Goal: Task Accomplishment & Management: Complete application form

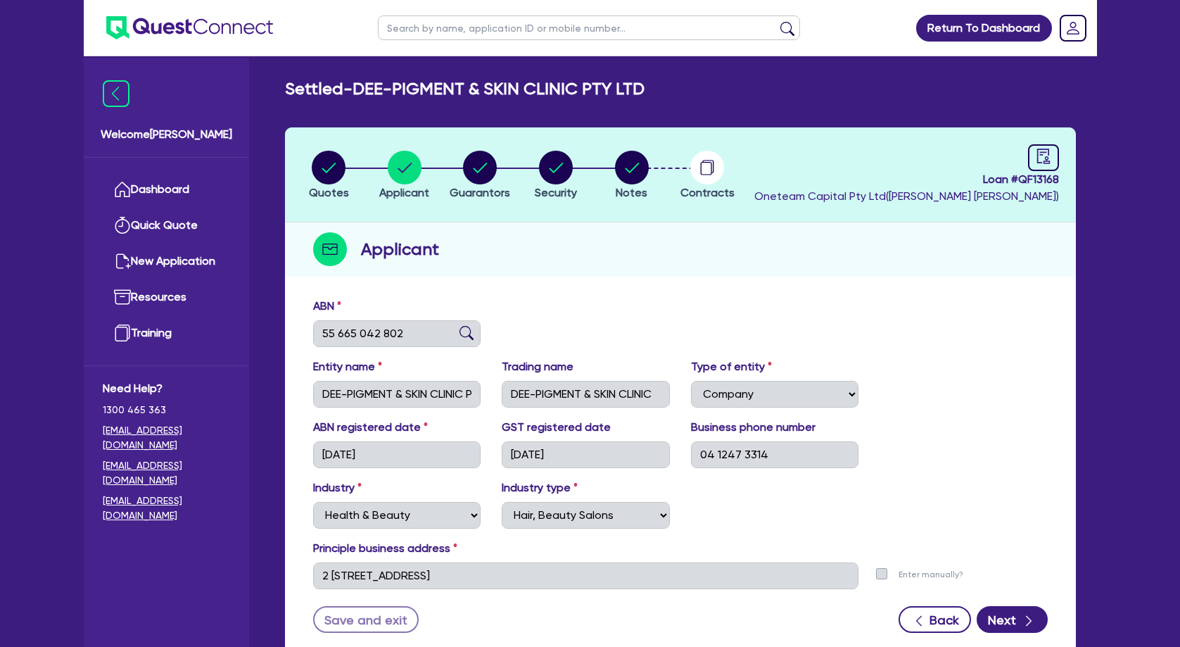
select select "COMPANY"
select select "HEALTH_BEAUTY"
select select "HAIR_BEAUTY_SALONS"
type input "rogen"
click button "submit" at bounding box center [787, 31] width 23 height 20
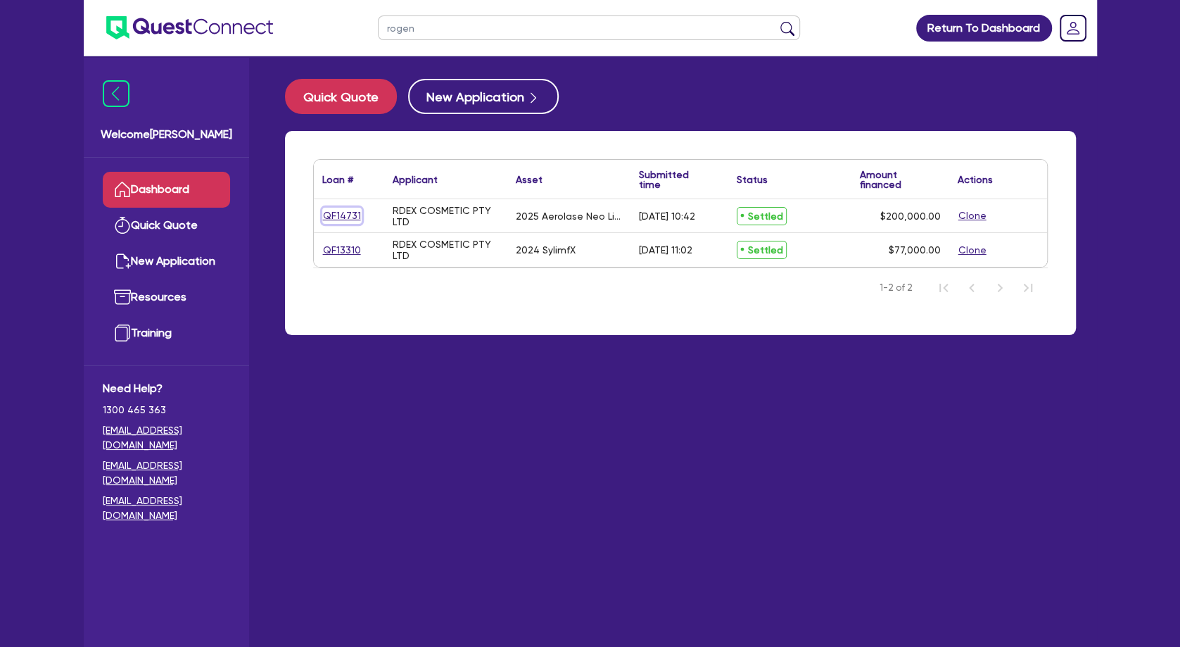
click at [348, 216] on link "QF14731" at bounding box center [341, 216] width 39 height 16
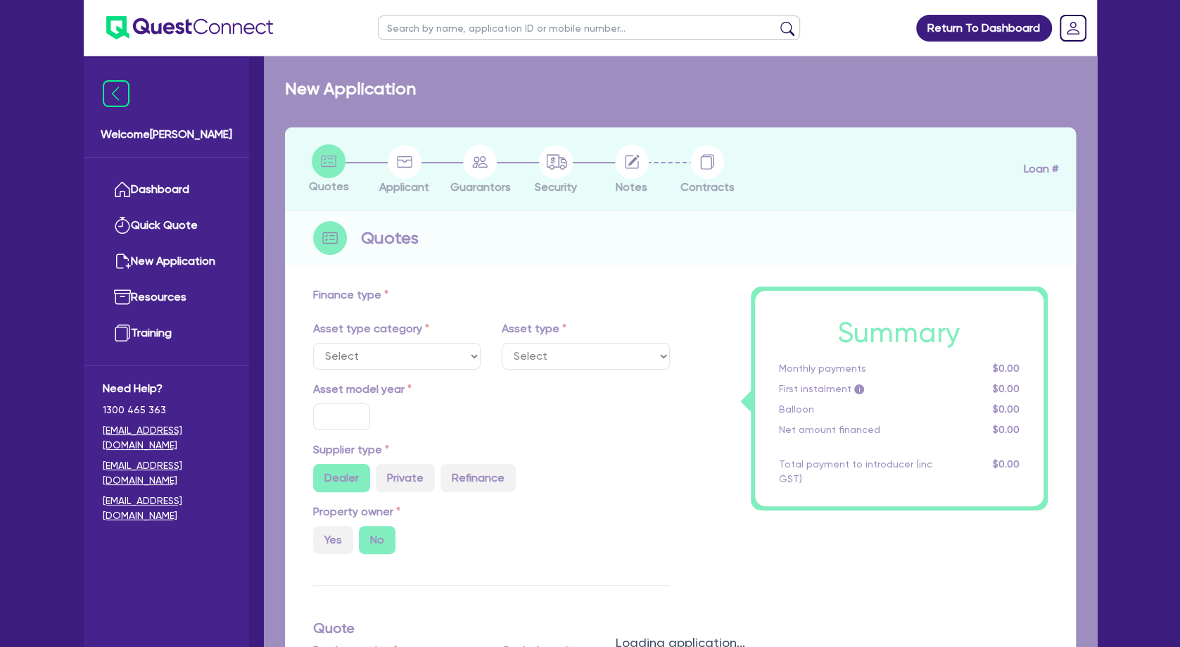
select select "SECONDARY_ASSETS"
type input "2025"
radio input "true"
type input "207,900"
type input "7,900"
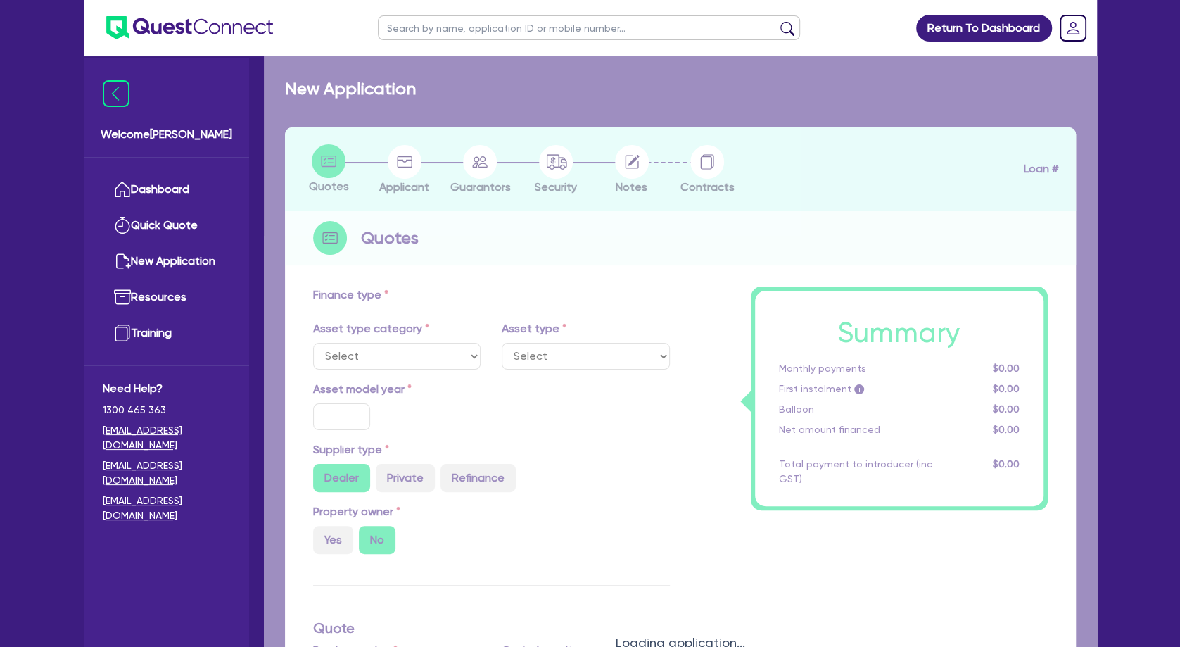
type input "4.09"
type input "8,181.82"
type input "7.49"
type input "649"
type input "818.18"
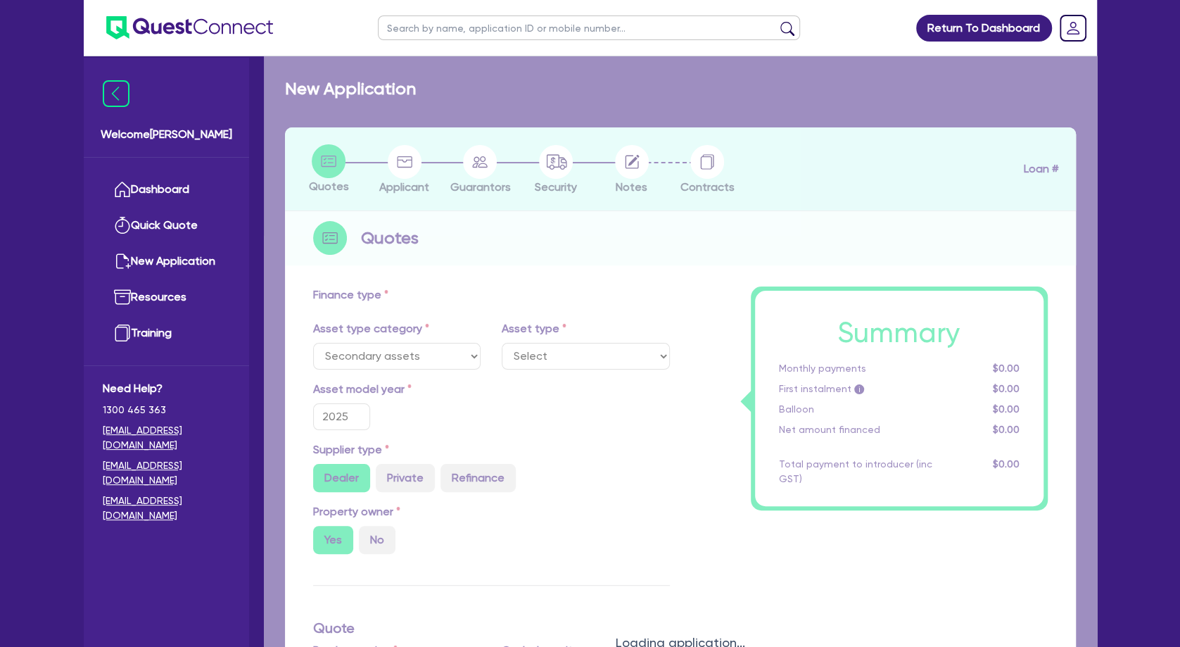
select select "MEDICAL_DENTAL_LABORATORY_EQUIPMENT"
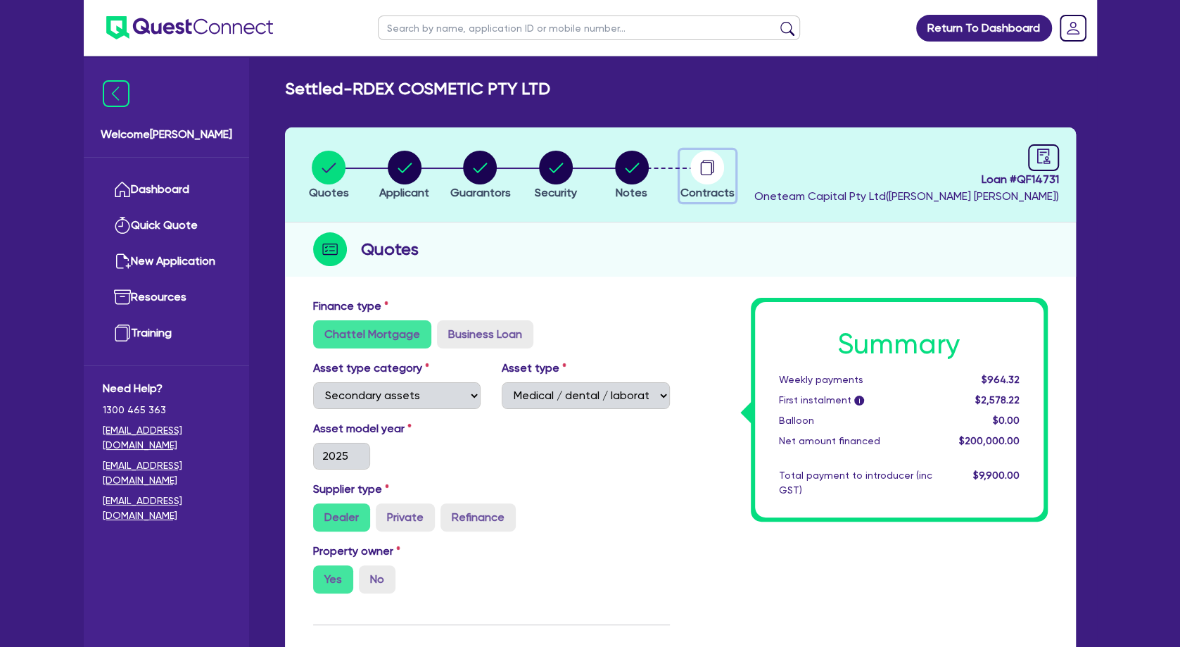
click at [708, 165] on circle "button" at bounding box center [707, 168] width 34 height 34
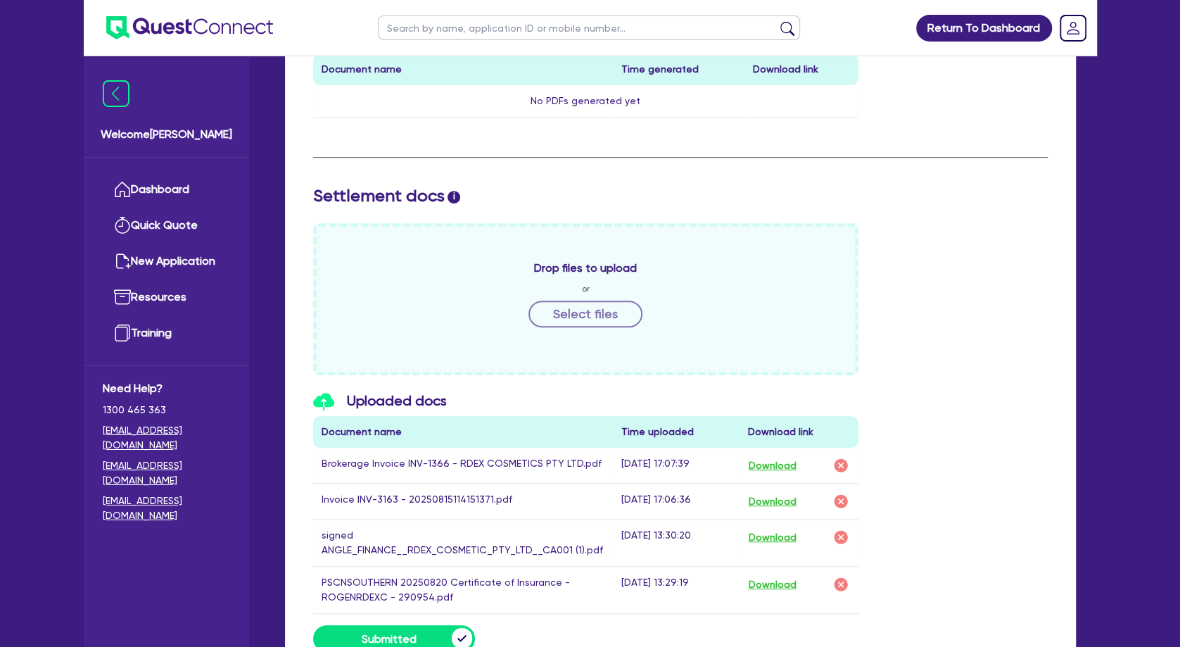
scroll to position [532, 0]
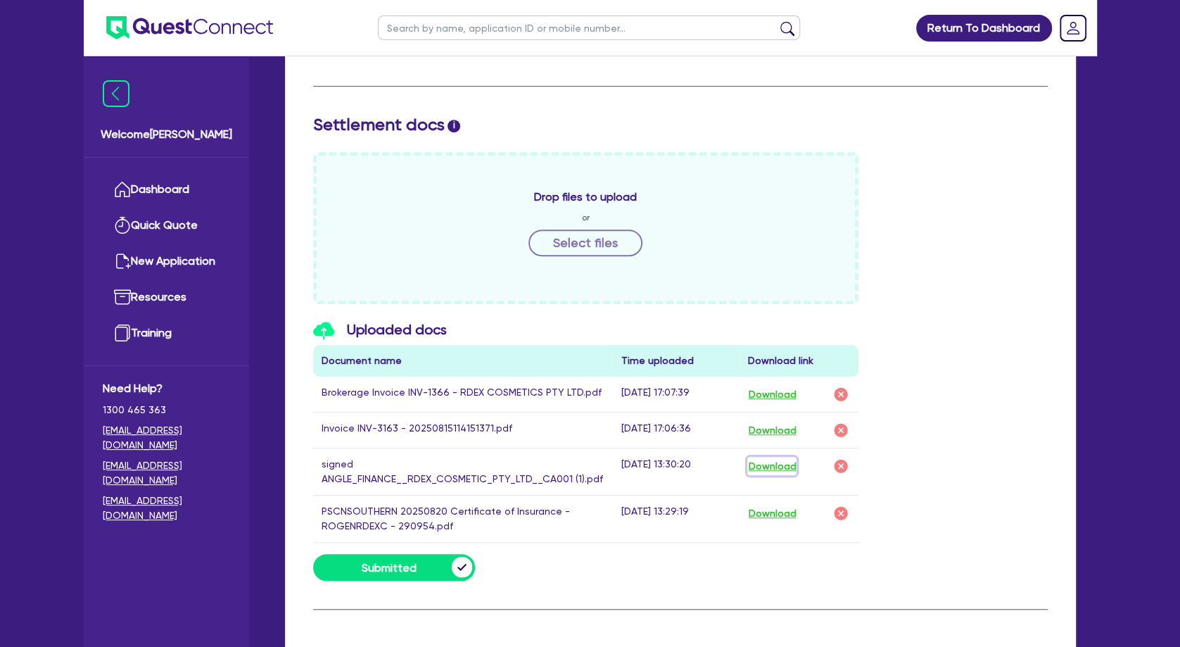
click at [782, 467] on button "Download" at bounding box center [771, 466] width 49 height 18
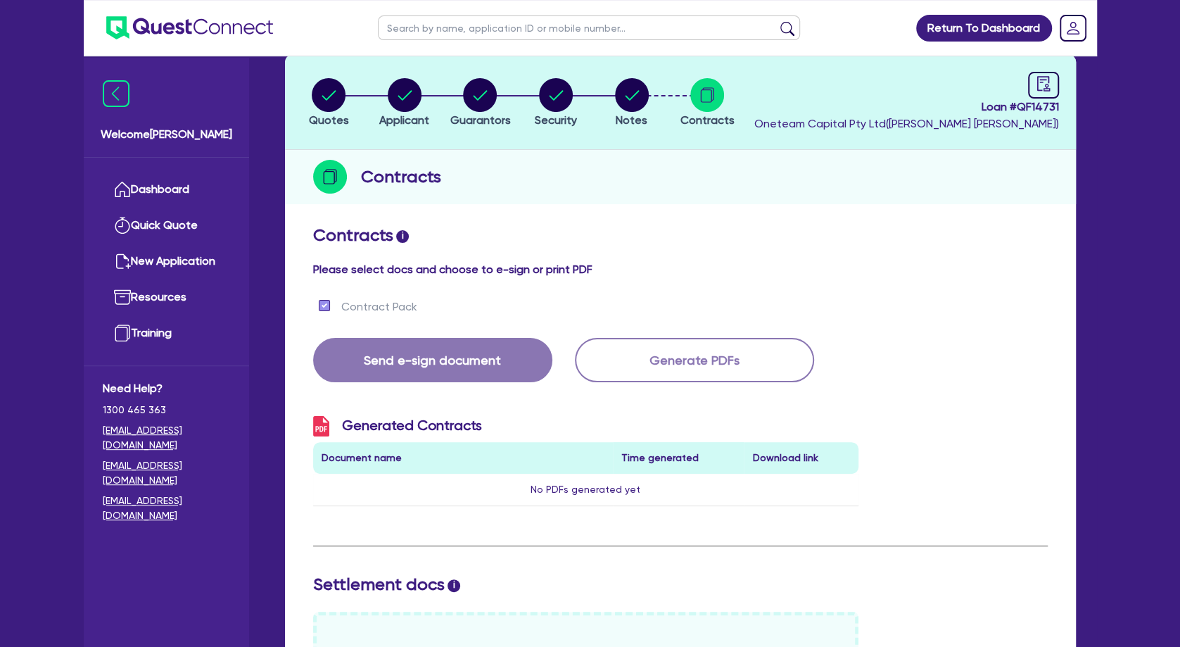
scroll to position [0, 0]
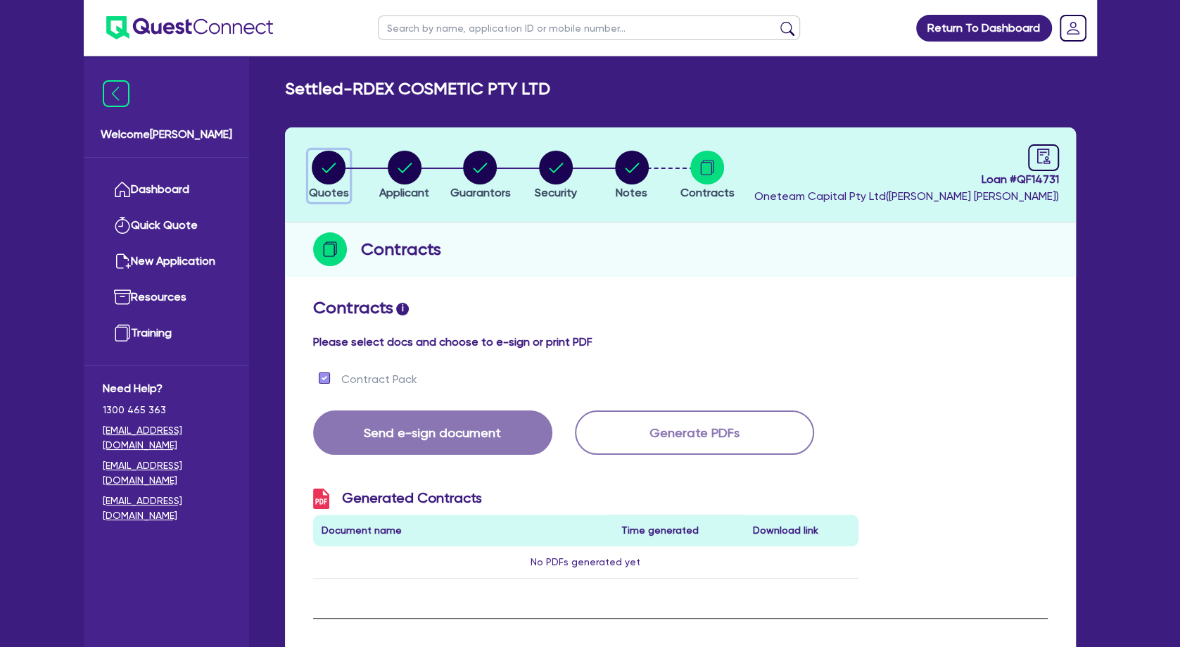
click at [342, 167] on circle "button" at bounding box center [329, 168] width 34 height 34
select select "SECONDARY_ASSETS"
select select "MEDICAL_DENTAL_LABORATORY_EQUIPMENT"
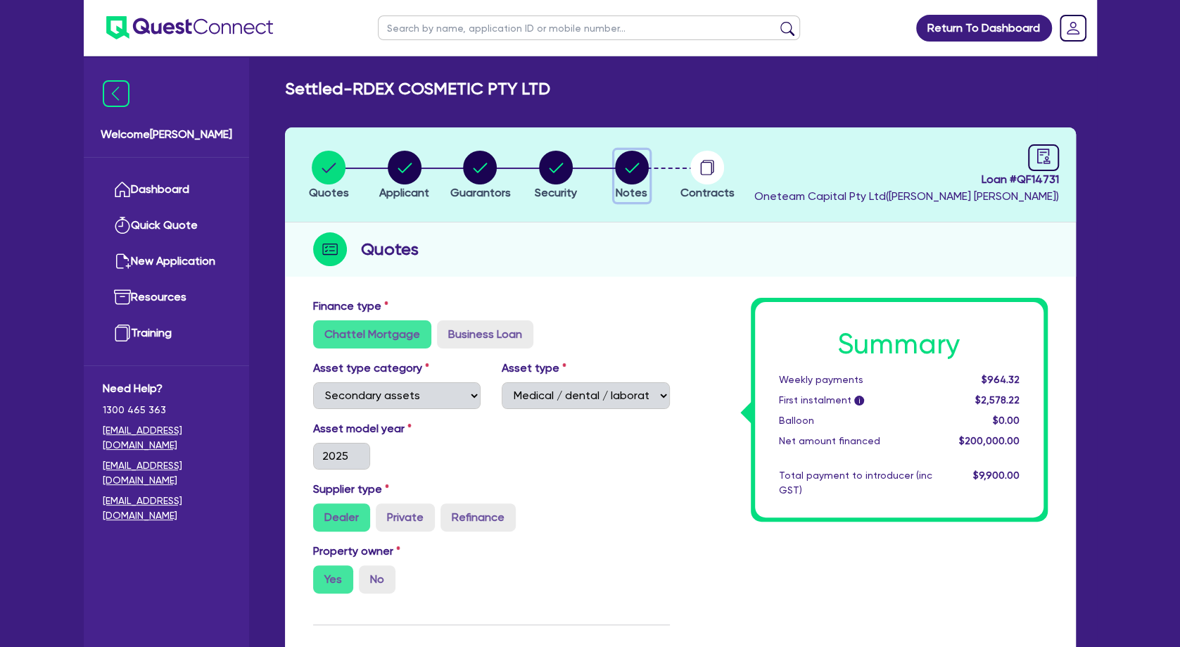
click at [646, 166] on circle "button" at bounding box center [632, 168] width 34 height 34
select select "Other"
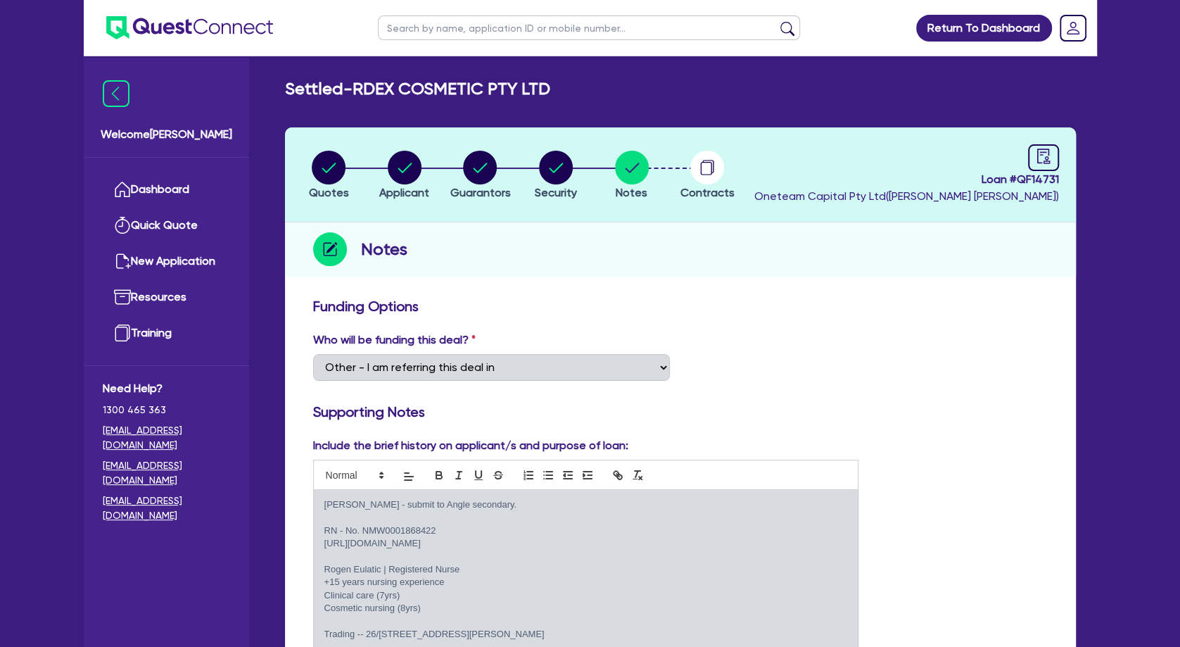
click at [448, 26] on input "text" at bounding box center [589, 27] width 422 height 25
type input "prsicil"
click button "submit" at bounding box center [787, 31] width 23 height 20
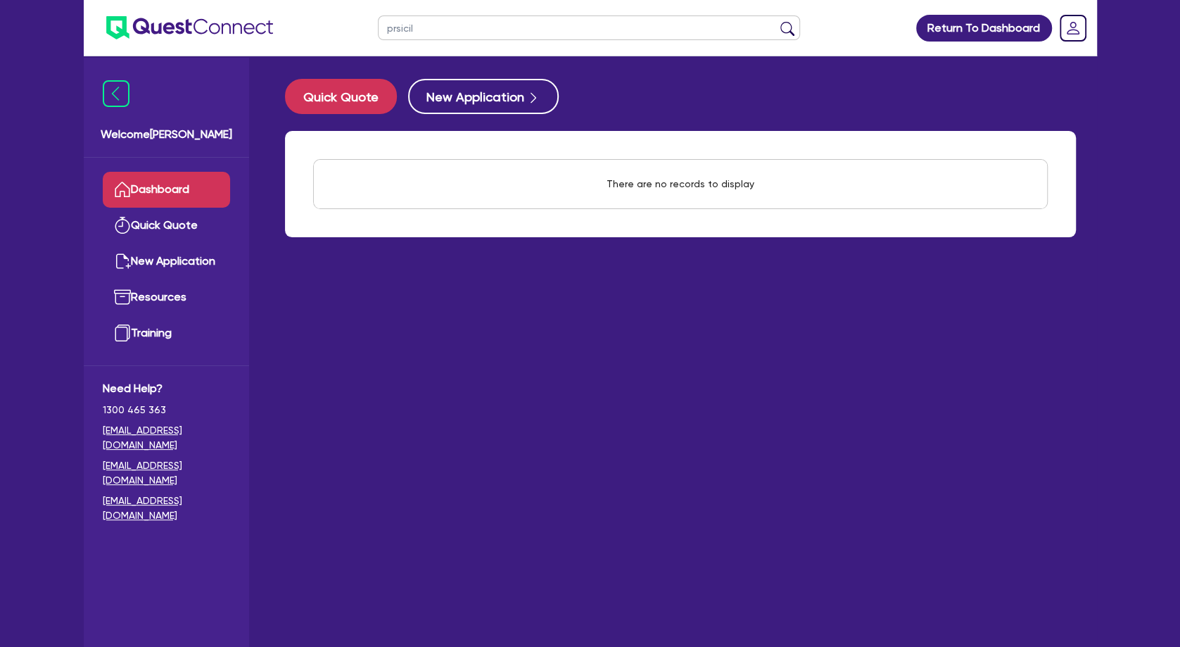
click at [455, 38] on input "prsicil" at bounding box center [589, 27] width 422 height 25
type input "pris"
click at [776, 21] on button "submit" at bounding box center [787, 31] width 23 height 20
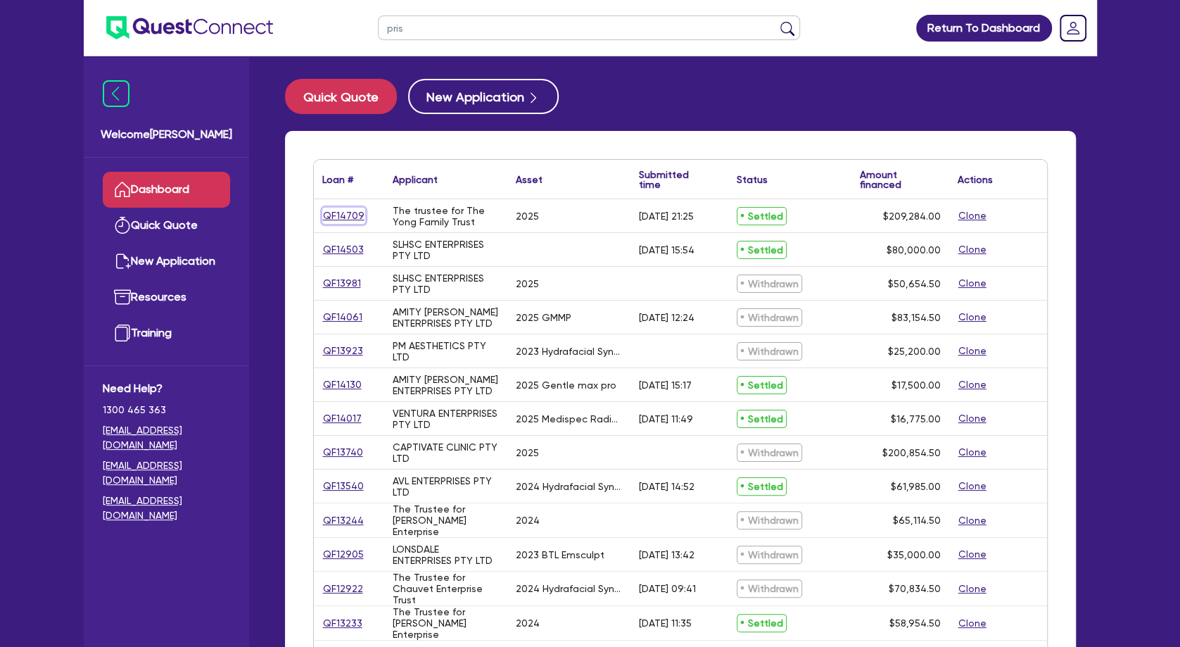
click at [346, 215] on link "QF14709" at bounding box center [343, 216] width 43 height 16
select select "TERTIARY_ASSETS"
select select "BEAUTY_EQUIPMENT"
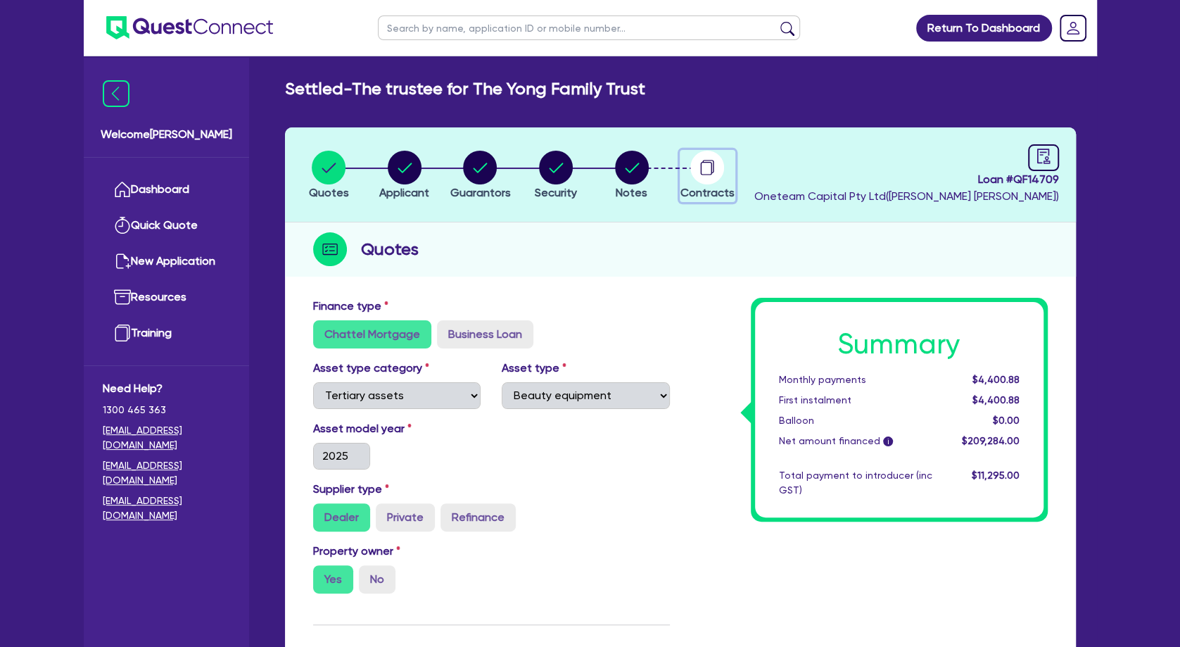
click at [708, 165] on circle "button" at bounding box center [707, 168] width 34 height 34
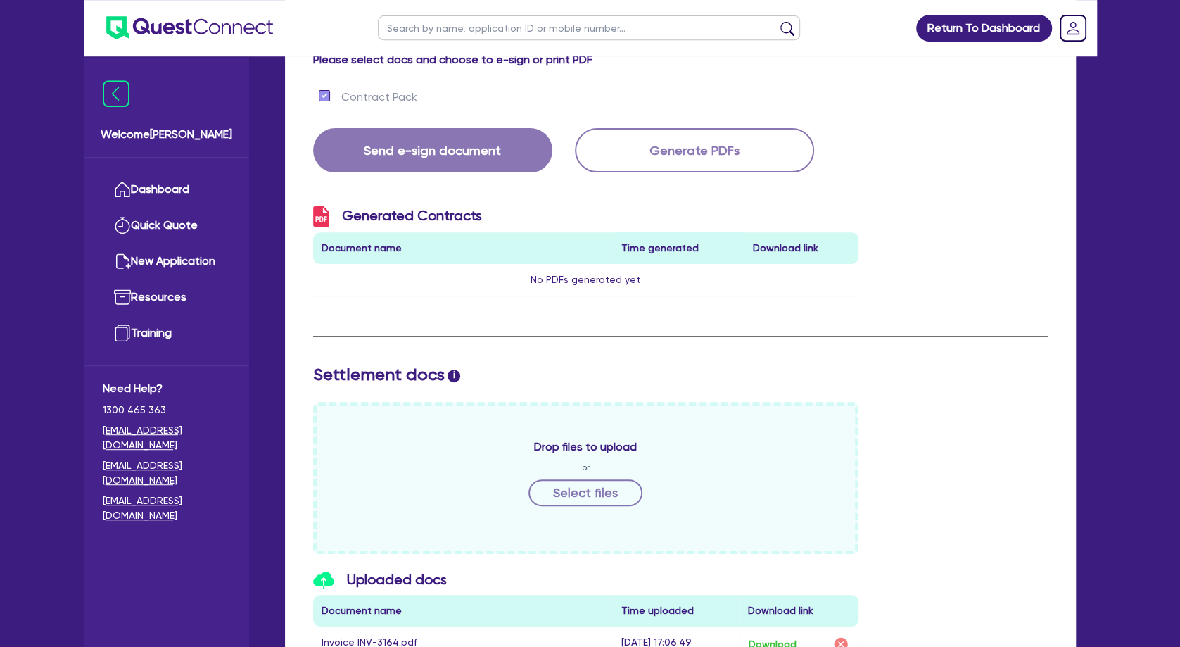
scroll to position [532, 0]
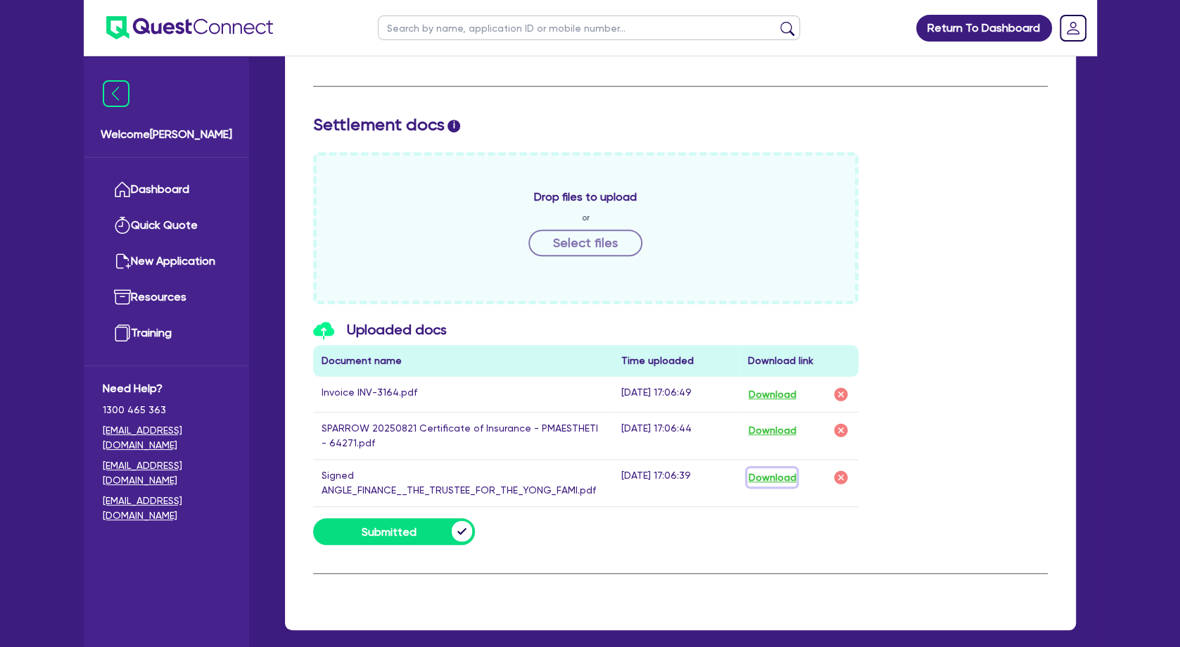
click at [764, 479] on button "Download" at bounding box center [771, 477] width 49 height 18
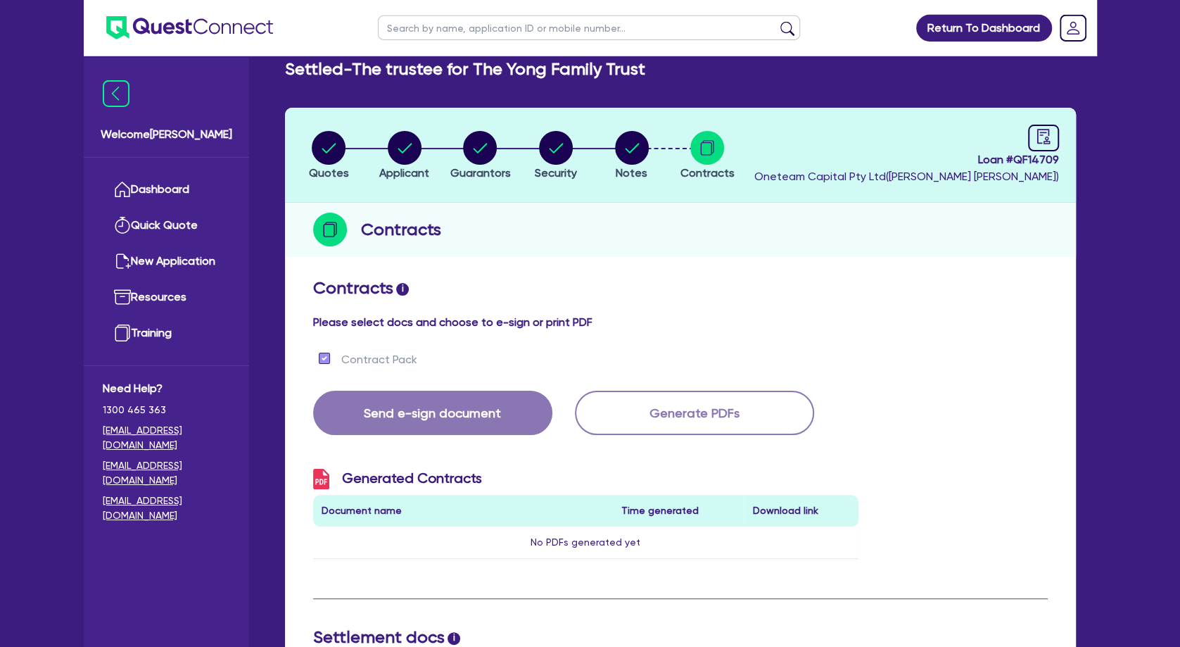
scroll to position [0, 0]
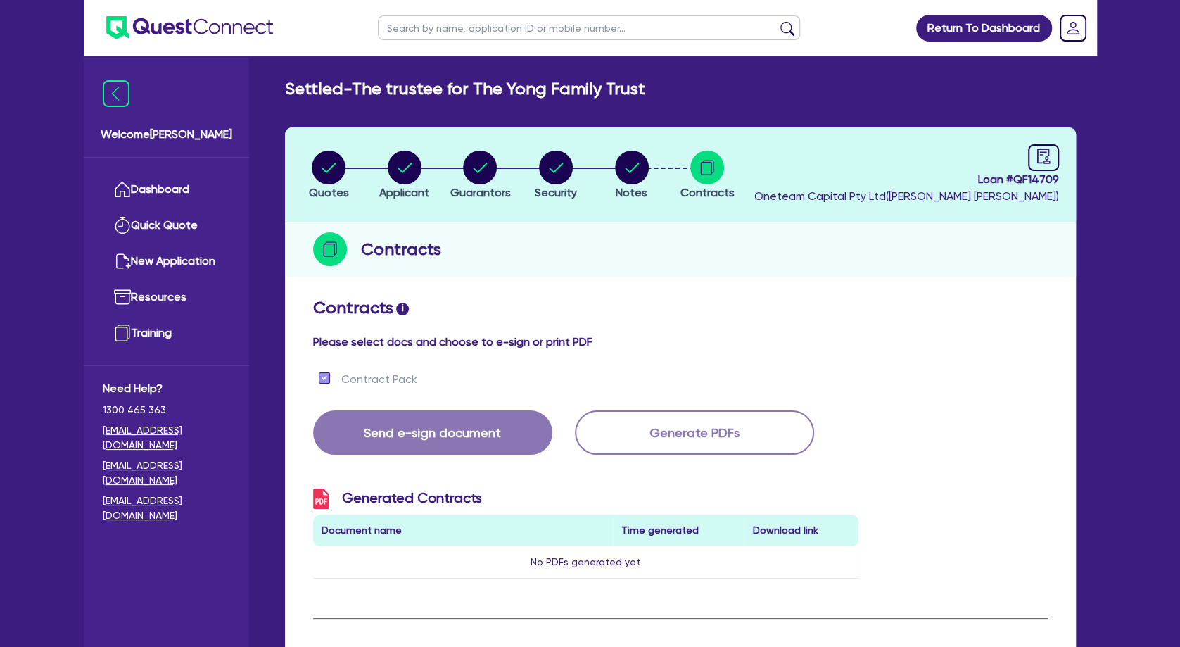
click at [439, 32] on input "text" at bounding box center [589, 27] width 422 height 25
type input "rogen"
click button "submit" at bounding box center [787, 31] width 23 height 20
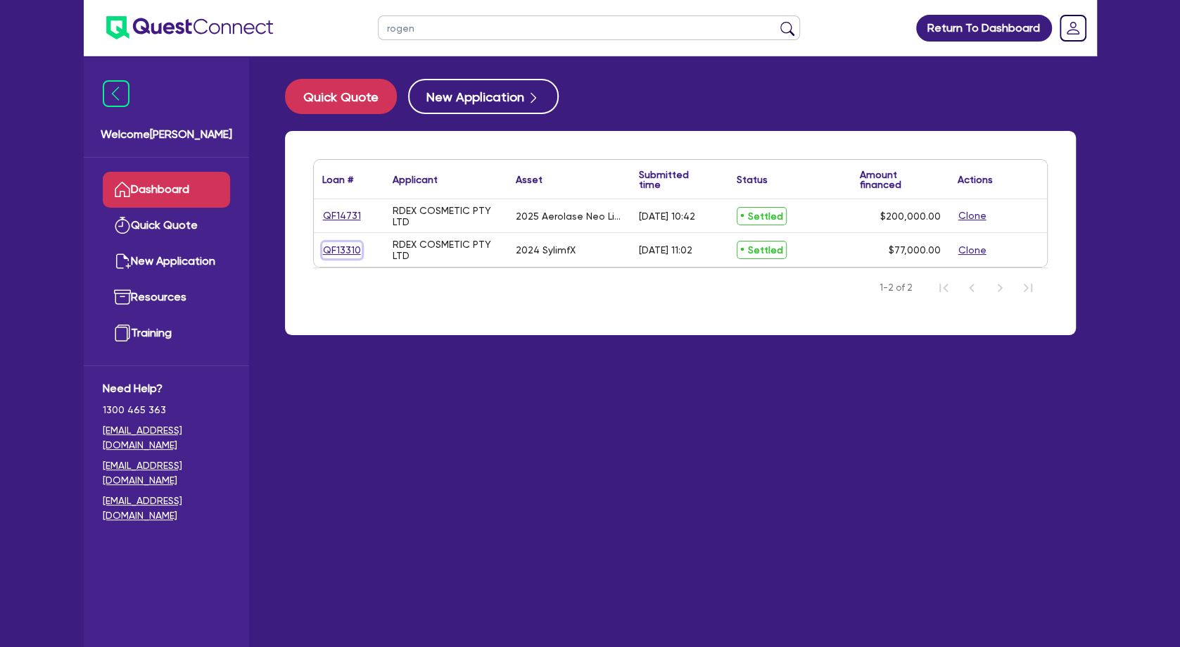
click at [348, 247] on link "QF13310" at bounding box center [341, 250] width 39 height 16
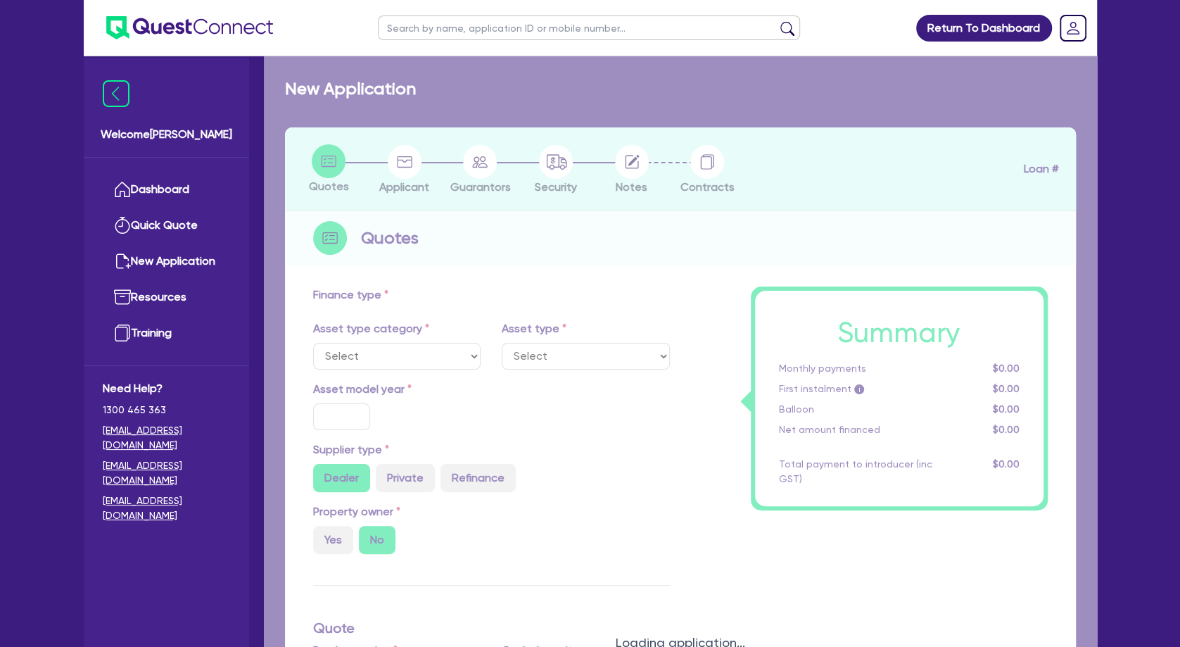
select select "TERTIARY_ASSETS"
type input "2024"
radio input "true"
type input "77,000"
type input "4.54"
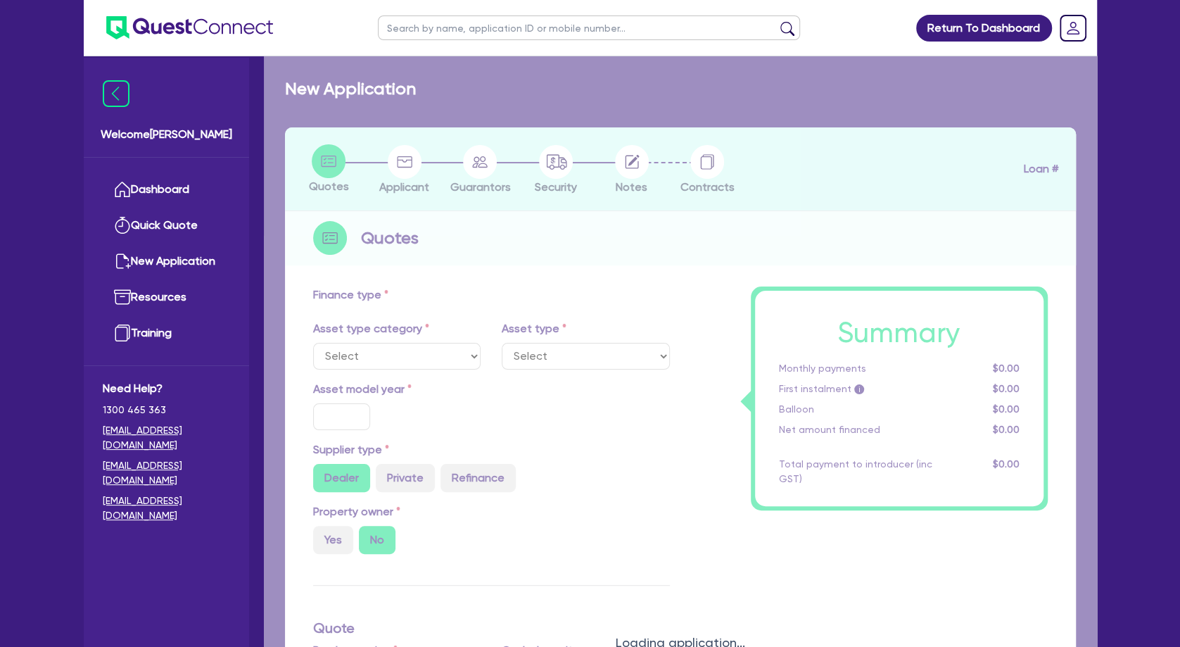
type input "3,500"
radio input "true"
type input "10.5"
type input "395"
select select "BEAUTY_EQUIPMENT"
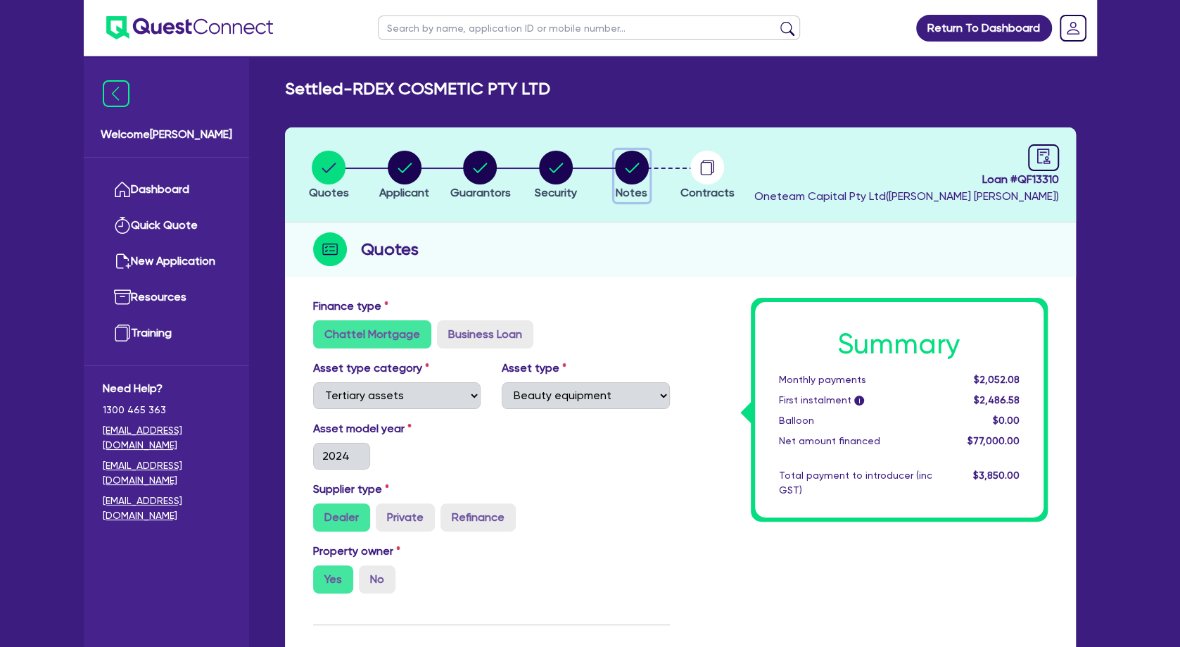
click at [640, 170] on circle "button" at bounding box center [632, 168] width 34 height 34
select select "Other"
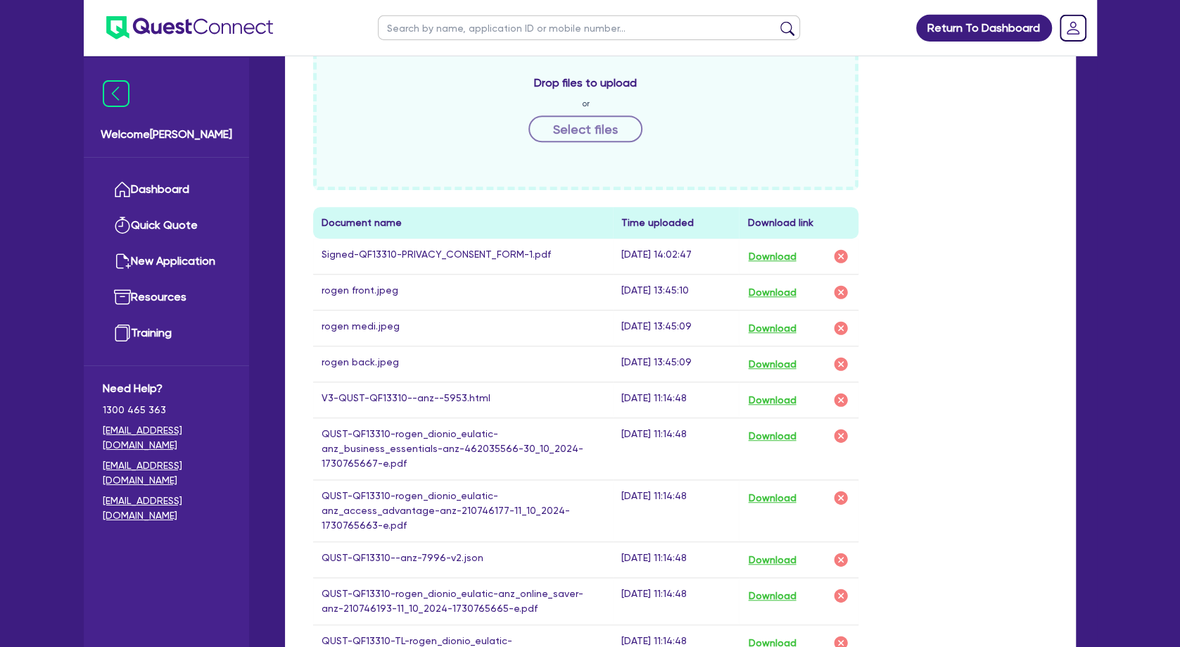
scroll to position [760, 0]
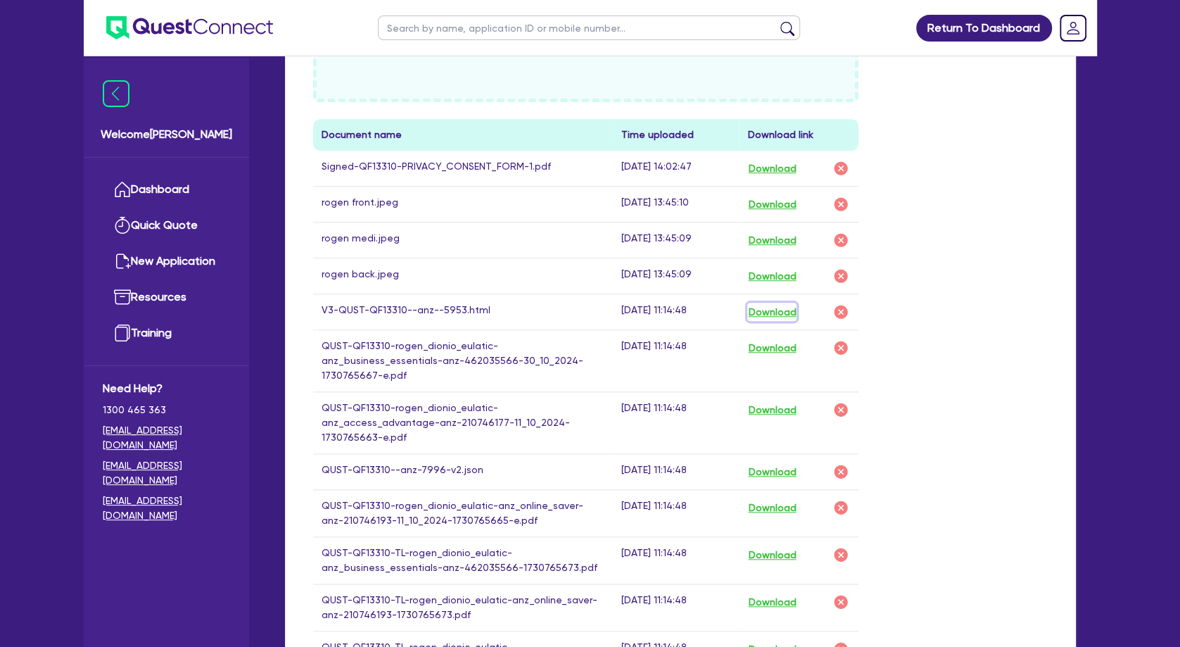
click at [755, 310] on button "Download" at bounding box center [771, 312] width 49 height 18
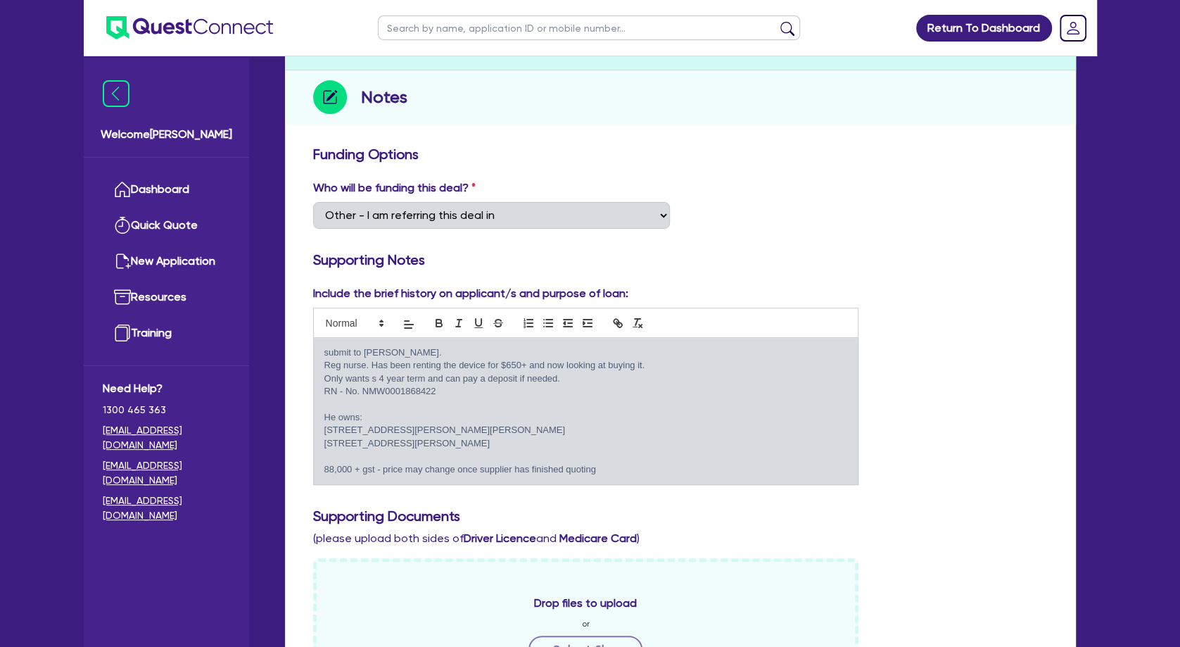
scroll to position [0, 0]
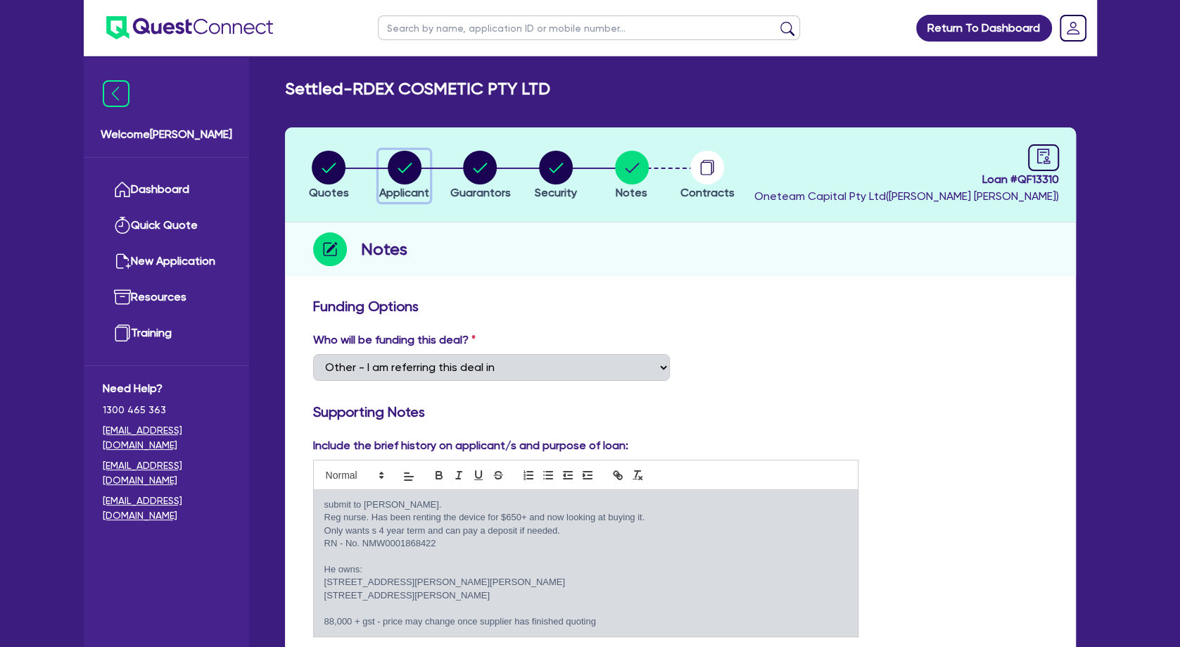
click at [407, 165] on circle "button" at bounding box center [405, 168] width 34 height 34
select select "COMPANY"
select select "HEALTH_BEAUTY"
select select "HAIR_BEAUTY_SALONS"
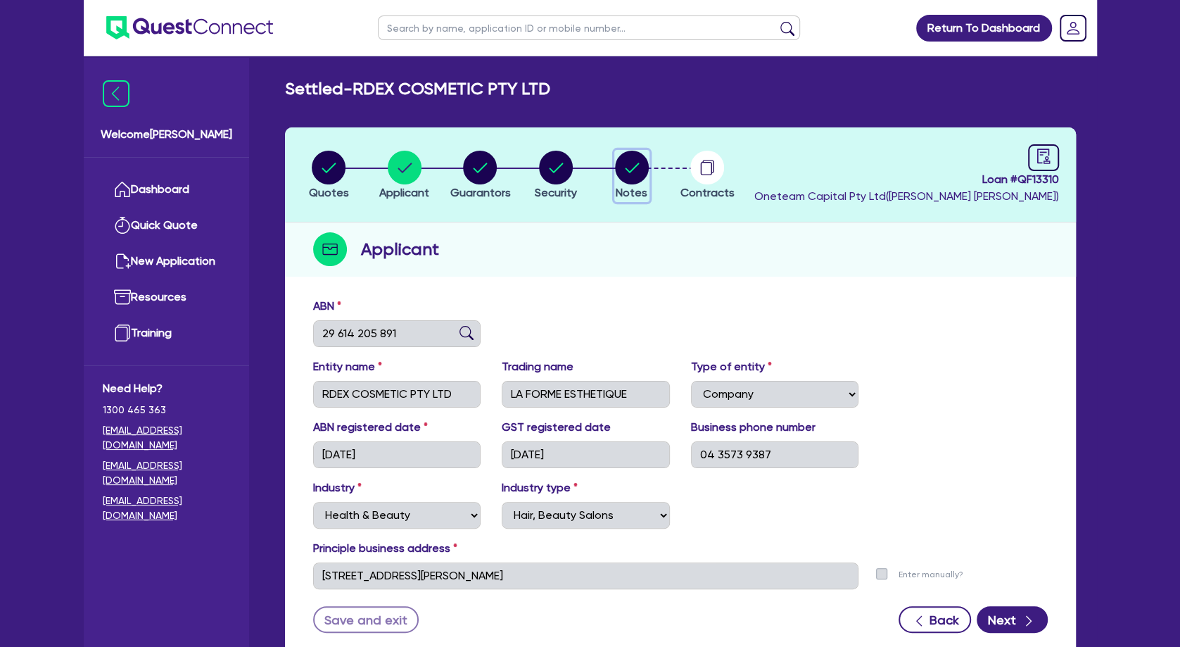
click at [631, 166] on circle "button" at bounding box center [632, 168] width 34 height 34
select select "Other"
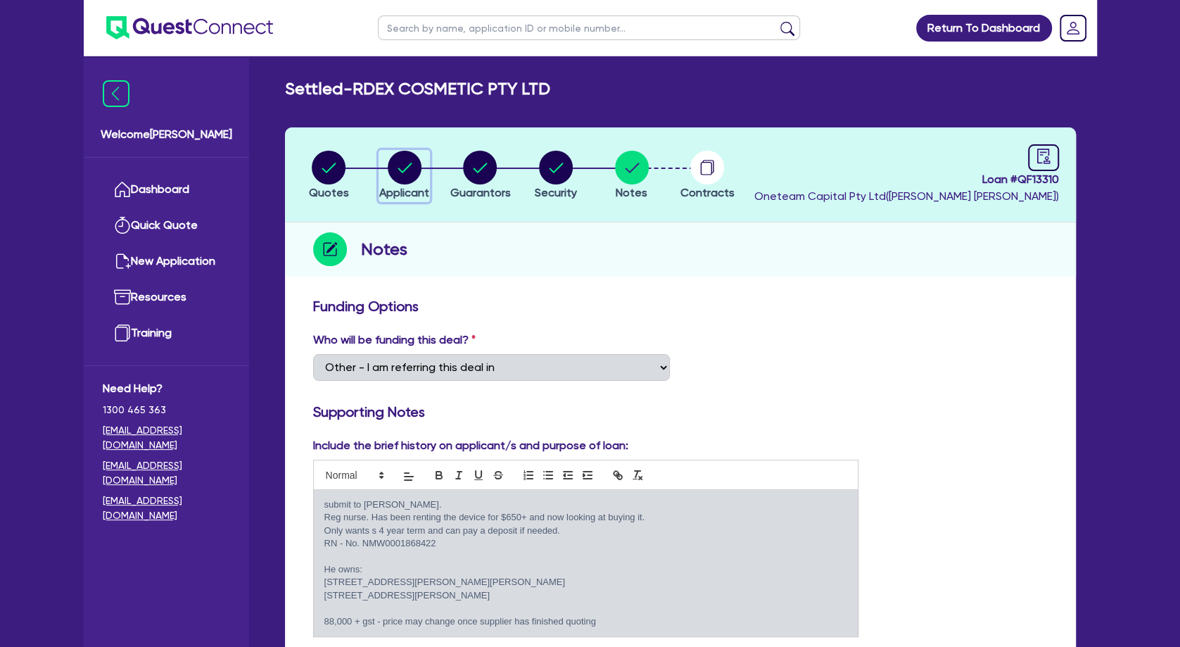
click at [411, 174] on circle "button" at bounding box center [405, 168] width 34 height 34
select select "COMPANY"
select select "HEALTH_BEAUTY"
select select "HAIR_BEAUTY_SALONS"
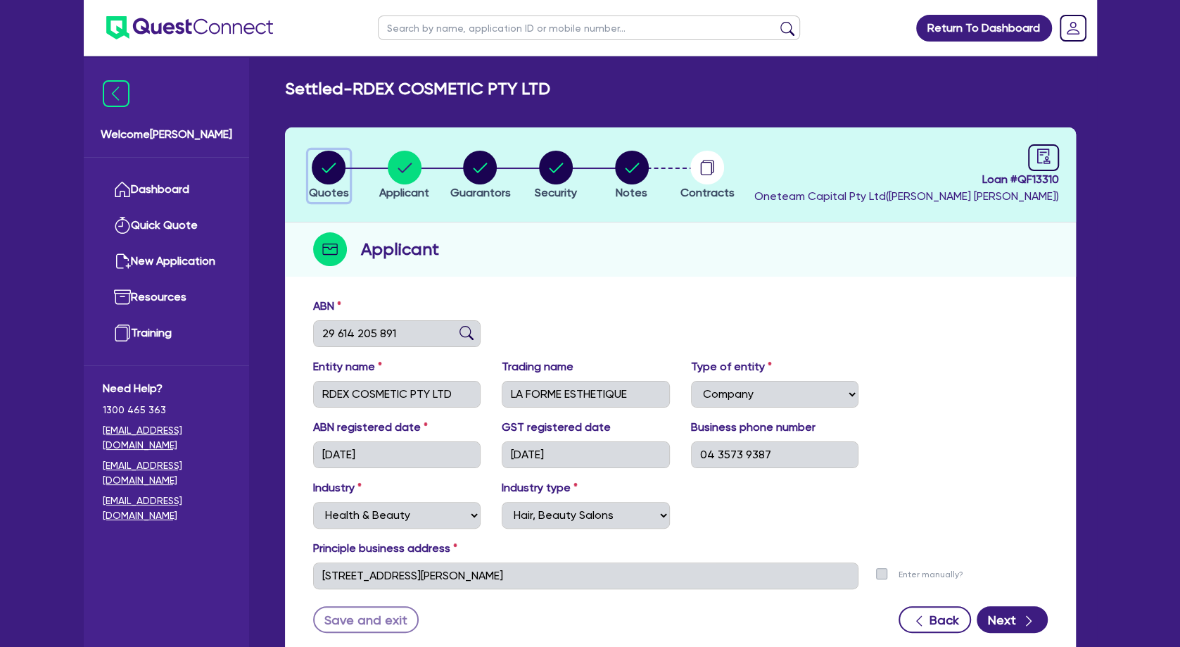
click at [320, 169] on circle "button" at bounding box center [329, 168] width 34 height 34
select select "TERTIARY_ASSETS"
select select "BEAUTY_EQUIPMENT"
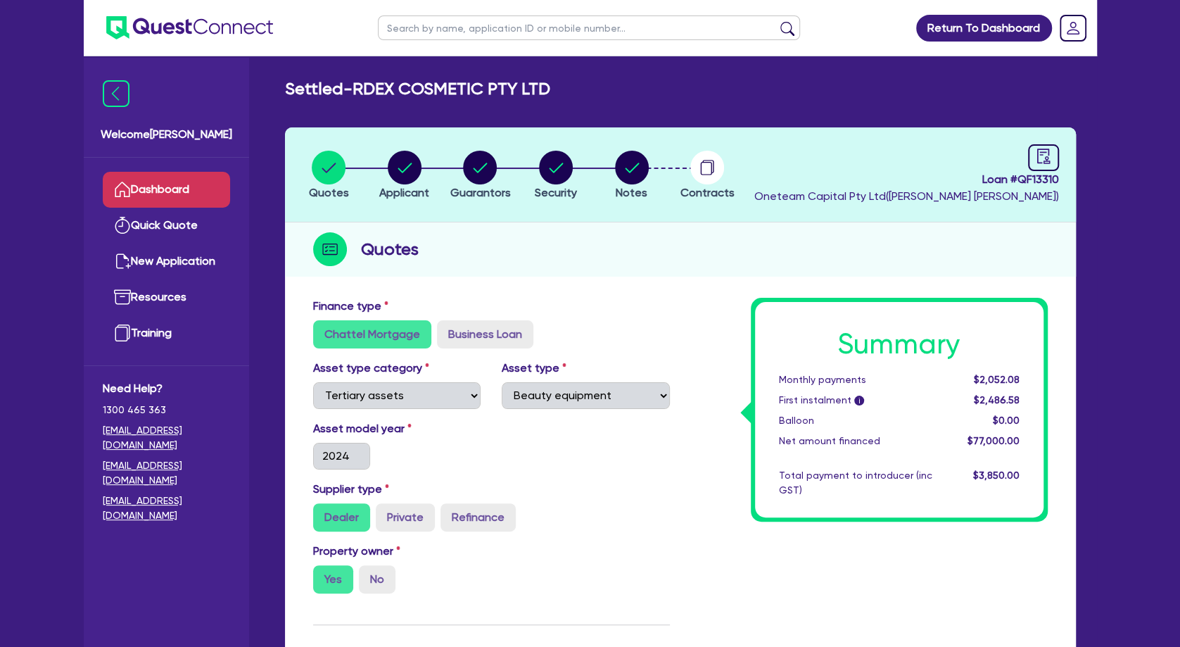
click at [189, 188] on link "Dashboard" at bounding box center [166, 190] width 127 height 36
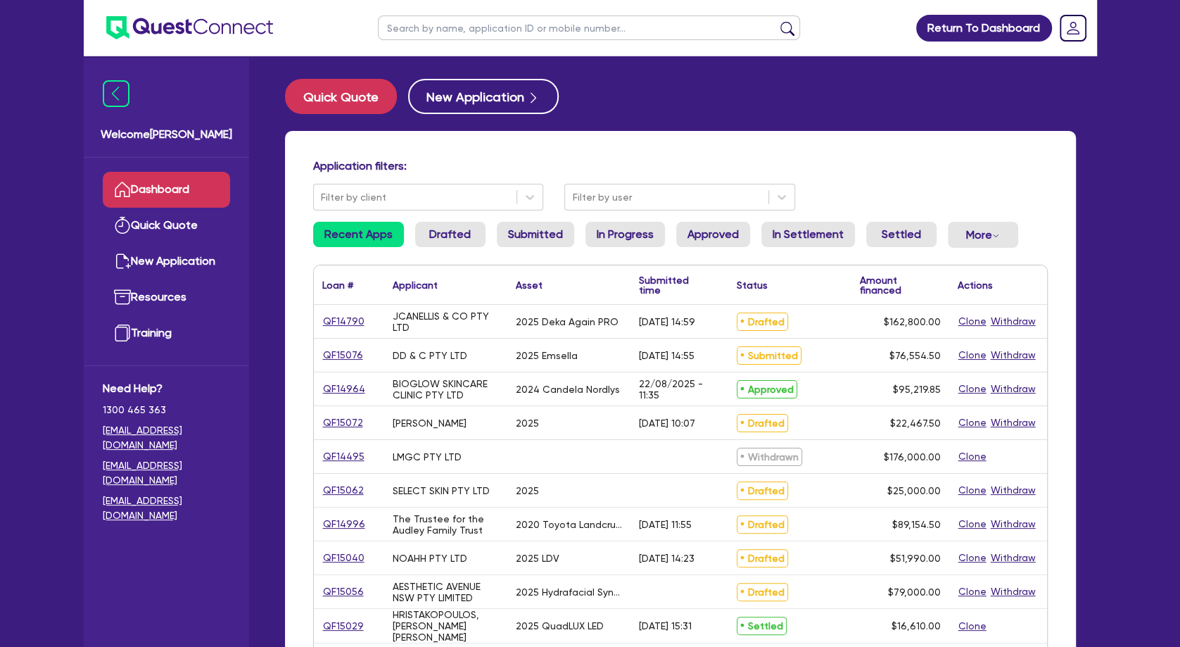
click at [417, 30] on input "text" at bounding box center [589, 27] width 422 height 25
type input "K"
type input "k2"
click at [776, 21] on button "submit" at bounding box center [787, 31] width 23 height 20
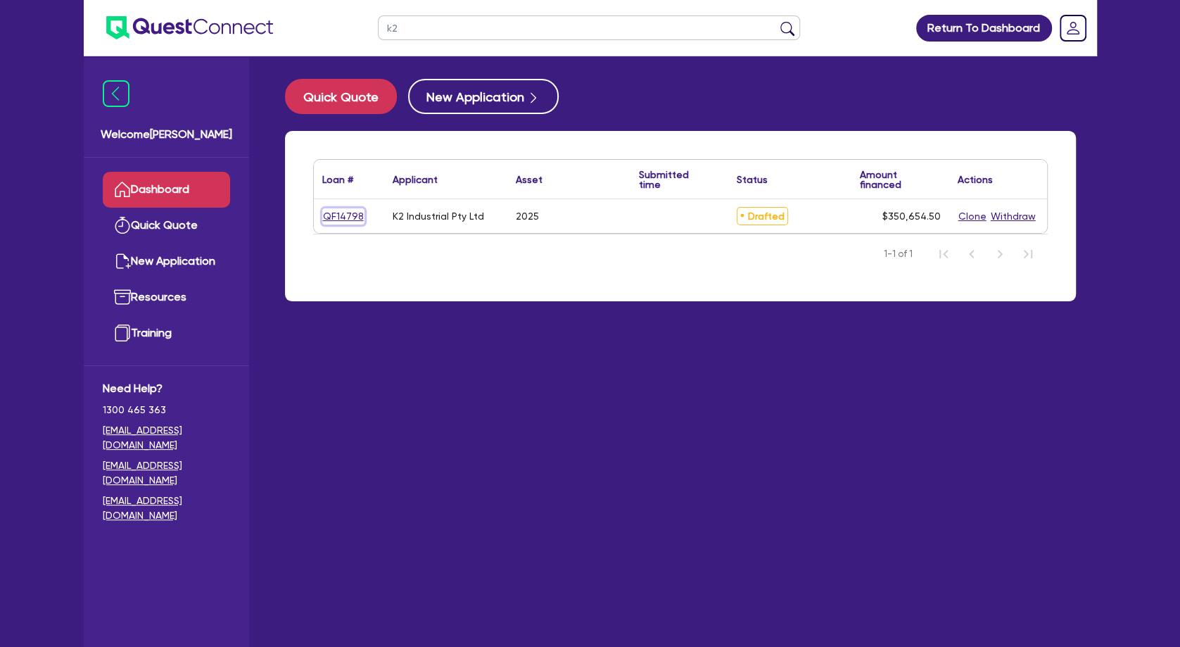
click at [344, 211] on link "QF14798" at bounding box center [343, 216] width 42 height 16
select select "TERTIARY_ASSETS"
select select "BEAUTY_EQUIPMENT"
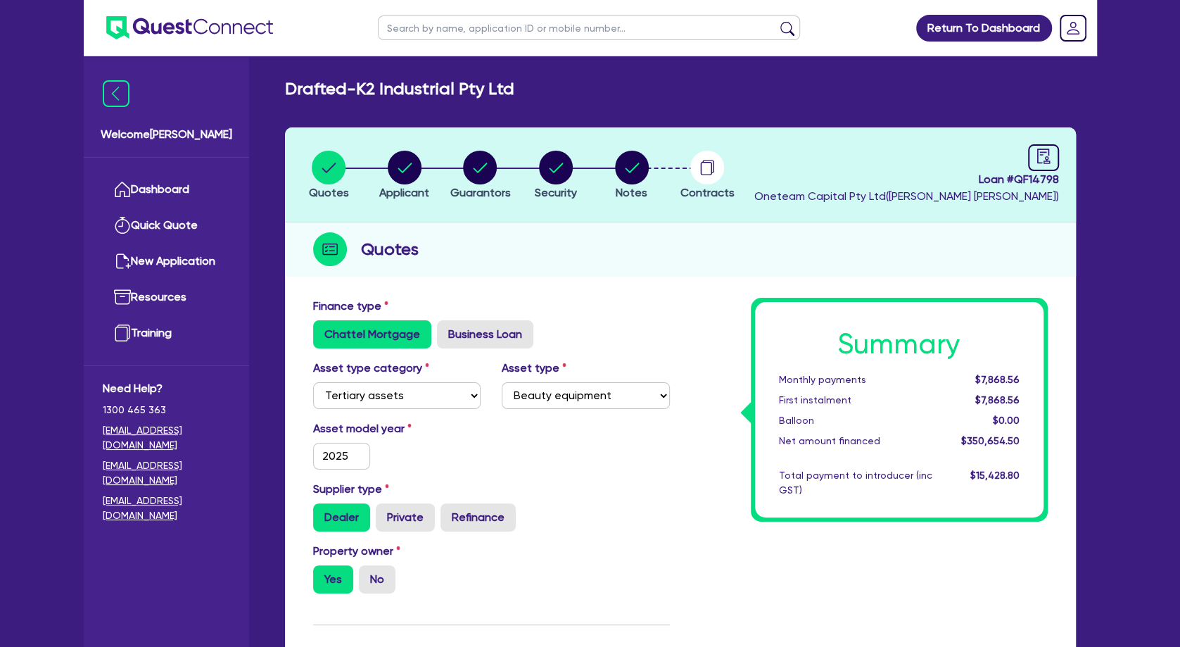
click at [461, 88] on h2 "Drafted - K2 Industrial Pty Ltd" at bounding box center [399, 89] width 229 height 20
click at [545, 91] on div "Drafted - K2 Industrial Pty Ltd" at bounding box center [680, 89] width 812 height 20
click at [548, 89] on div "Drafted - K2 Industrial Pty Ltd" at bounding box center [680, 89] width 812 height 20
drag, startPoint x: 472, startPoint y: 90, endPoint x: 367, endPoint y: 90, distance: 104.8
click at [367, 90] on div "Drafted - K2 Industrial Pty Ltd" at bounding box center [680, 89] width 812 height 20
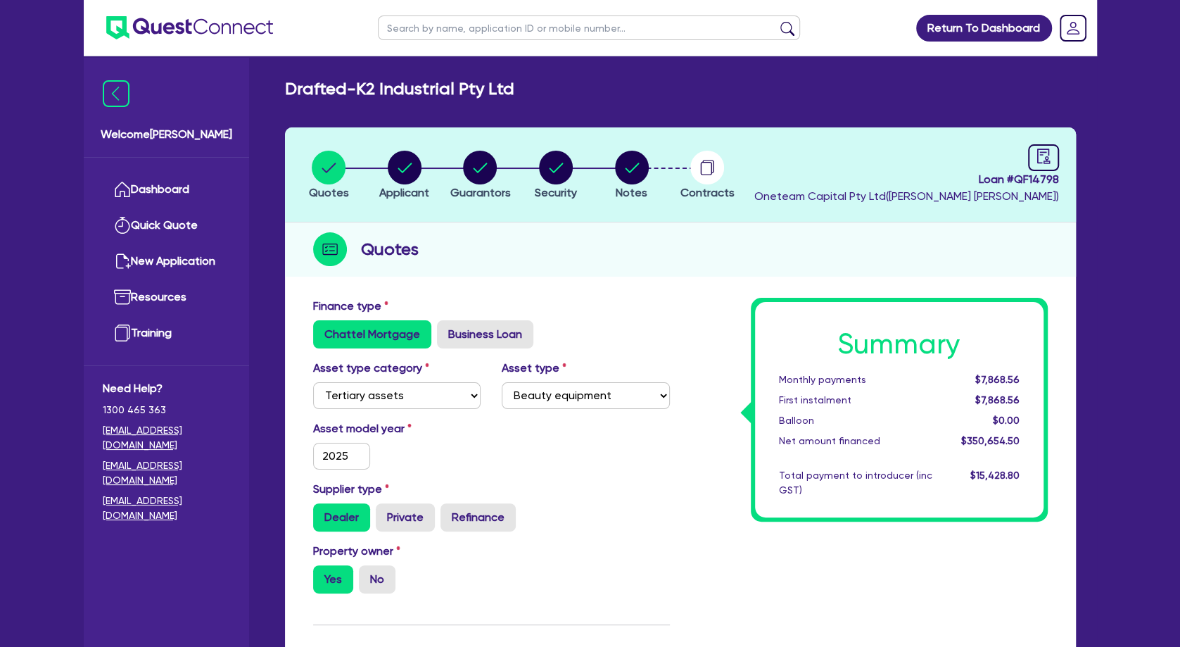
click at [367, 89] on h2 "Drafted - K2 Industrial Pty Ltd" at bounding box center [399, 89] width 229 height 20
drag, startPoint x: 510, startPoint y: 87, endPoint x: 367, endPoint y: 89, distance: 142.9
click at [367, 89] on div "Drafted - K2 Industrial Pty Ltd" at bounding box center [680, 89] width 812 height 20
click at [367, 89] on h2 "Drafted - K2 Industrial Pty Ltd" at bounding box center [399, 89] width 229 height 20
drag, startPoint x: 537, startPoint y: 87, endPoint x: 289, endPoint y: 87, distance: 247.7
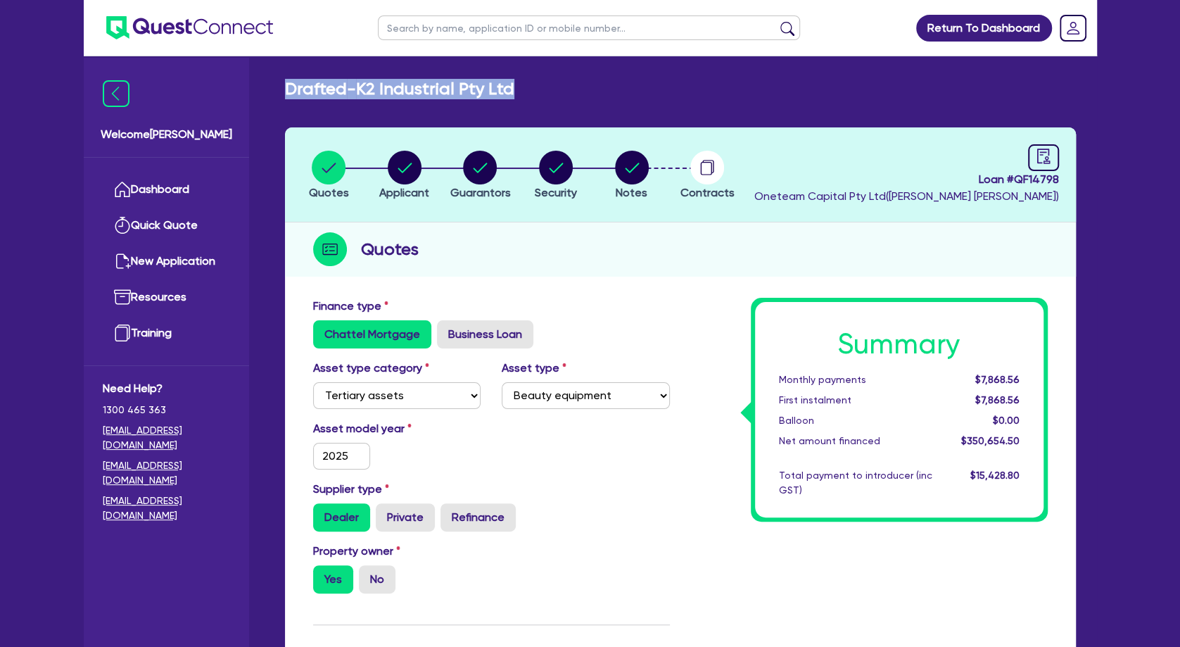
click at [289, 87] on div "Drafted - K2 Industrial Pty Ltd" at bounding box center [680, 89] width 812 height 20
click at [425, 101] on div "Drafted - K2 Industrial Pty Ltd Quotes Applicant [GEOGRAPHIC_DATA] Security Not…" at bounding box center [680, 644] width 833 height 1130
drag, startPoint x: 548, startPoint y: 94, endPoint x: 368, endPoint y: 82, distance: 180.5
click at [368, 82] on div "Drafted - K2 Industrial Pty Ltd" at bounding box center [680, 89] width 812 height 20
copy h2 "K2 Industrial Pty Ltd"
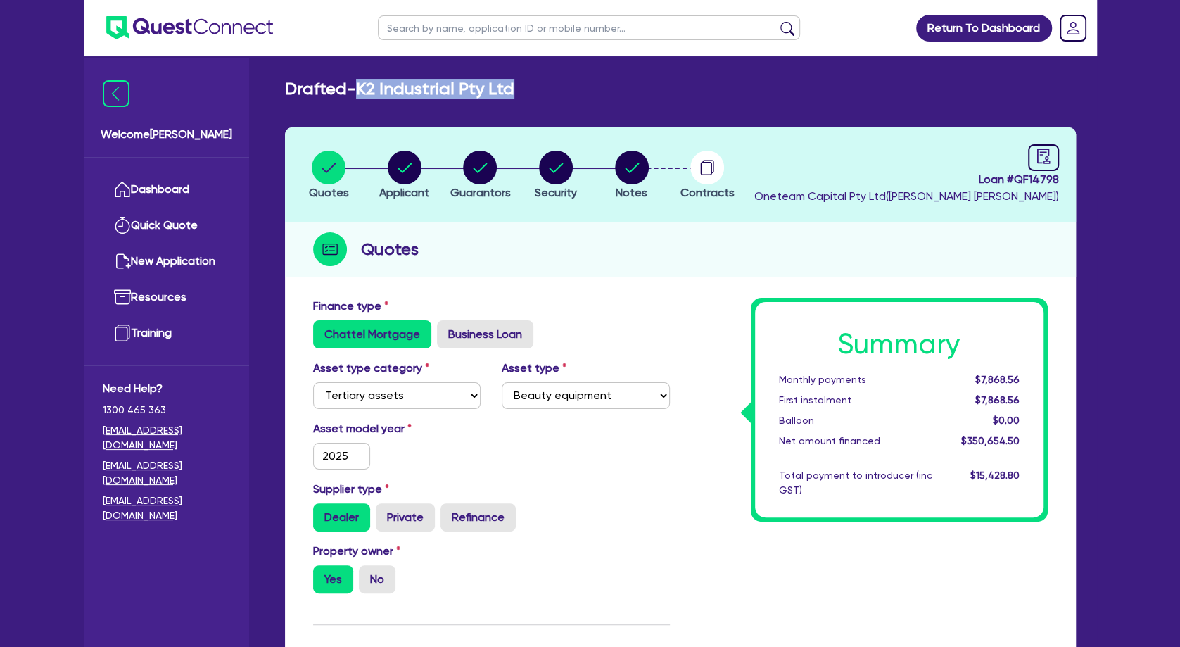
click at [478, 92] on h2 "Drafted - K2 Industrial Pty Ltd" at bounding box center [399, 89] width 229 height 20
drag, startPoint x: 406, startPoint y: 92, endPoint x: 485, endPoint y: 92, distance: 78.8
click at [485, 92] on h2 "Drafted - K2 Industrial Pty Ltd" at bounding box center [399, 89] width 229 height 20
click at [478, 175] on circle "button" at bounding box center [480, 168] width 34 height 34
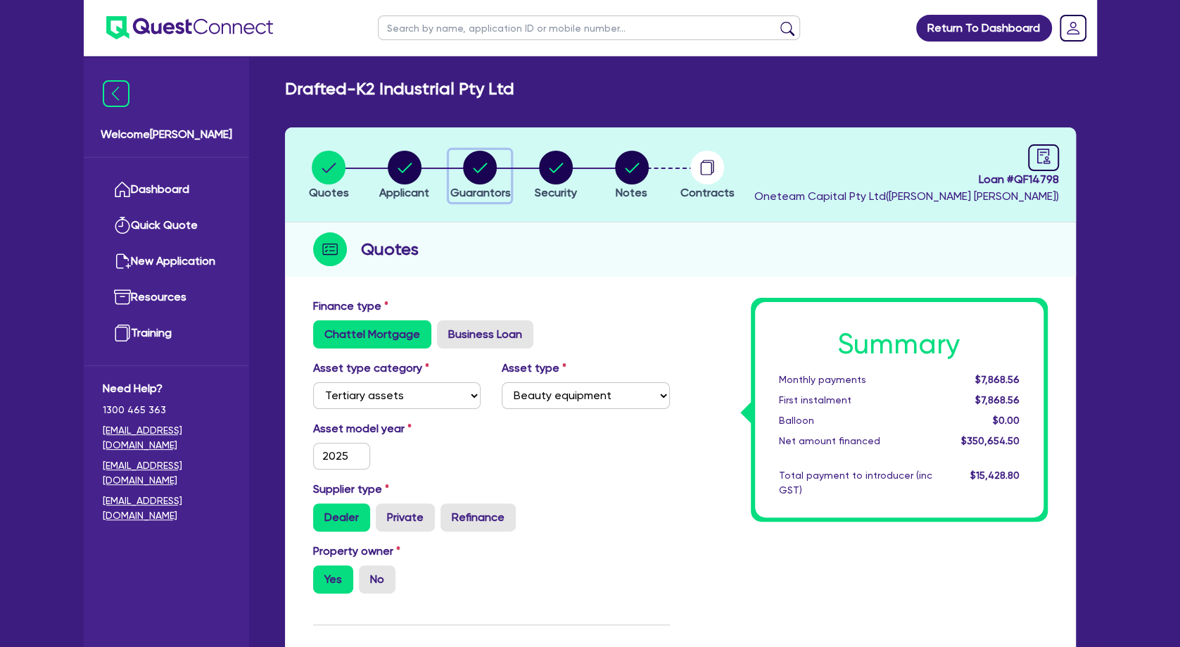
select select "MR"
select select "VIC"
select select "MARRIED"
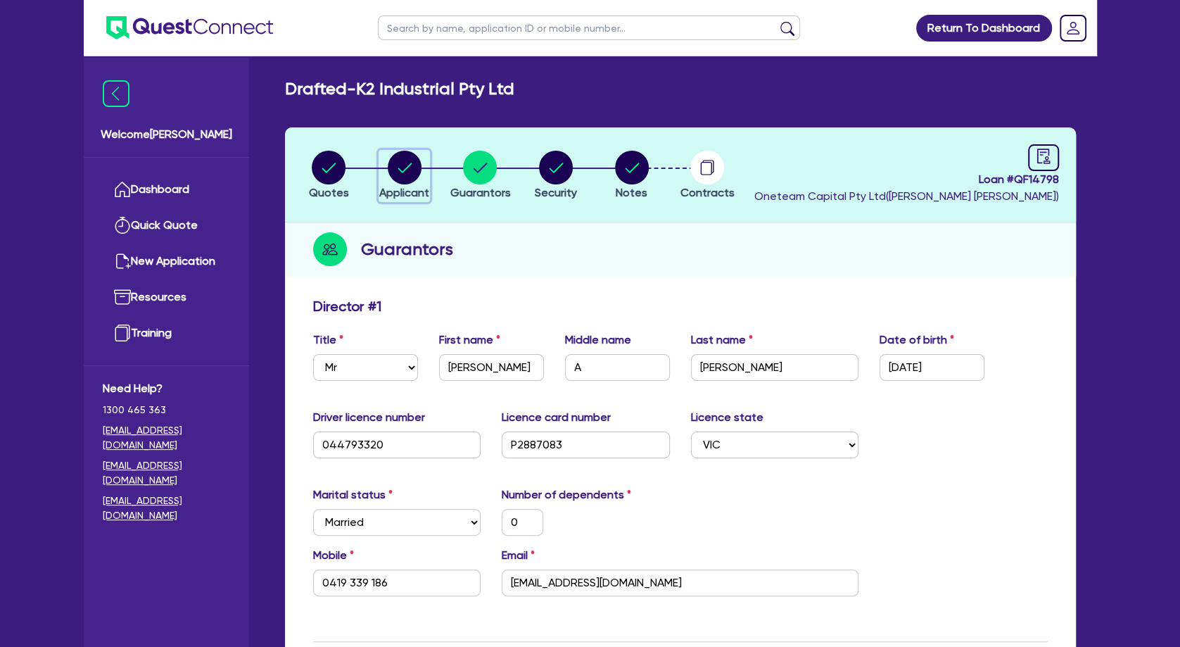
click at [403, 168] on circle "button" at bounding box center [405, 168] width 34 height 34
select select "COMPANY"
select select "RETAIL_WHOLESALE_TRADE"
select select "HARDWARE_SUPPLIES"
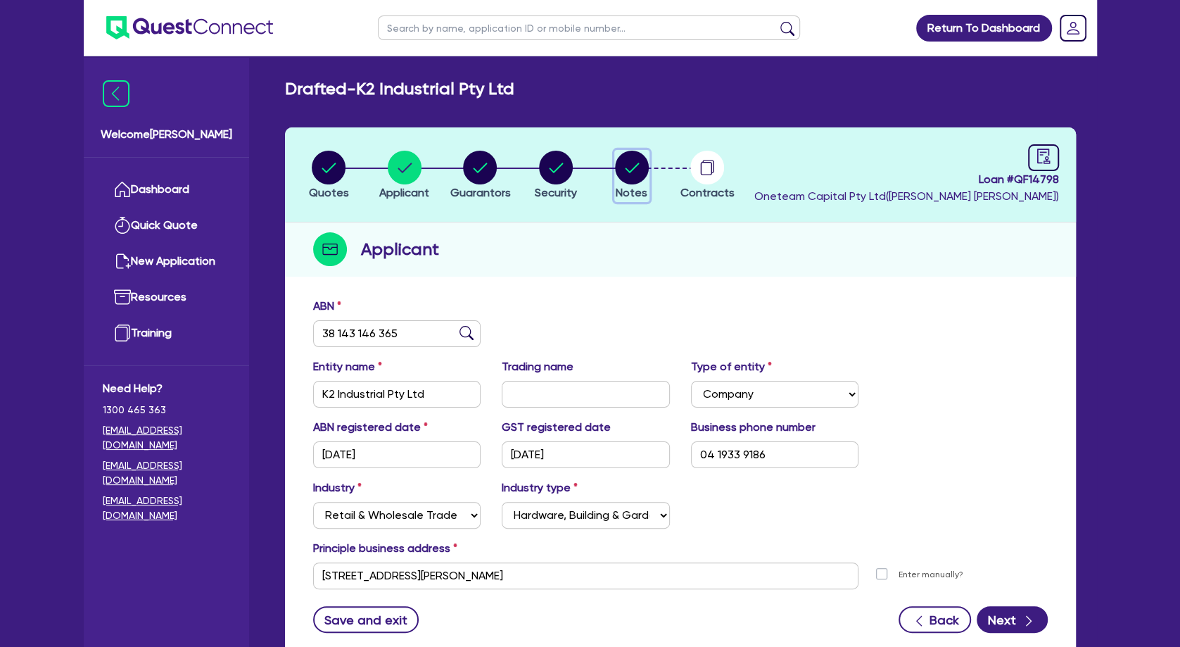
click at [628, 171] on circle "button" at bounding box center [632, 168] width 34 height 34
select select "Other"
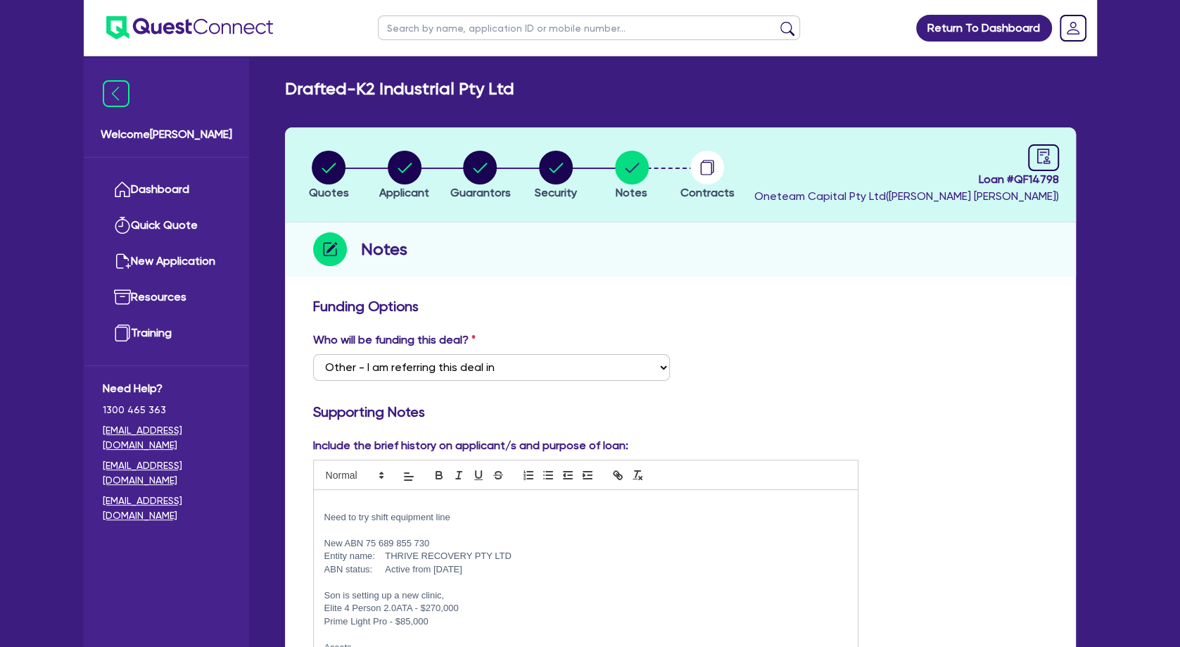
click at [515, 535] on p at bounding box center [586, 530] width 524 height 13
click at [477, 507] on p at bounding box center [586, 504] width 524 height 13
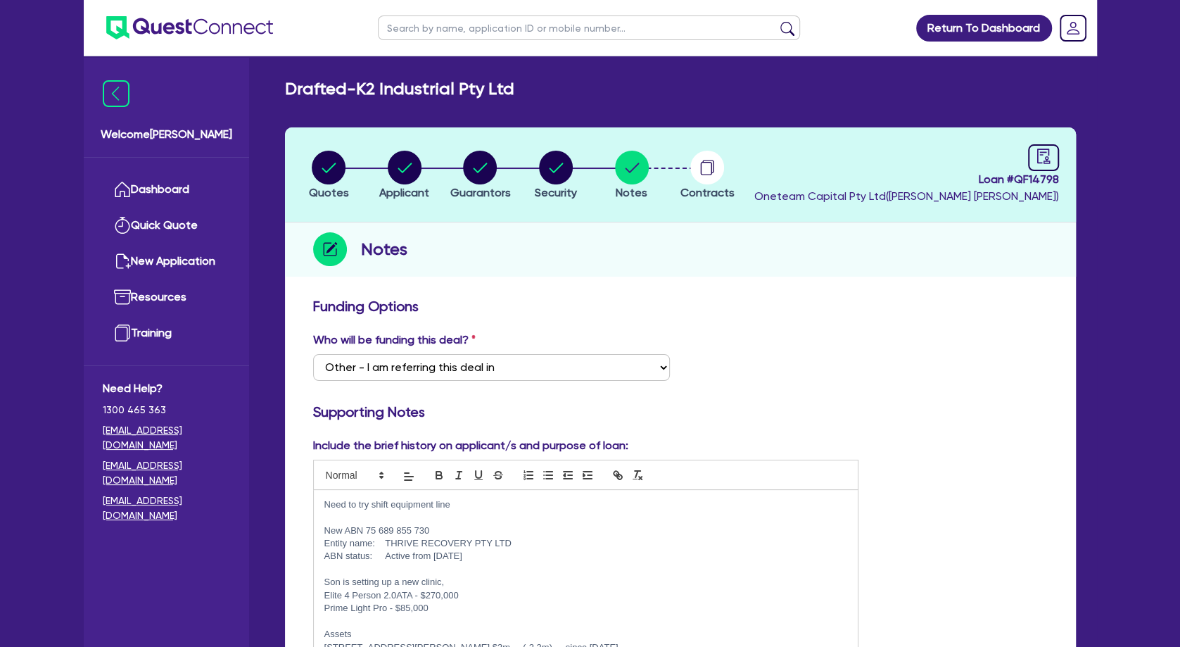
click at [492, 498] on p "Need to try shift equipment line" at bounding box center [586, 504] width 524 height 13
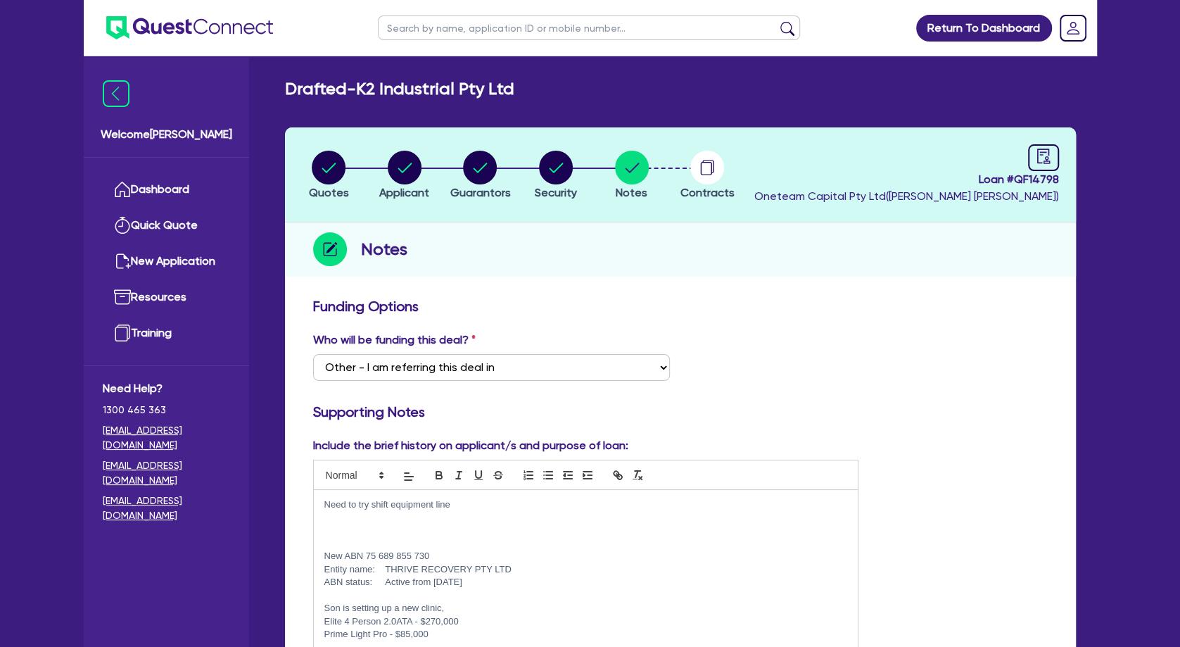
click at [399, 525] on p at bounding box center [586, 530] width 524 height 13
click at [521, 569] on p "Entity name: THRIVE RECOVERY PTY LTD" at bounding box center [586, 569] width 524 height 13
drag, startPoint x: 410, startPoint y: 88, endPoint x: 453, endPoint y: 92, distance: 43.8
click at [453, 92] on h2 "Drafted - K2 Industrial Pty Ltd" at bounding box center [399, 89] width 229 height 20
click at [490, 98] on h2 "Drafted - K2 Industrial Pty Ltd" at bounding box center [399, 89] width 229 height 20
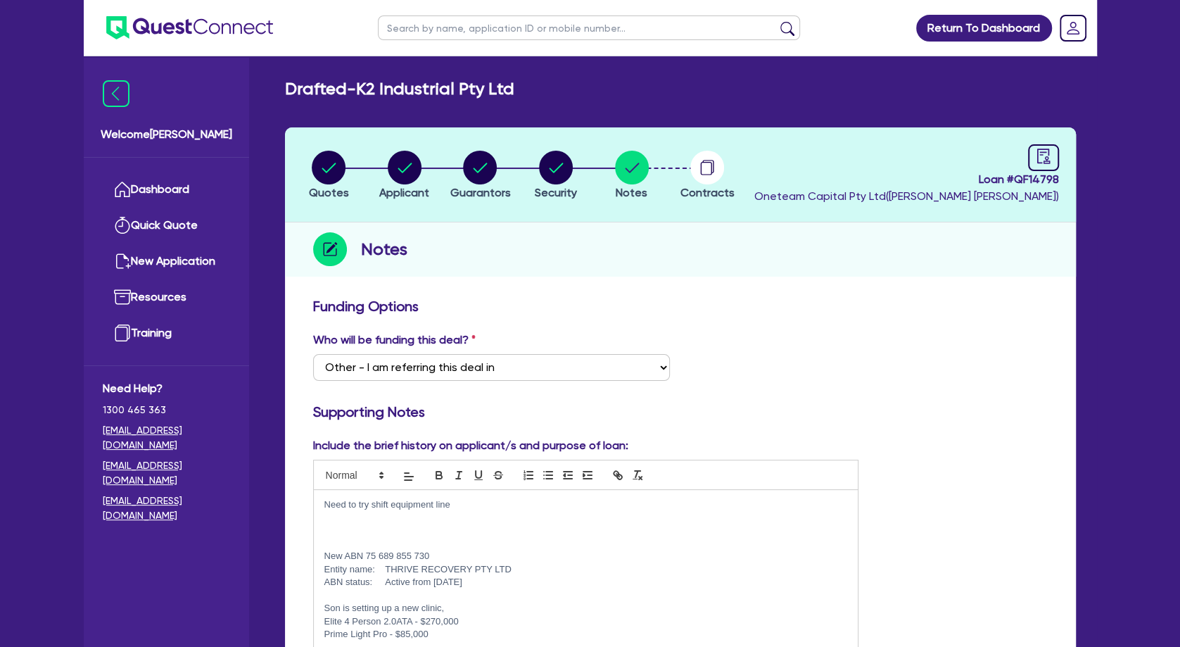
click at [438, 533] on p at bounding box center [586, 530] width 524 height 13
click at [388, 530] on p at bounding box center [586, 530] width 524 height 13
click at [632, 173] on circle "button" at bounding box center [632, 168] width 34 height 34
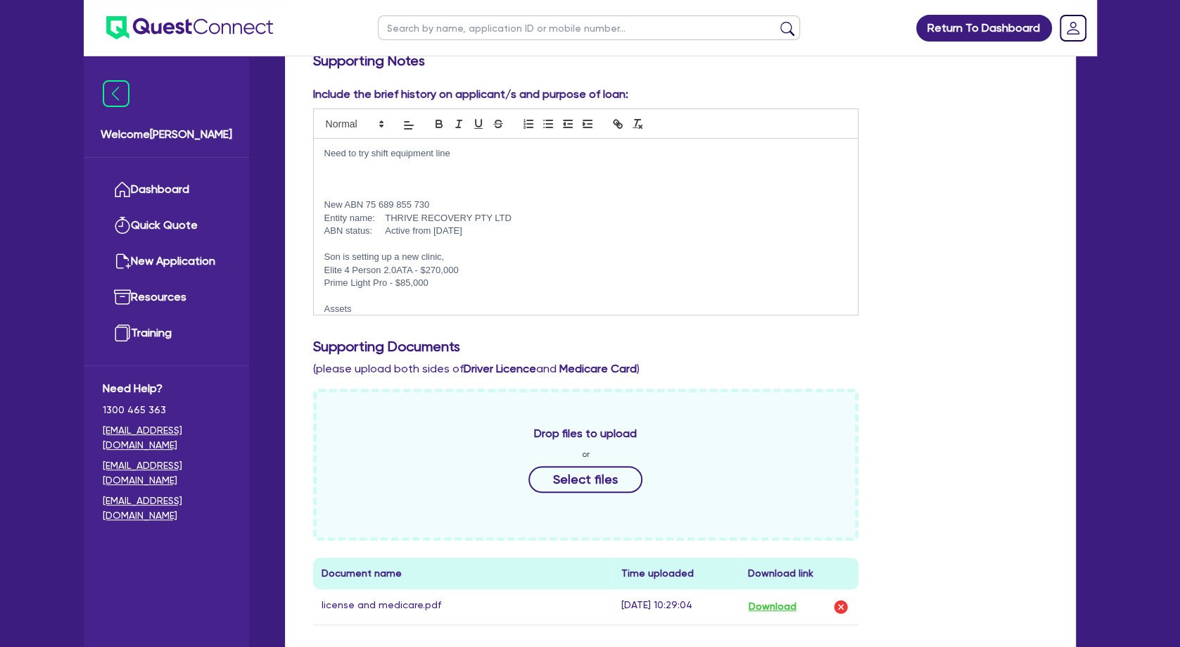
scroll to position [532, 0]
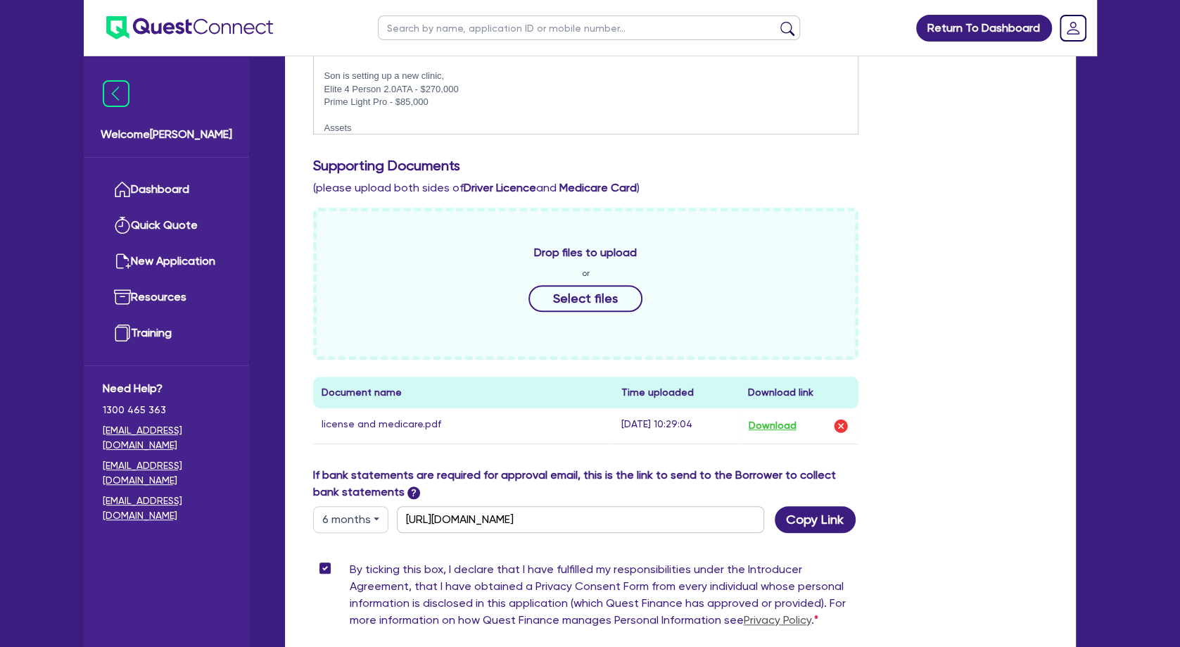
click at [350, 516] on button "6 months" at bounding box center [350, 519] width 75 height 27
click at [360, 604] on link "12 months" at bounding box center [369, 603] width 111 height 26
type input "[URL][DOMAIN_NAME]"
click at [816, 521] on button "Copy Link" at bounding box center [815, 519] width 81 height 27
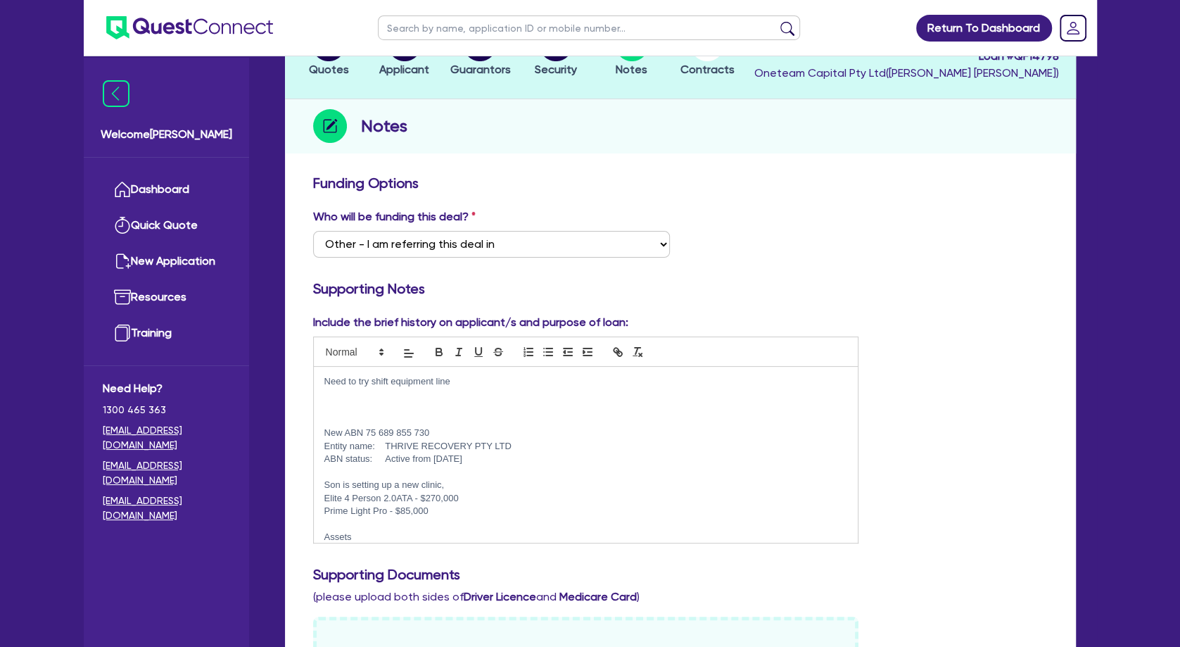
scroll to position [76, 0]
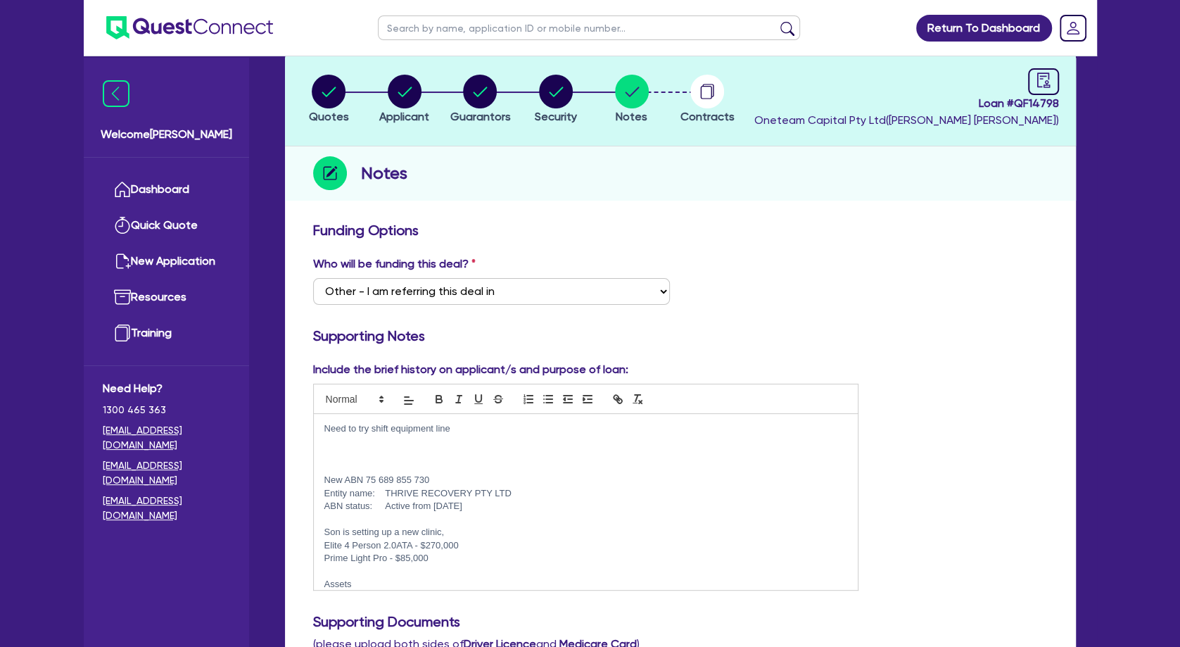
click at [507, 462] on p at bounding box center [586, 467] width 524 height 13
click at [540, 484] on p "New ABN 75 689 855 730" at bounding box center [586, 480] width 524 height 13
click at [474, 462] on p at bounding box center [586, 467] width 524 height 13
click at [460, 452] on p at bounding box center [586, 454] width 524 height 13
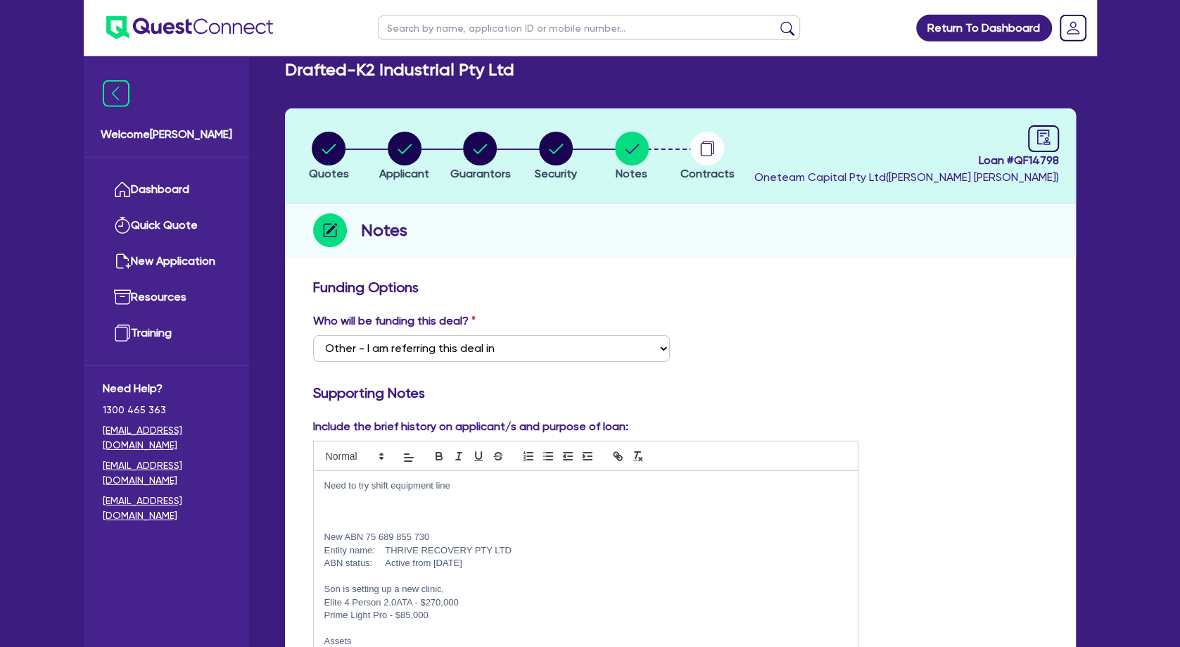
scroll to position [0, 0]
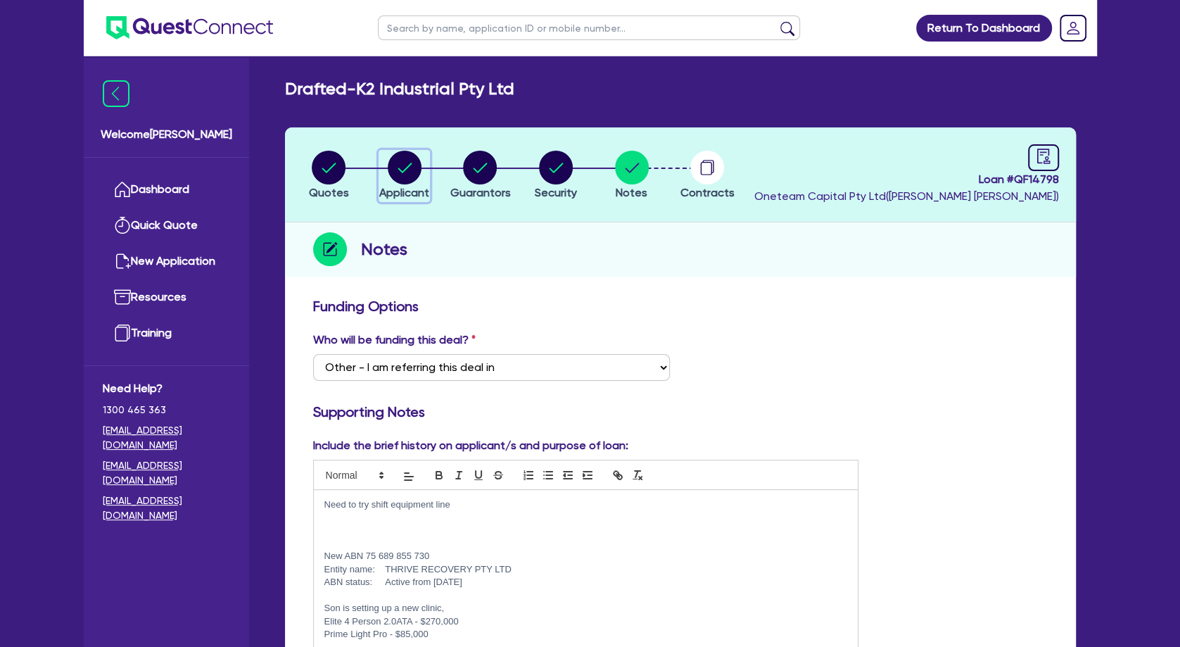
click at [405, 163] on circle "button" at bounding box center [405, 168] width 34 height 34
select select "COMPANY"
select select "RETAIL_WHOLESALE_TRADE"
select select "HARDWARE_SUPPLIES"
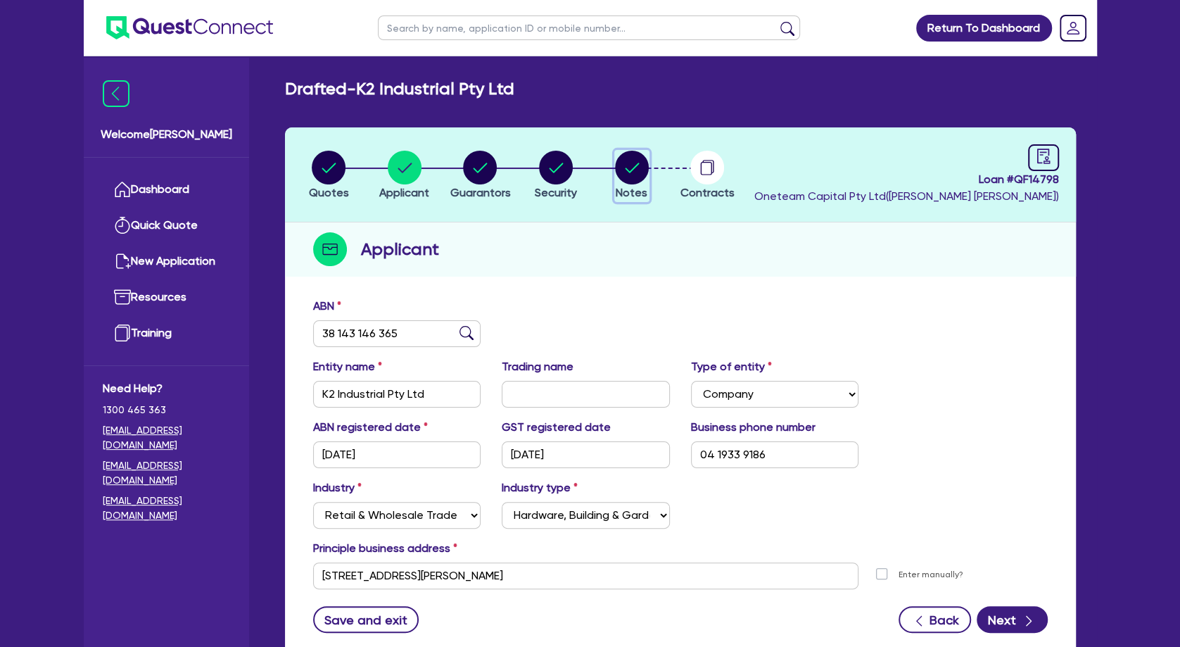
click at [628, 168] on circle "button" at bounding box center [632, 168] width 34 height 34
select select "Other"
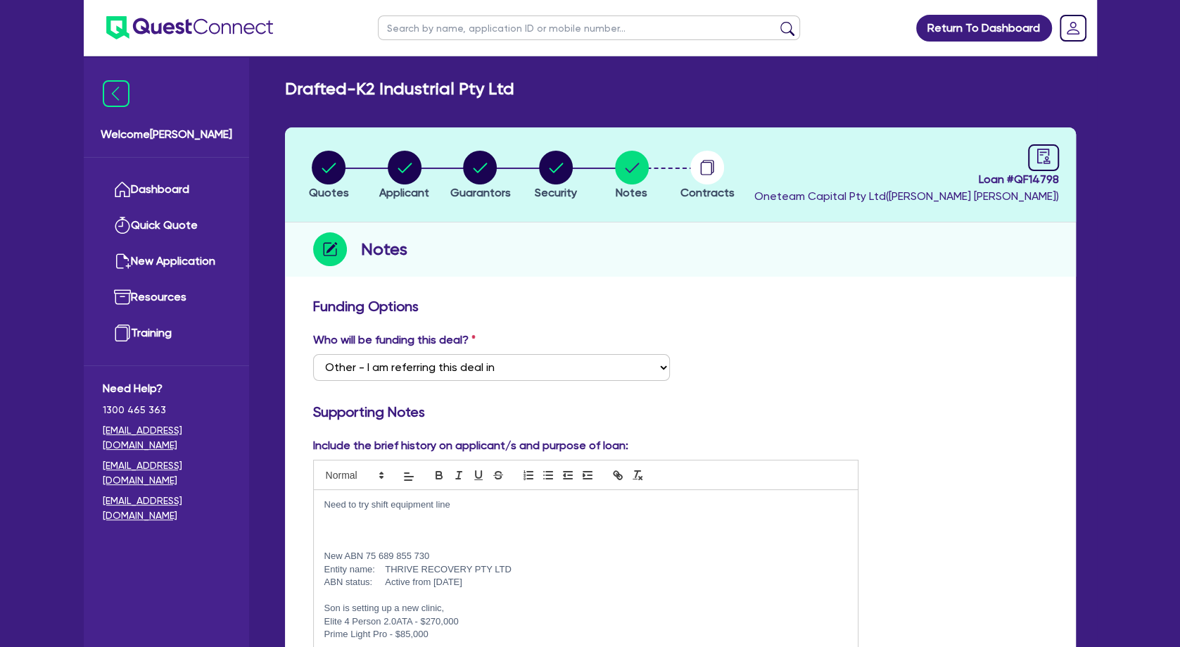
click at [560, 261] on div "Notes" at bounding box center [680, 249] width 791 height 54
click at [412, 170] on circle "button" at bounding box center [405, 168] width 34 height 34
select select "COMPANY"
select select "RETAIL_WHOLESALE_TRADE"
select select "HARDWARE_SUPPLIES"
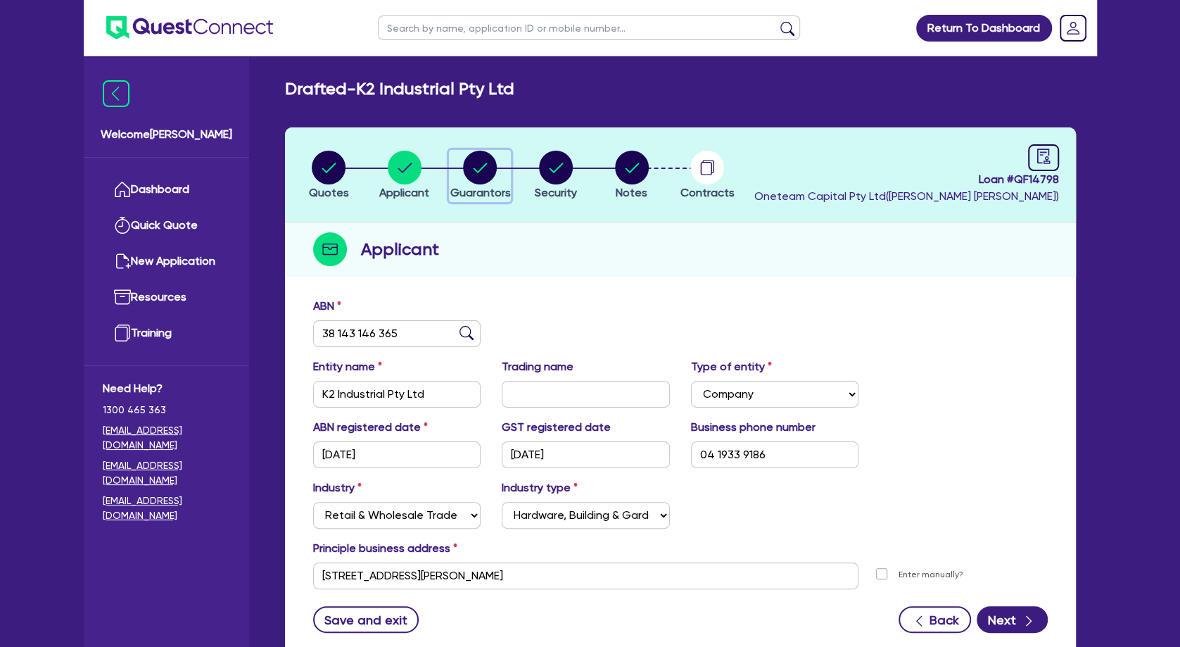
click at [491, 165] on circle "button" at bounding box center [480, 168] width 34 height 34
select select "MR"
select select "VIC"
select select "MARRIED"
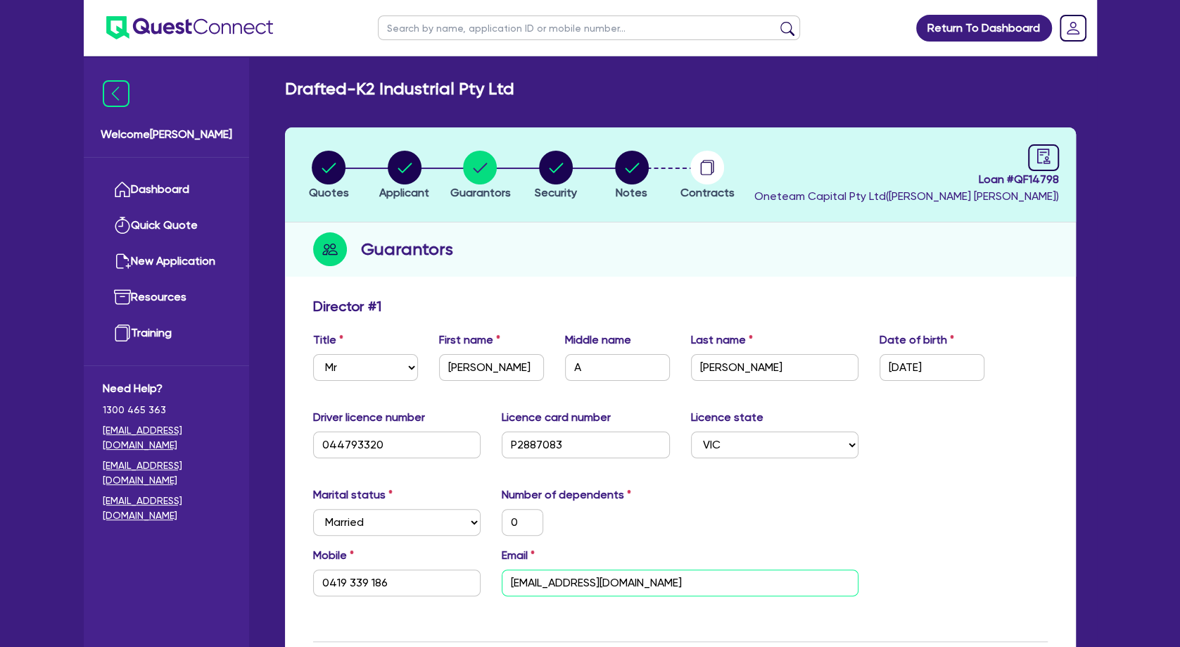
click at [549, 582] on input "[EMAIL_ADDRESS][DOMAIN_NAME]" at bounding box center [680, 582] width 357 height 27
click at [548, 582] on input "[EMAIL_ADDRESS][DOMAIN_NAME]" at bounding box center [680, 582] width 357 height 27
click at [324, 170] on icon "button" at bounding box center [329, 168] width 14 height 10
select select "TERTIARY_ASSETS"
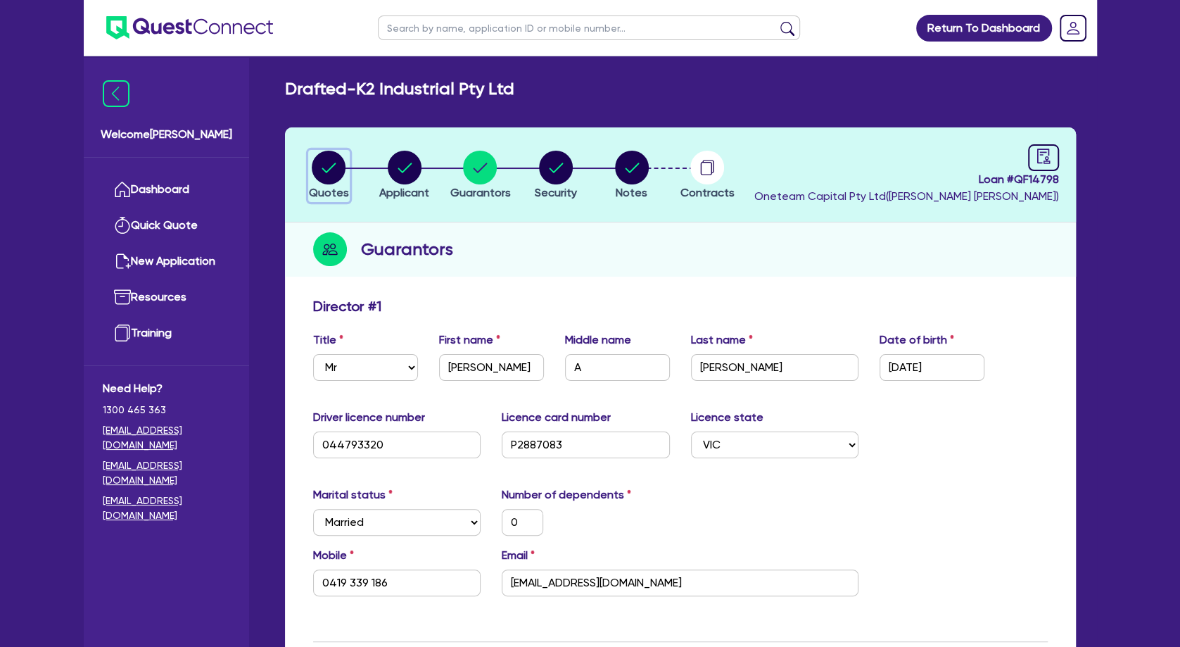
select select "BEAUTY_EQUIPMENT"
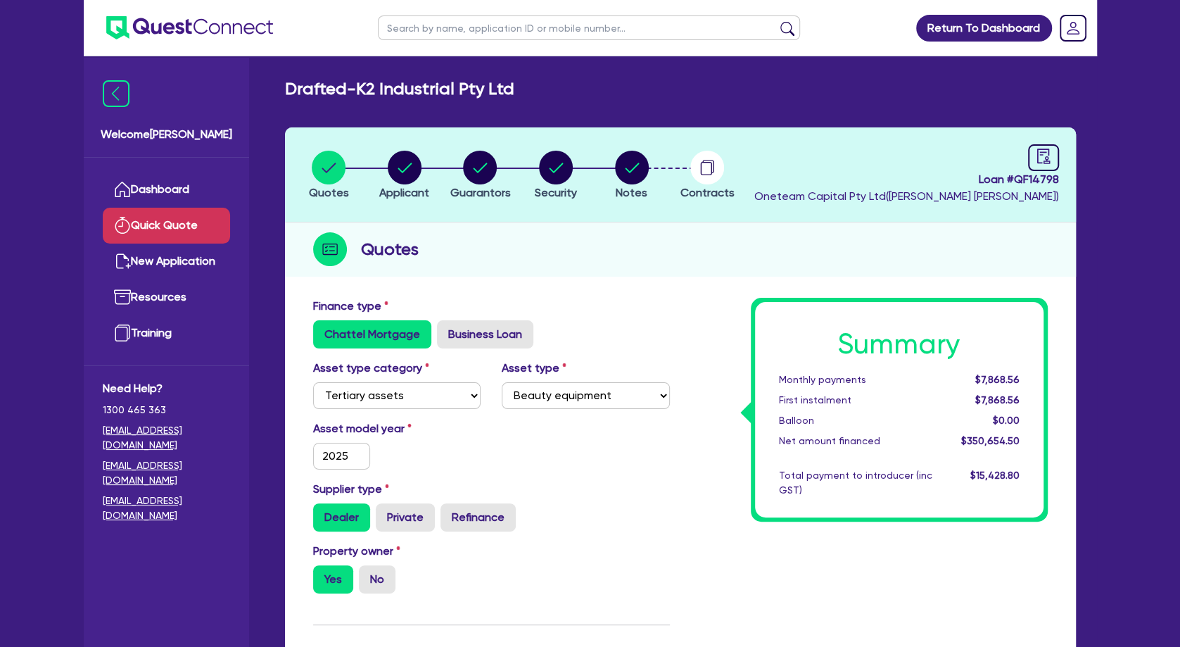
click at [189, 220] on link "Quick Quote" at bounding box center [166, 226] width 127 height 36
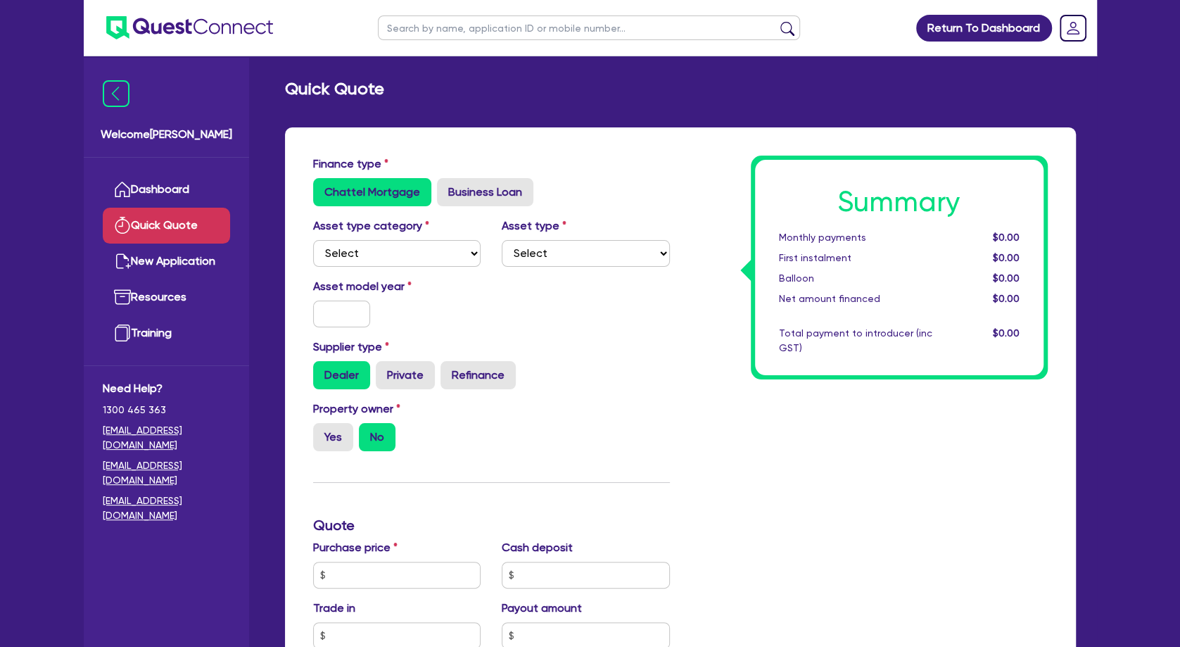
drag, startPoint x: 359, startPoint y: 235, endPoint x: 365, endPoint y: 260, distance: 26.0
click at [360, 235] on div "Asset type category Select Cars and light trucks Primary assets Secondary asset…" at bounding box center [397, 241] width 189 height 49
click at [313, 240] on select "Select Cars and light trucks Primary assets Secondary assets Tertiary assets" at bounding box center [397, 253] width 168 height 27
click at [384, 380] on label "Private" at bounding box center [405, 375] width 59 height 28
click at [384, 370] on input "Private" at bounding box center [380, 365] width 9 height 9
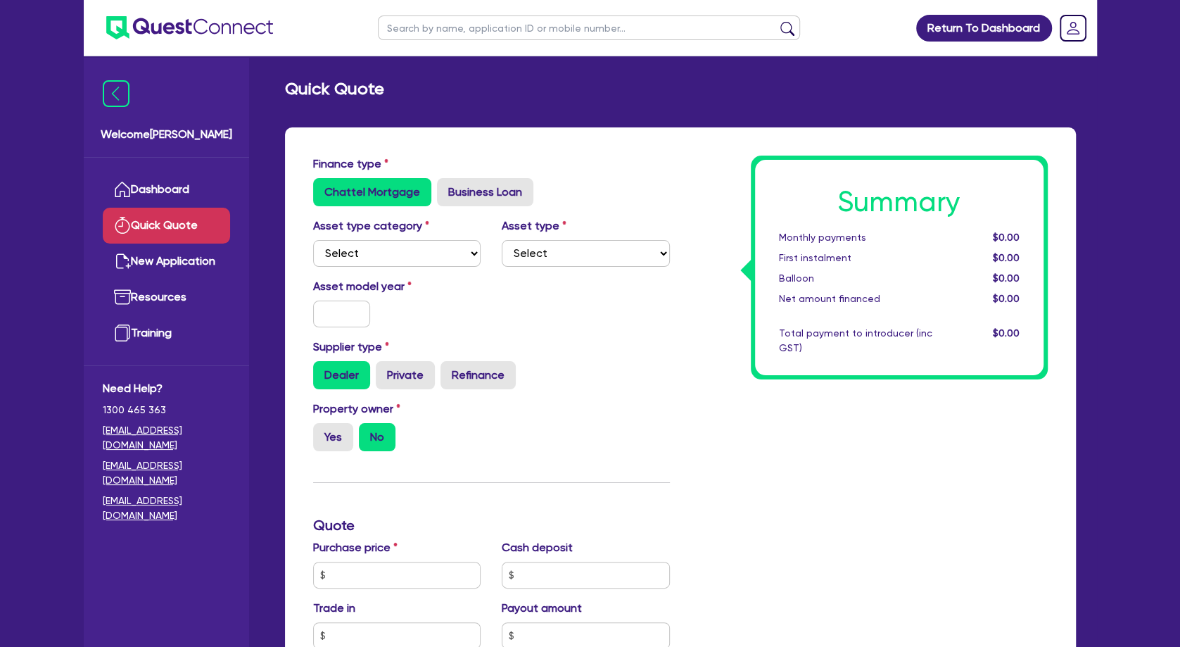
radio input "true"
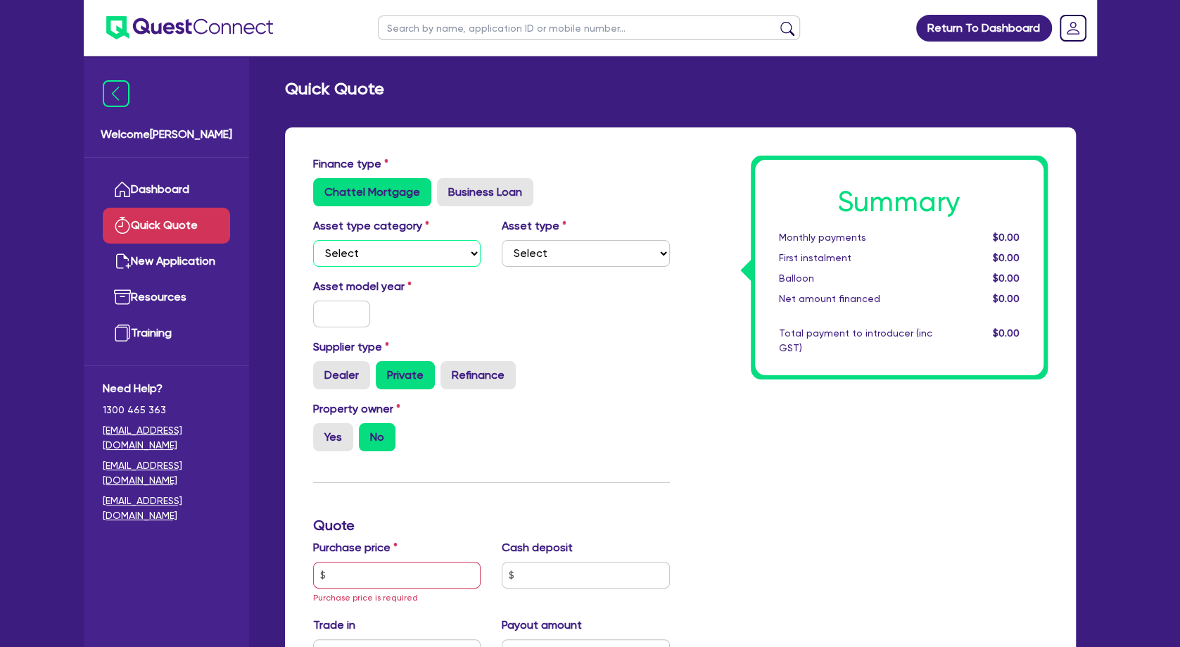
click at [313, 240] on select "Select Cars and light trucks Primary assets Secondary assets Tertiary assets" at bounding box center [397, 253] width 168 height 27
select select "TERTIARY_ASSETS"
click option "Tertiary assets" at bounding box center [0, 0] width 0 height 0
click at [502, 240] on select "Select Beauty equipment IT equipment IT software Watercraft Other" at bounding box center [586, 253] width 168 height 27
click option "IT equipment" at bounding box center [0, 0] width 0 height 0
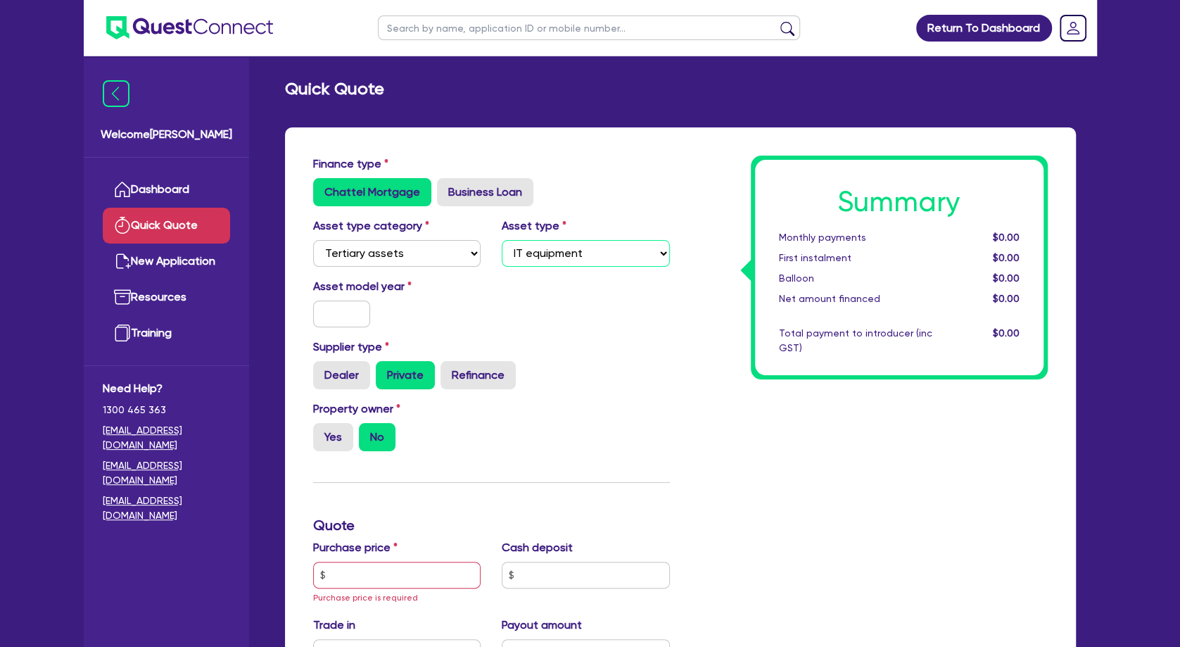
click at [502, 240] on select "Select Beauty equipment IT equipment IT software Watercraft Other" at bounding box center [586, 253] width 168 height 27
select select "BEAUTY_EQUIPMENT"
click option "Beauty equipment" at bounding box center [0, 0] width 0 height 0
click at [342, 305] on input "text" at bounding box center [342, 313] width 58 height 27
type input "2025"
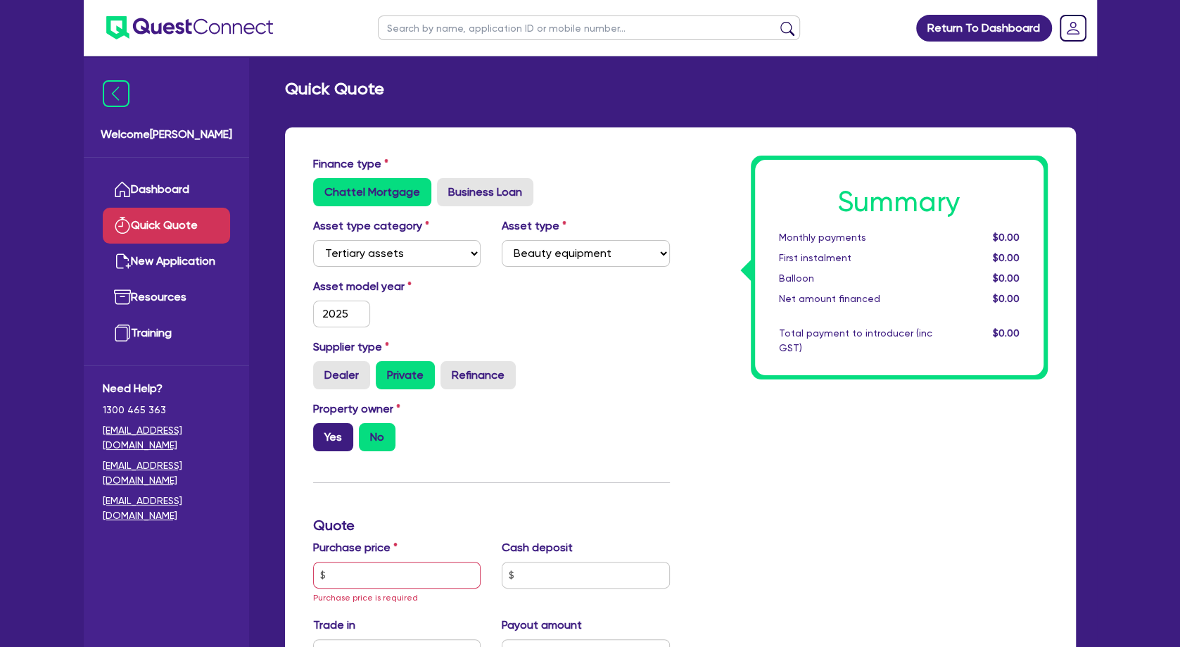
click at [334, 430] on label "Yes" at bounding box center [333, 437] width 40 height 28
click at [322, 430] on input "Yes" at bounding box center [317, 427] width 9 height 9
radio input "true"
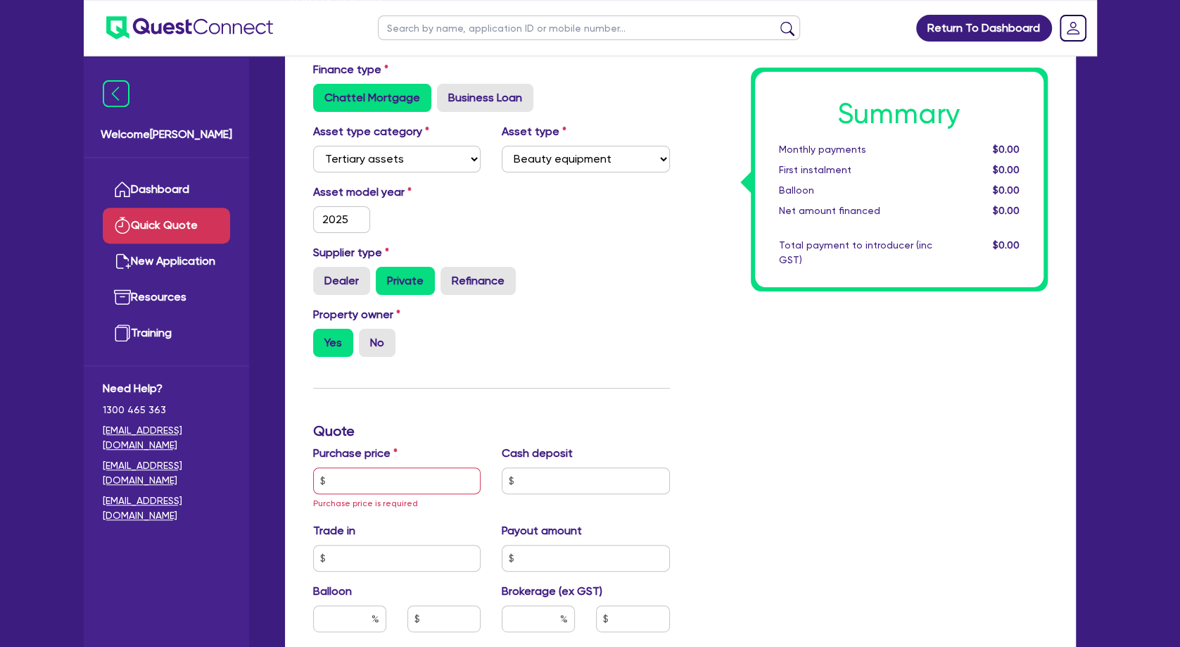
scroll to position [152, 0]
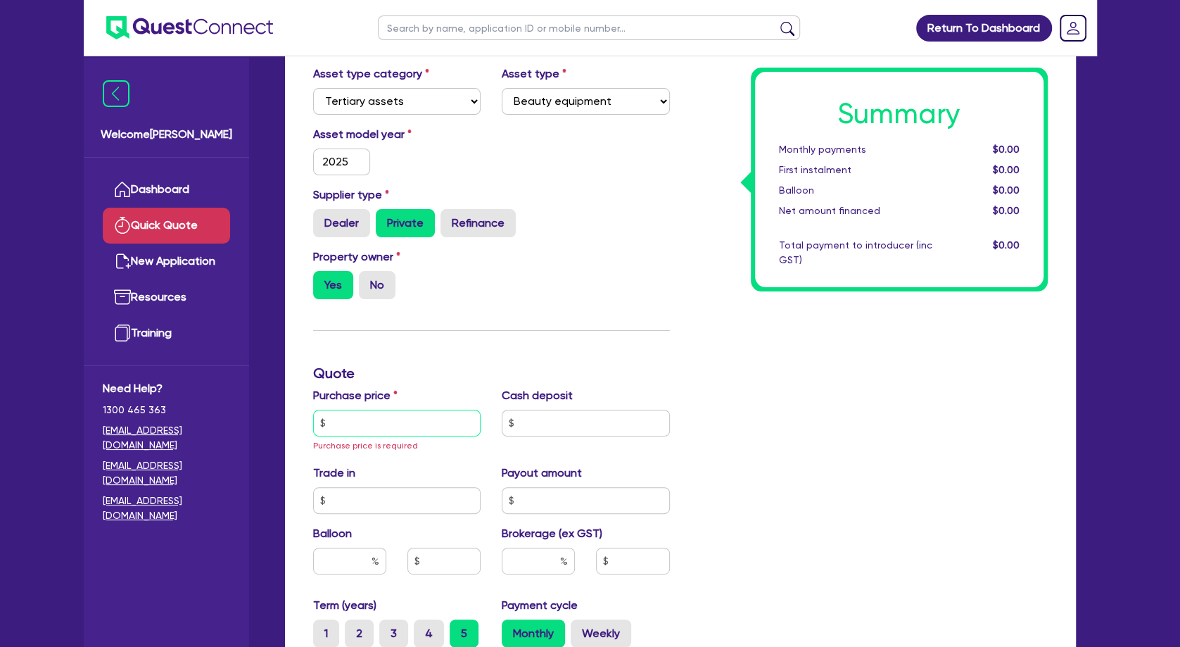
click at [414, 419] on input "text" at bounding box center [397, 423] width 168 height 27
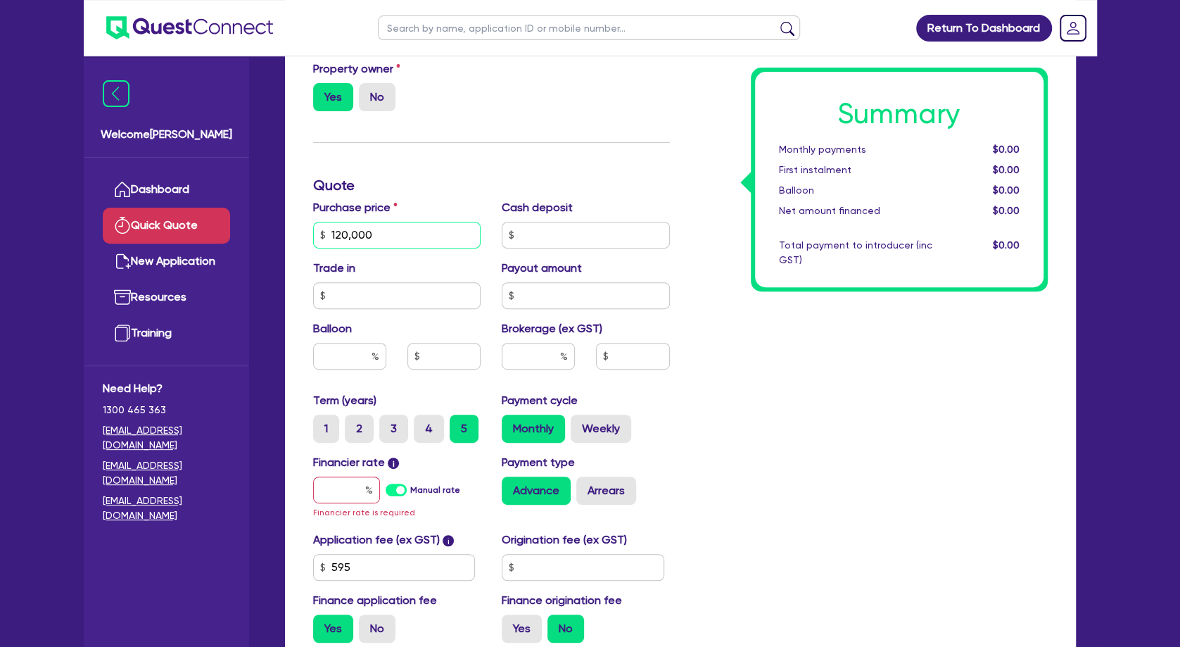
scroll to position [380, 0]
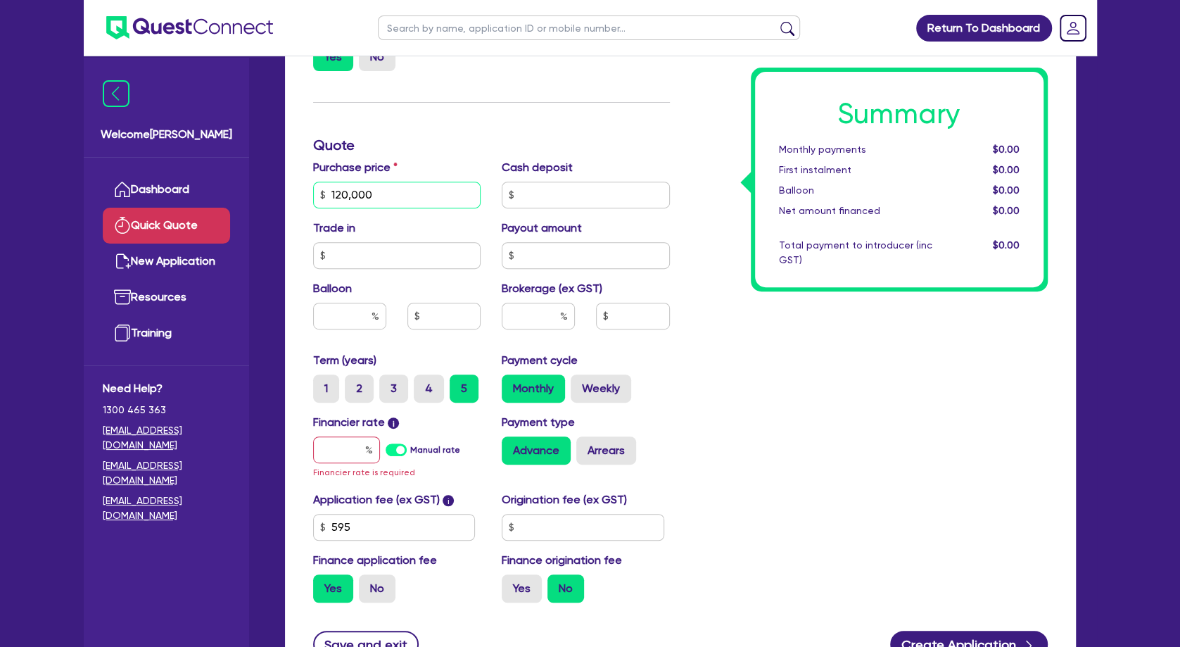
type input "120,000"
click at [350, 320] on input "text" at bounding box center [349, 316] width 73 height 27
click at [352, 435] on div "Financier rate i Manual rate Financier rate is required" at bounding box center [397, 447] width 189 height 66
click at [356, 442] on input "text" at bounding box center [346, 449] width 67 height 27
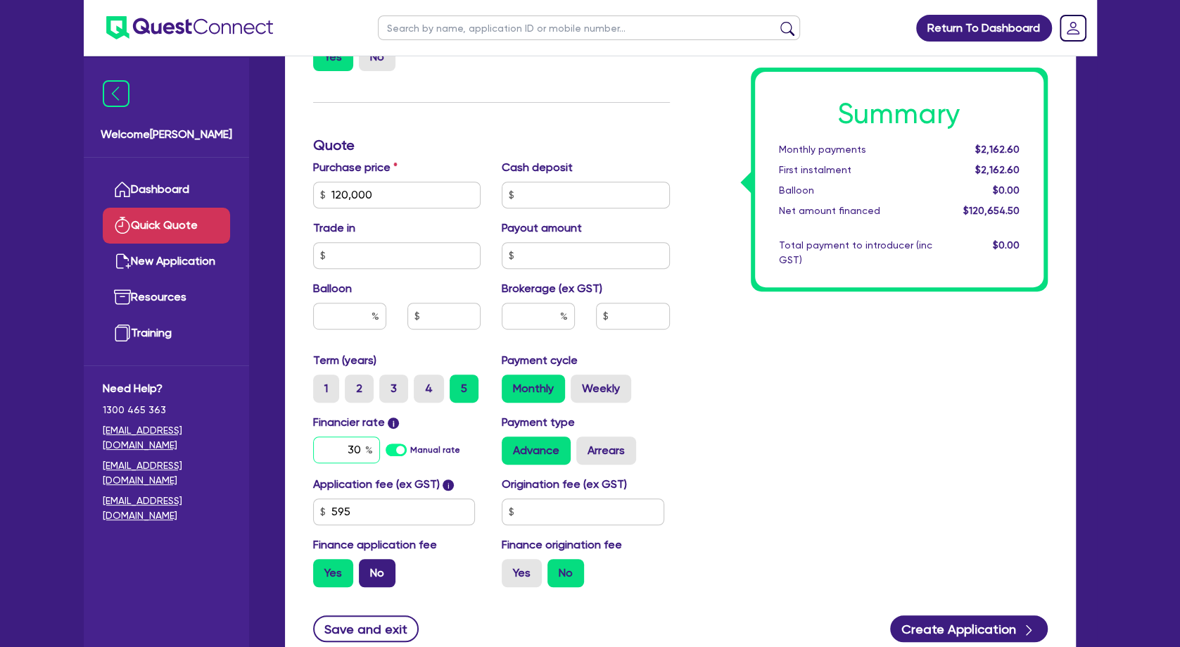
type input "30"
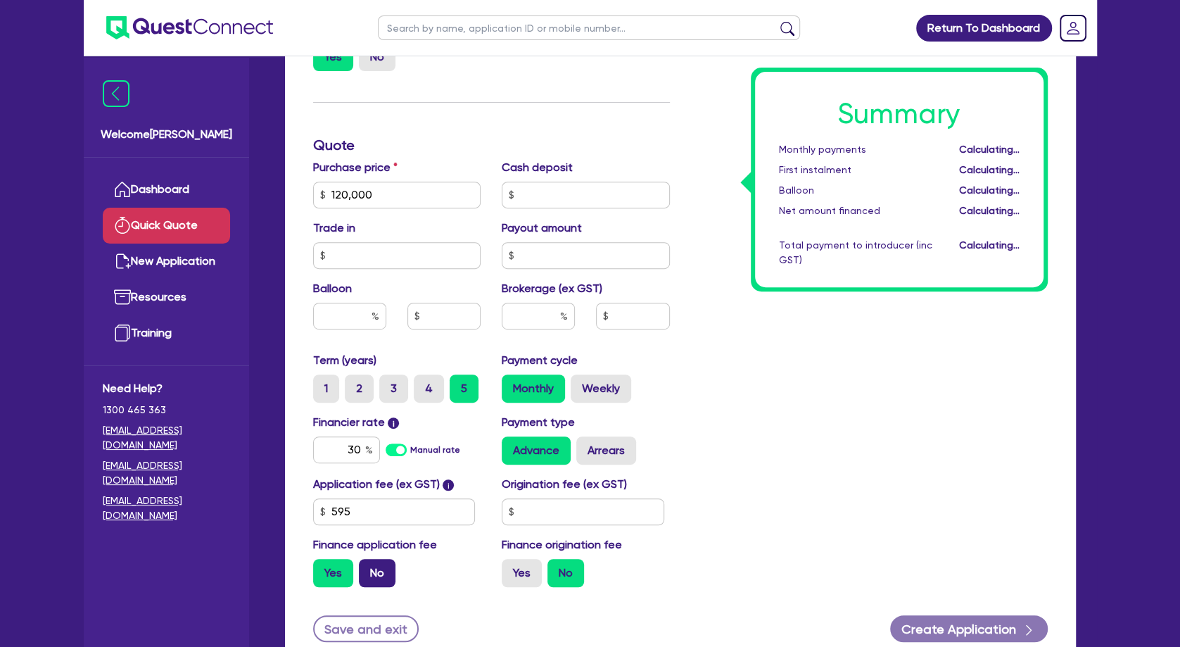
click at [380, 567] on label "No" at bounding box center [377, 573] width 37 height 28
click at [368, 567] on input "No" at bounding box center [363, 563] width 9 height 9
radio input "true"
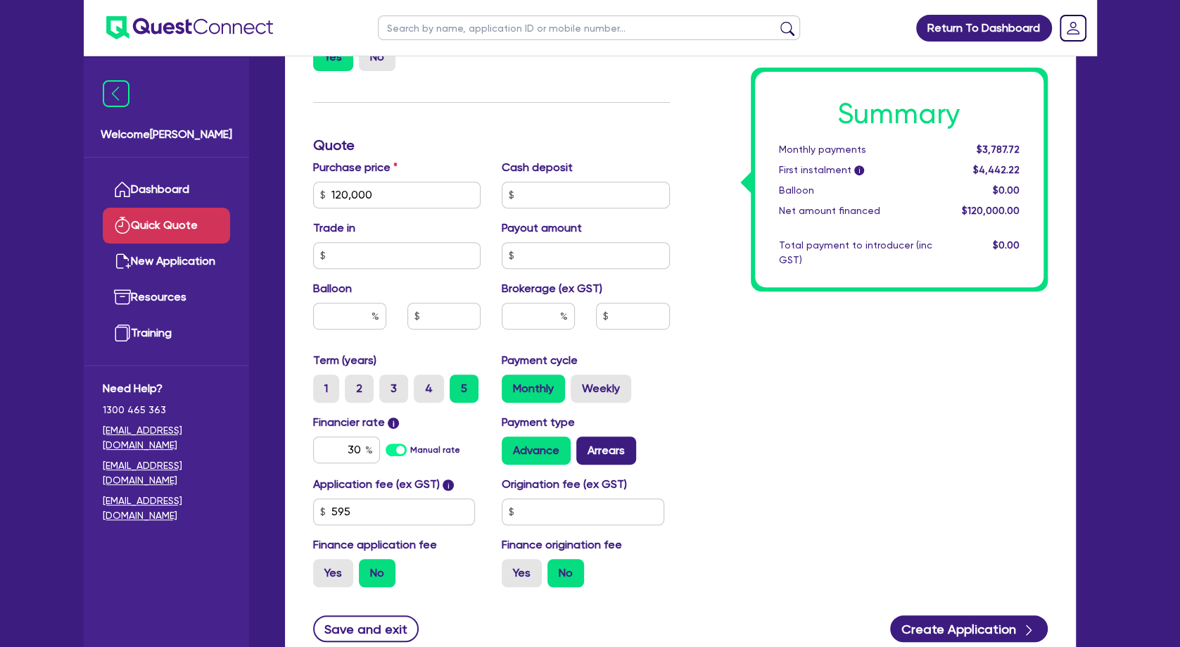
click at [597, 449] on label "Arrears" at bounding box center [606, 450] width 60 height 28
click at [585, 445] on input "Arrears" at bounding box center [580, 440] width 9 height 9
radio input "true"
click at [529, 450] on label "Advance" at bounding box center [536, 450] width 69 height 28
click at [511, 445] on input "Advance" at bounding box center [506, 440] width 9 height 9
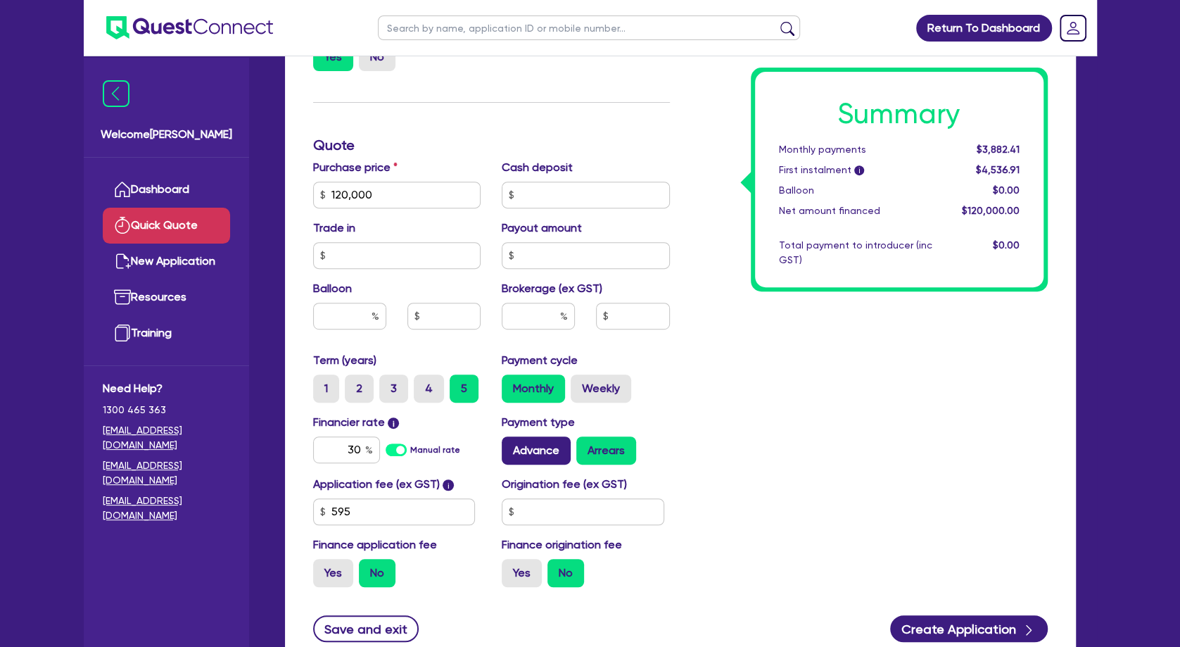
radio input "true"
click at [605, 385] on label "Weekly" at bounding box center [601, 388] width 61 height 28
click at [580, 384] on input "Weekly" at bounding box center [575, 378] width 9 height 9
radio input "true"
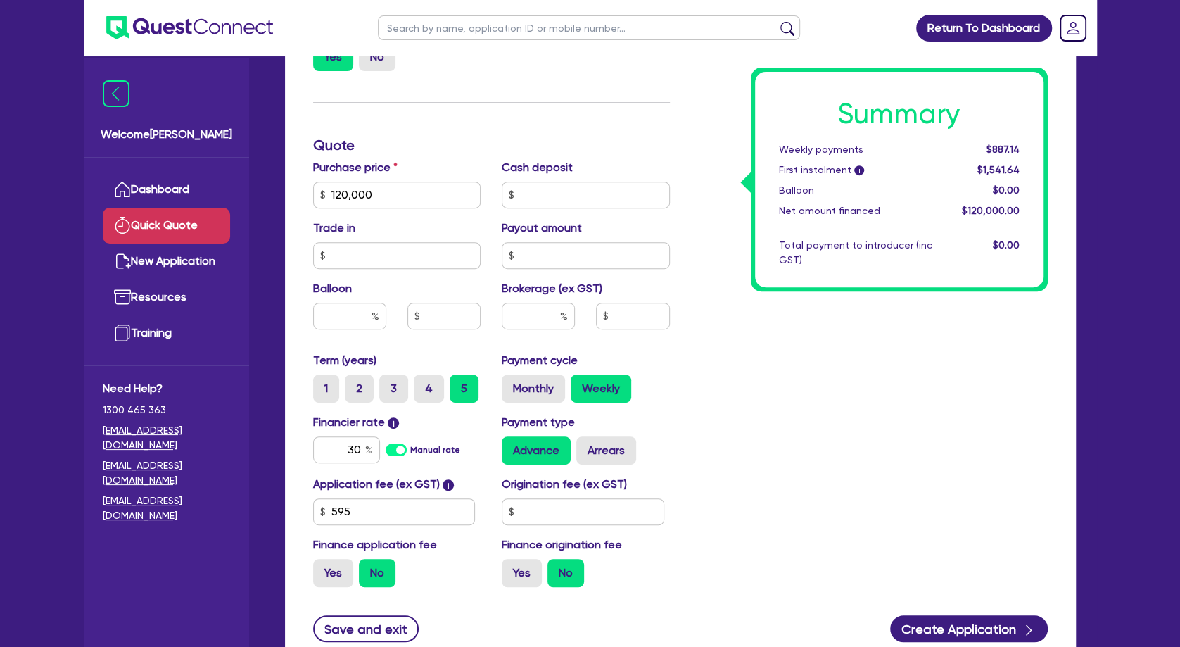
click at [780, 473] on div "Summary Weekly payments $887.14 First instalment i $1,541.64 Balloon $0.00 Net …" at bounding box center [869, 187] width 378 height 823
drag, startPoint x: 384, startPoint y: 198, endPoint x: 305, endPoint y: 190, distance: 79.3
click at [313, 190] on input "120,000" at bounding box center [397, 195] width 168 height 27
type input "109,380"
drag, startPoint x: 345, startPoint y: 441, endPoint x: 390, endPoint y: 443, distance: 45.1
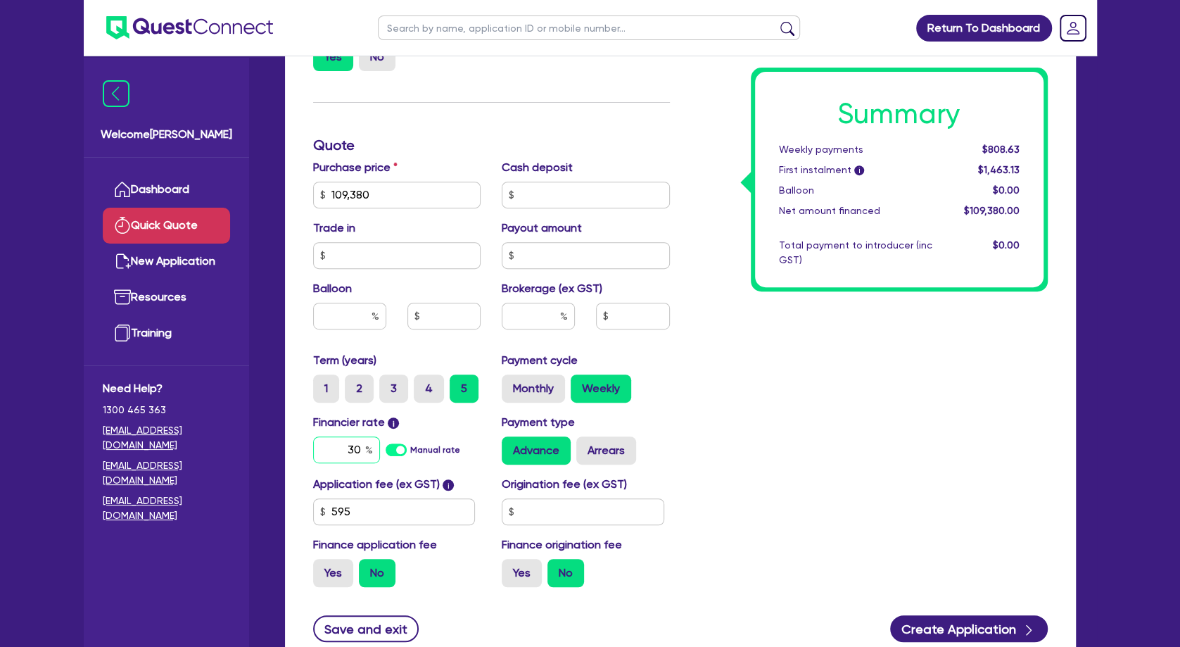
click at [380, 443] on input "30" at bounding box center [346, 449] width 67 height 27
type input "9"
click at [804, 425] on div "Summary Weekly payments $808.63 First instalment i $1,463.13 Balloon $0.00 Net …" at bounding box center [869, 187] width 378 height 823
click at [553, 394] on label "Monthly" at bounding box center [533, 388] width 63 height 28
click at [511, 384] on input "Monthly" at bounding box center [506, 378] width 9 height 9
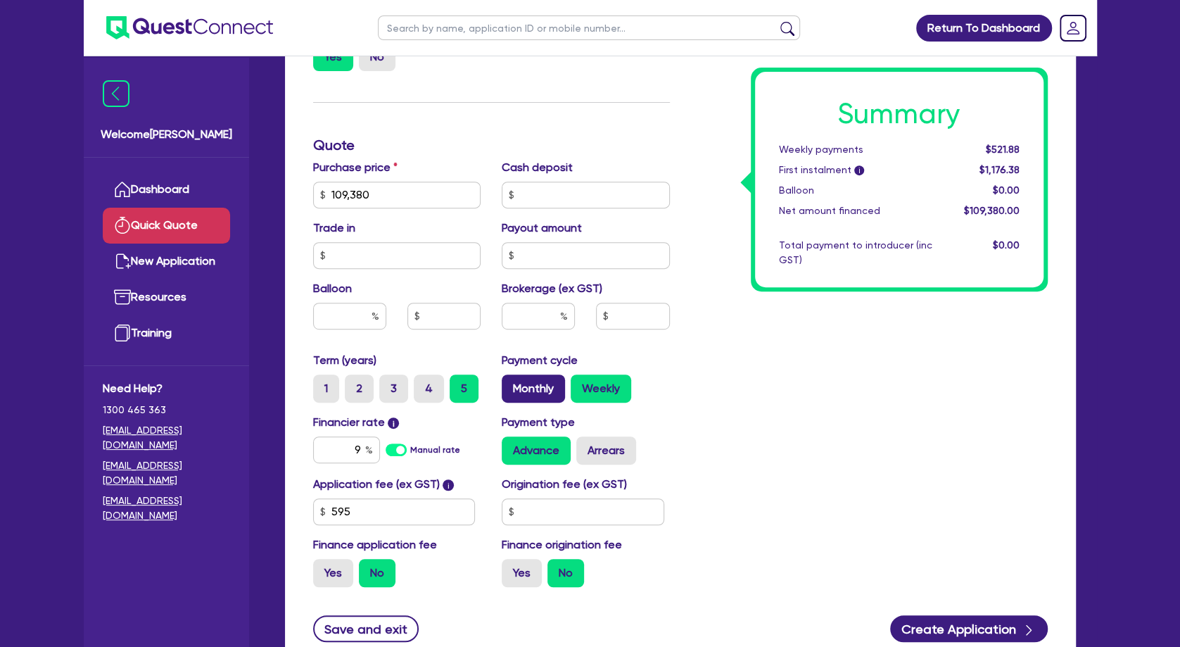
radio input "true"
click at [619, 384] on label "Weekly" at bounding box center [601, 388] width 61 height 28
click at [580, 384] on input "Weekly" at bounding box center [575, 378] width 9 height 9
radio input "true"
click at [420, 389] on label "4" at bounding box center [429, 388] width 30 height 28
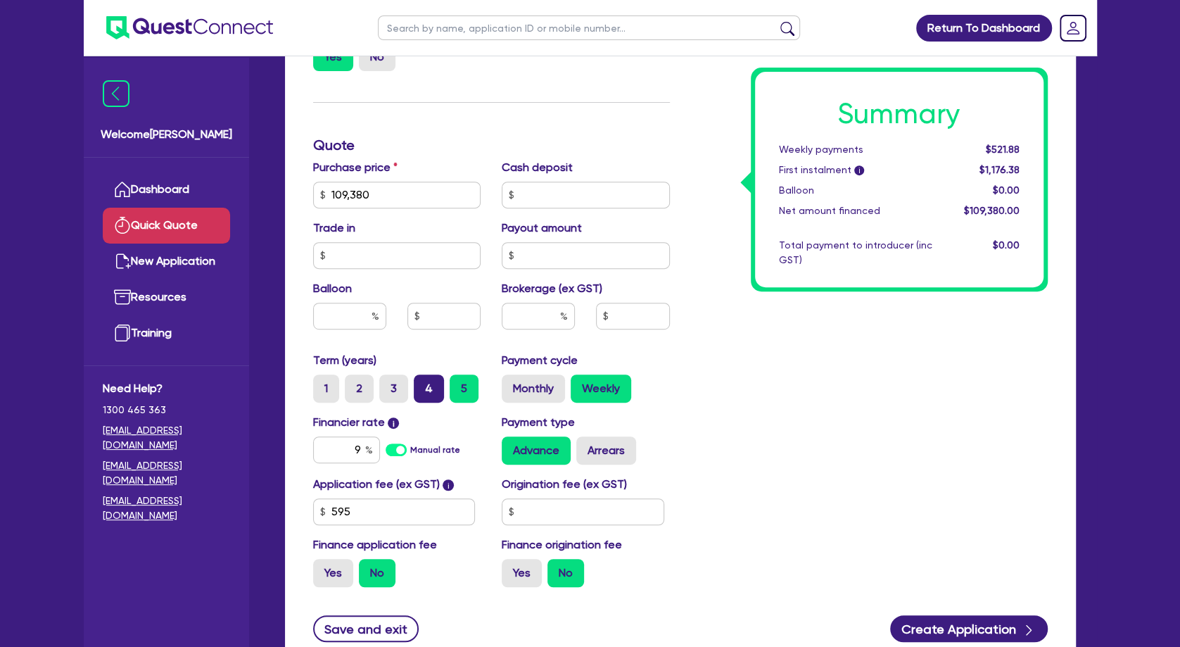
click at [420, 384] on input "4" at bounding box center [418, 378] width 9 height 9
radio input "true"
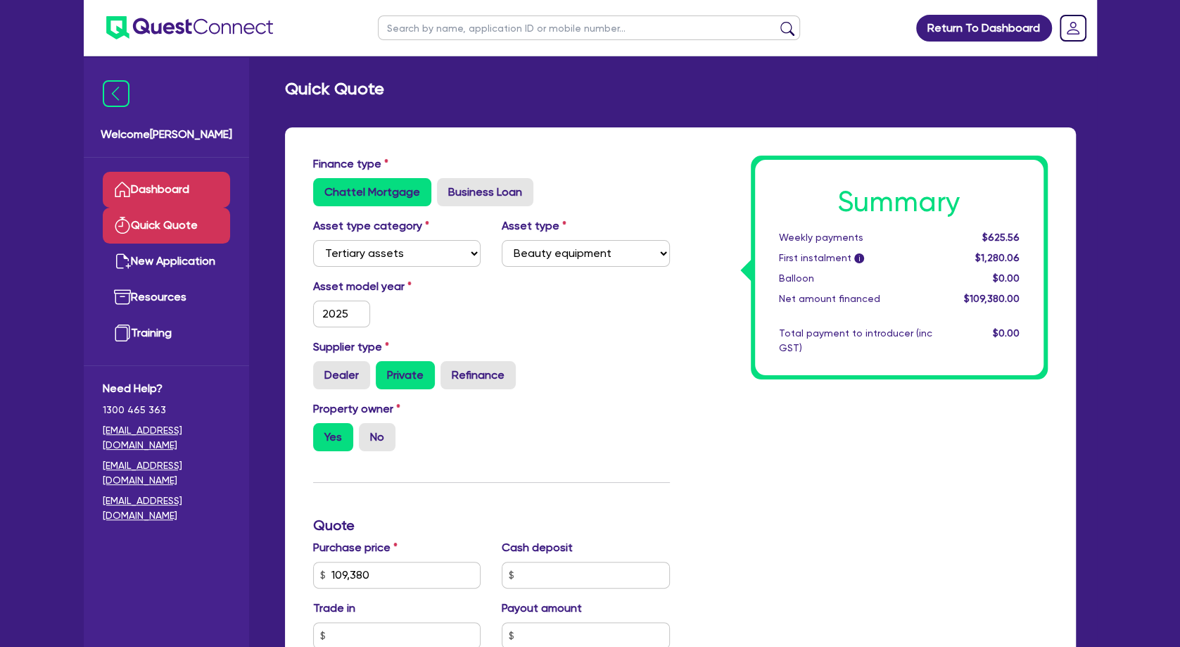
click at [194, 182] on link "Dashboard" at bounding box center [166, 190] width 127 height 36
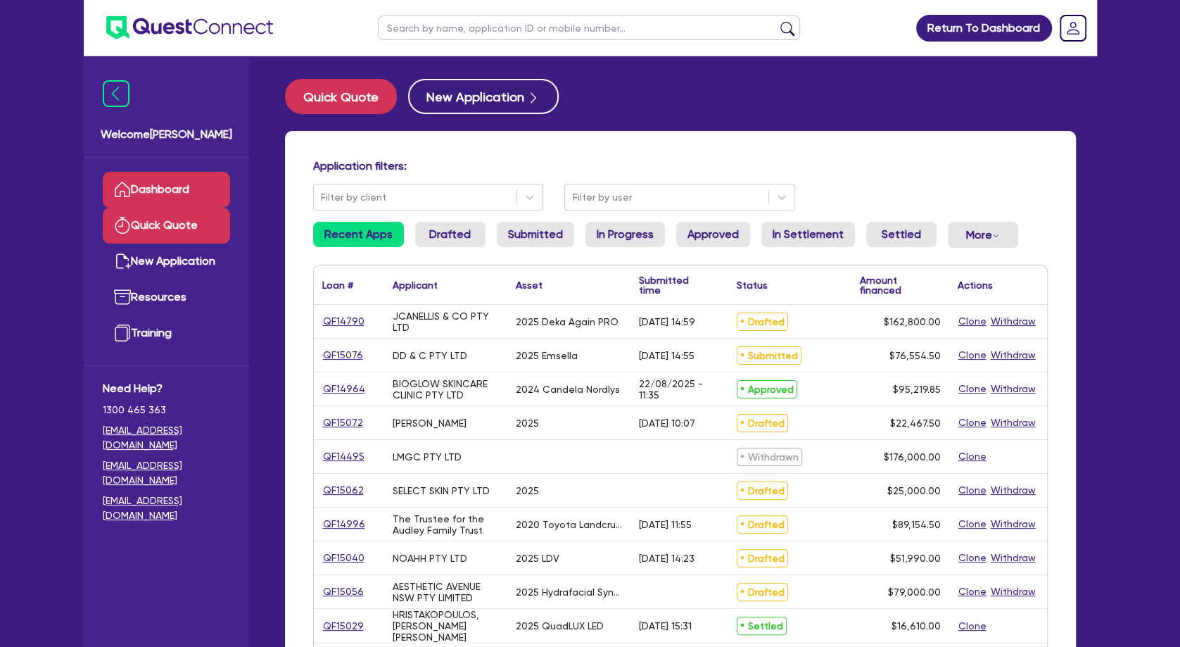
click at [201, 227] on link "Quick Quote" at bounding box center [166, 226] width 127 height 36
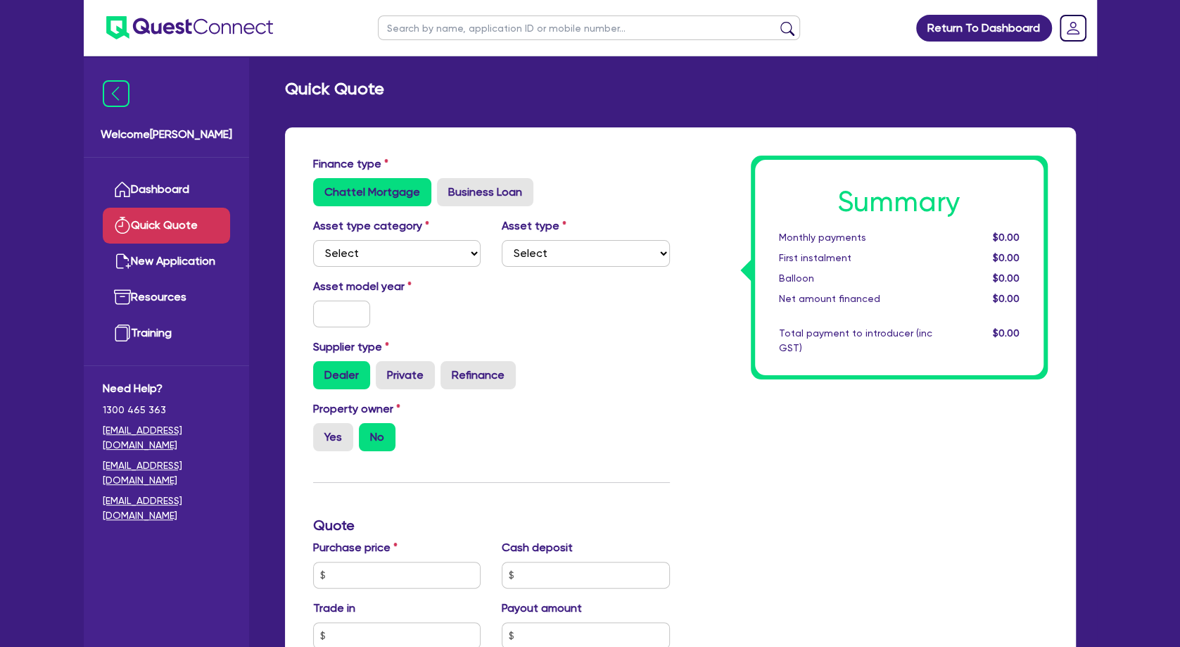
click at [719, 204] on div "Summary Monthly payments $0.00 First instalment $0.00 Balloon $0.00 Net amount …" at bounding box center [869, 567] width 378 height 823
click at [174, 191] on link "Dashboard" at bounding box center [166, 190] width 127 height 36
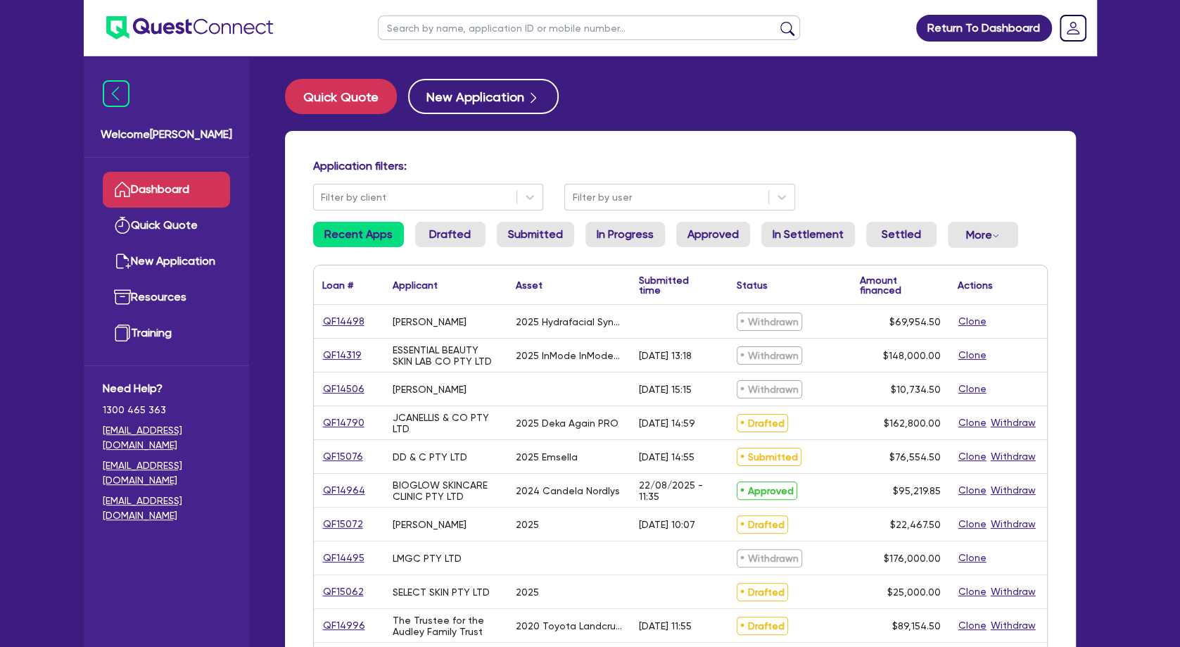
click at [449, 30] on input "text" at bounding box center [589, 27] width 422 height 25
type input "K2"
click at [776, 21] on button "submit" at bounding box center [787, 31] width 23 height 20
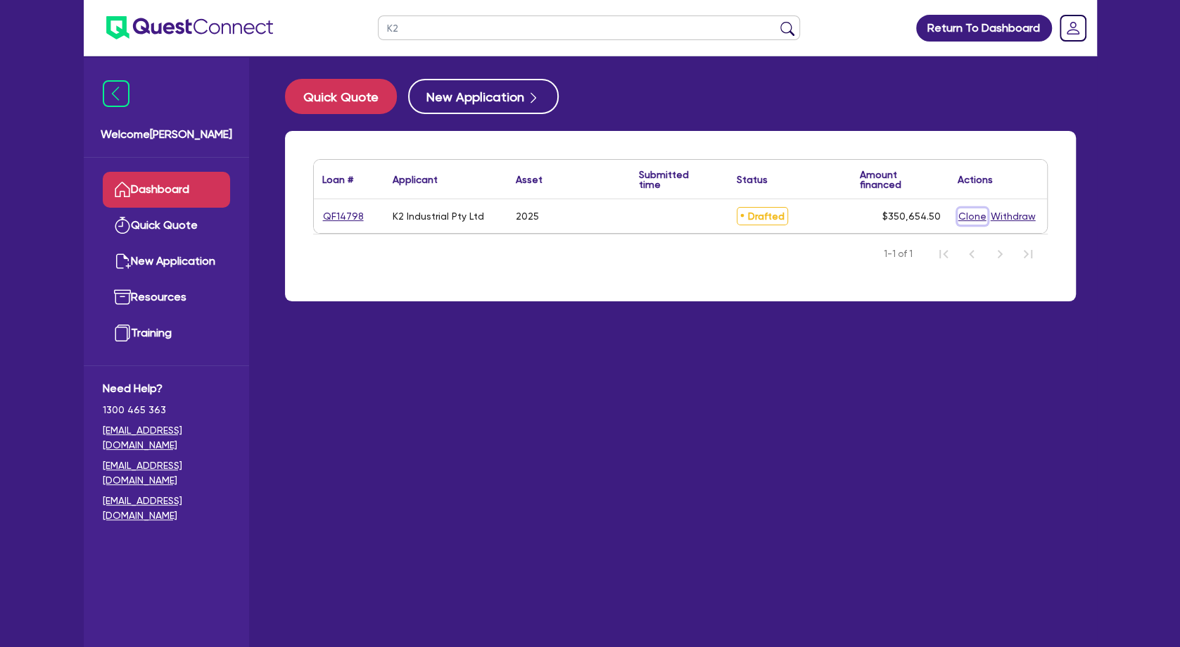
click at [973, 218] on button "Clone" at bounding box center [973, 216] width 30 height 16
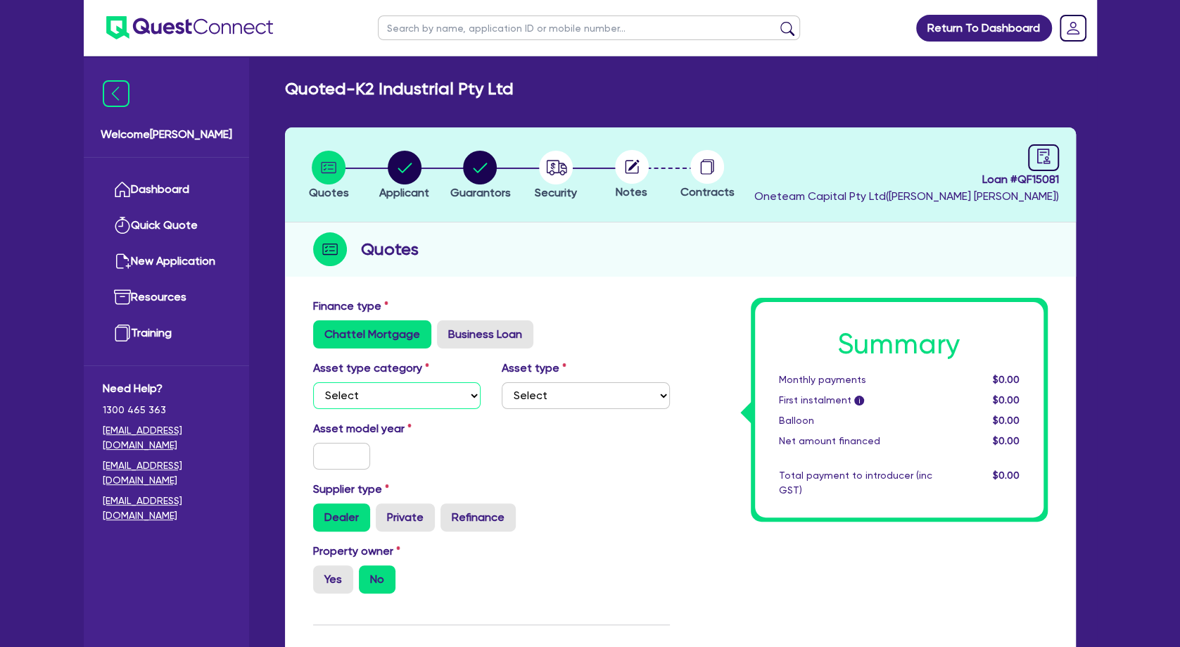
click at [313, 382] on select "Select Cars and light trucks Primary assets Secondary assets Tertiary assets" at bounding box center [397, 395] width 168 height 27
select select "SECONDARY_ASSETS"
click option "Secondary assets" at bounding box center [0, 0] width 0 height 0
click at [544, 378] on div "Asset type Select Generators and compressors Engineering and toolmaking Woodwor…" at bounding box center [585, 384] width 189 height 49
click at [502, 382] on select "Select Generators and compressors Engineering and toolmaking Woodworking and me…" at bounding box center [586, 395] width 168 height 27
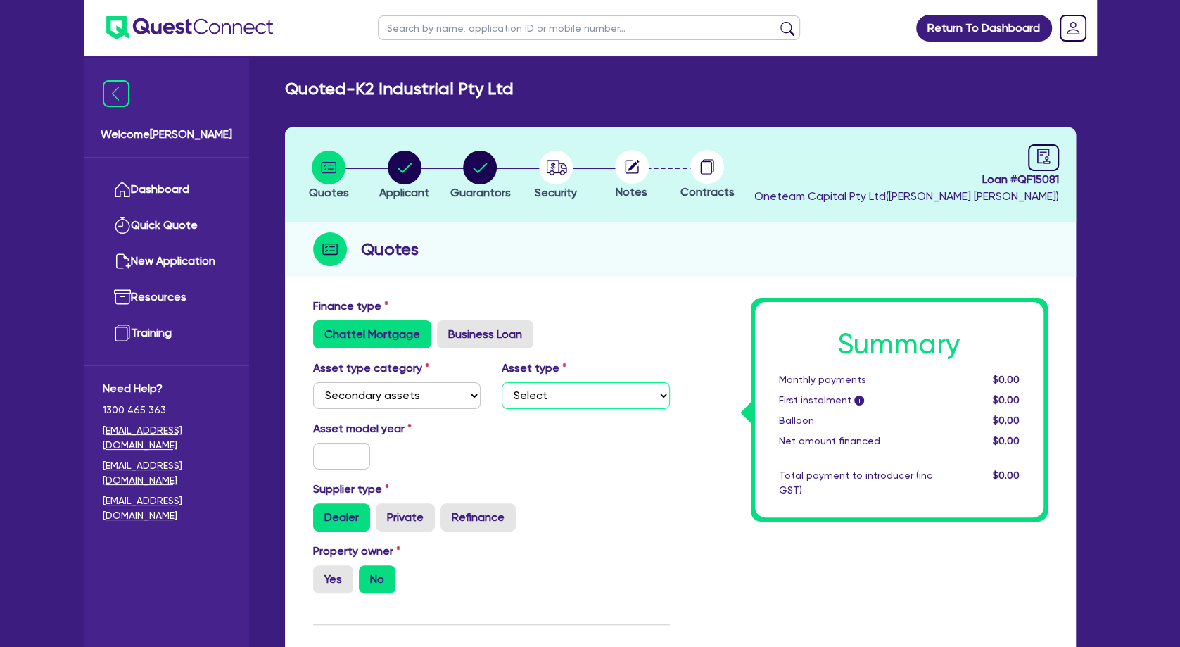
select select "MEDICAL_DENTAL_LABORATORY_EQUIPMENT"
click option "Medical / dental / laboratory equipment" at bounding box center [0, 0] width 0 height 0
click at [338, 455] on input "text" at bounding box center [342, 456] width 58 height 27
type input "2025"
click at [333, 581] on label "Yes" at bounding box center [333, 579] width 40 height 28
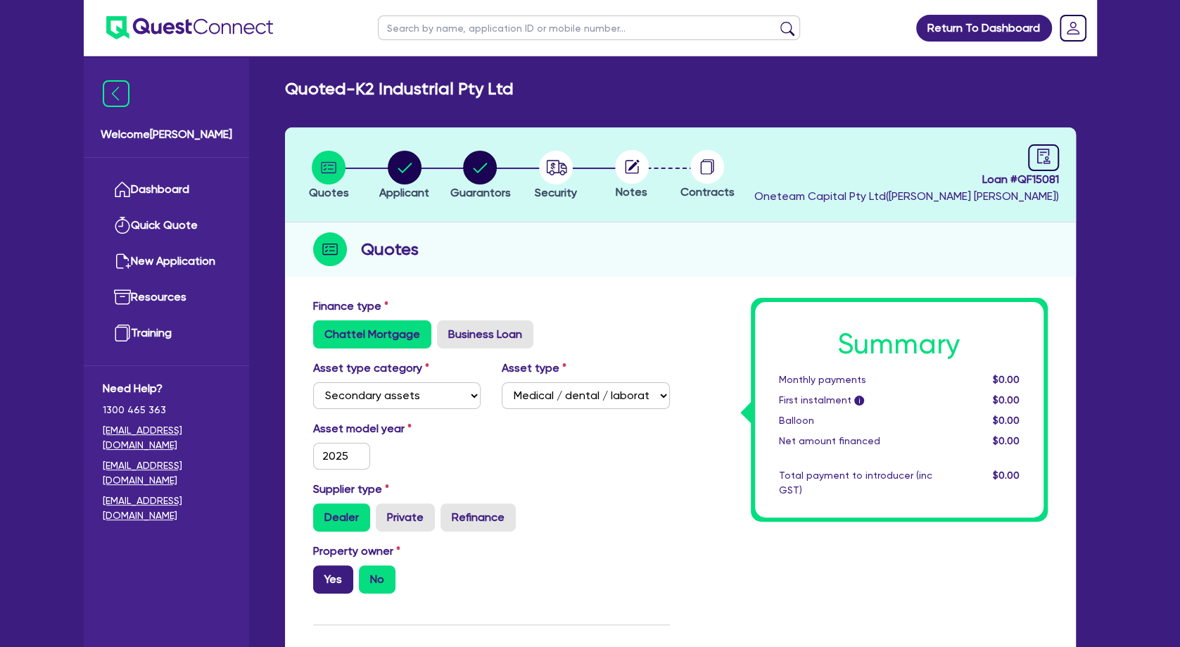
click at [322, 574] on input "Yes" at bounding box center [317, 569] width 9 height 9
radio input "true"
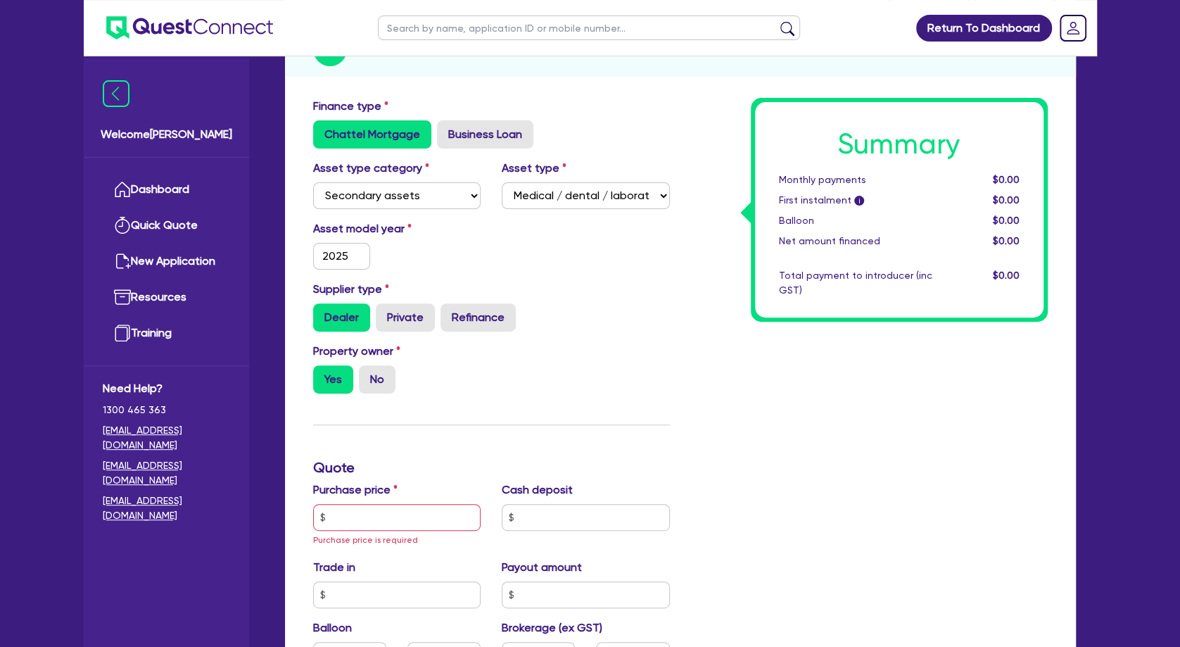
scroll to position [228, 0]
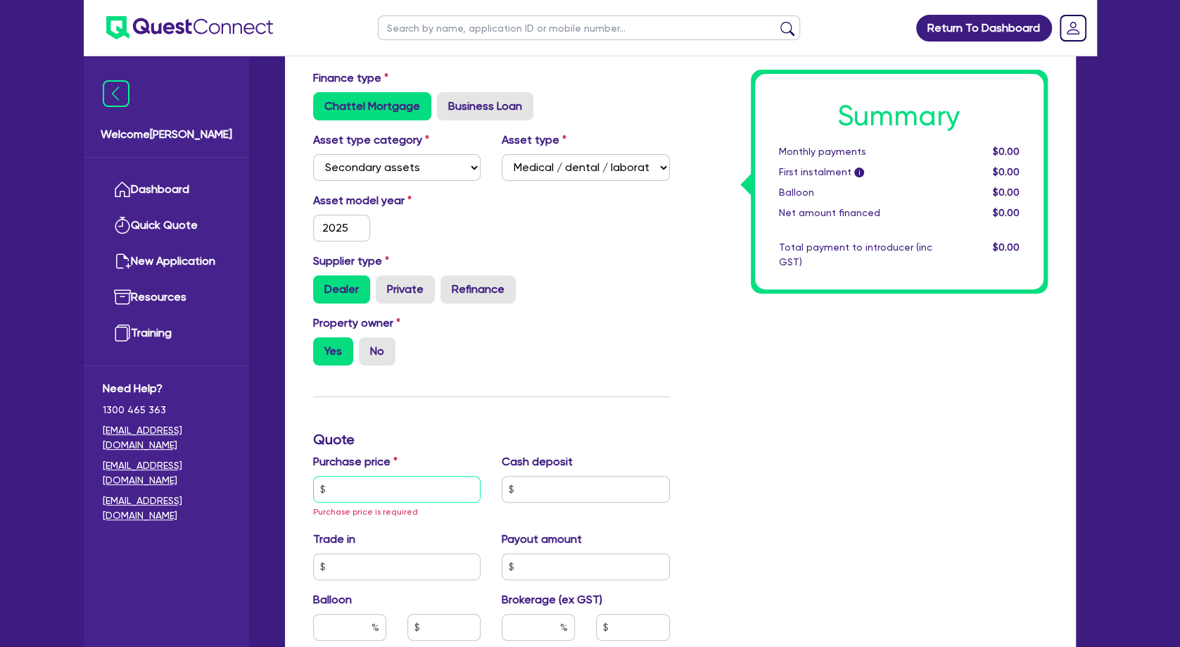
click at [387, 493] on input "text" at bounding box center [397, 489] width 168 height 27
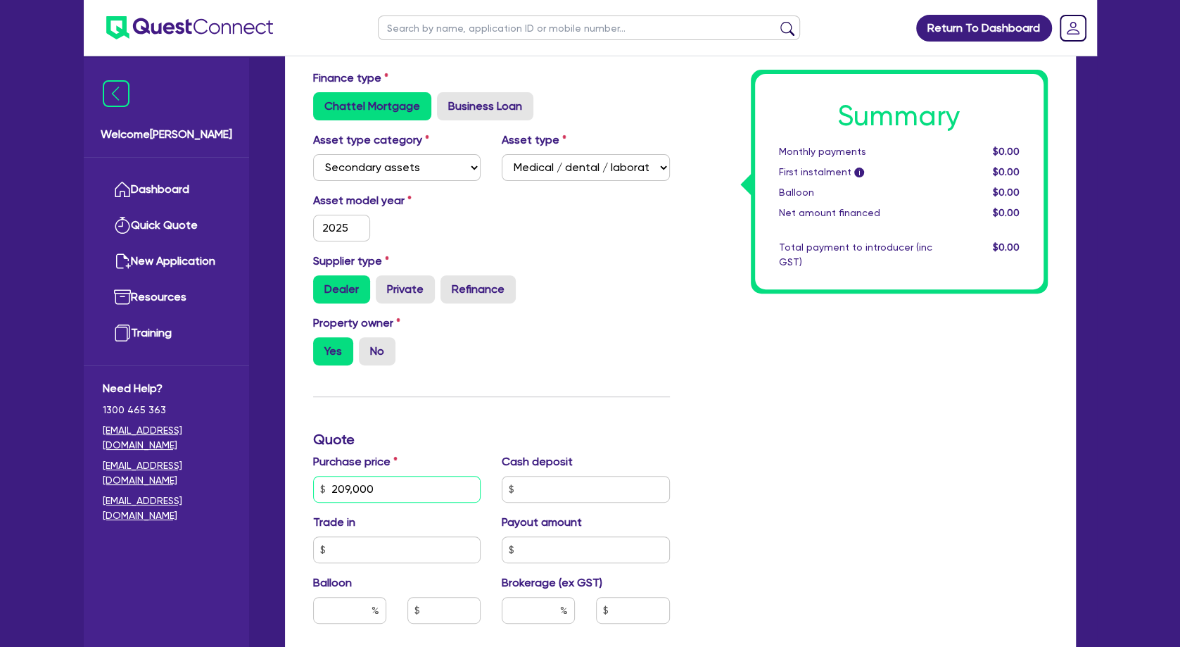
type input "209,000"
click at [576, 450] on div "Finance type Chattel Mortgage Business Loan Asset type category Select Cars and…" at bounding box center [492, 489] width 378 height 838
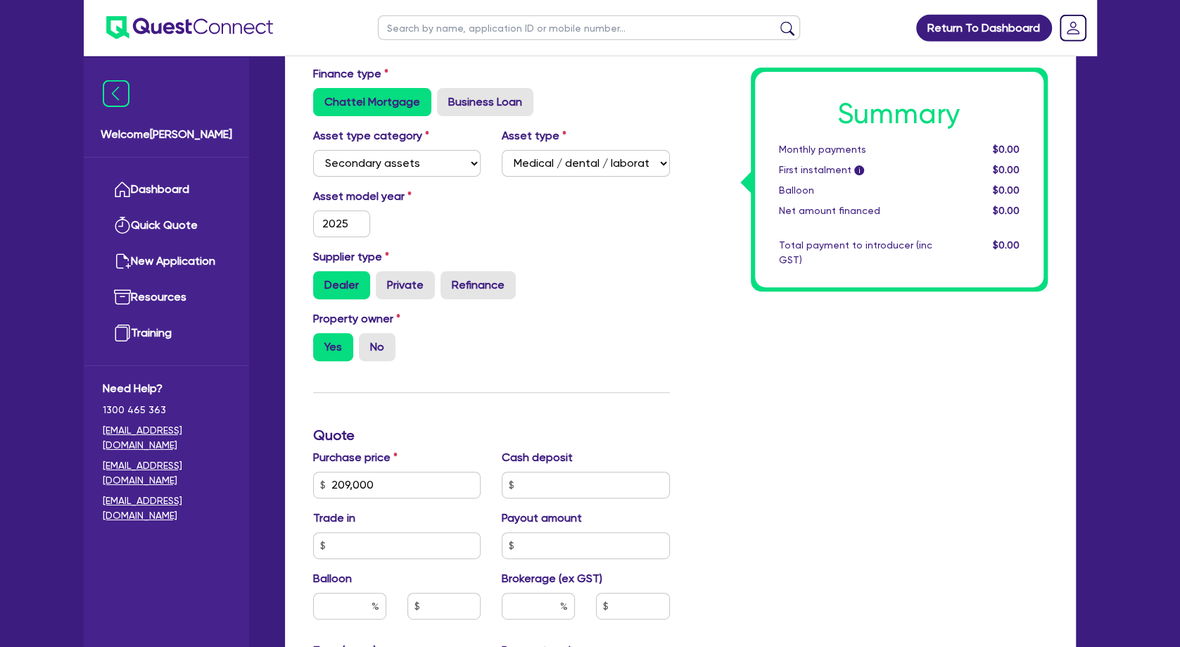
scroll to position [380, 0]
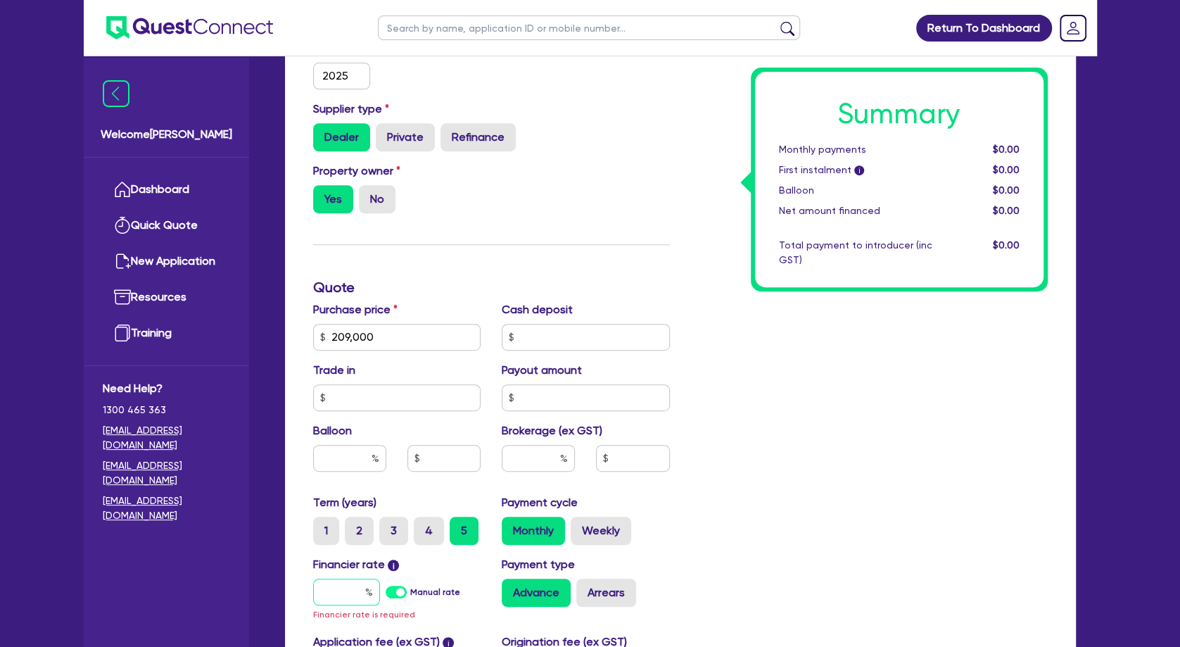
click at [343, 596] on input "text" at bounding box center [346, 591] width 67 height 27
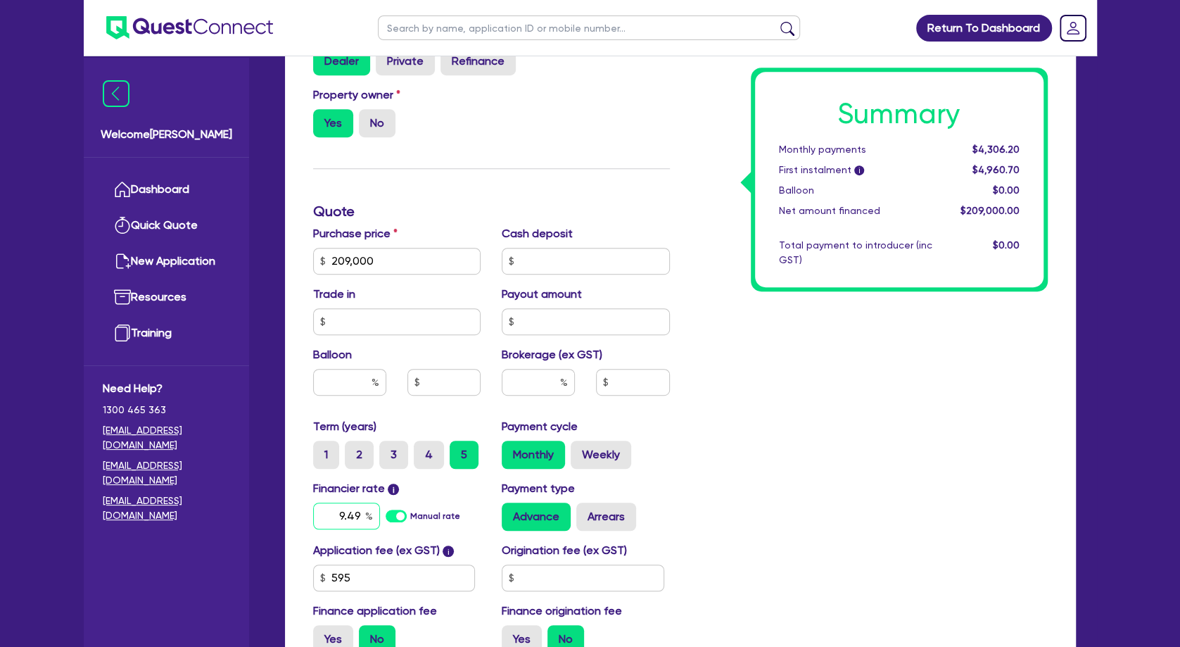
scroll to position [532, 0]
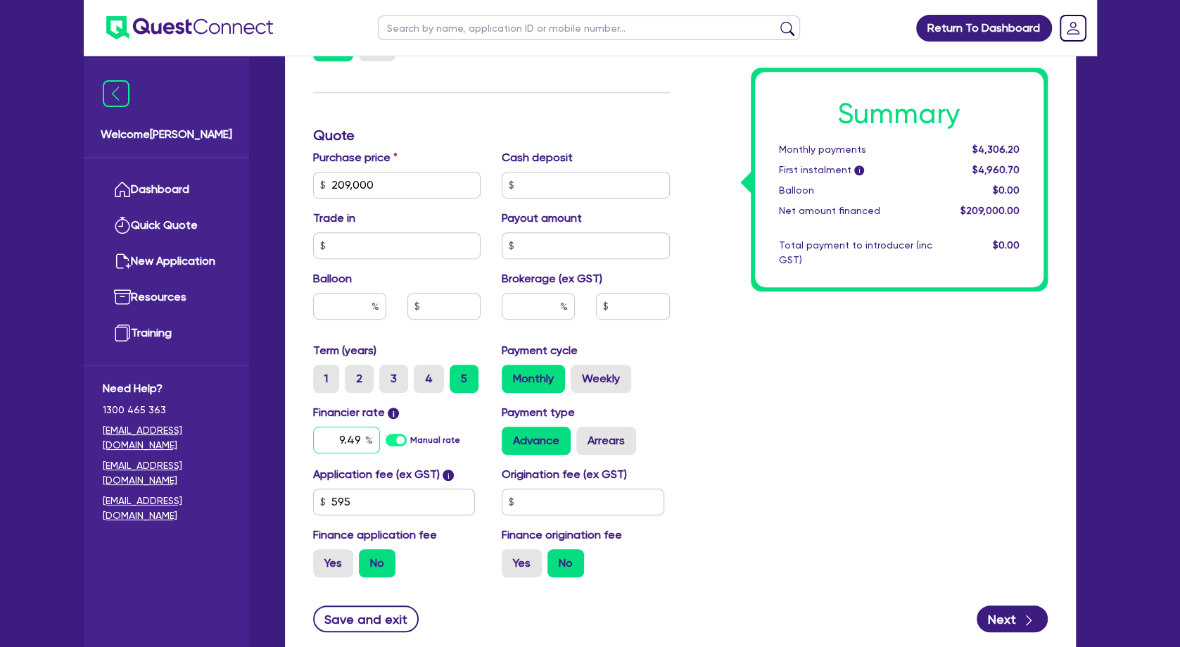
type input "9.49"
click at [396, 507] on input "595" at bounding box center [394, 501] width 163 height 27
click at [598, 438] on label "Arrears" at bounding box center [606, 440] width 60 height 28
click at [585, 436] on input "Arrears" at bounding box center [580, 430] width 9 height 9
radio input "true"
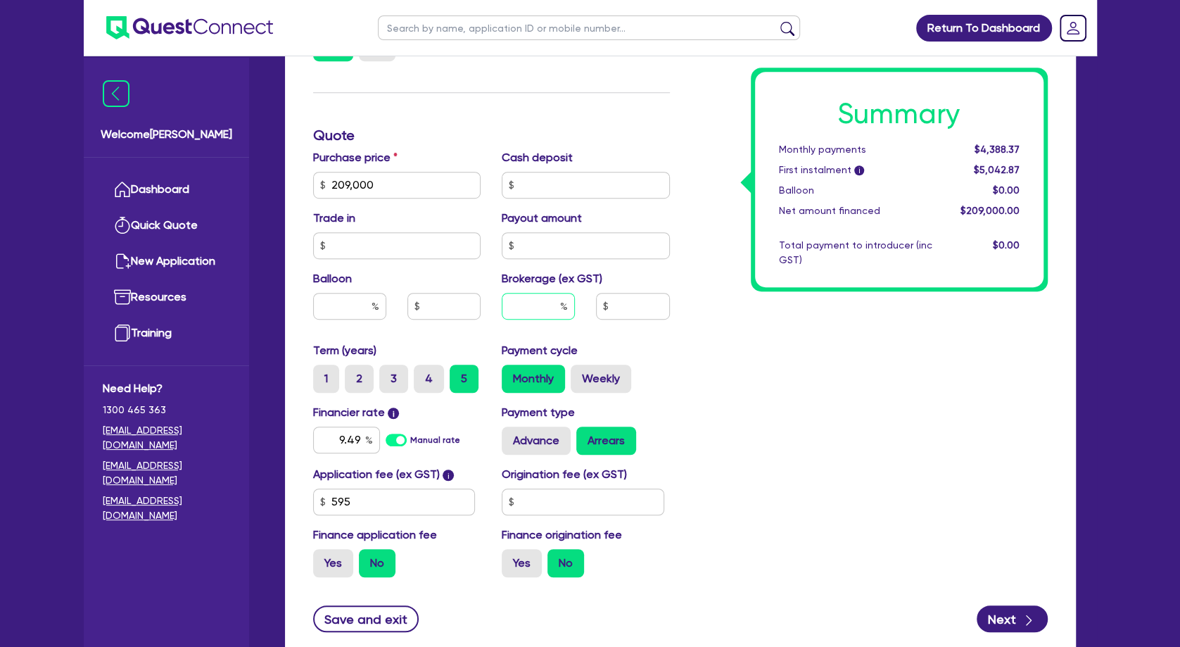
click at [549, 305] on input "text" at bounding box center [538, 306] width 73 height 27
type input "4"
click at [752, 390] on div "Summary Monthly payments $4,581.46 First instalment i $5,235.96 Balloon $0.00 N…" at bounding box center [869, 177] width 378 height 823
click at [1001, 626] on button "Next" at bounding box center [1012, 618] width 71 height 27
type input "8,360"
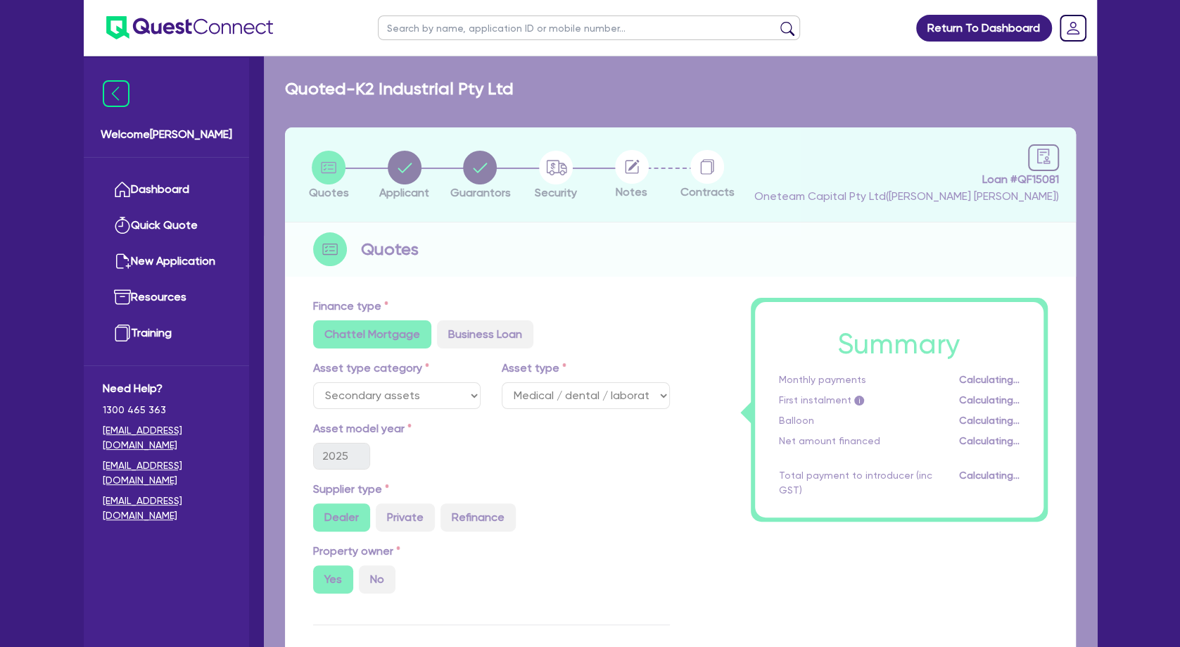
select select "COMPANY"
select select "RETAIL_WHOLESALE_TRADE"
select select "HARDWARE_SUPPLIES"
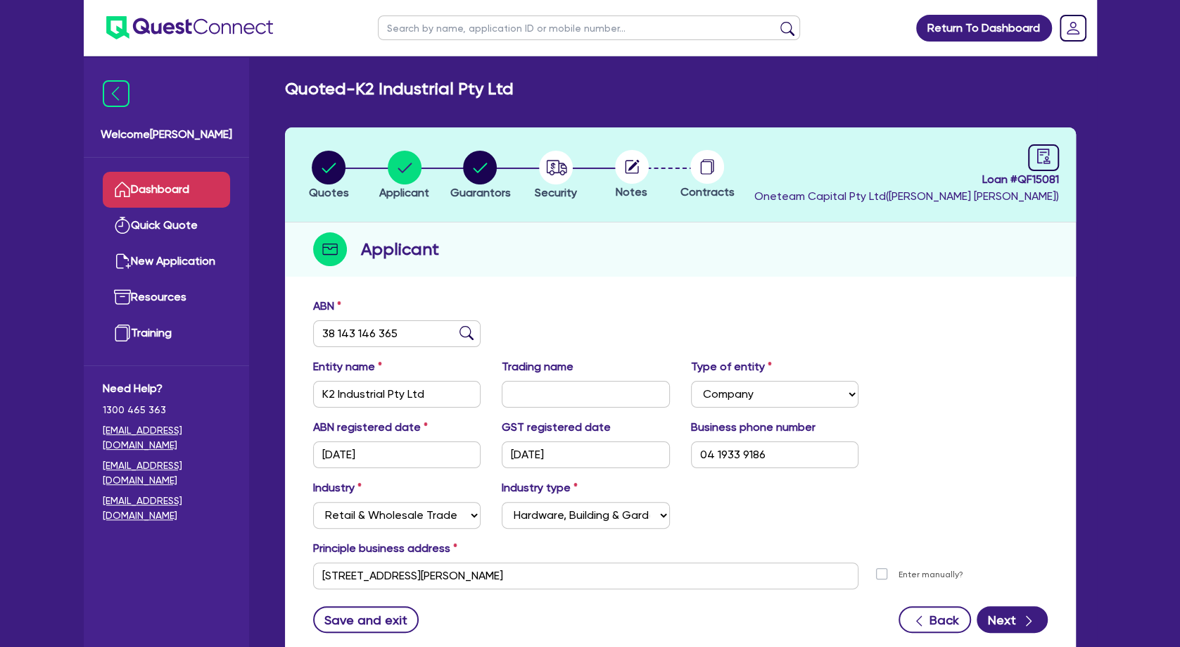
click at [215, 192] on link "Dashboard" at bounding box center [166, 190] width 127 height 36
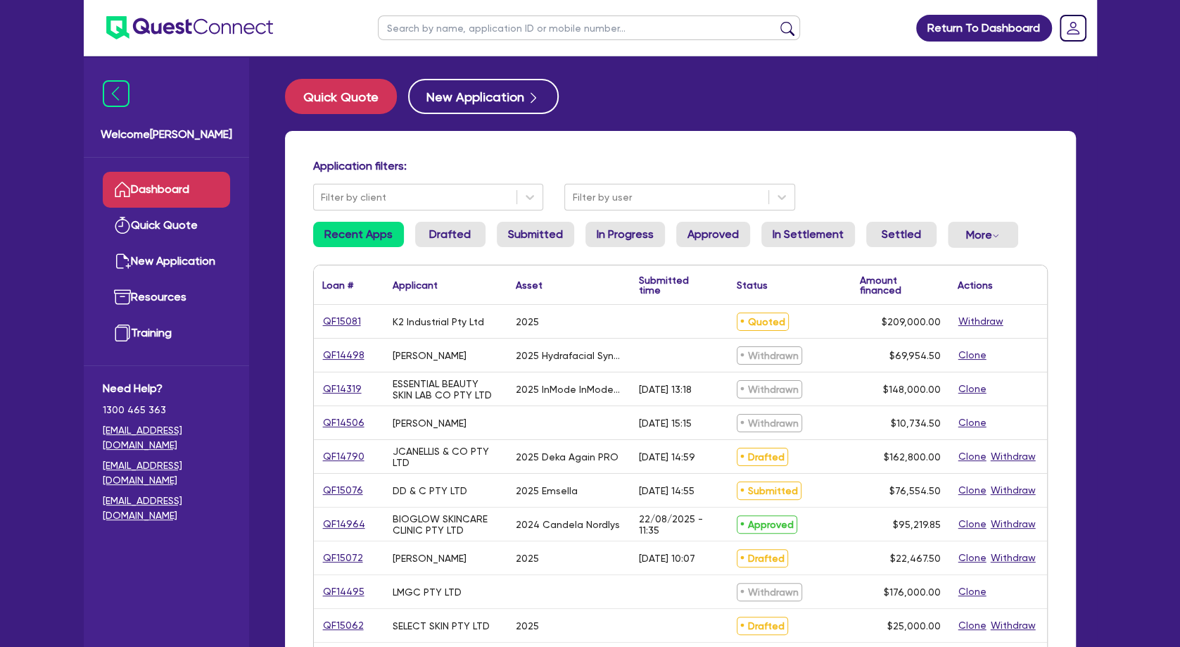
click at [453, 30] on input "text" at bounding box center [589, 27] width 422 height 25
type input "[PERSON_NAME]"
click at [776, 21] on button "submit" at bounding box center [787, 31] width 23 height 20
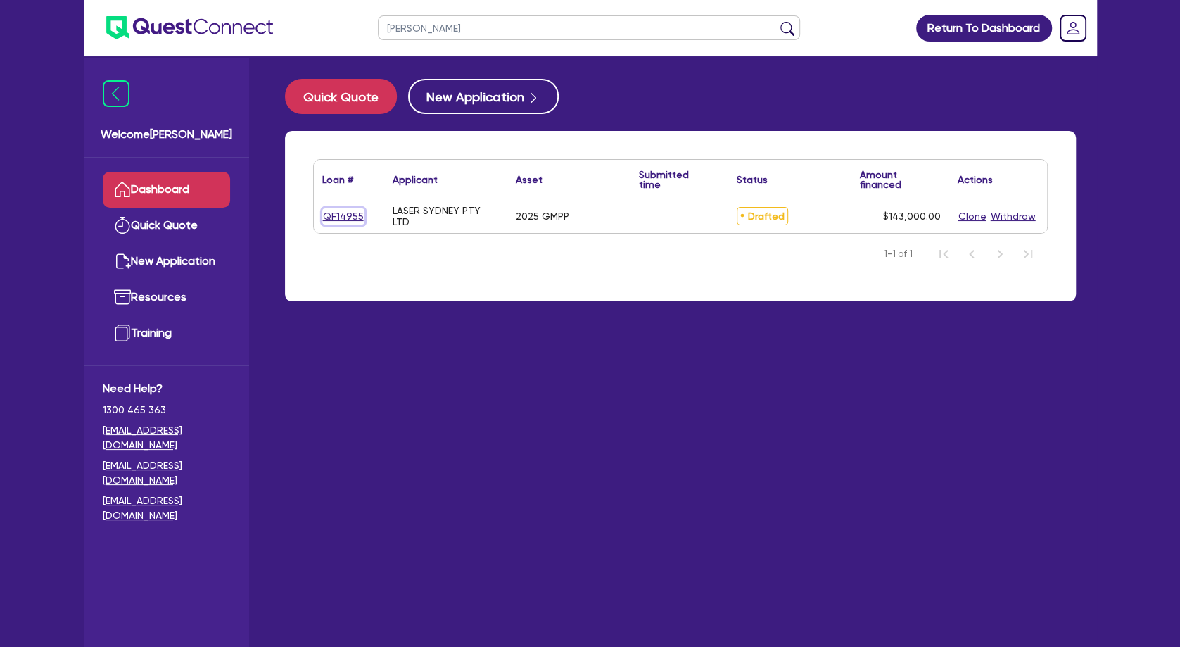
click at [352, 220] on link "QF14955" at bounding box center [343, 216] width 42 height 16
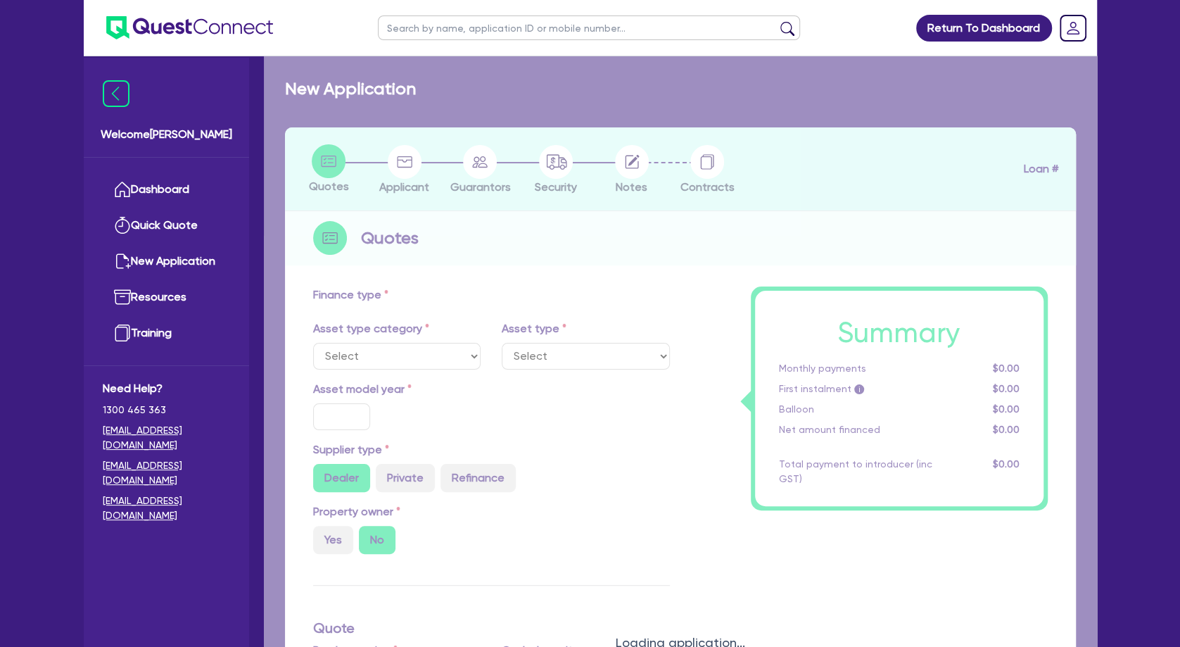
select select "TERTIARY_ASSETS"
type input "2025"
radio input "true"
type input "143,000"
type input "30"
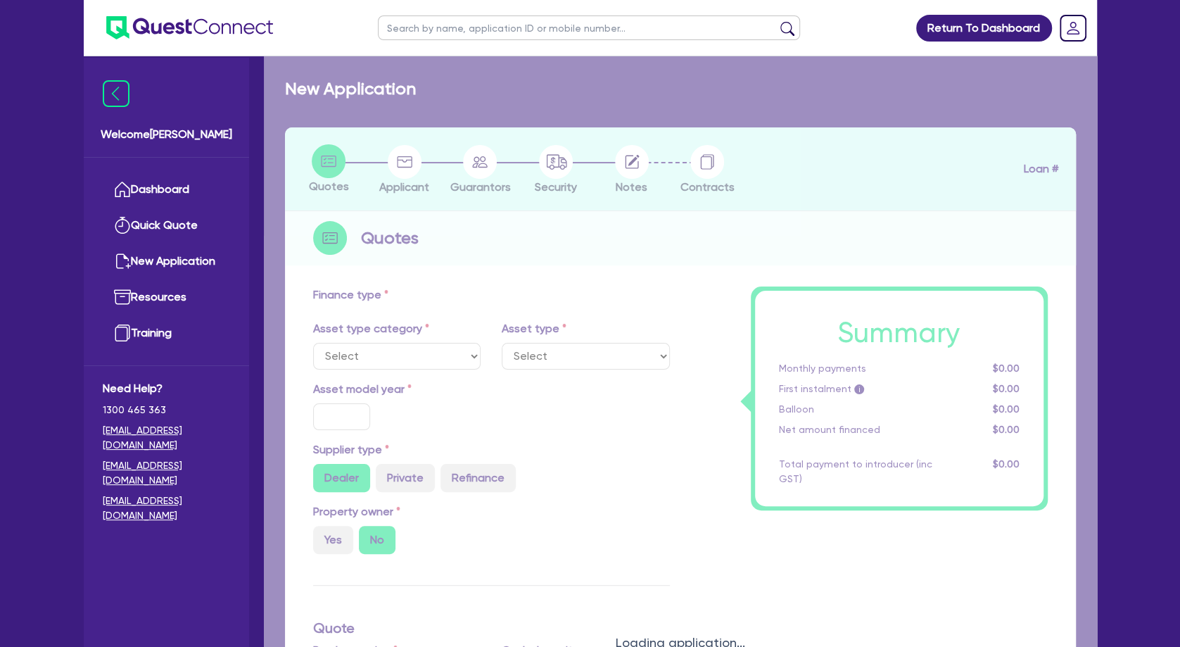
type input "42,900"
type input "5"
type input "7,150"
type input "6.99"
type input "495"
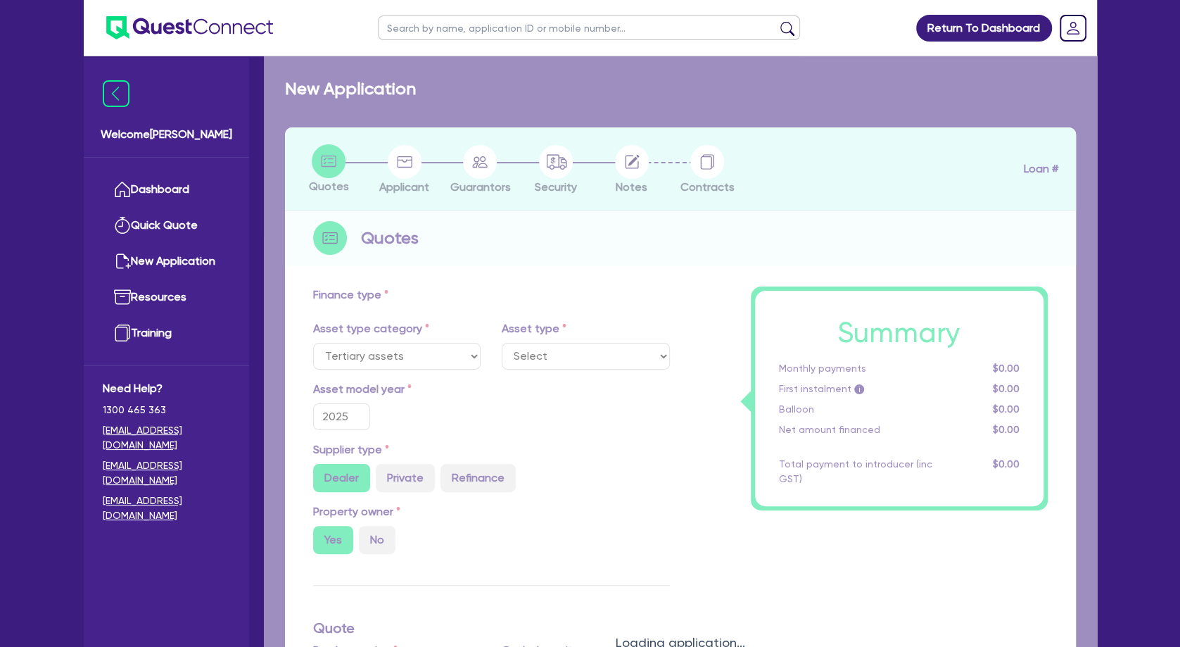
select select "BEAUTY_EQUIPMENT"
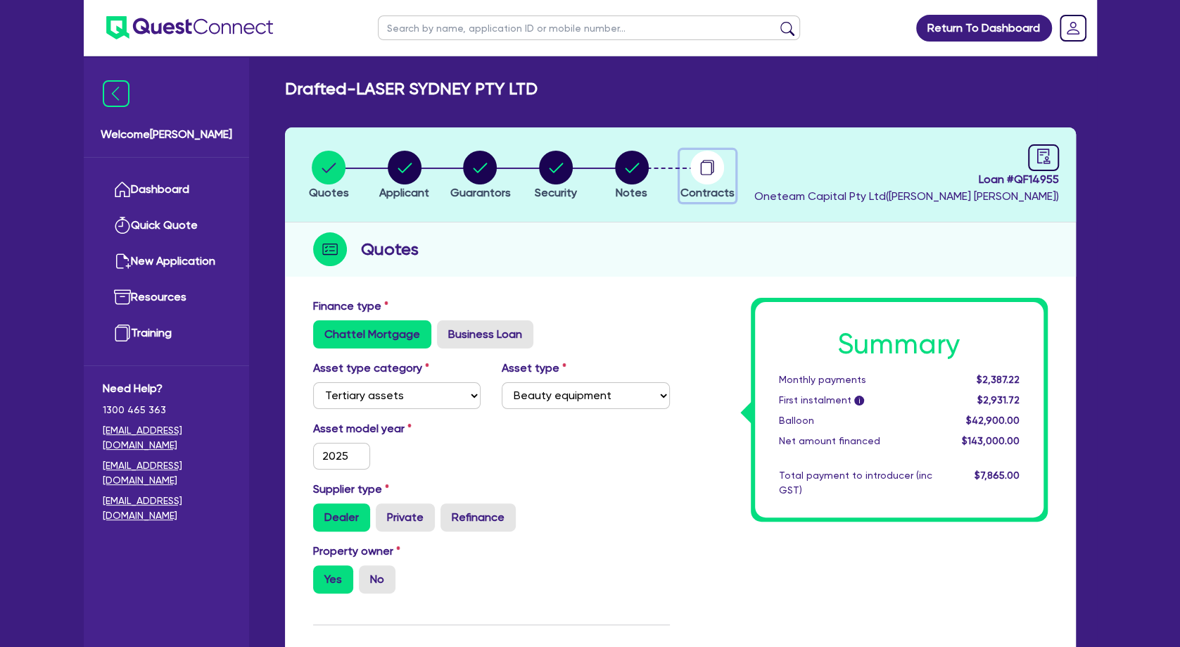
click at [704, 170] on circle "button" at bounding box center [707, 168] width 34 height 34
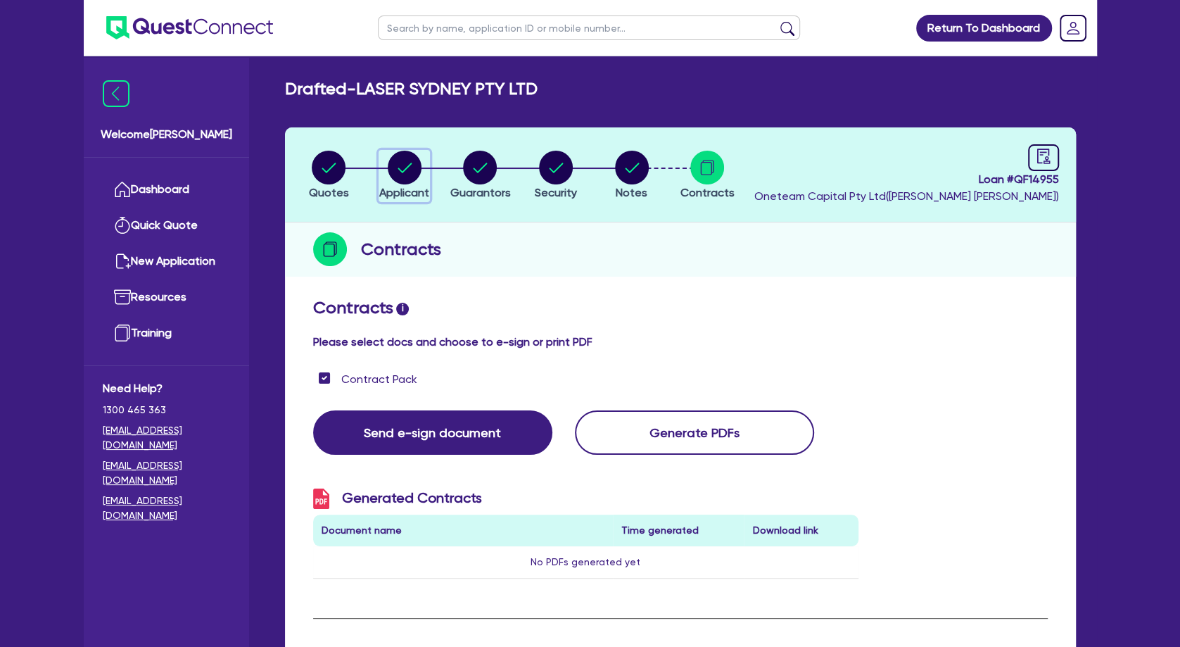
click at [407, 162] on circle "button" at bounding box center [405, 168] width 34 height 34
select select "COMPANY"
select select "HEALTH_BEAUTY"
select select "HAIR_BEAUTY_SALONS"
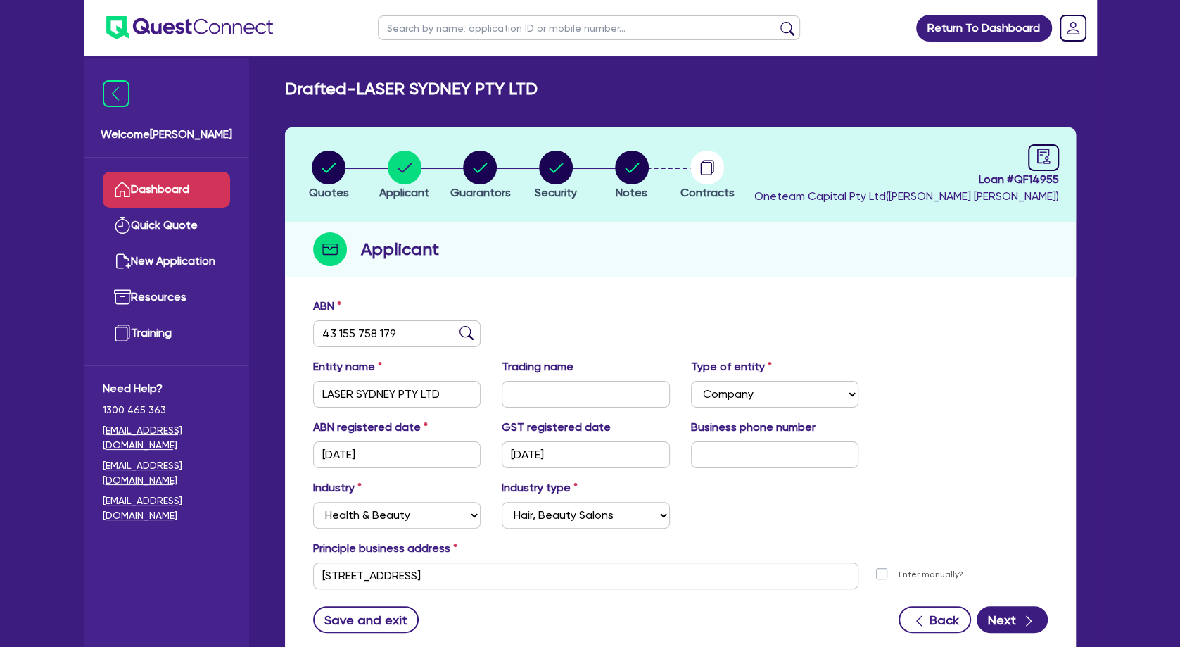
click at [193, 184] on link "Dashboard" at bounding box center [166, 190] width 127 height 36
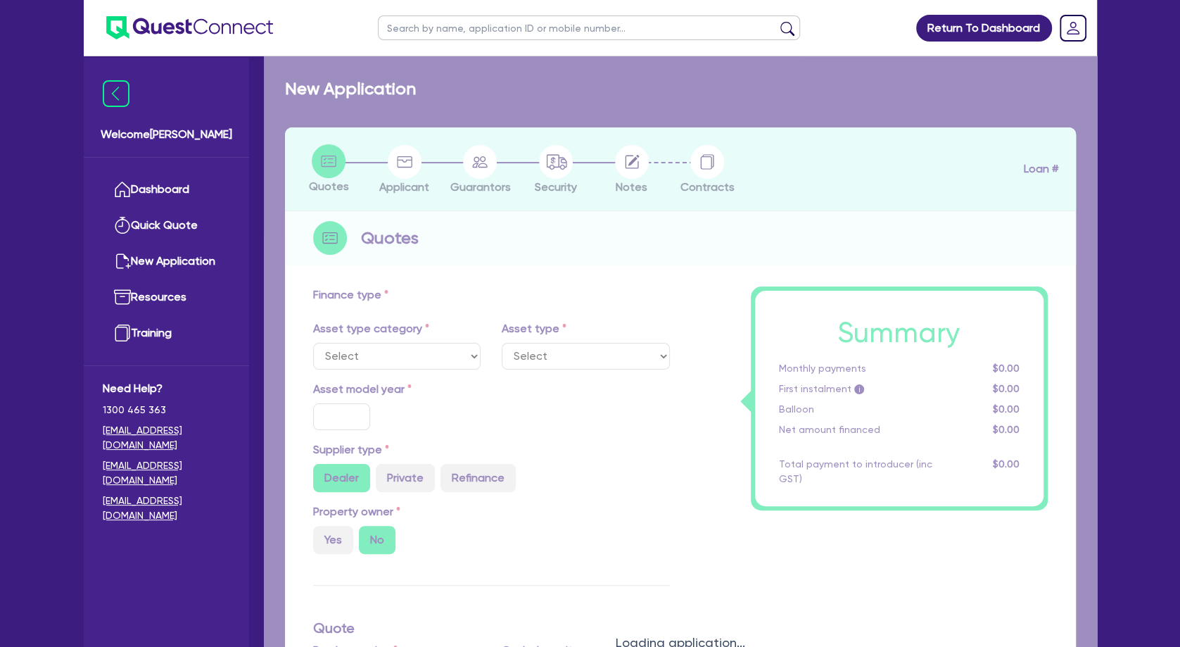
select select "SECONDARY_ASSETS"
type input "2025"
radio input "true"
type input "209,000"
type input "4"
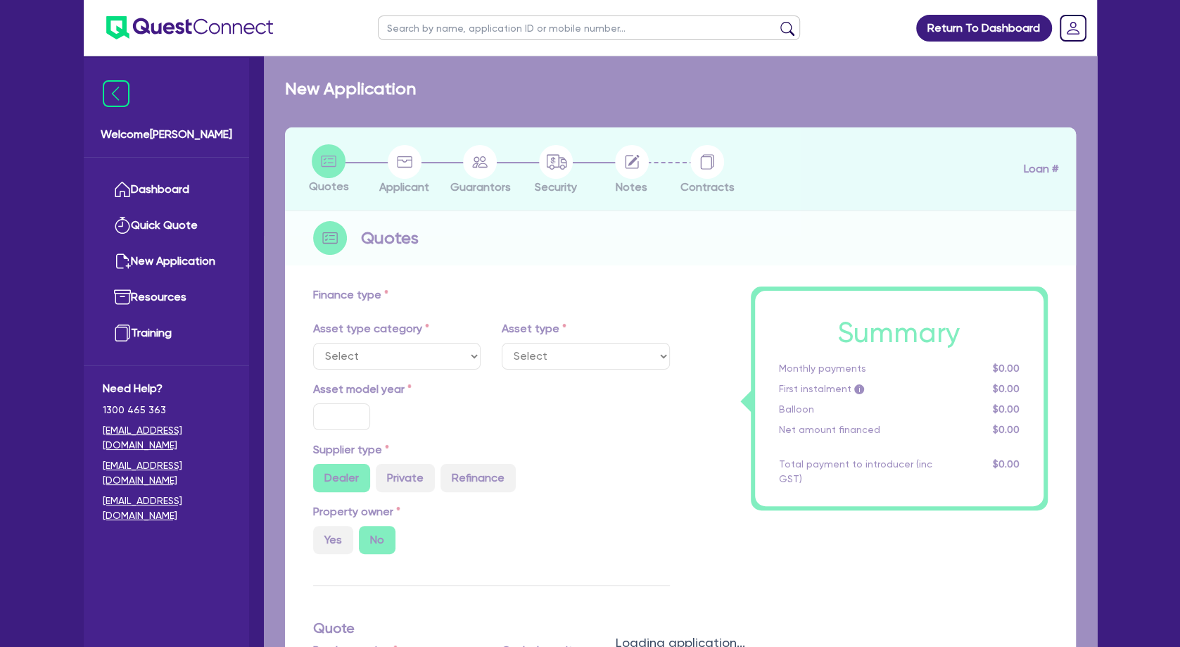
type input "8,360"
type input "9.49"
select select "MEDICAL_DENTAL_LABORATORY_EQUIPMENT"
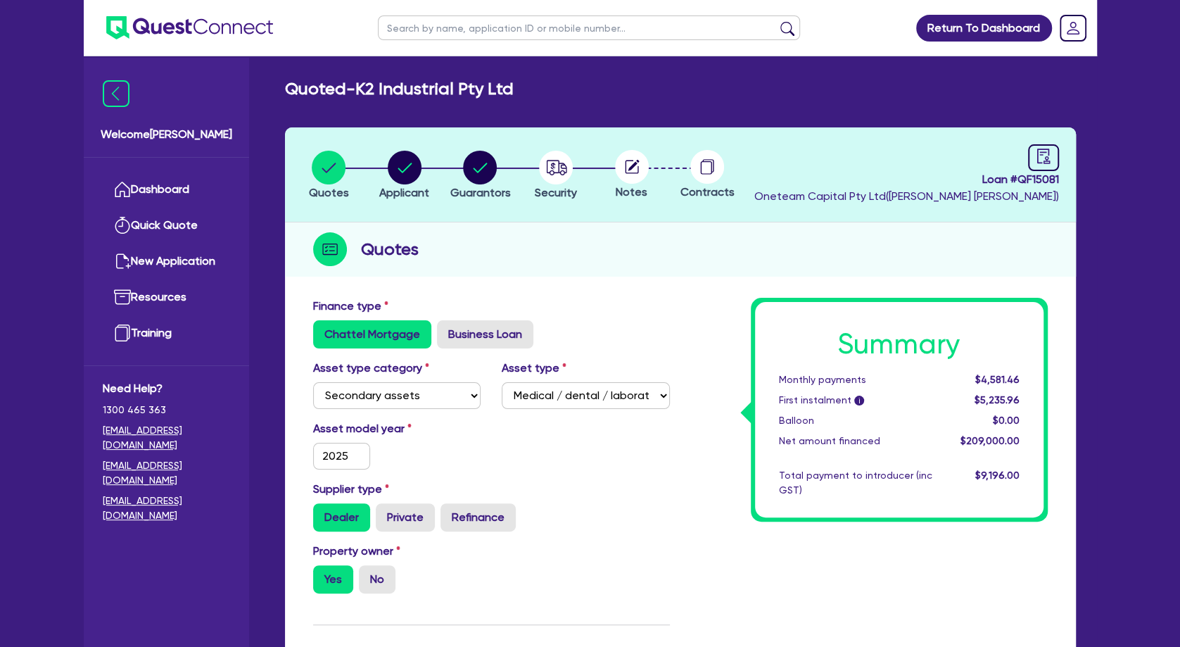
click at [638, 184] on div "Notes" at bounding box center [632, 175] width 76 height 51
click at [631, 167] on icon at bounding box center [633, 165] width 11 height 11
click at [545, 176] on circle "button" at bounding box center [556, 168] width 34 height 34
select select "SECONDARY_ASSETS"
select select "MEDICAL_DENTAL_LABORATORY_EQUIPMENT"
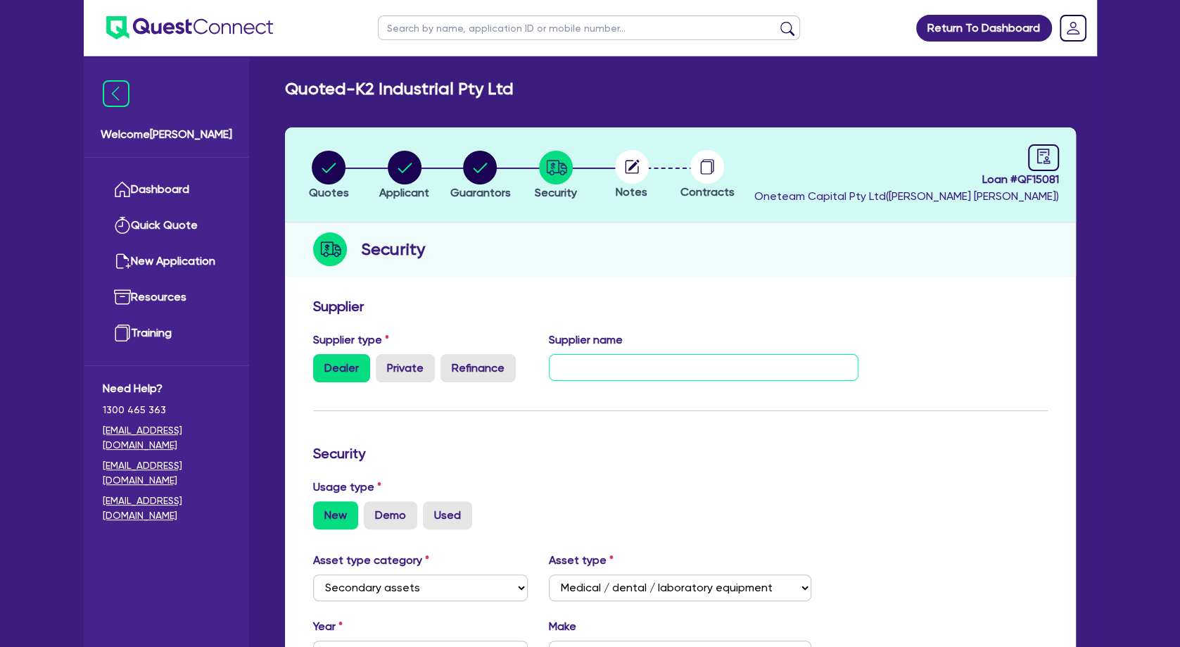
click at [595, 362] on input "text" at bounding box center [704, 367] width 310 height 27
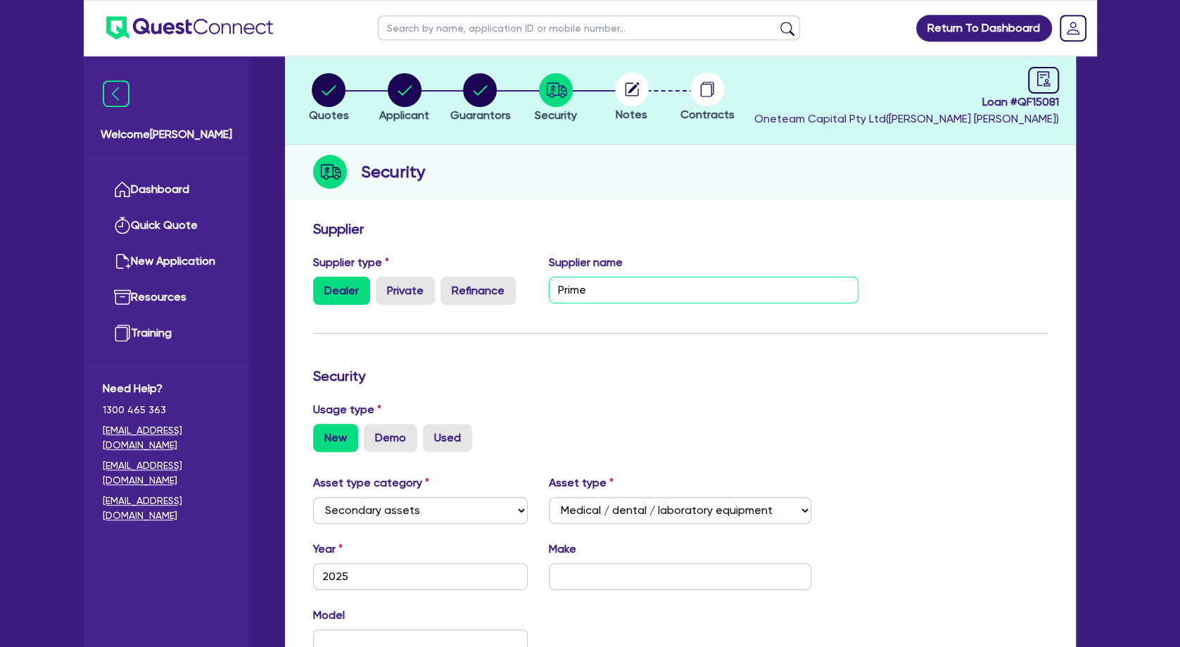
scroll to position [152, 0]
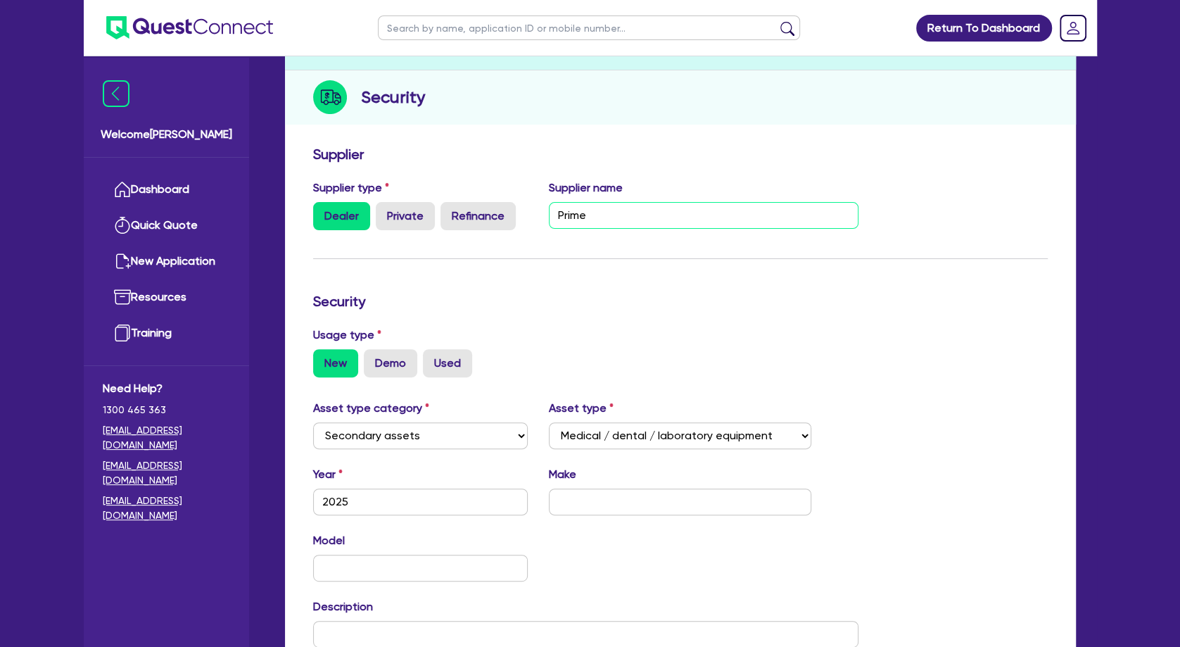
type input "Prime"
click at [623, 495] on input "text" at bounding box center [680, 501] width 262 height 27
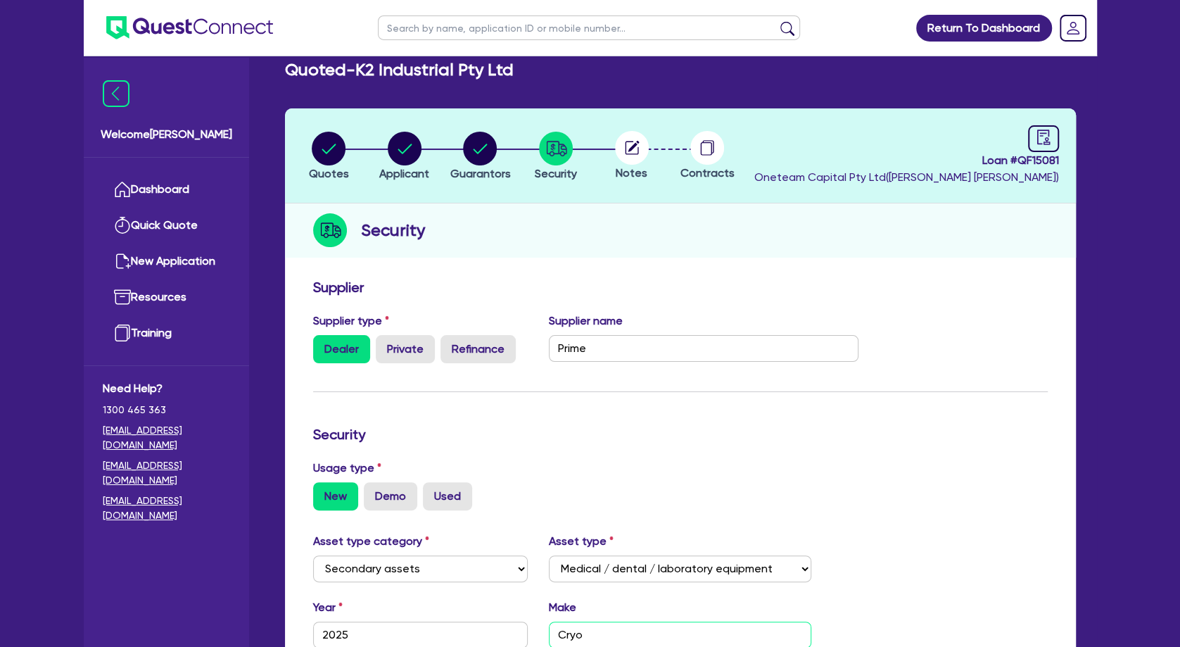
scroll to position [0, 0]
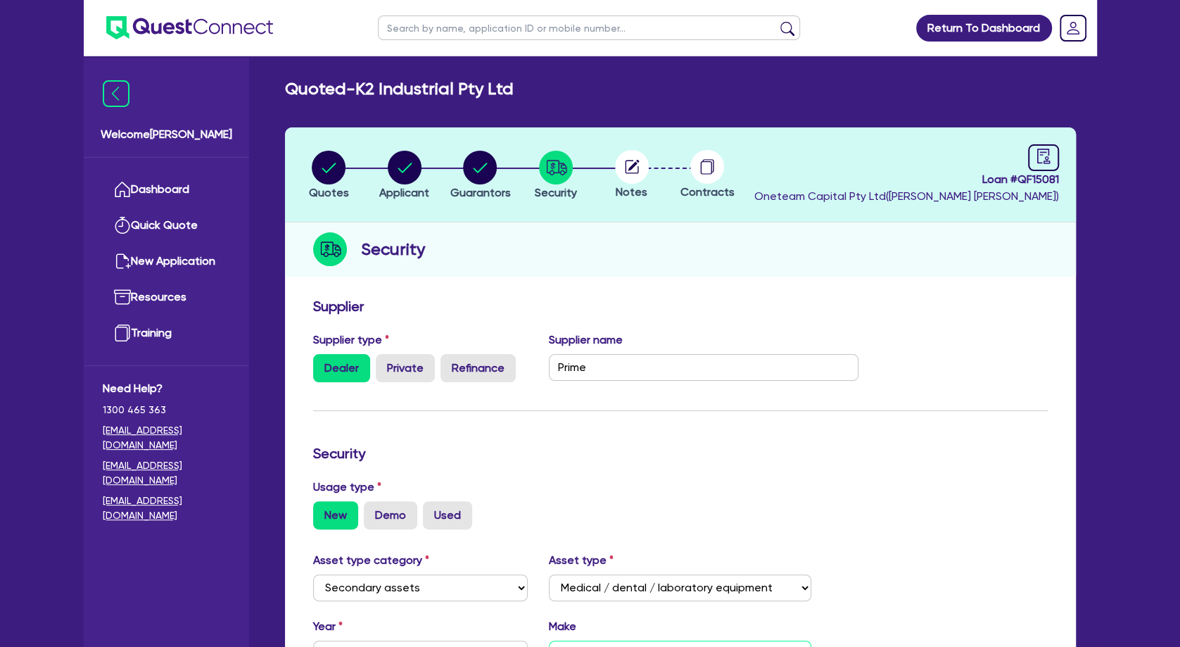
type input "Cryo"
click at [633, 172] on icon at bounding box center [631, 166] width 13 height 13
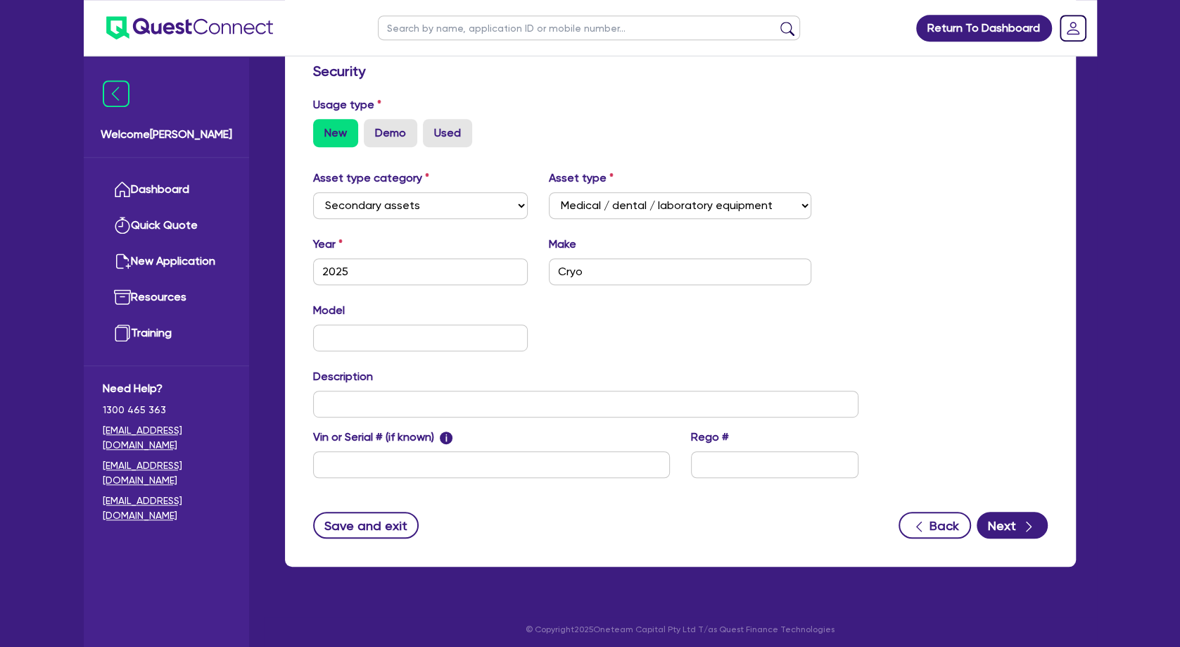
scroll to position [386, 0]
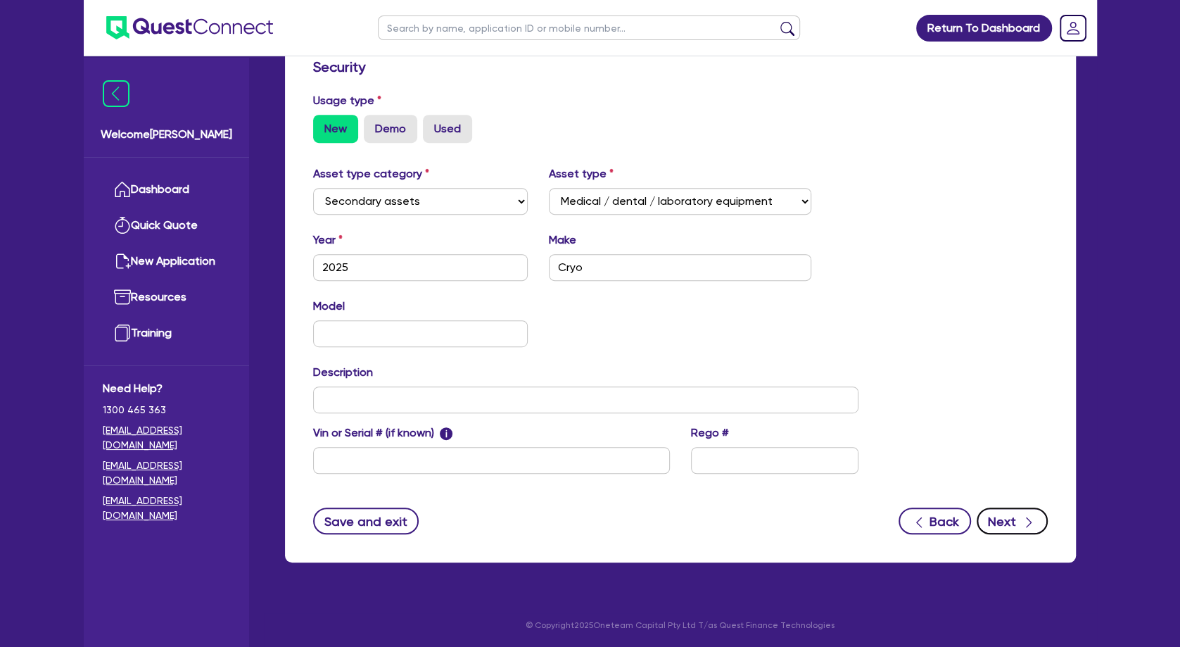
click at [997, 521] on button "Next" at bounding box center [1012, 520] width 71 height 27
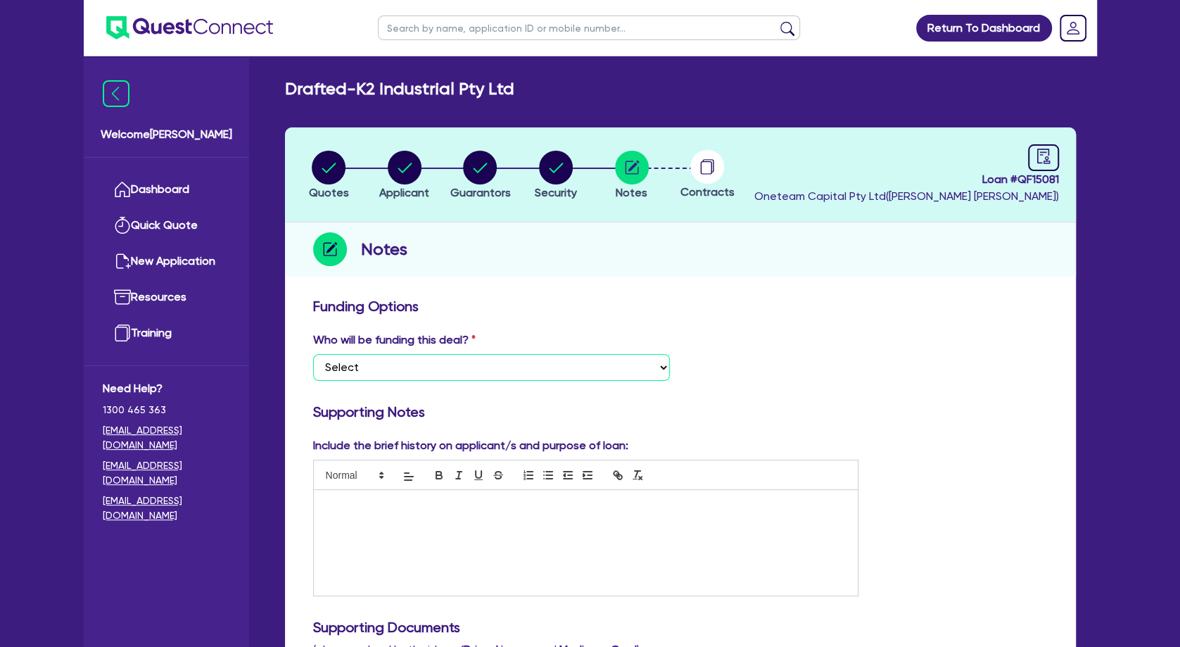
click at [313, 354] on select "Select I want Quest to fund 100% I will fund 100% I will co-fund with Quest Oth…" at bounding box center [491, 367] width 357 height 27
select select "Other"
click option "Other - I am referring this deal in" at bounding box center [0, 0] width 0 height 0
click at [395, 504] on p at bounding box center [586, 504] width 524 height 13
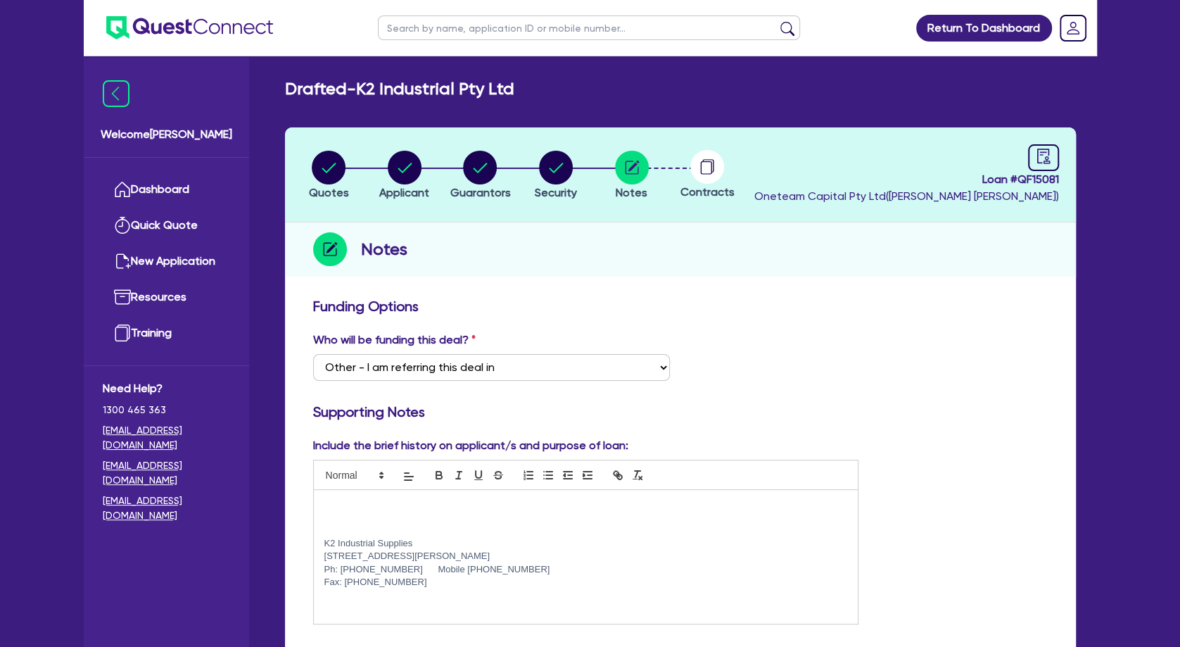
click at [384, 506] on p at bounding box center [586, 504] width 524 height 13
click at [476, 172] on circle "button" at bounding box center [480, 168] width 34 height 34
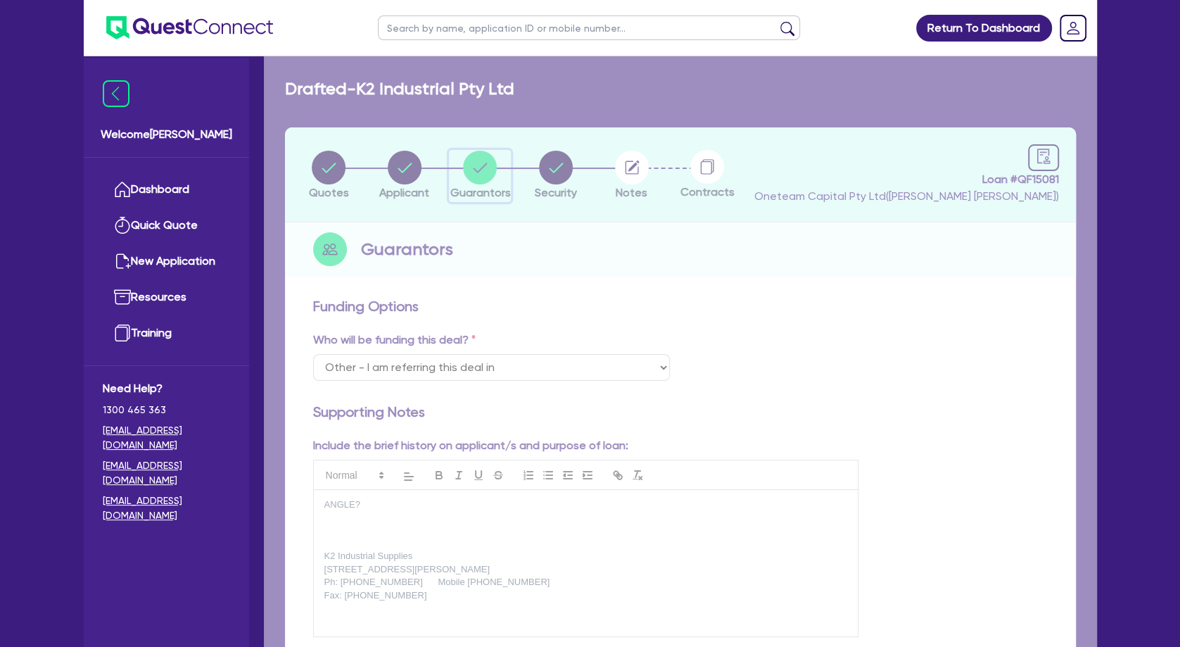
select select "MR"
select select "VIC"
select select "MARRIED"
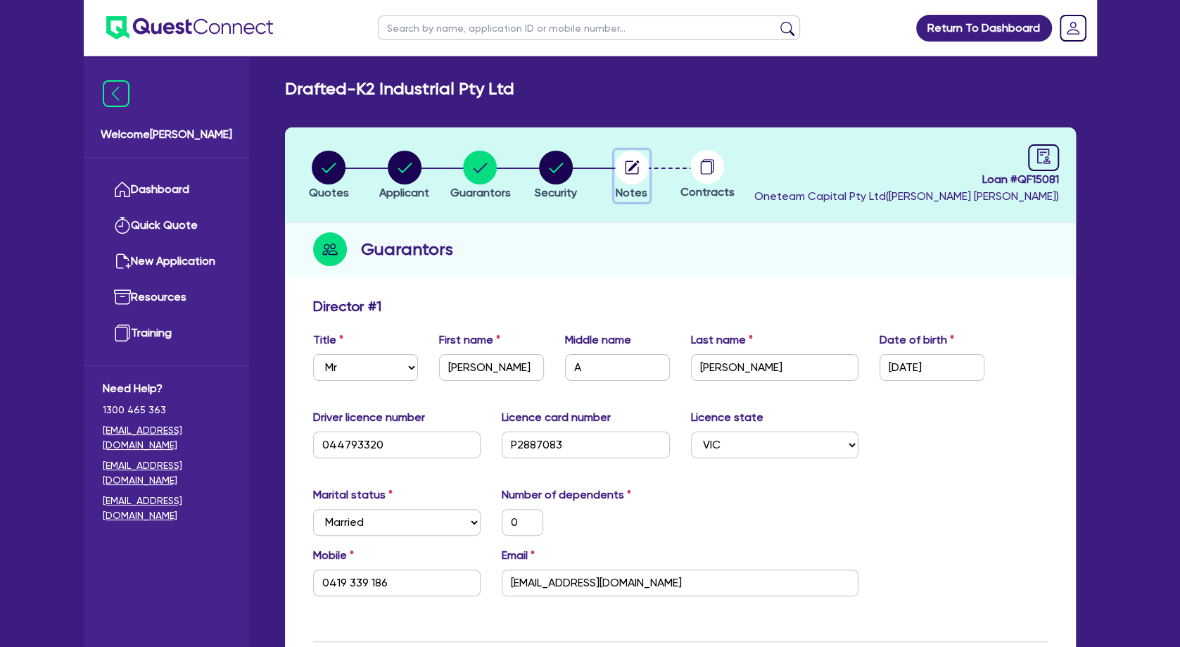
click at [633, 166] on icon "button" at bounding box center [633, 165] width 11 height 11
select select "Other"
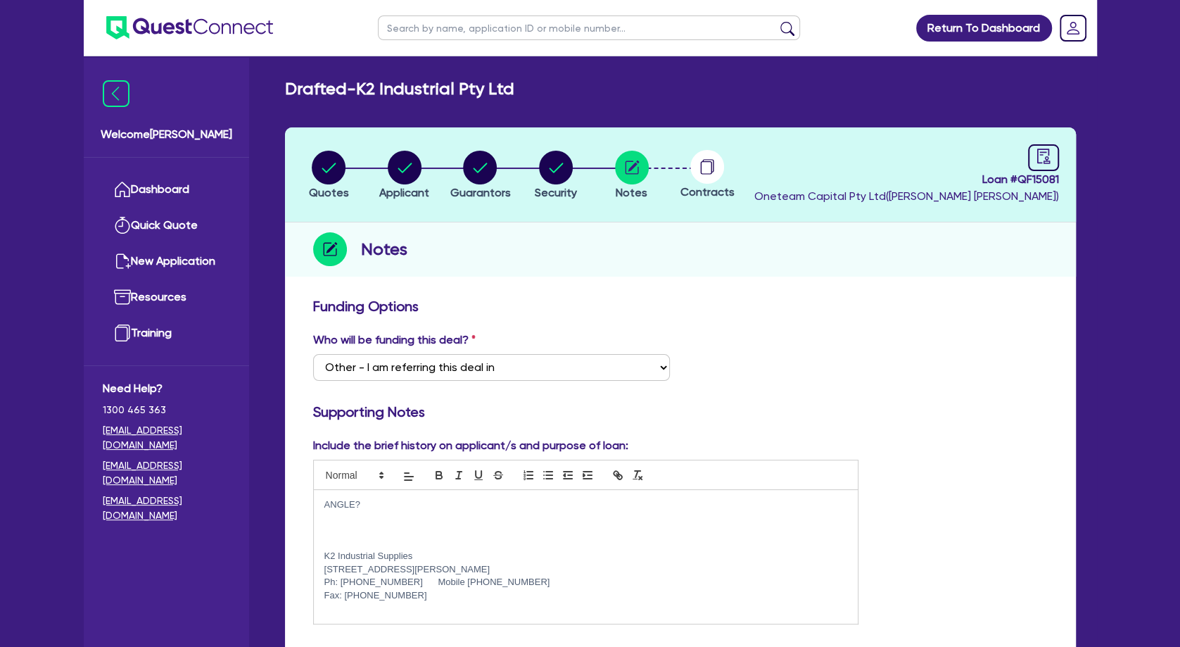
click at [410, 528] on p at bounding box center [586, 530] width 524 height 13
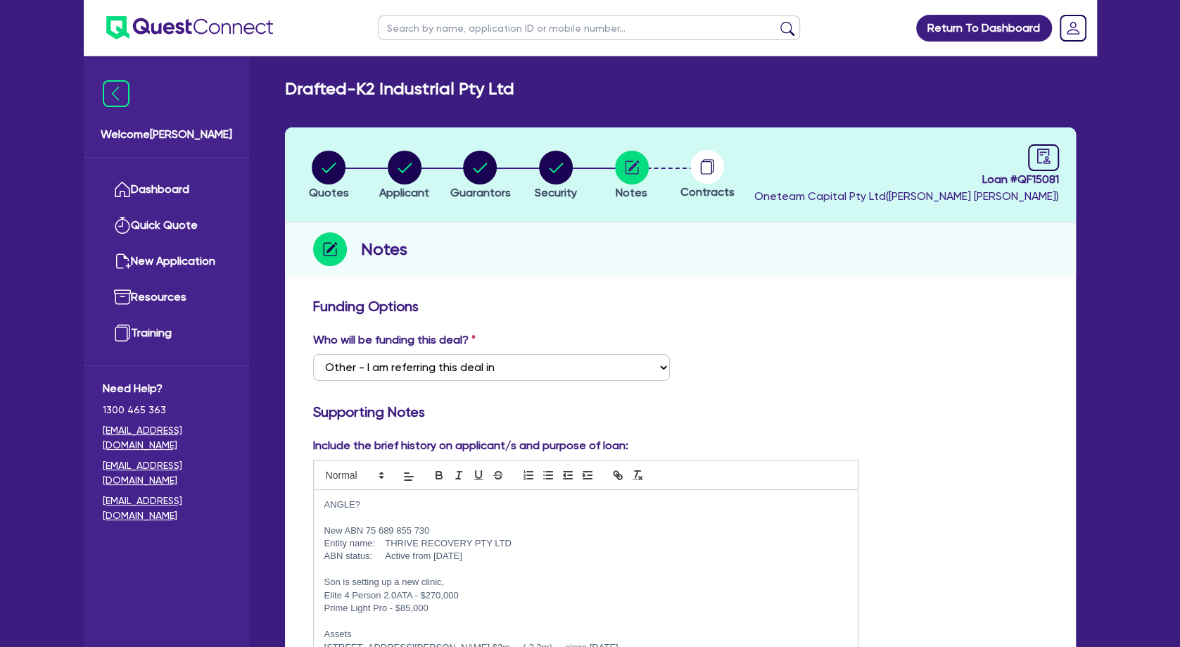
click at [382, 507] on p "ANGLE?" at bounding box center [586, 504] width 524 height 13
click at [450, 581] on p "Son is setting up a new clinic," at bounding box center [586, 582] width 524 height 13
click at [484, 161] on circle "button" at bounding box center [480, 168] width 34 height 34
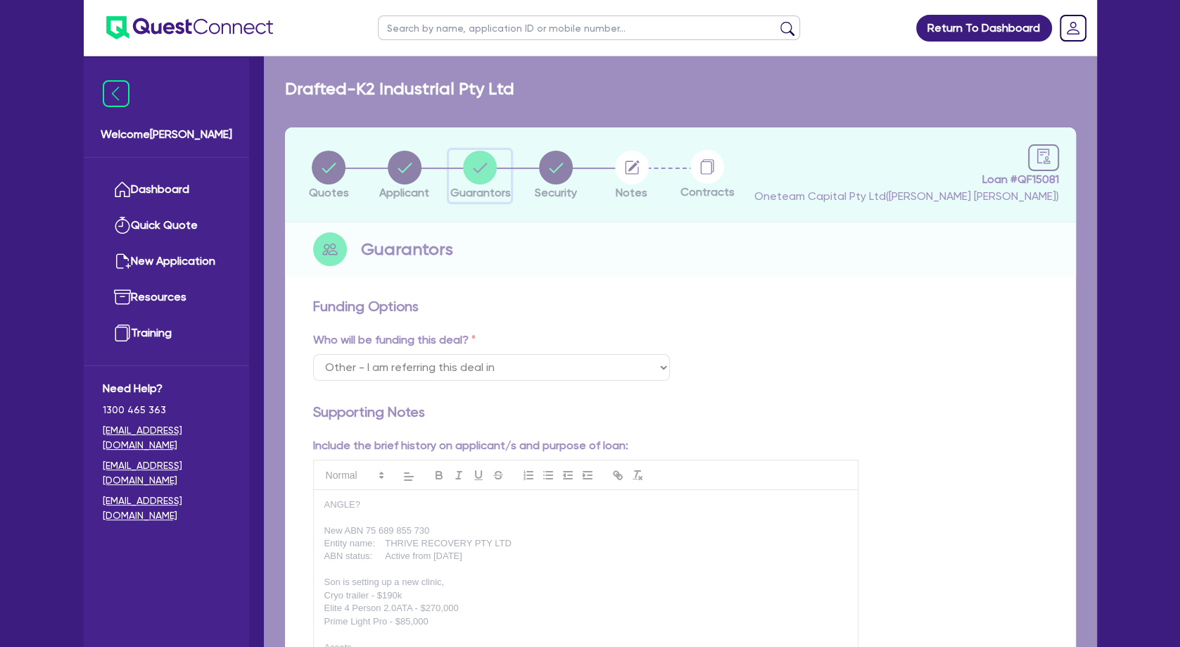
select select "MR"
select select "VIC"
select select "MARRIED"
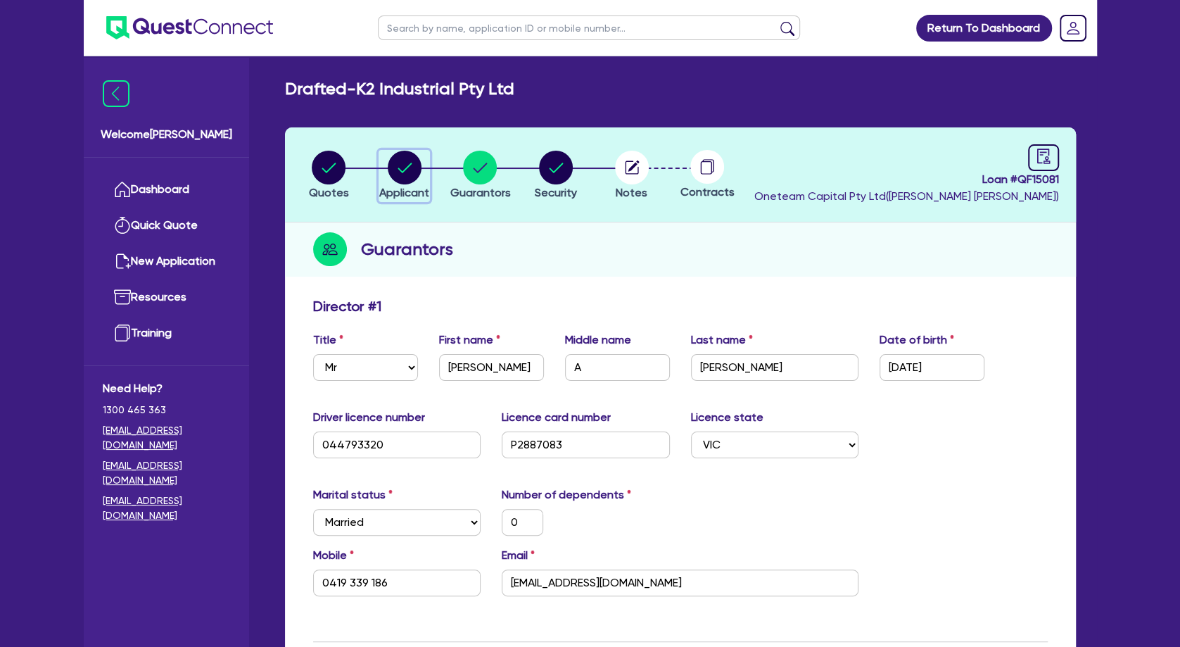
click at [406, 170] on circle "button" at bounding box center [405, 168] width 34 height 34
select select "COMPANY"
select select "RETAIL_WHOLESALE_TRADE"
select select "HARDWARE_SUPPLIES"
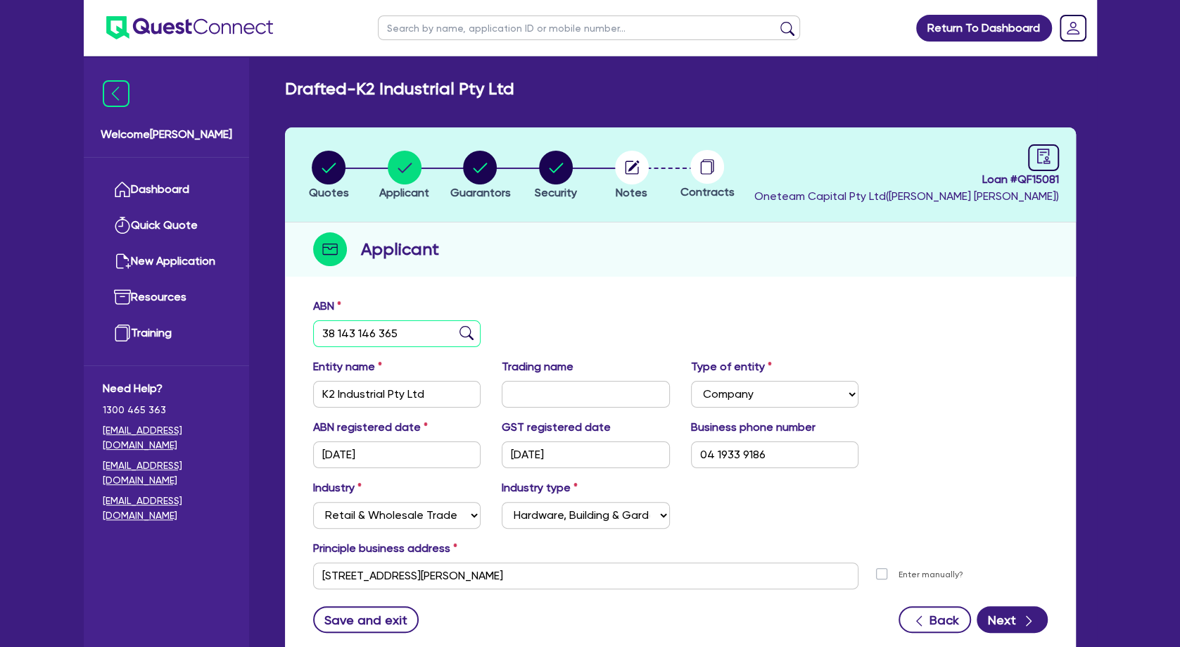
drag, startPoint x: 413, startPoint y: 331, endPoint x: 307, endPoint y: 334, distance: 106.3
click at [313, 334] on input "38 143 146 365" at bounding box center [397, 333] width 168 height 27
paste input "66 600 031 829"
type input "66 600 031 829"
click at [466, 334] on img at bounding box center [467, 333] width 14 height 14
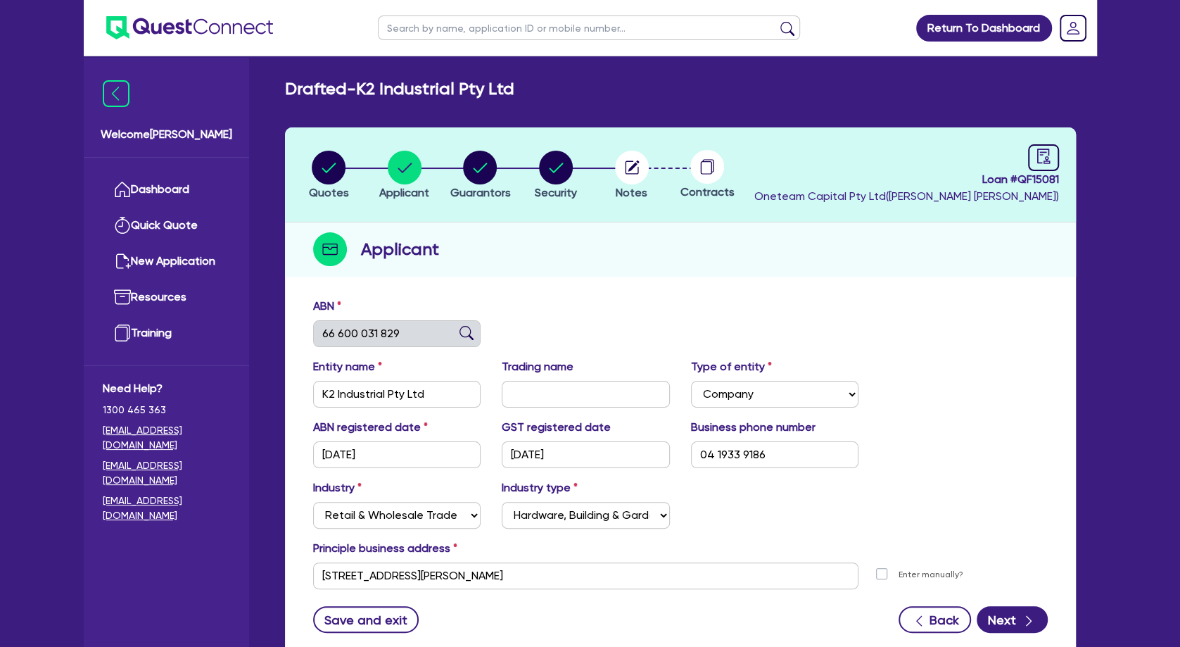
type input "[PERSON_NAME] HOLDINGS PTY LTD"
type input "[DATE]"
click at [601, 317] on div "ABN 66 600 031 829" at bounding box center [681, 328] width 756 height 61
click at [1023, 614] on icon "button" at bounding box center [1029, 621] width 14 height 14
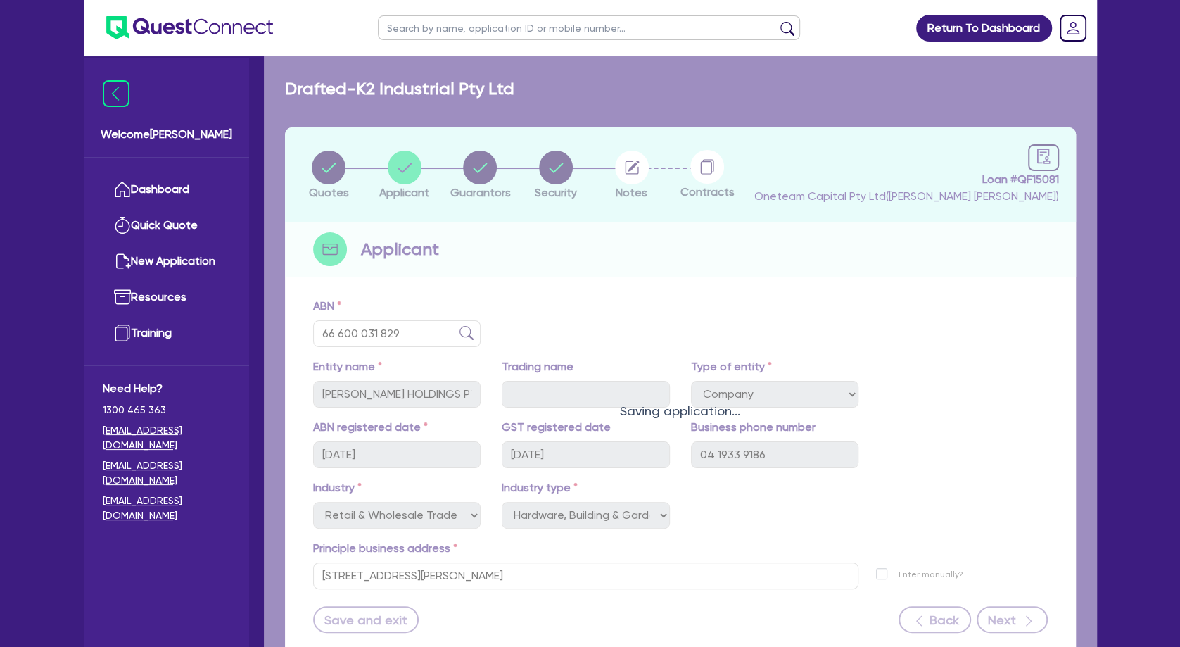
select select "MR"
select select "VIC"
select select "MARRIED"
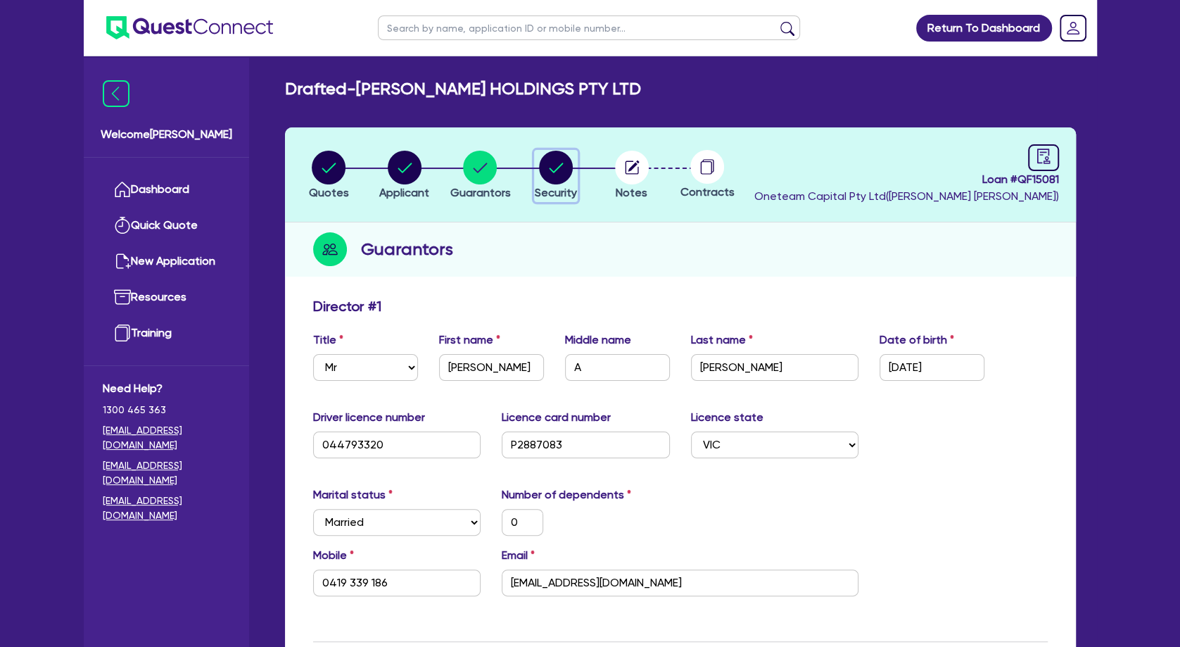
click at [551, 167] on circle "button" at bounding box center [556, 168] width 34 height 34
select select "SECONDARY_ASSETS"
select select "MEDICAL_DENTAL_LABORATORY_EQUIPMENT"
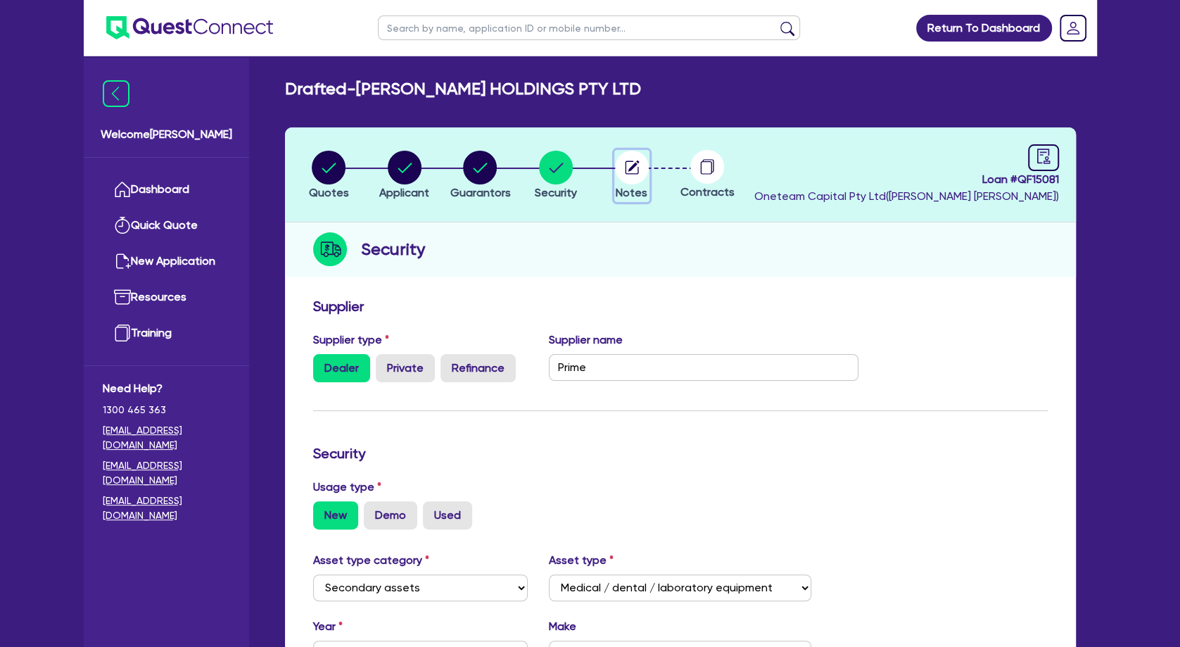
click at [637, 173] on icon "button" at bounding box center [631, 166] width 13 height 13
select select "Other"
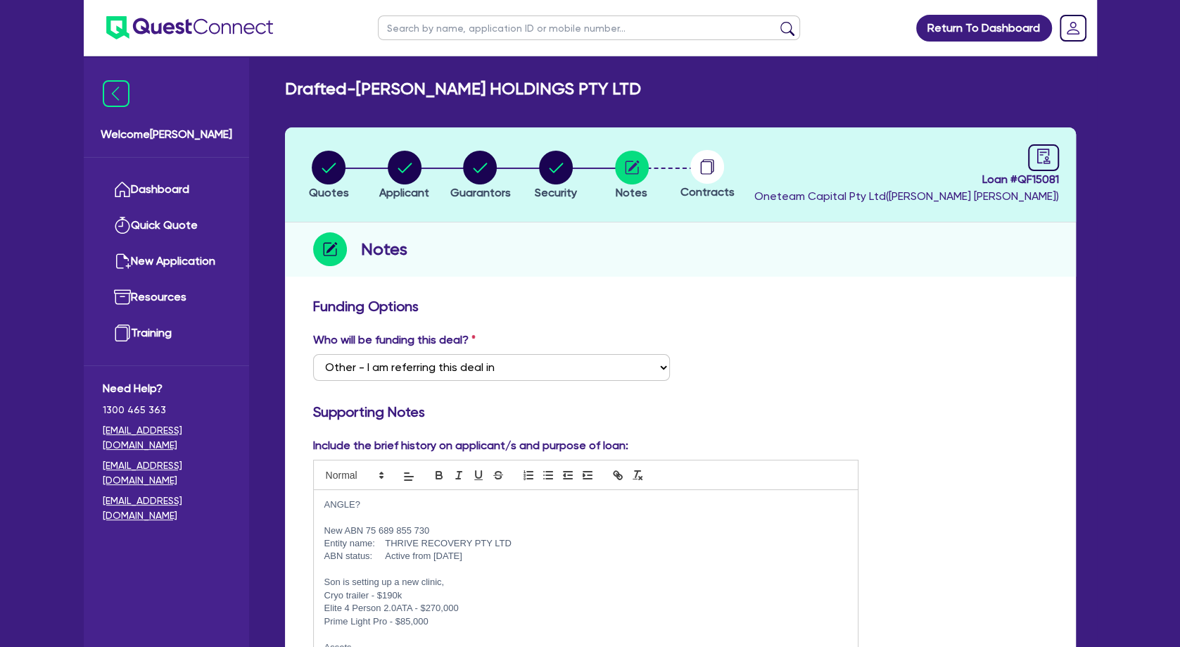
click at [424, 507] on p "ANGLE?" at bounding box center [586, 504] width 524 height 13
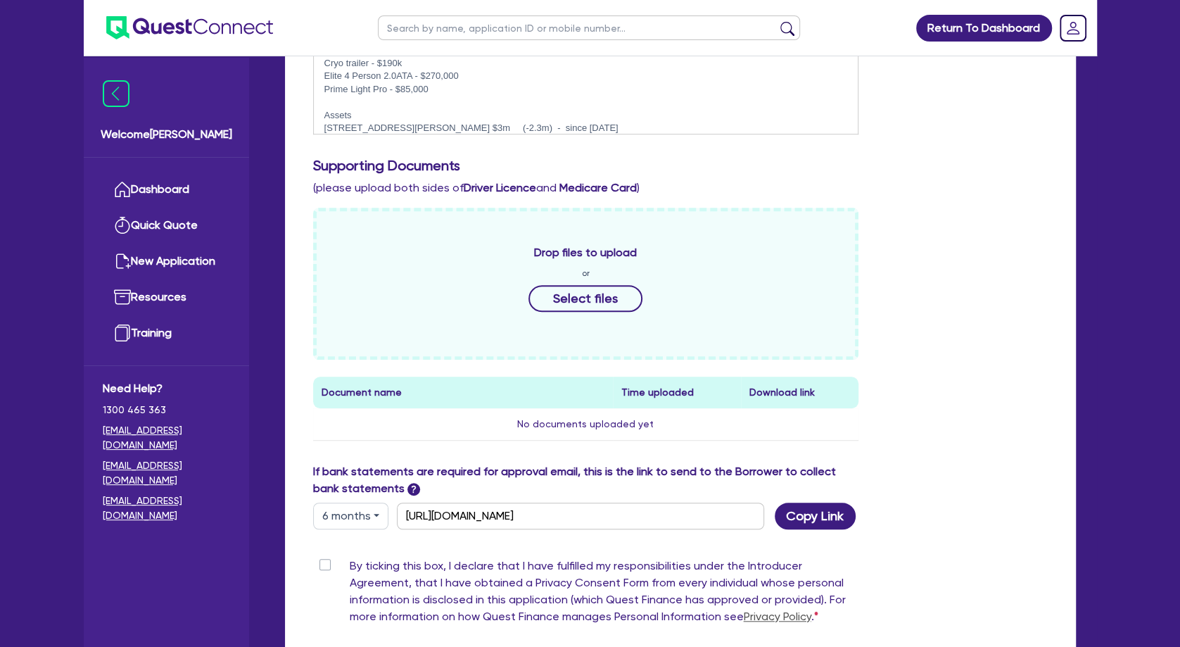
scroll to position [690, 0]
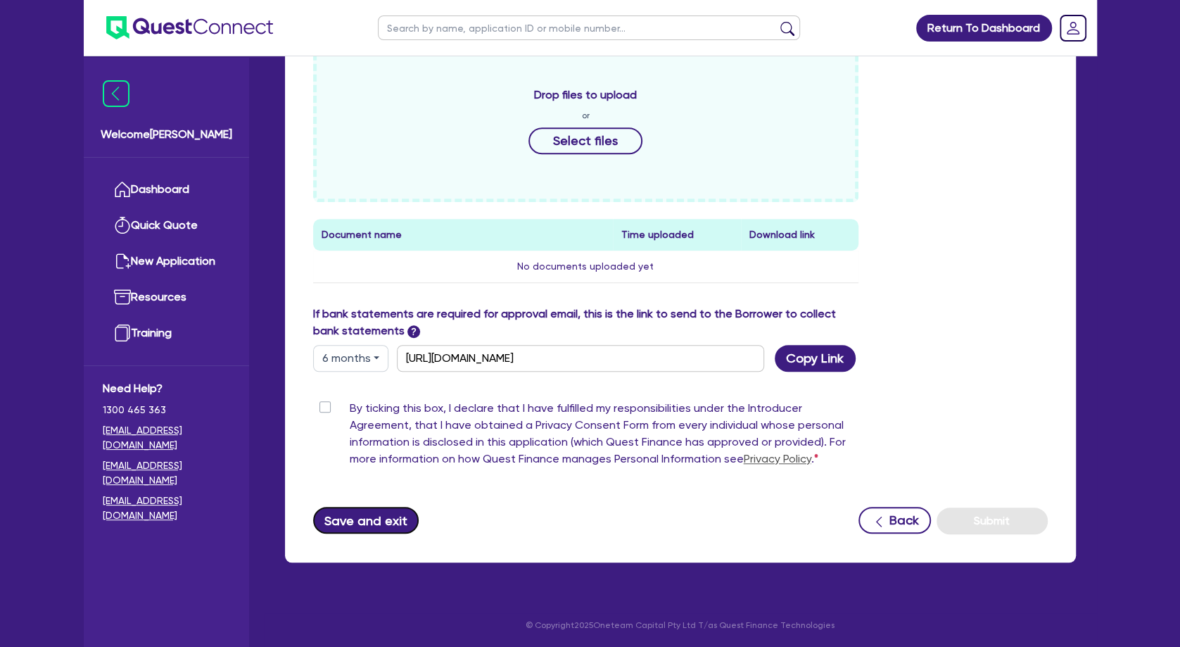
click at [386, 521] on button "Save and exit" at bounding box center [366, 520] width 106 height 27
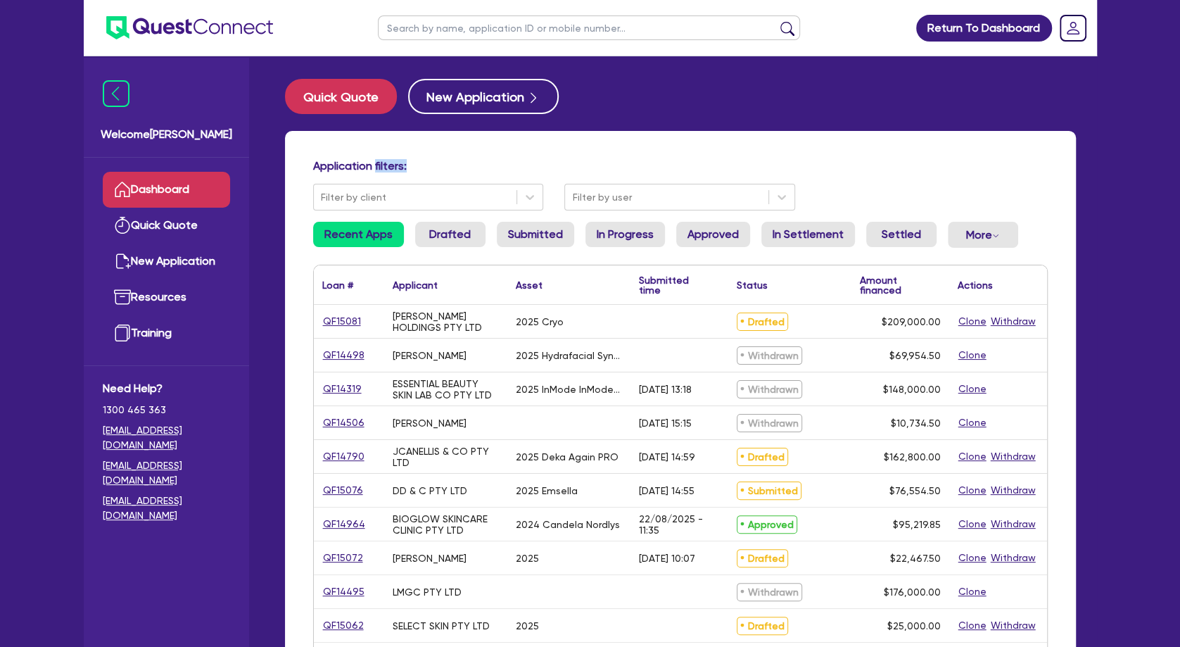
drag, startPoint x: 379, startPoint y: 172, endPoint x: 428, endPoint y: 171, distance: 48.6
click at [417, 172] on h4 "Application filters:" at bounding box center [680, 165] width 735 height 13
click at [428, 171] on h4 "Application filters:" at bounding box center [680, 165] width 735 height 13
click at [165, 225] on link "Quick Quote" at bounding box center [166, 226] width 127 height 36
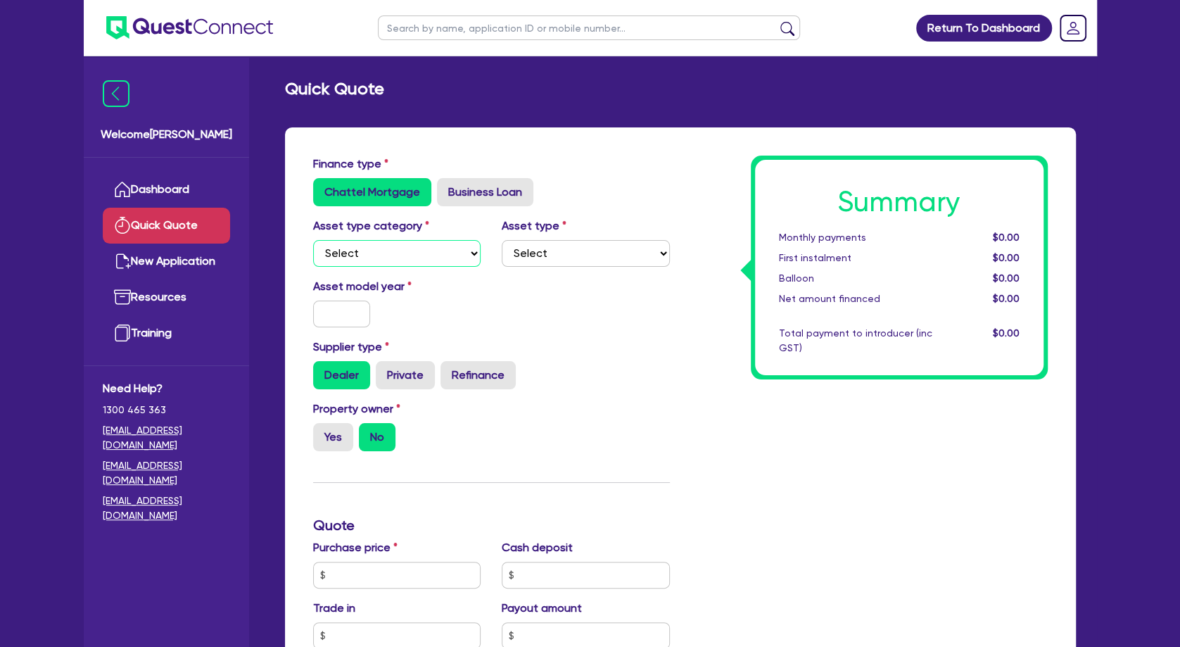
click at [313, 240] on select "Select Cars and light trucks Primary assets Secondary assets Tertiary assets" at bounding box center [397, 253] width 168 height 27
select select "TERTIARY_ASSETS"
click option "Tertiary assets" at bounding box center [0, 0] width 0 height 0
click at [502, 240] on select "Select Beauty equipment IT equipment IT software Watercraft Other" at bounding box center [586, 253] width 168 height 27
click option "IT equipment" at bounding box center [0, 0] width 0 height 0
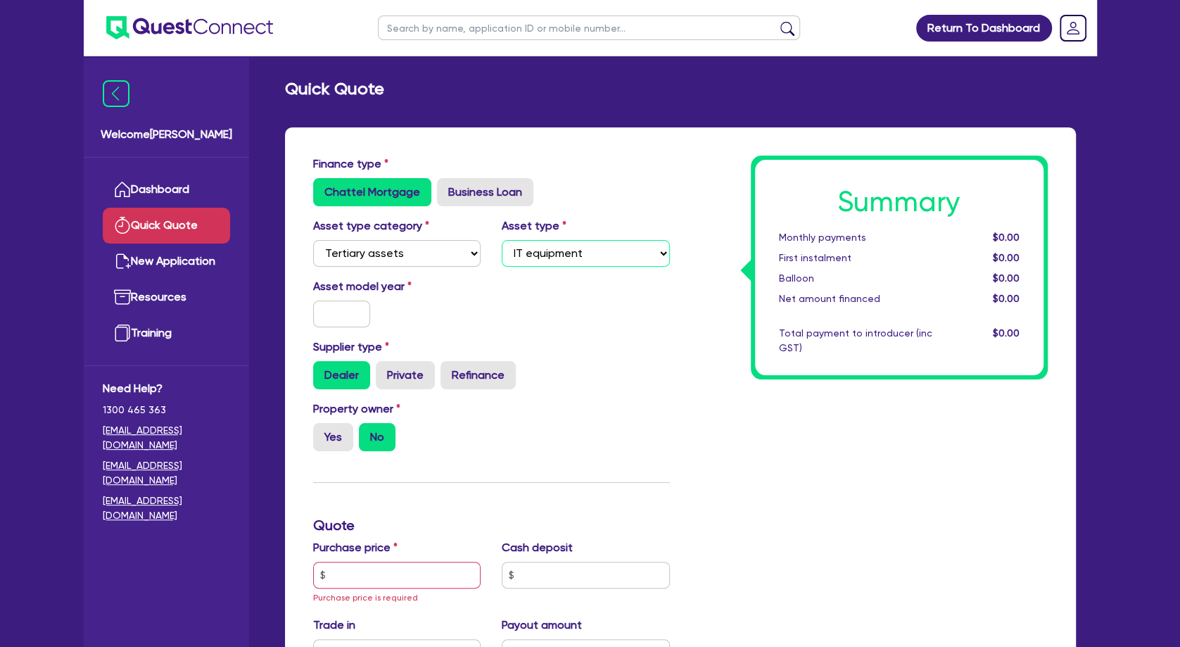
click at [502, 240] on select "Select Beauty equipment IT equipment IT software Watercraft Other" at bounding box center [586, 253] width 168 height 27
select select "BEAUTY_EQUIPMENT"
click option "Beauty equipment" at bounding box center [0, 0] width 0 height 0
click at [353, 318] on input "text" at bounding box center [342, 313] width 58 height 27
type input "2025"
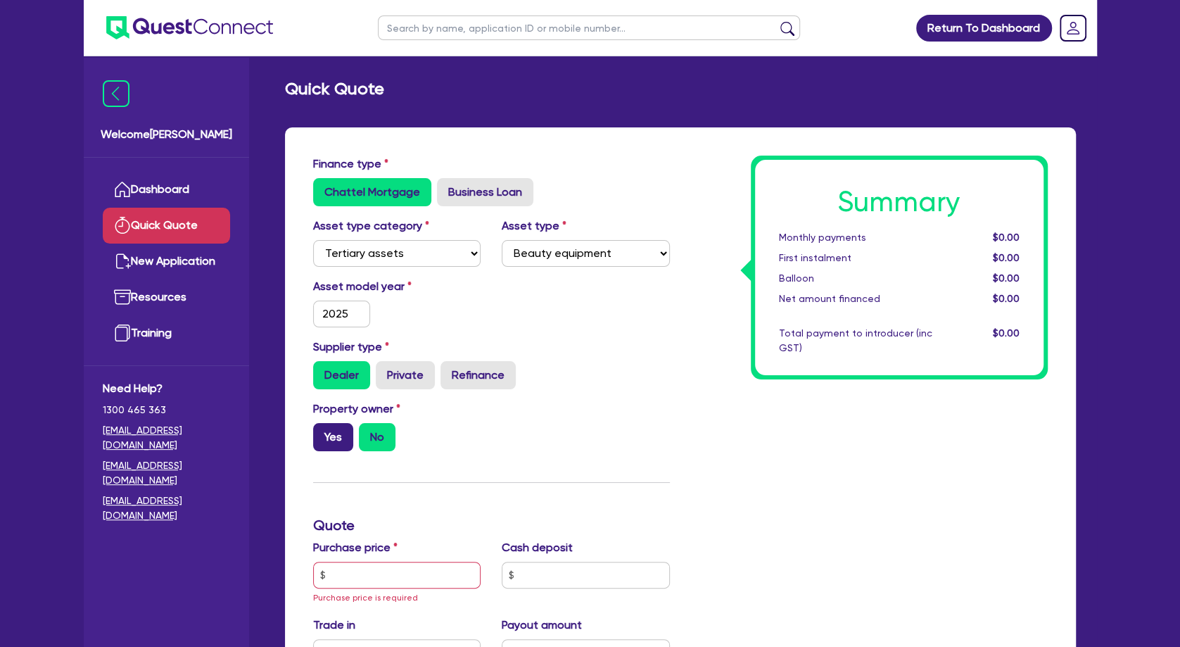
click at [346, 436] on label "Yes" at bounding box center [333, 437] width 40 height 28
click at [322, 432] on input "Yes" at bounding box center [317, 427] width 9 height 9
radio input "true"
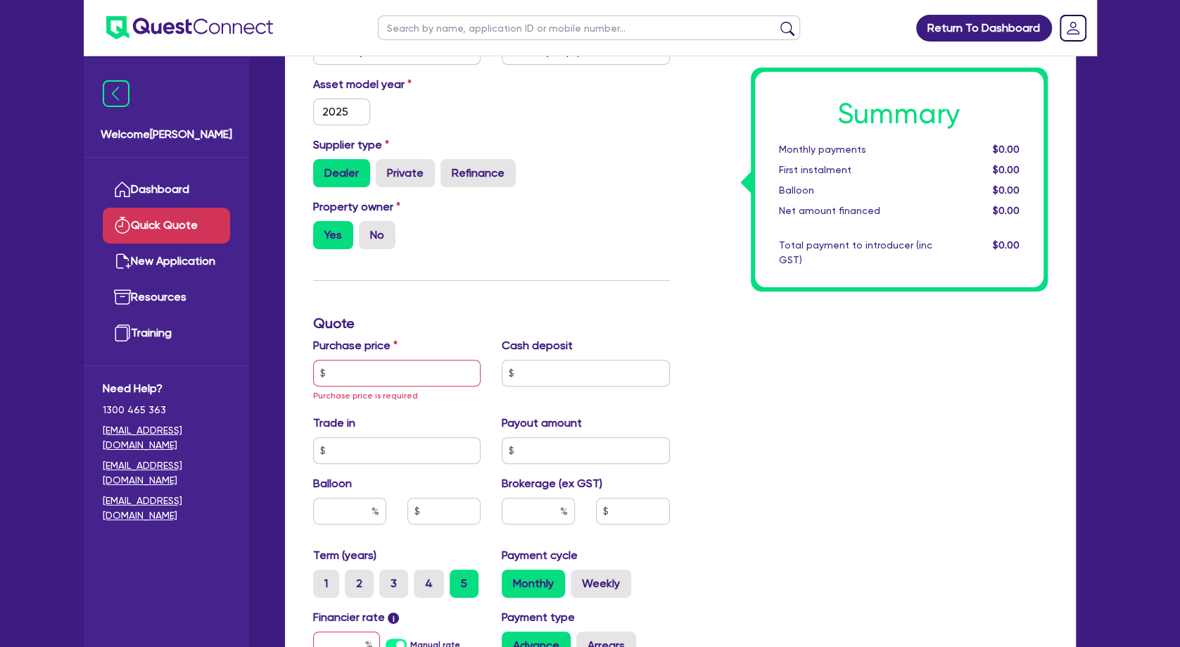
scroll to position [228, 0]
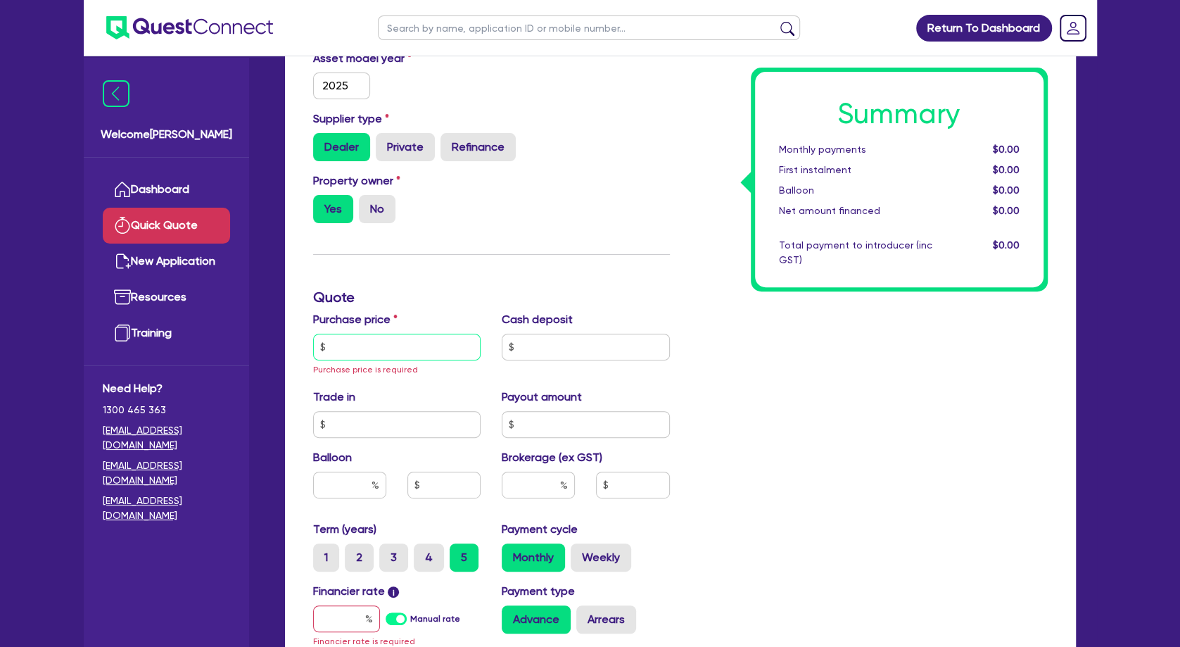
click at [388, 348] on input "text" at bounding box center [397, 347] width 168 height 27
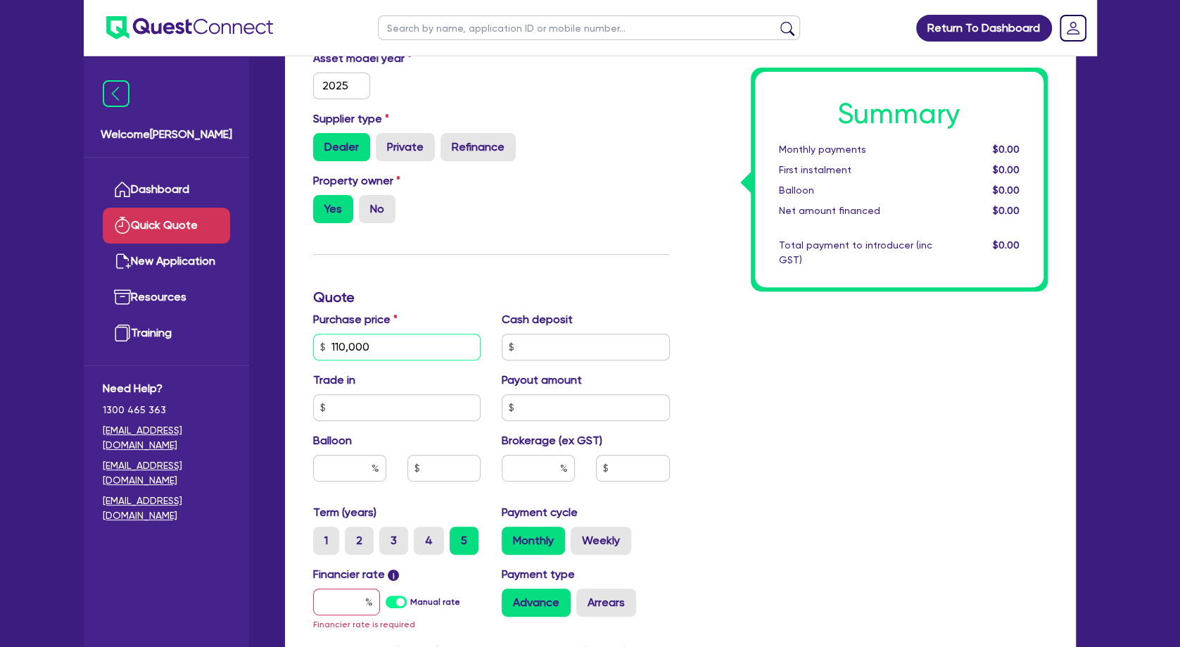
type input "110,000"
click at [343, 600] on input "text" at bounding box center [346, 601] width 67 height 27
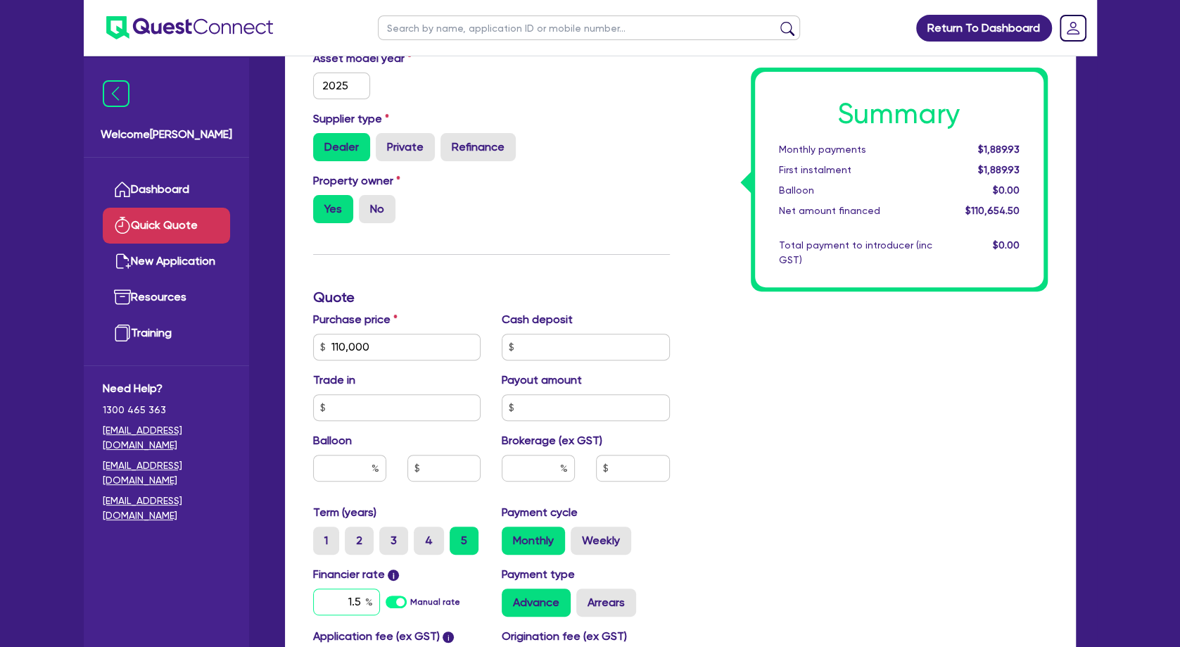
drag, startPoint x: 342, startPoint y: 595, endPoint x: 443, endPoint y: 589, distance: 100.8
click at [380, 589] on input "1.5" at bounding box center [346, 601] width 67 height 27
type input "10.5"
click at [547, 456] on input "text" at bounding box center [538, 468] width 73 height 27
type input "4"
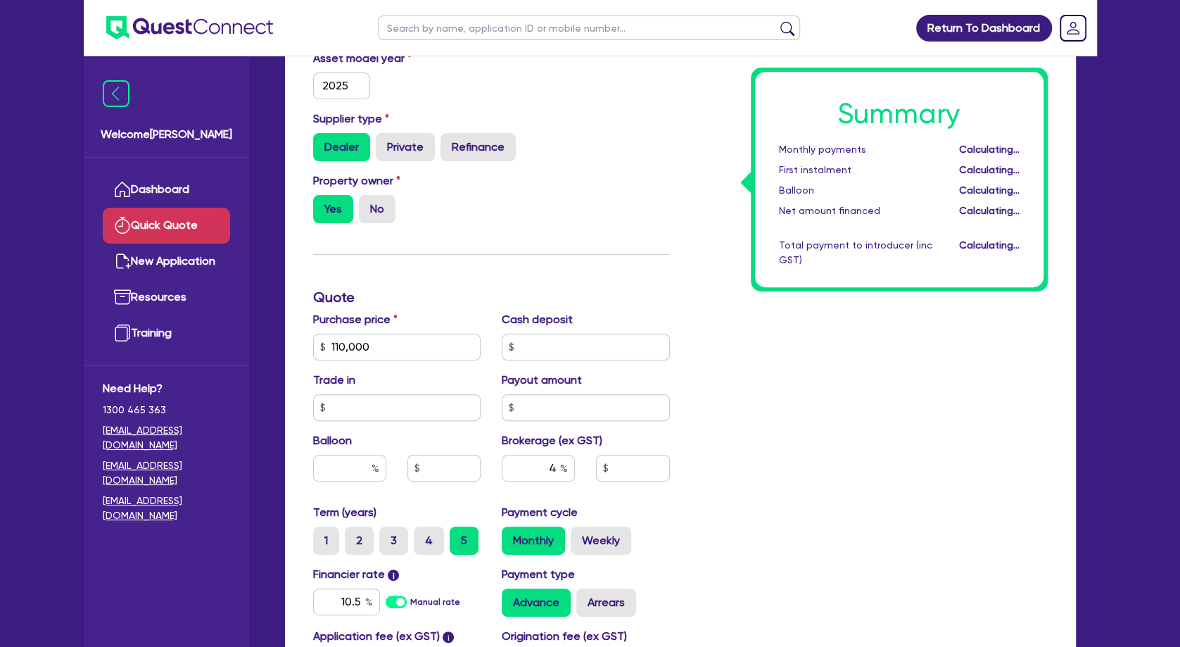
click at [761, 486] on div "Summary Monthly payments Calculating... First instalment Calculating... Balloon…" at bounding box center [869, 339] width 378 height 823
type input "4,426.18"
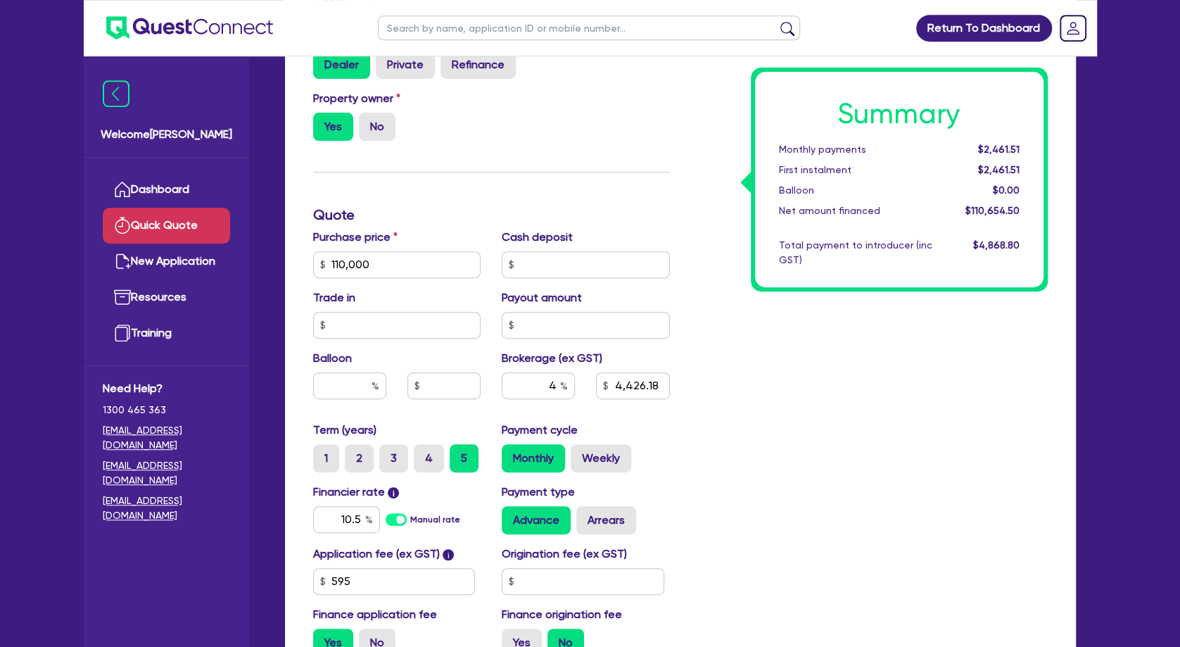
scroll to position [456, 0]
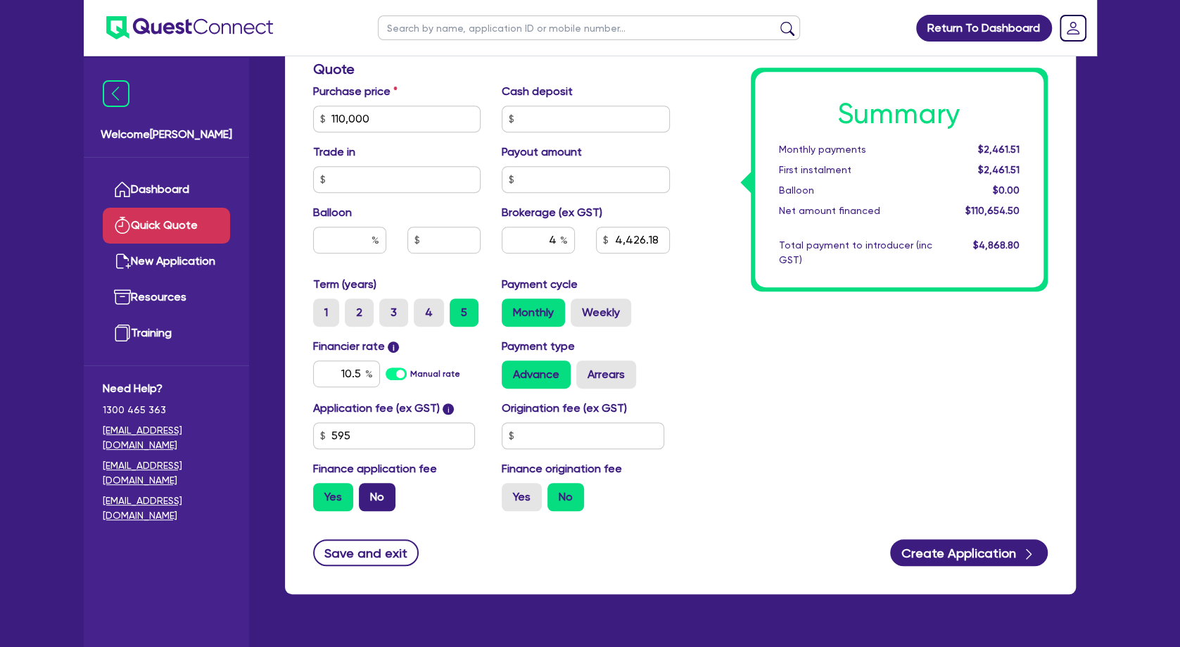
click at [384, 489] on label "No" at bounding box center [377, 497] width 37 height 28
click at [368, 489] on input "No" at bounding box center [363, 487] width 9 height 9
radio input "true"
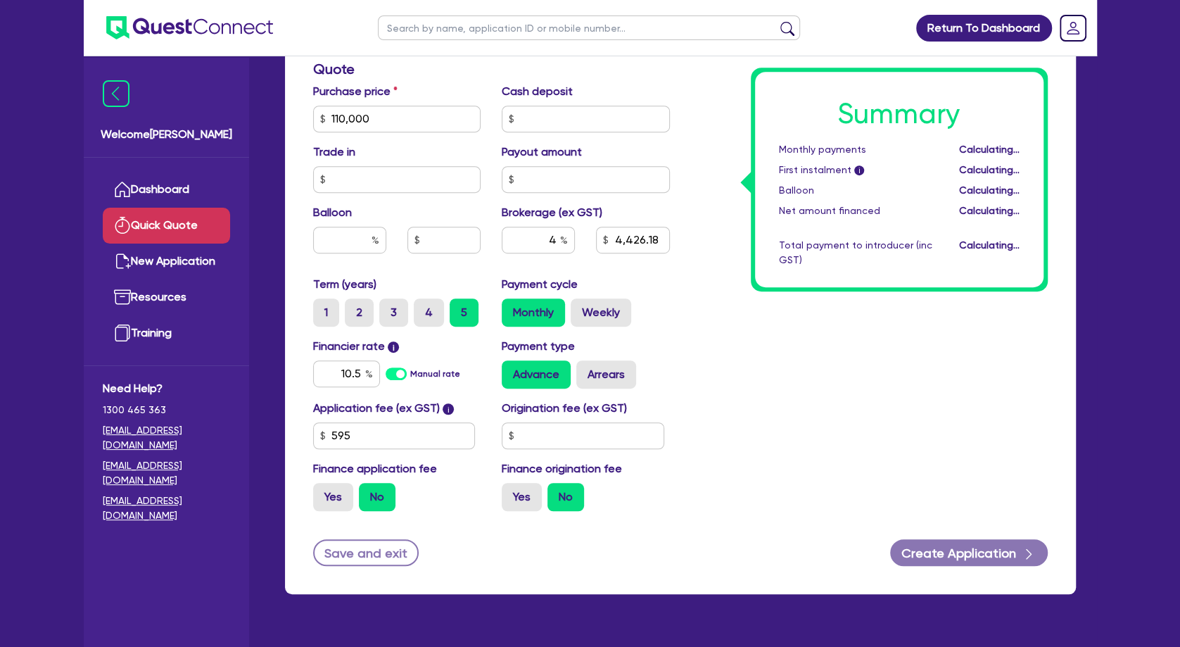
type input "4,400"
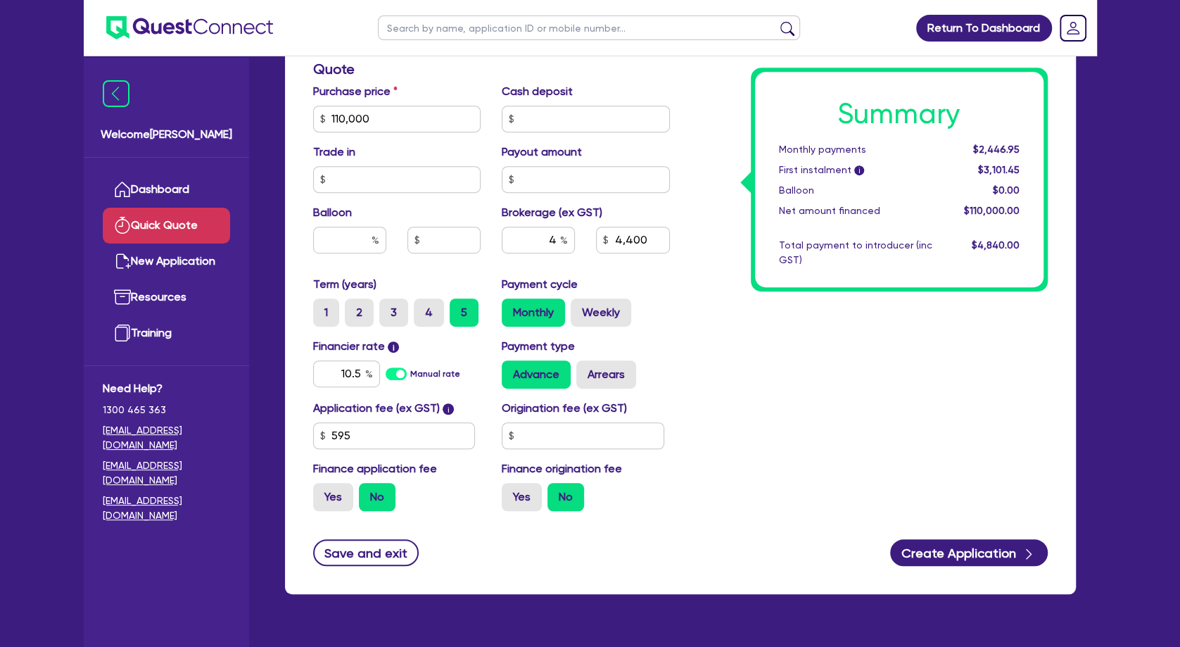
click at [696, 367] on div "Summary Monthly payments $2,446.95 First instalment i $3,101.45 Balloon $0.00 N…" at bounding box center [869, 111] width 378 height 823
click at [611, 376] on label "Arrears" at bounding box center [606, 374] width 60 height 28
click at [585, 369] on input "Arrears" at bounding box center [580, 364] width 9 height 9
radio input "true"
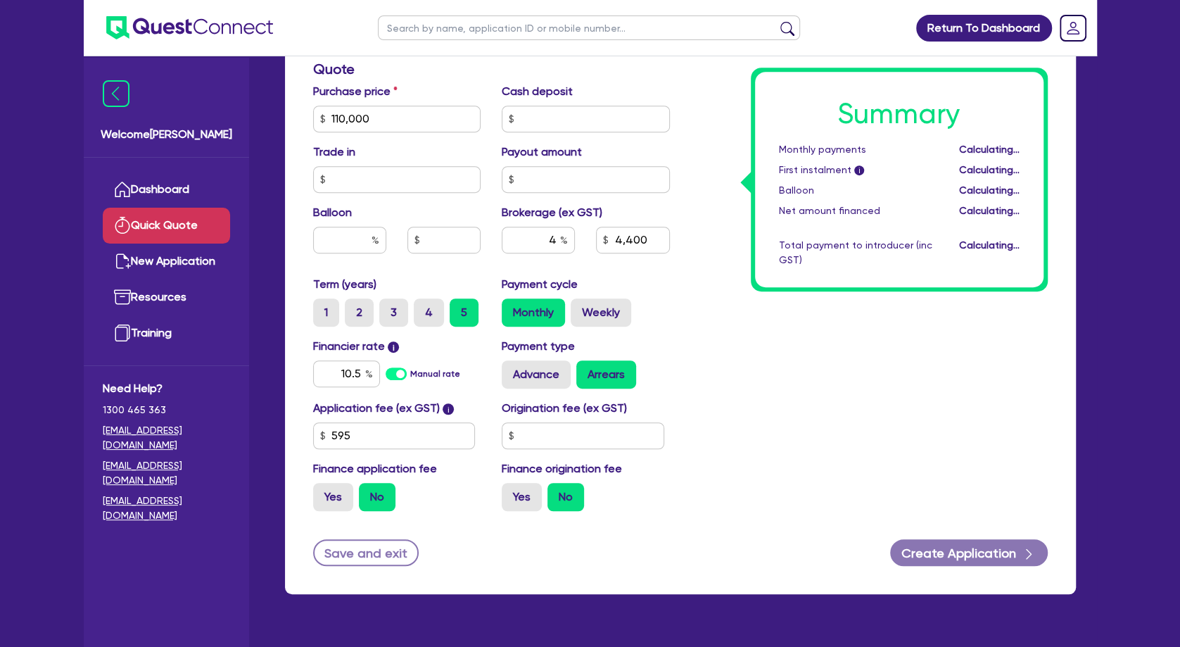
type input "4,400"
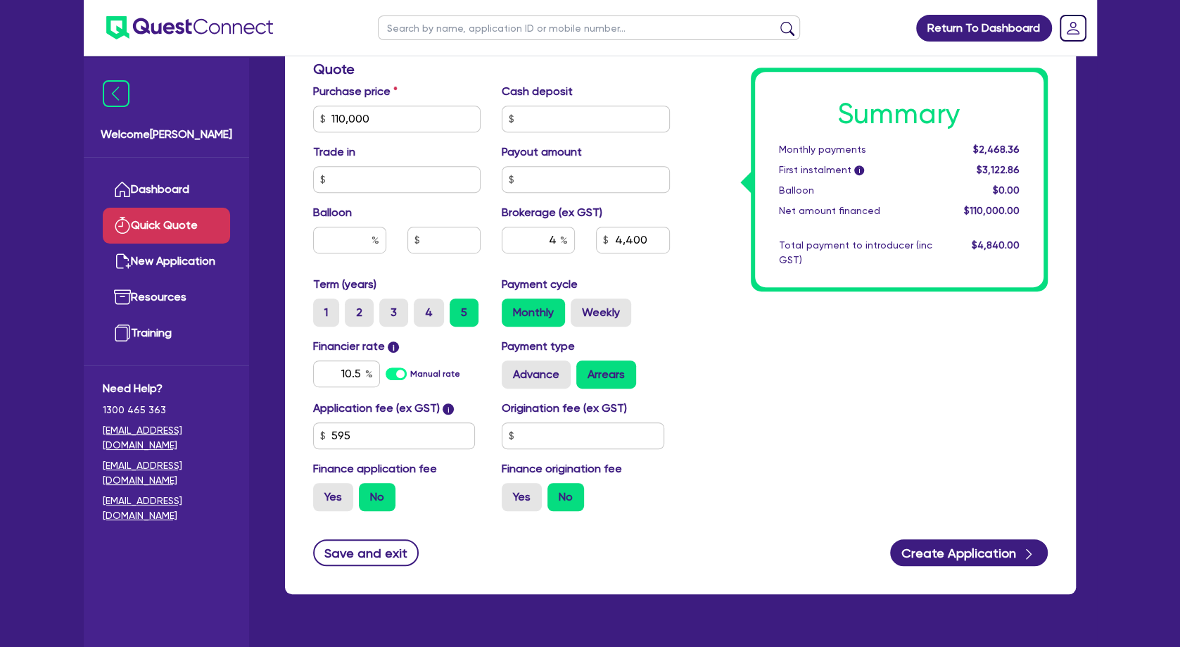
drag, startPoint x: 818, startPoint y: 384, endPoint x: 819, endPoint y: 374, distance: 9.3
click at [819, 384] on div "Summary Monthly payments $2,468.36 First instalment i $3,122.86 Balloon $0.00 N…" at bounding box center [869, 111] width 378 height 823
drag, startPoint x: 381, startPoint y: 120, endPoint x: 312, endPoint y: 117, distance: 69.1
click at [313, 118] on input "110,000" at bounding box center [397, 119] width 168 height 27
type input "115,000"
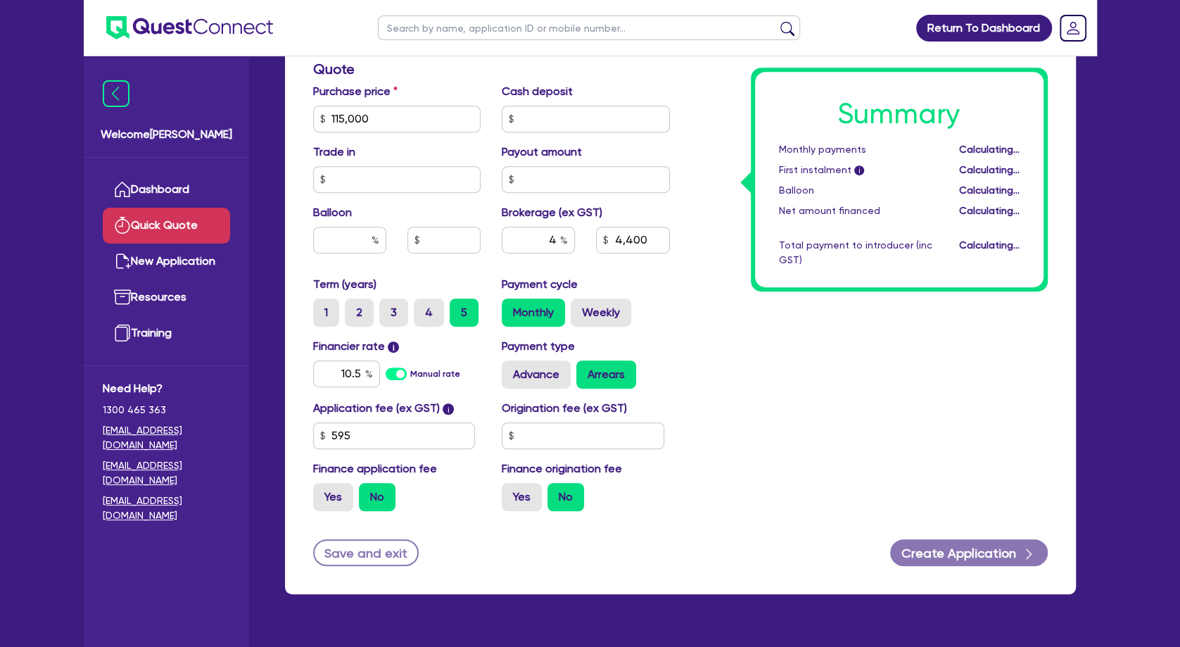
type input "4,600"
click at [714, 393] on div "Summary Monthly payments Calculating... First instalment i Calculating... Ballo…" at bounding box center [869, 111] width 378 height 823
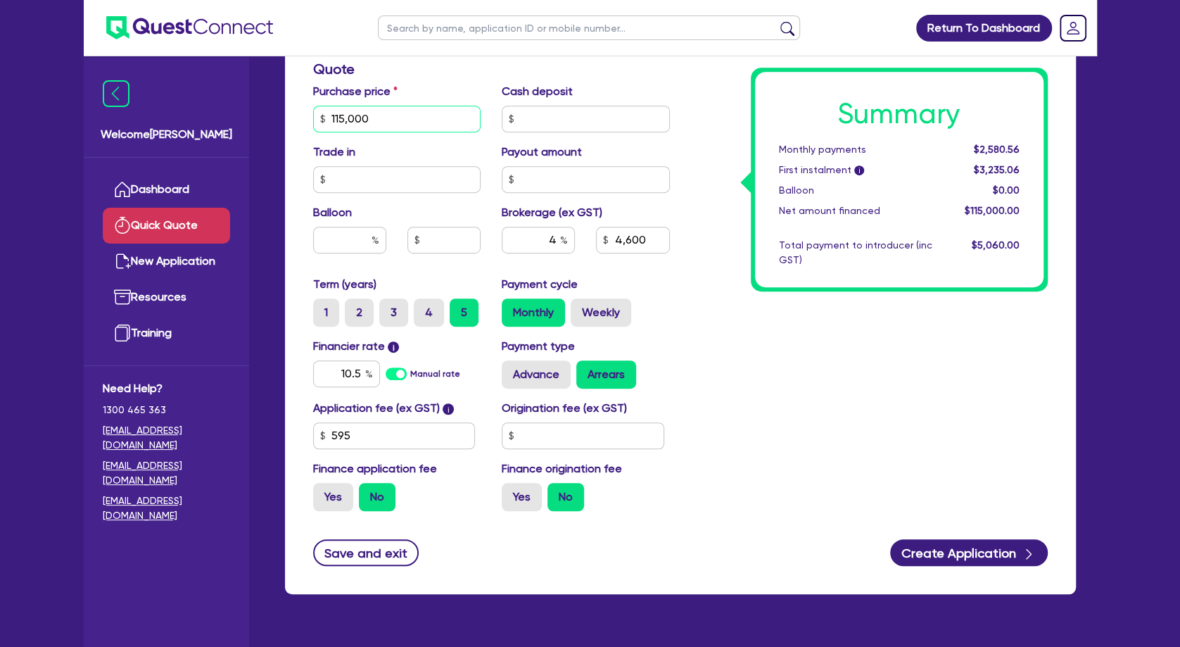
drag, startPoint x: 383, startPoint y: 122, endPoint x: 269, endPoint y: 120, distance: 114.0
click at [313, 120] on input "115,000" at bounding box center [397, 119] width 168 height 27
type input "110,000"
type input "4,400"
click at [787, 371] on div "Summary Monthly payments $2,580.56 First instalment i $3,235.06 Balloon $0.00 N…" at bounding box center [869, 111] width 378 height 823
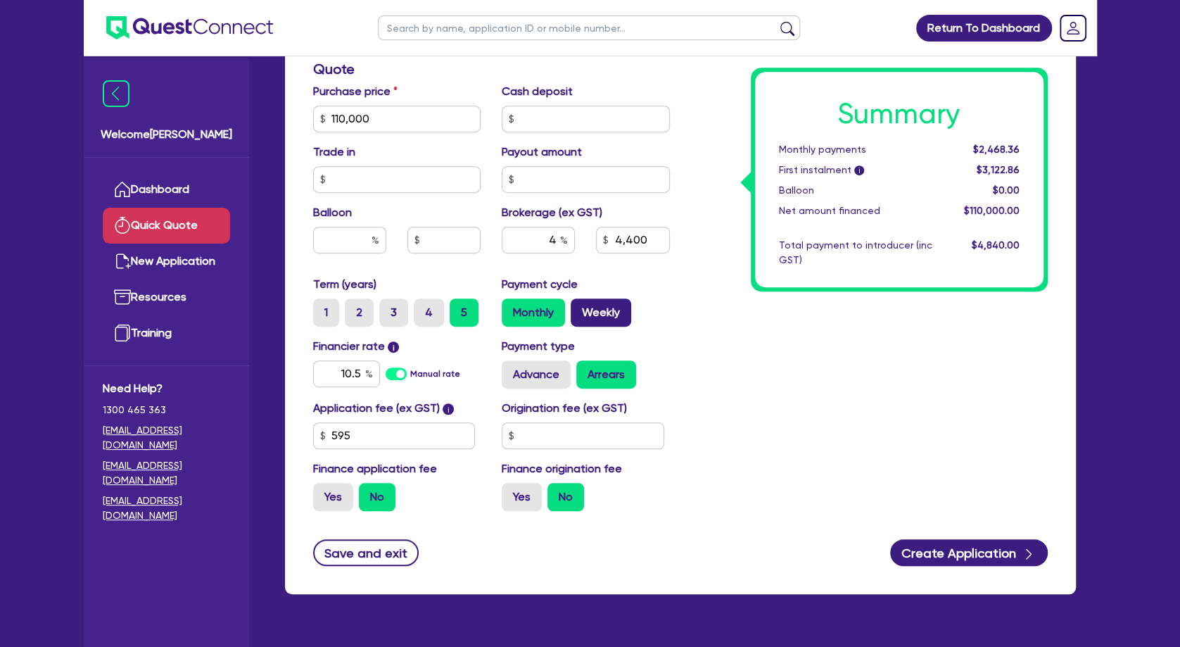
click at [602, 310] on label "Weekly" at bounding box center [601, 312] width 61 height 28
click at [580, 308] on input "Weekly" at bounding box center [575, 302] width 9 height 9
radio input "true"
type input "4,400"
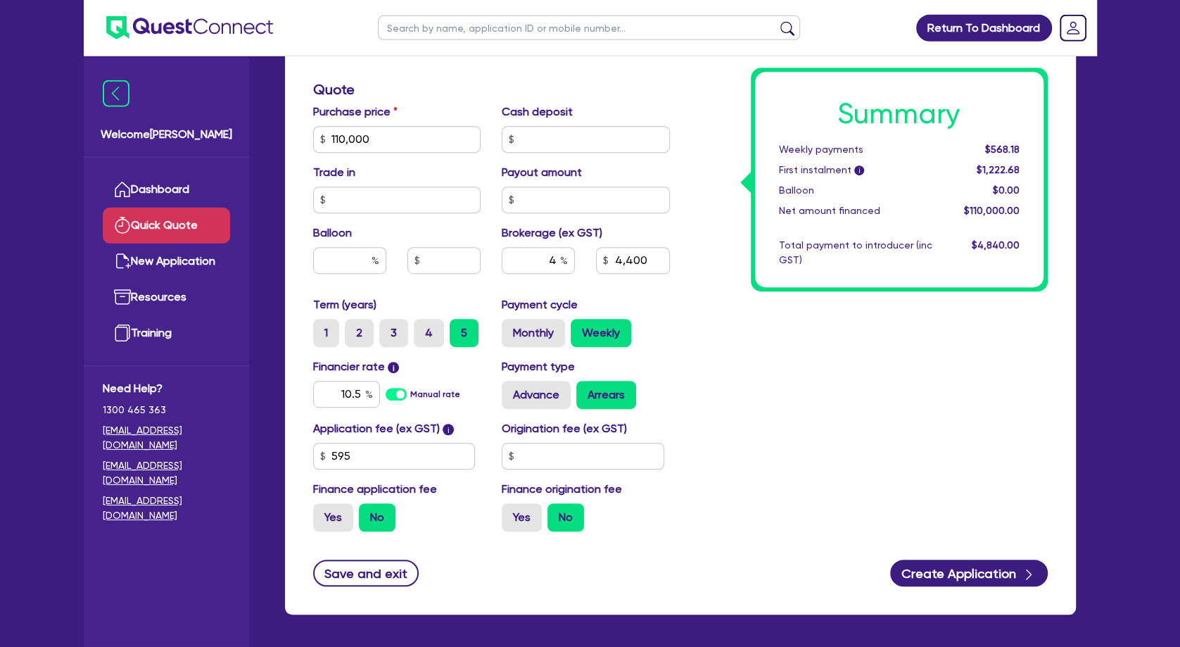
scroll to position [0, 0]
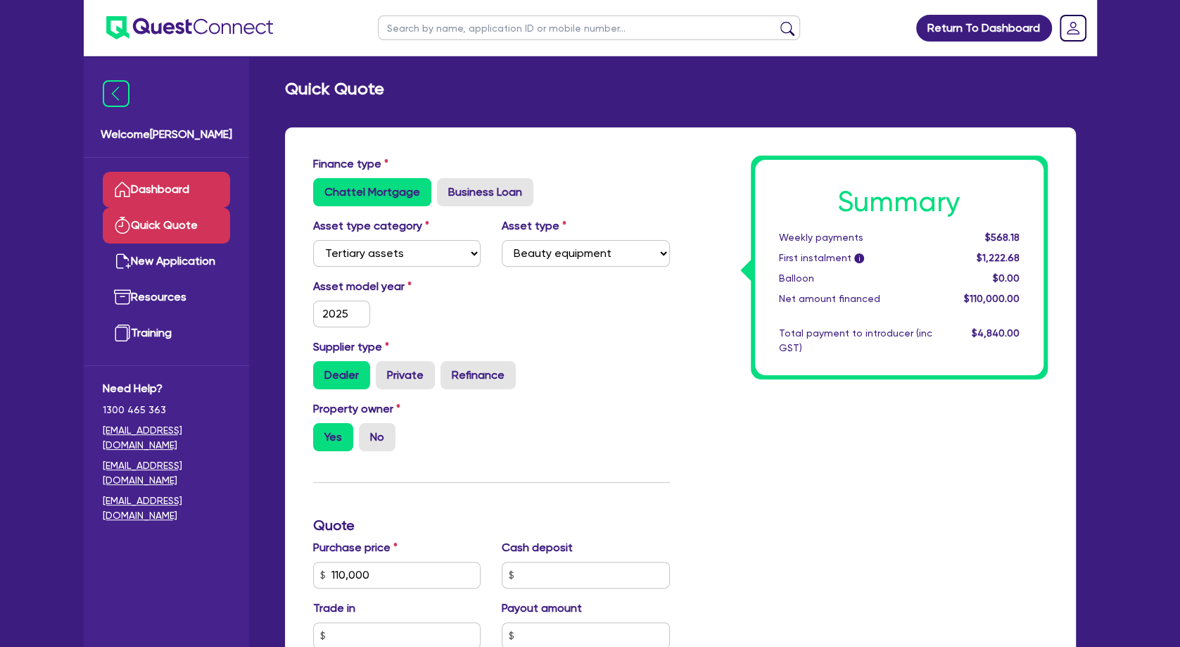
click at [174, 183] on link "Dashboard" at bounding box center [166, 190] width 127 height 36
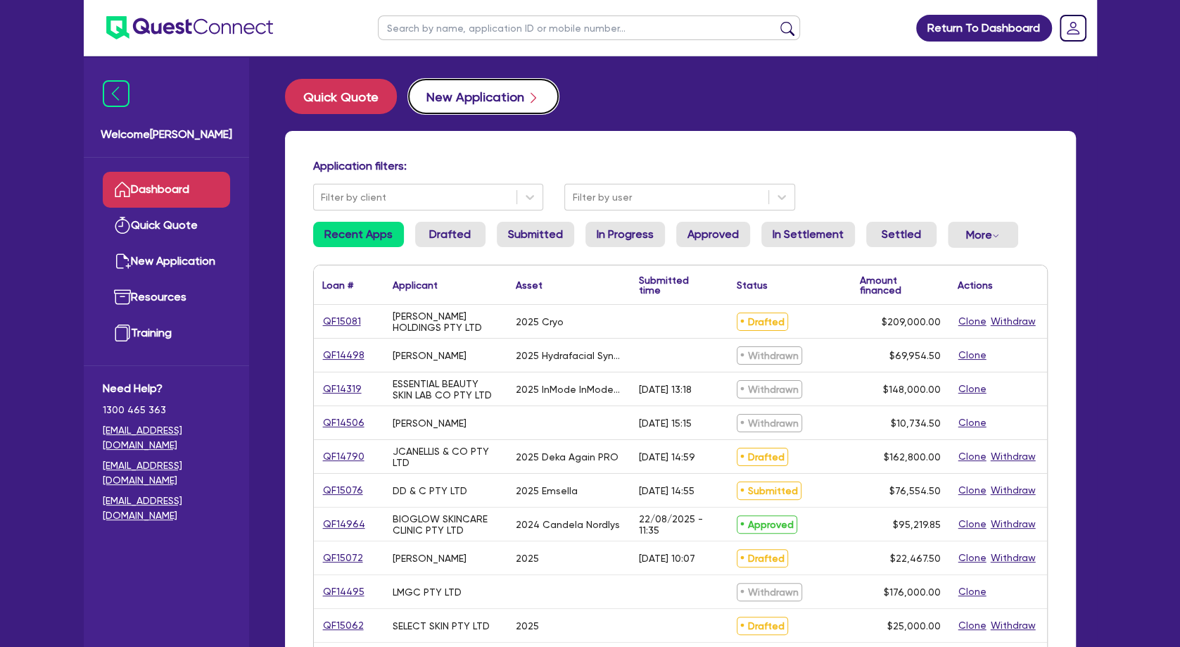
click at [500, 99] on button "New Application" at bounding box center [483, 96] width 151 height 35
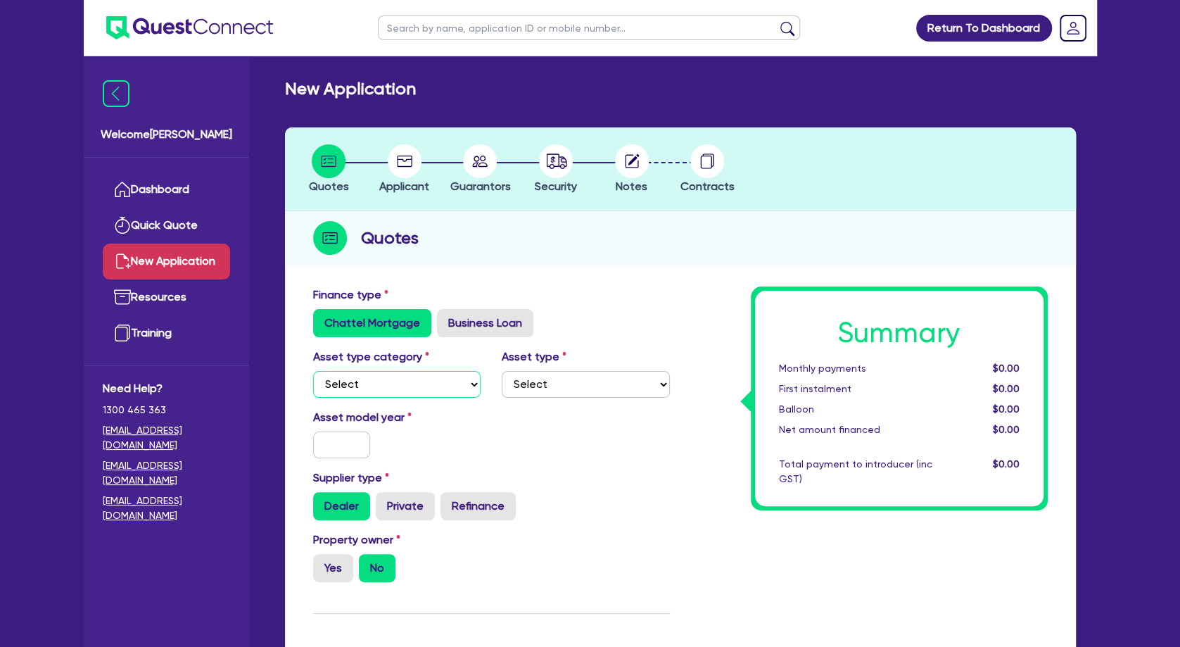
click at [313, 371] on select "Select Cars and light trucks Primary assets Secondary assets Tertiary assets" at bounding box center [397, 384] width 168 height 27
select select "TERTIARY_ASSETS"
click option "Tertiary assets" at bounding box center [0, 0] width 0 height 0
click at [502, 371] on select "Select Beauty equipment IT equipment IT software Watercraft Other" at bounding box center [586, 384] width 168 height 27
select select "BEAUTY_EQUIPMENT"
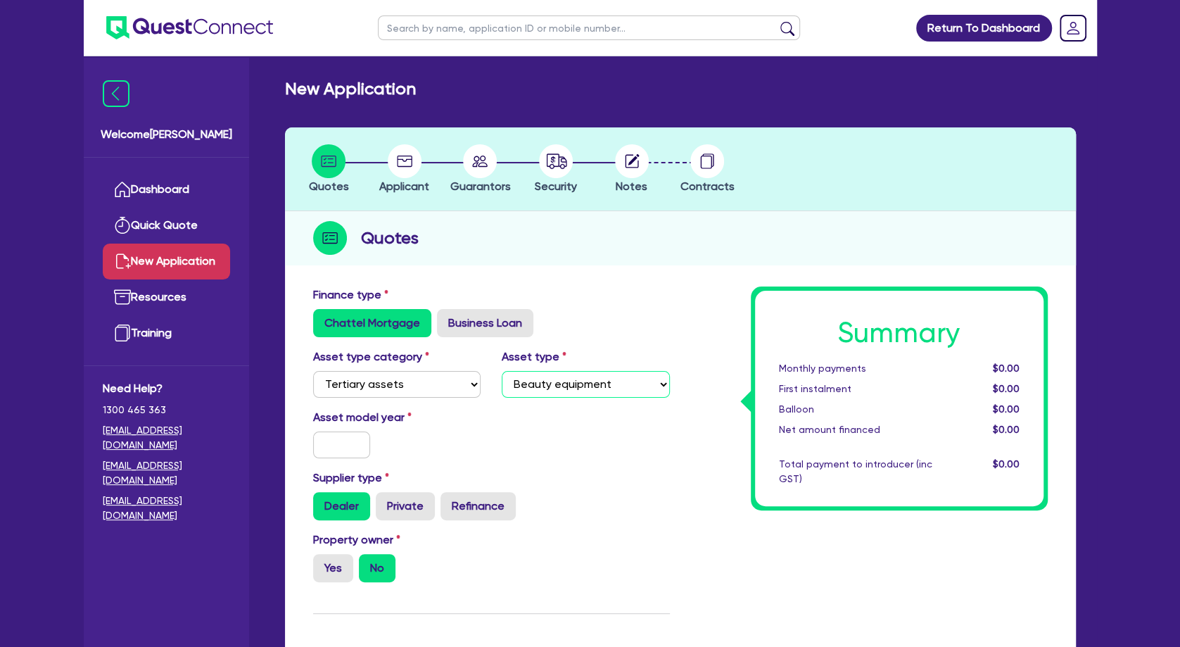
click option "Beauty equipment" at bounding box center [0, 0] width 0 height 0
click at [315, 445] on input "text" at bounding box center [342, 444] width 58 height 27
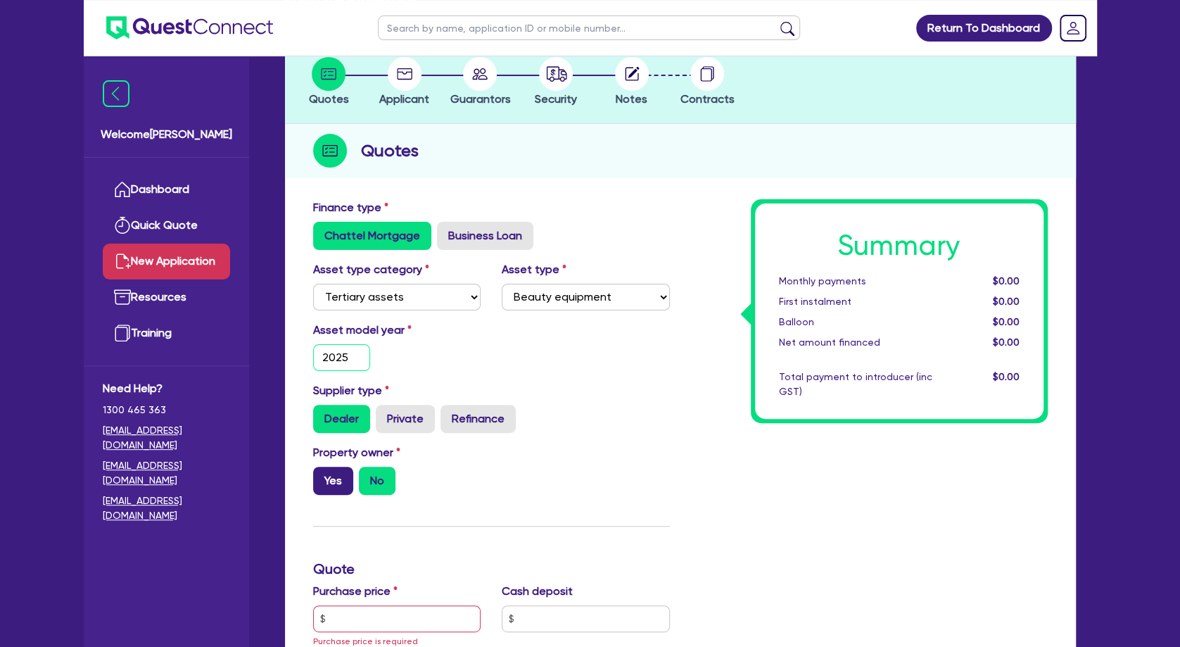
scroll to position [152, 0]
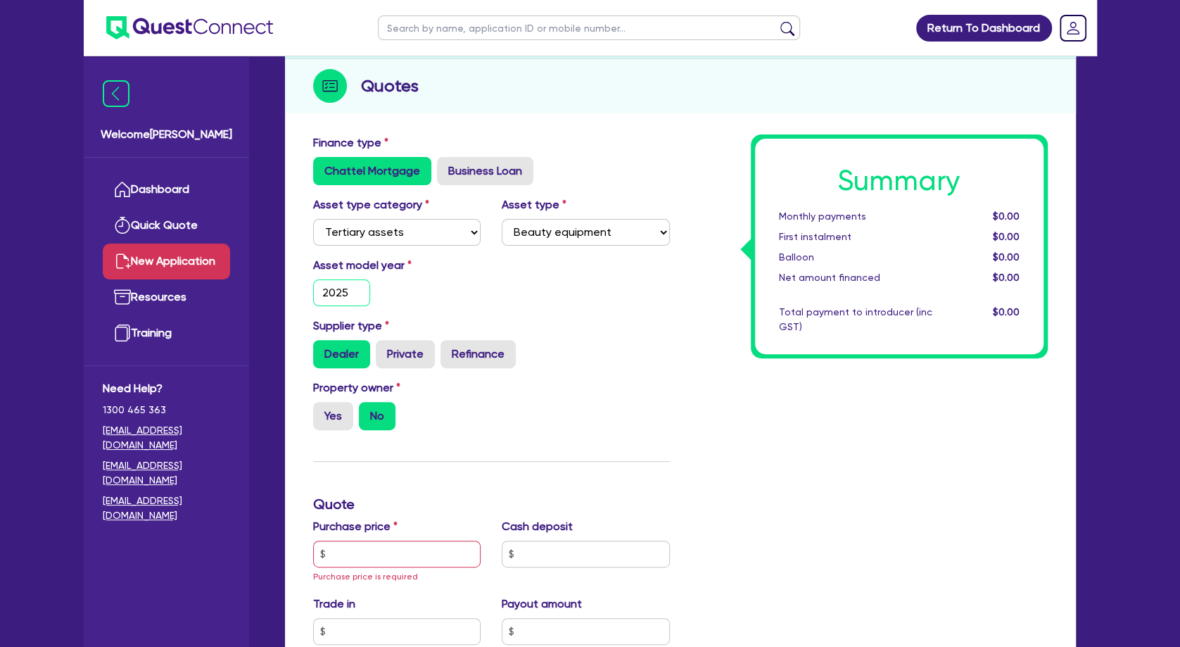
type input "2025"
click at [362, 559] on input "text" at bounding box center [397, 553] width 168 height 27
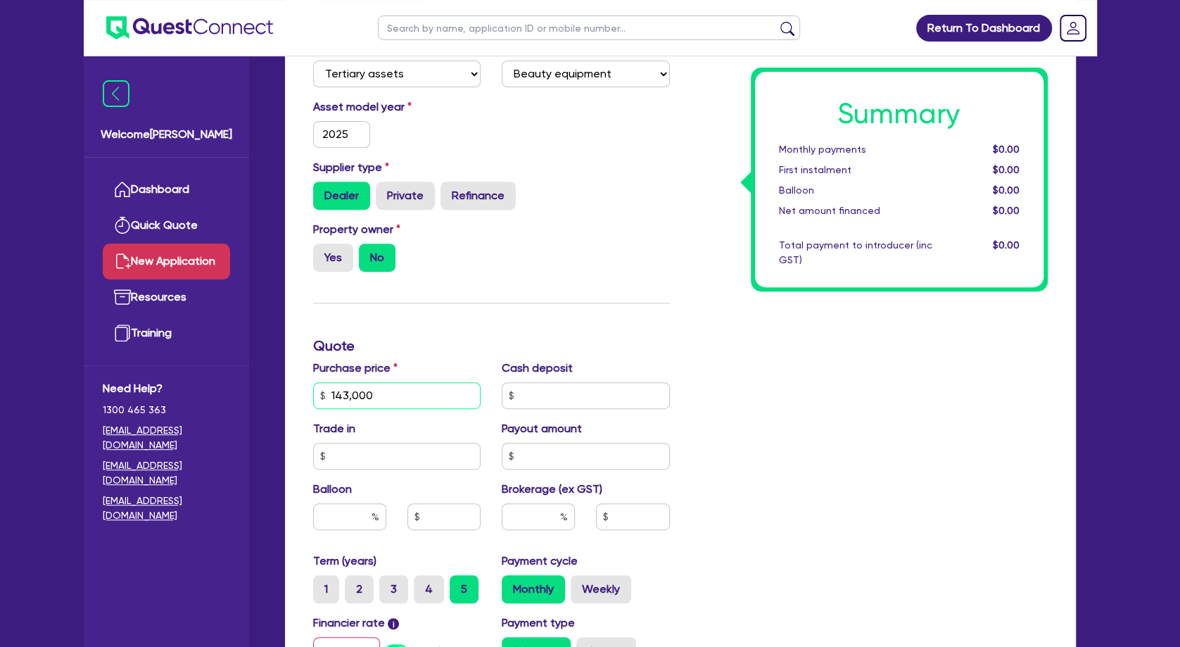
scroll to position [380, 0]
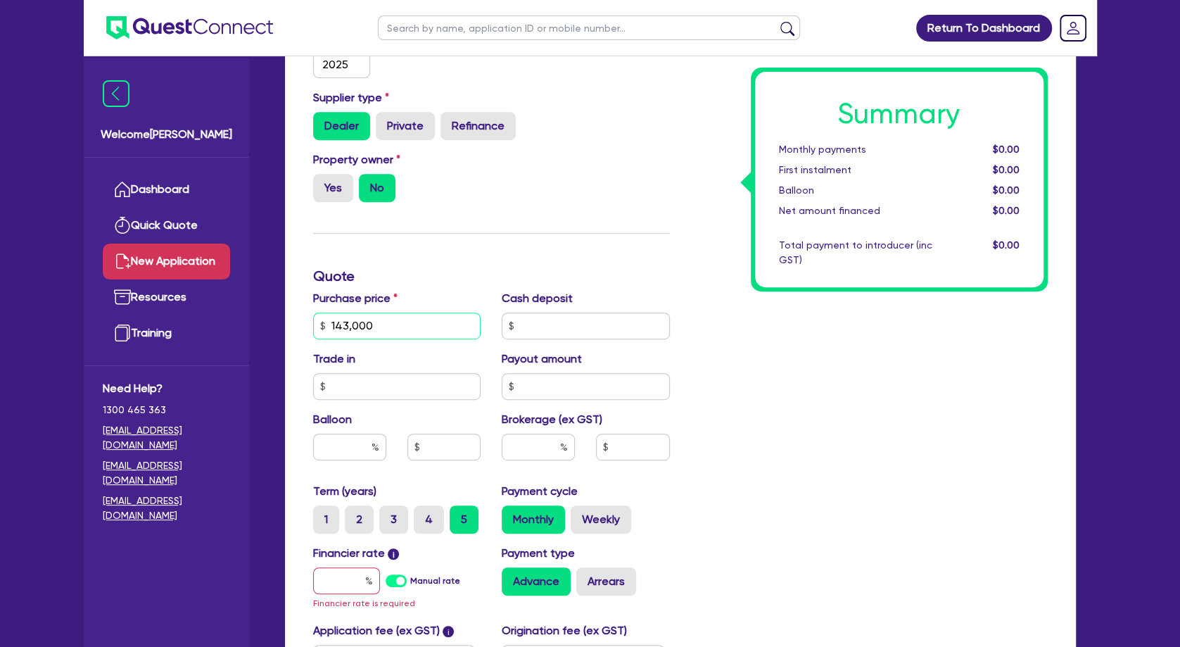
type input "143,000"
click at [353, 581] on input "text" at bounding box center [346, 580] width 67 height 27
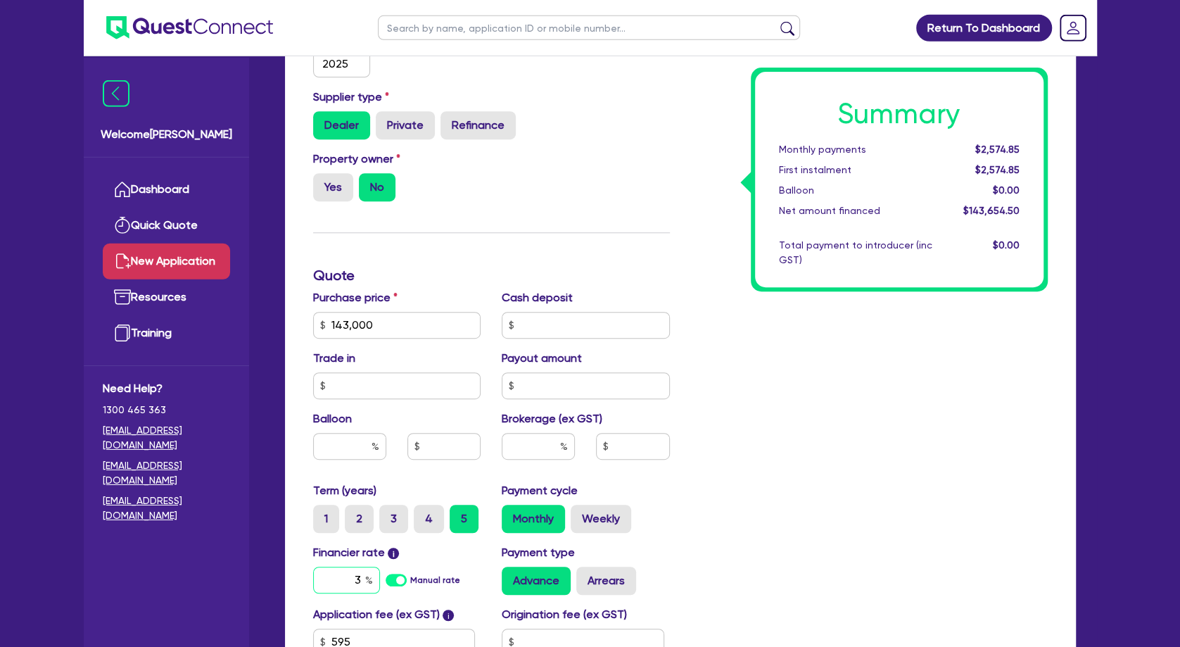
scroll to position [456, 0]
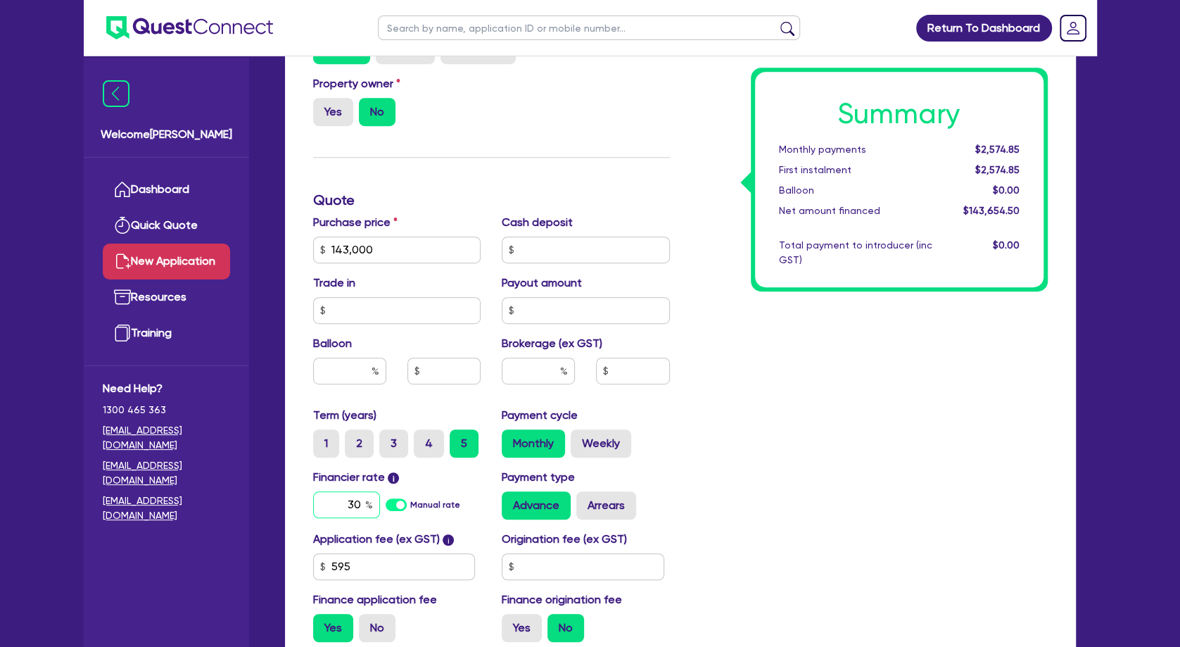
type input "30"
click at [753, 436] on div "Summary Monthly payments $2,574.85 First instalment $2,574.85 Balloon $0.00 Net…" at bounding box center [869, 241] width 378 height 823
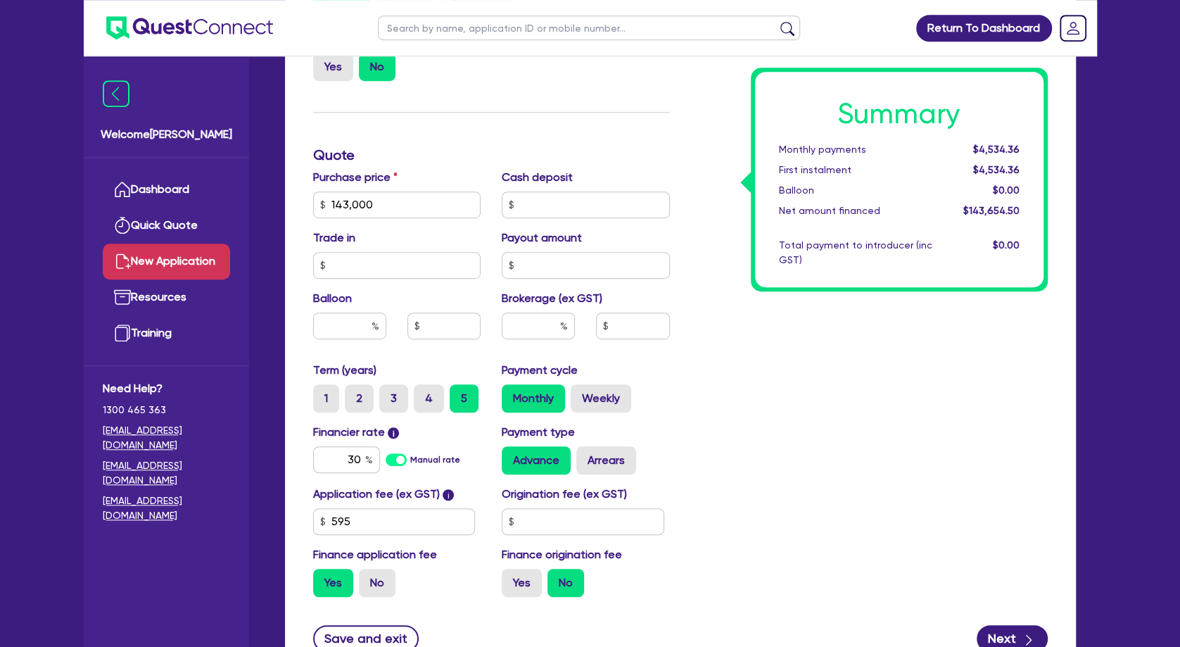
scroll to position [532, 0]
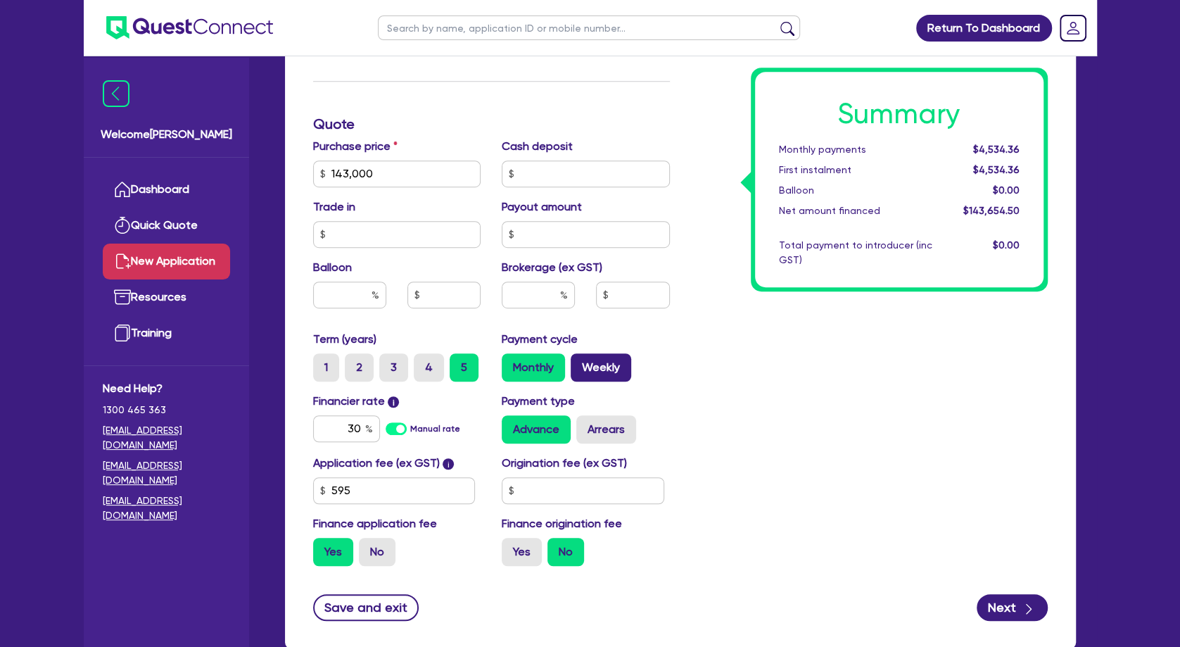
click at [603, 372] on label "Weekly" at bounding box center [601, 367] width 61 height 28
click at [580, 362] on input "Weekly" at bounding box center [575, 357] width 9 height 9
radio input "true"
click at [789, 410] on div "Summary Weekly payments $1,062.02 First instalment $1,062.02 Balloon $0.00 Net …" at bounding box center [869, 165] width 378 height 823
click at [994, 609] on button "Next" at bounding box center [1012, 607] width 71 height 27
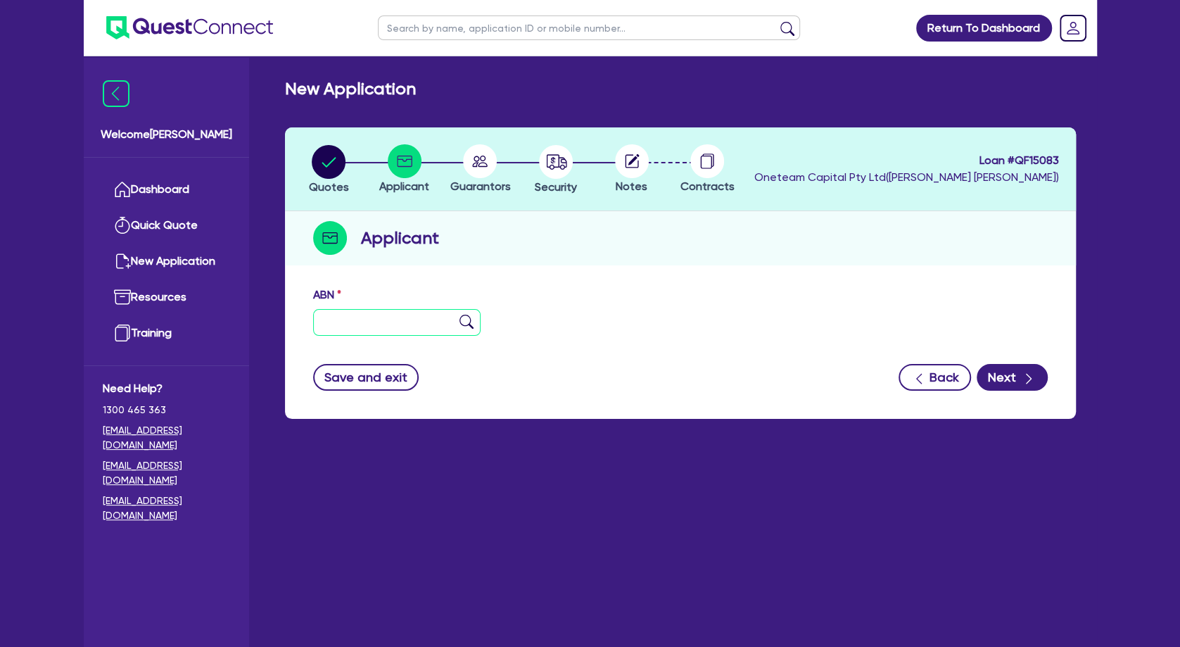
click at [424, 323] on input "text" at bounding box center [397, 322] width 168 height 27
paste input "72 688 225 532"
type input "72 688 225 532"
click at [467, 322] on img at bounding box center [467, 322] width 14 height 14
type input "ELEVATE LASER CLINIC PTY LTD"
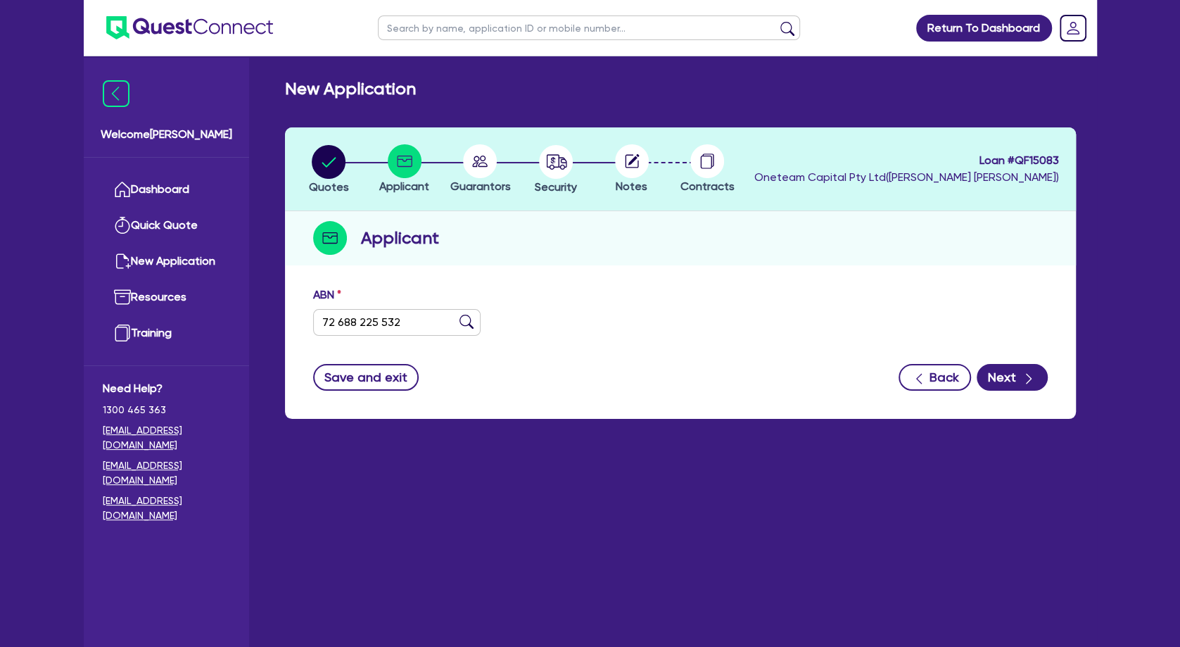
select select "COMPANY"
type input "[DATE]"
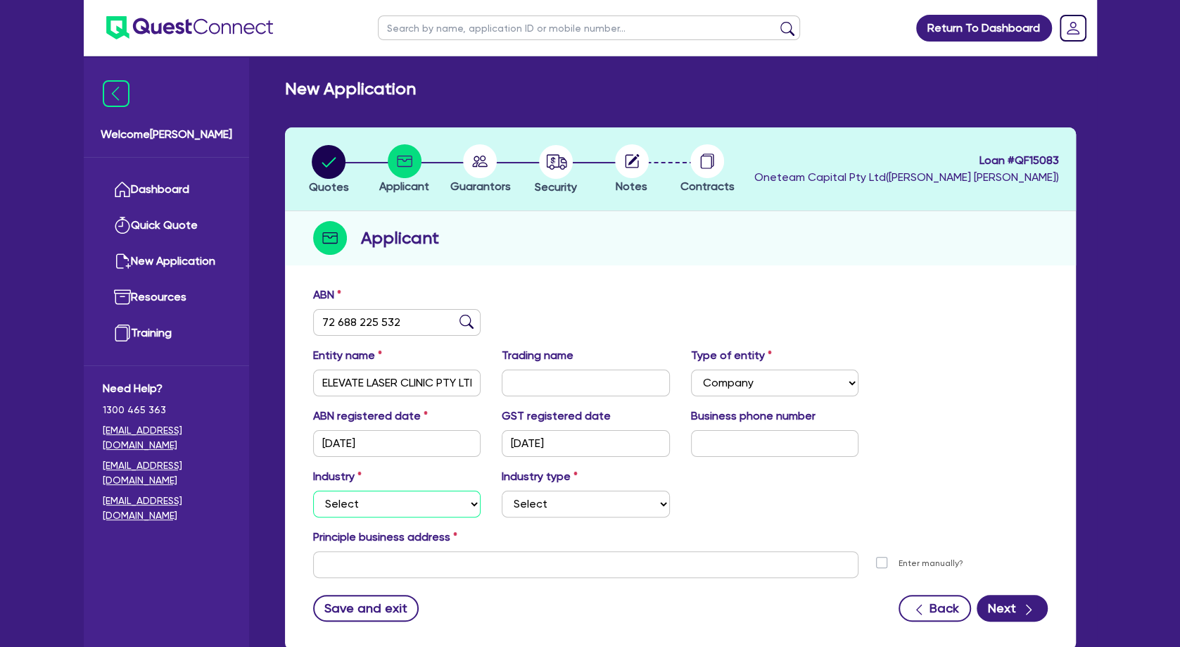
click at [313, 490] on select "Select Accomodation & Food Services Administrative & Support Services Agricultu…" at bounding box center [397, 503] width 168 height 27
select select "HEALTH_BEAUTY"
click option "Health & Beauty" at bounding box center [0, 0] width 0 height 0
click at [502, 490] on select "Select [MEDICAL_DATA], [MEDICAL_DATA] Services Cosmetics Supplies Day Spas, Hea…" at bounding box center [586, 503] width 168 height 27
select select "HAIR_BEAUTY_SALONS"
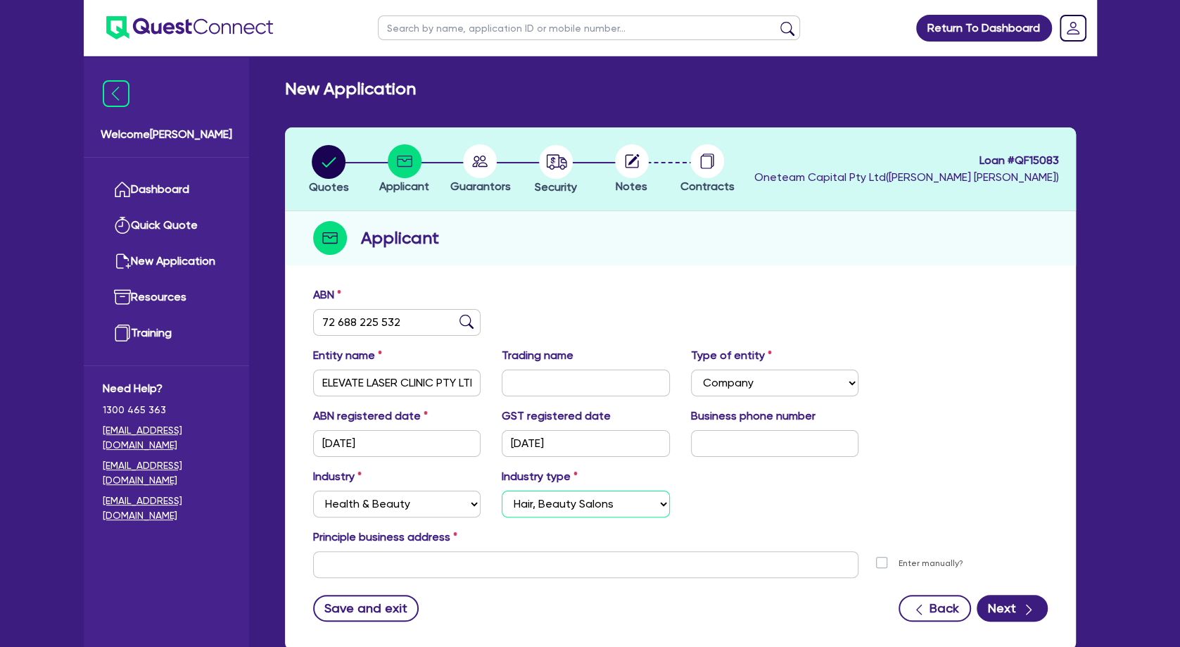
click option "Hair, Beauty Salons" at bounding box center [0, 0] width 0 height 0
click at [452, 554] on input "text" at bounding box center [586, 564] width 546 height 27
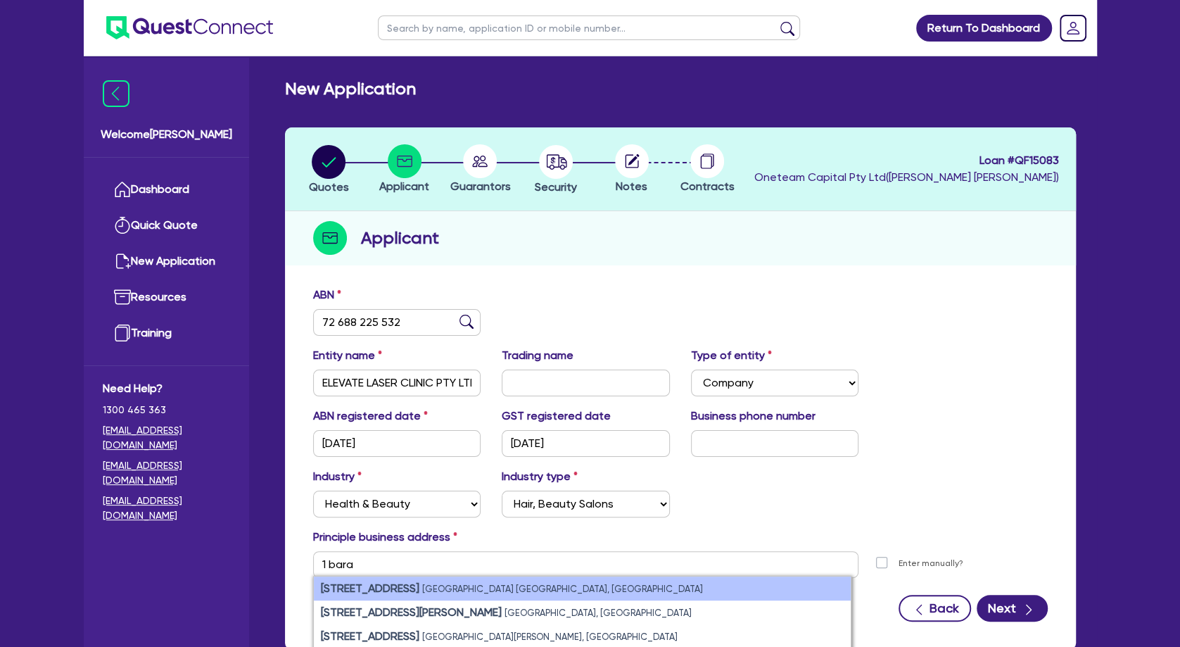
click at [385, 592] on strong "[STREET_ADDRESS]" at bounding box center [370, 587] width 99 height 13
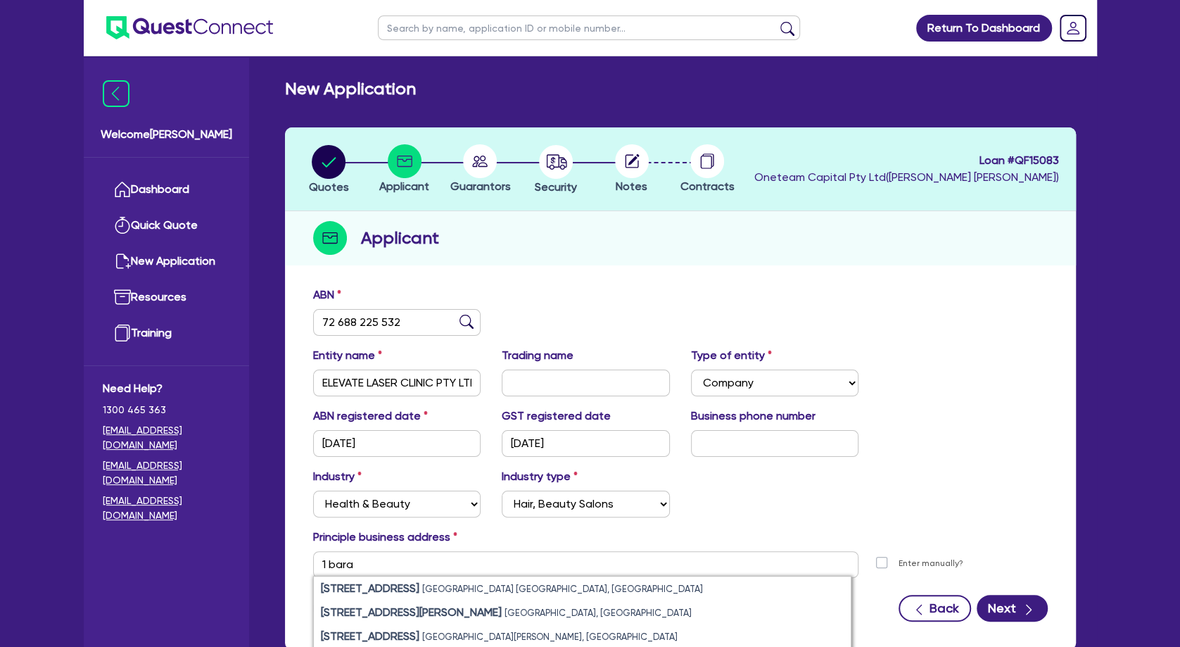
type input "[STREET_ADDRESS]"
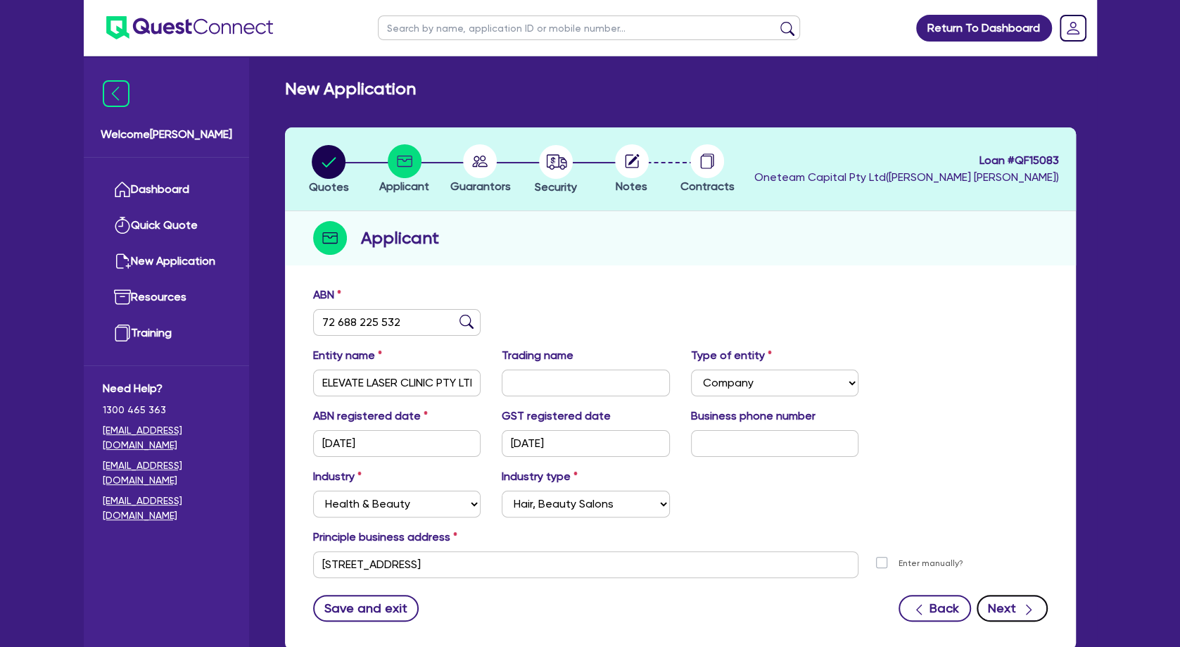
click at [1006, 611] on button "Next" at bounding box center [1012, 608] width 71 height 27
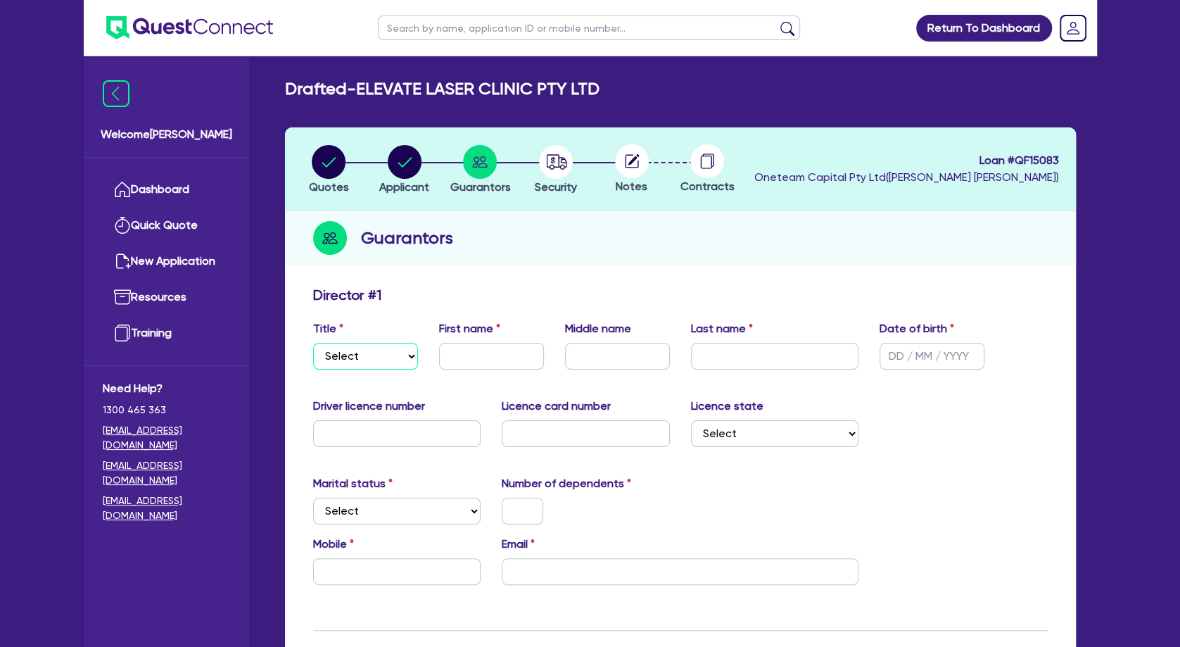
click at [313, 343] on select "Select Mr Mrs Ms Miss Dr" at bounding box center [365, 356] width 105 height 27
select select "MR"
click option "Mr" at bounding box center [0, 0] width 0 height 0
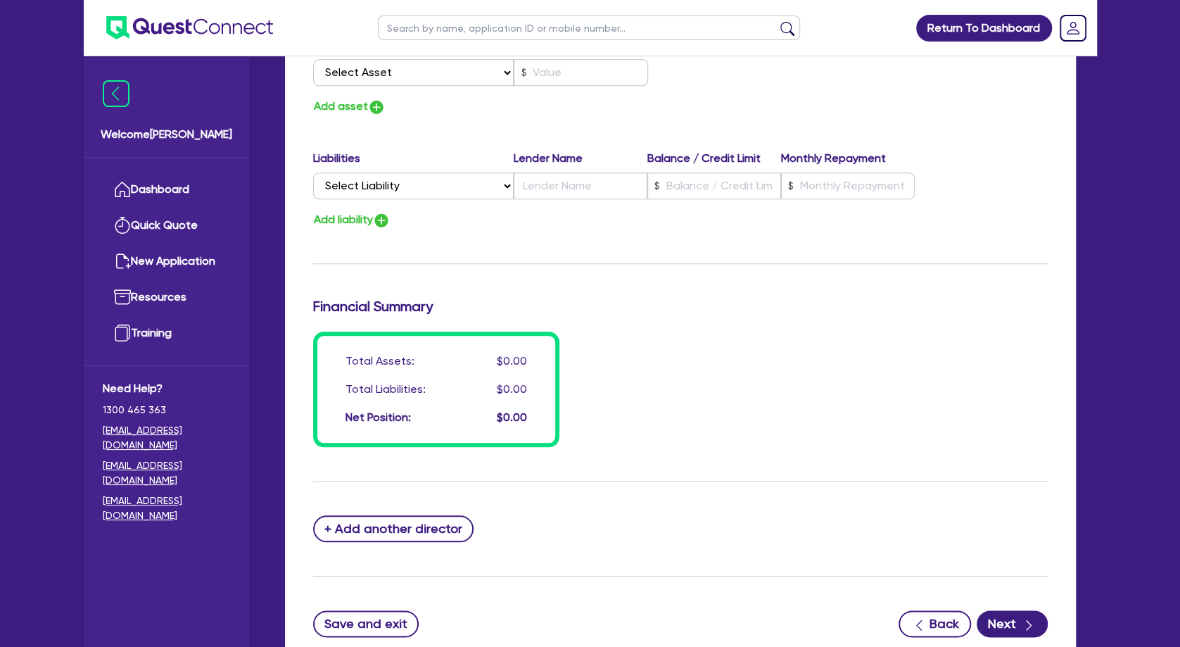
scroll to position [984, 0]
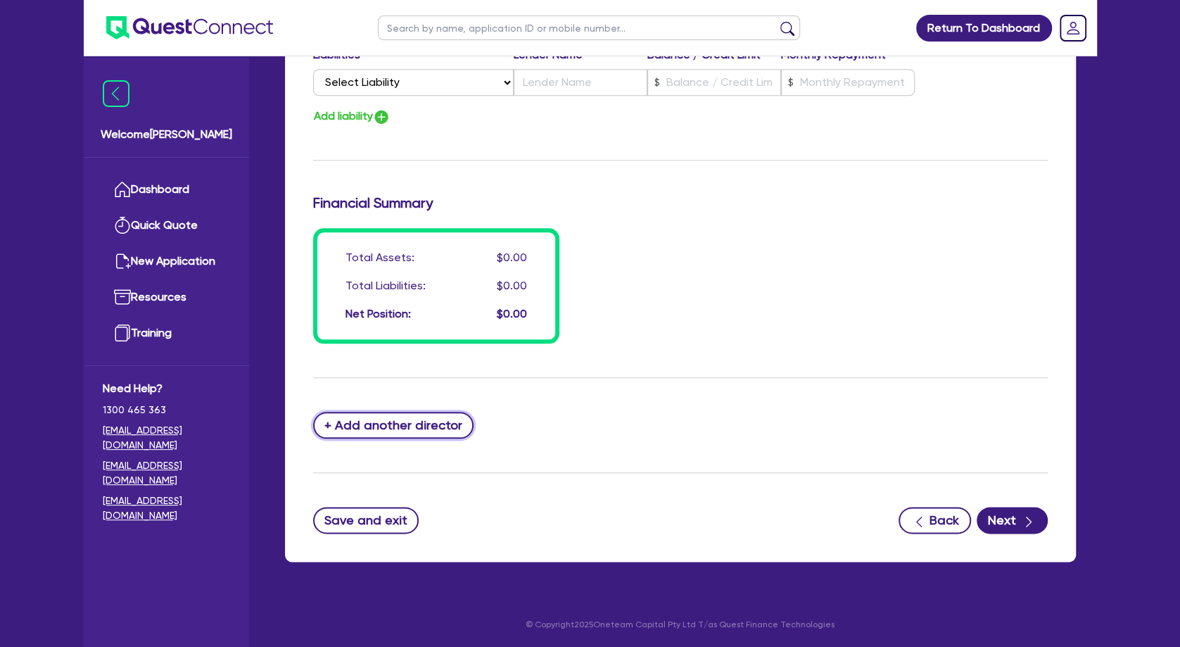
click at [410, 426] on button "+ Add another director" at bounding box center [393, 425] width 161 height 27
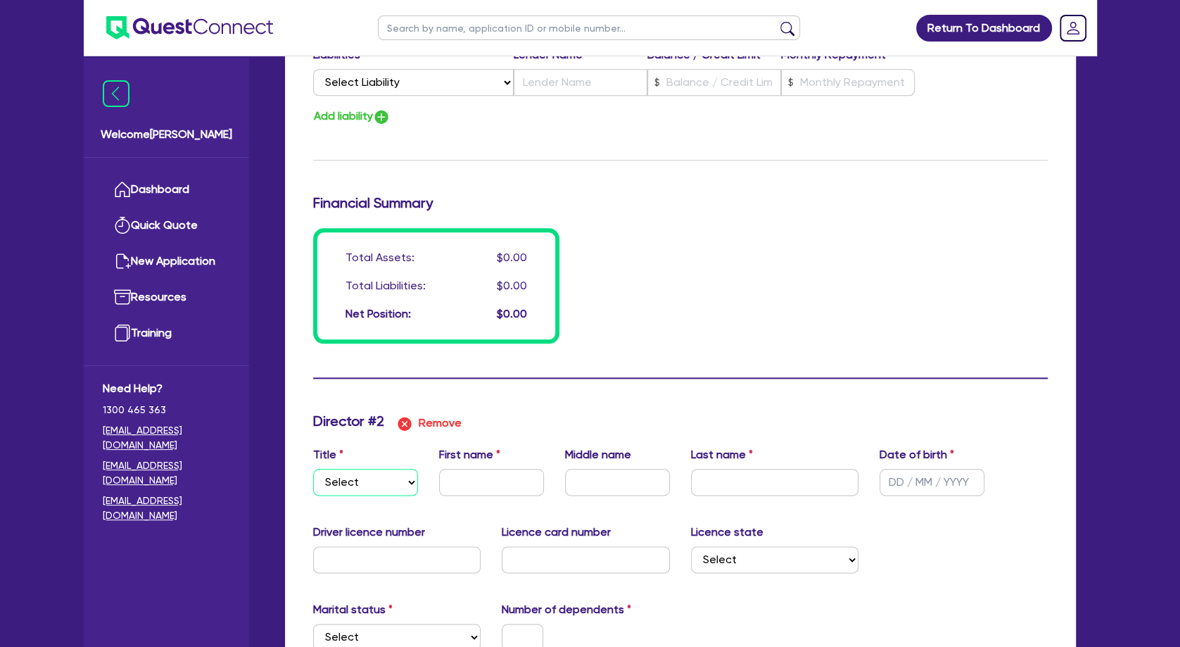
click at [313, 469] on select "Select Mr Mrs Ms Miss Dr" at bounding box center [365, 482] width 105 height 27
select select "MR"
click option "Mr" at bounding box center [0, 0] width 0 height 0
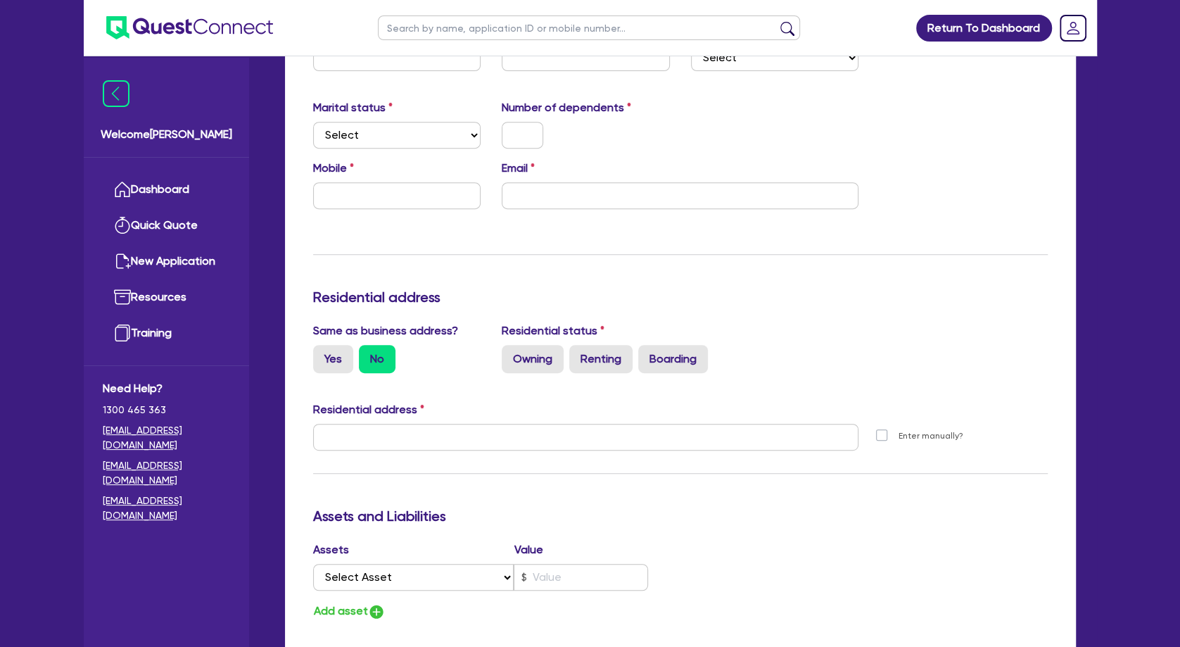
scroll to position [0, 0]
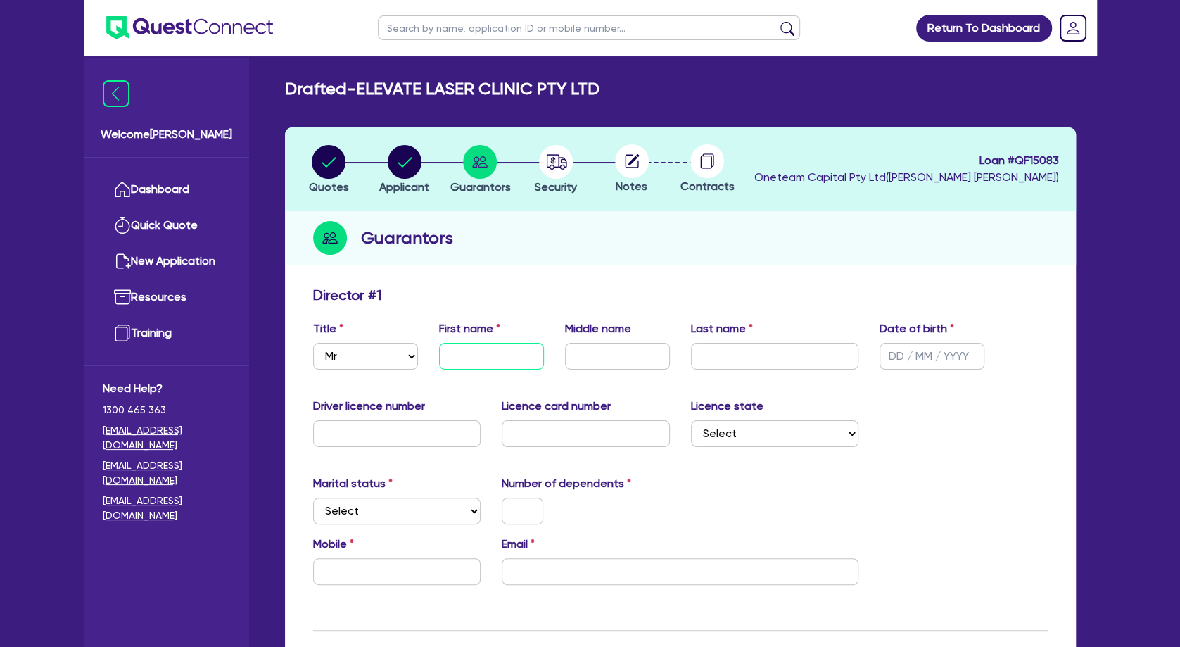
click at [474, 353] on input "text" at bounding box center [491, 356] width 105 height 27
paste input "[PERSON_NAME]"
drag, startPoint x: 520, startPoint y: 357, endPoint x: 487, endPoint y: 355, distance: 33.1
click at [487, 355] on input "[PERSON_NAME]" at bounding box center [491, 356] width 105 height 27
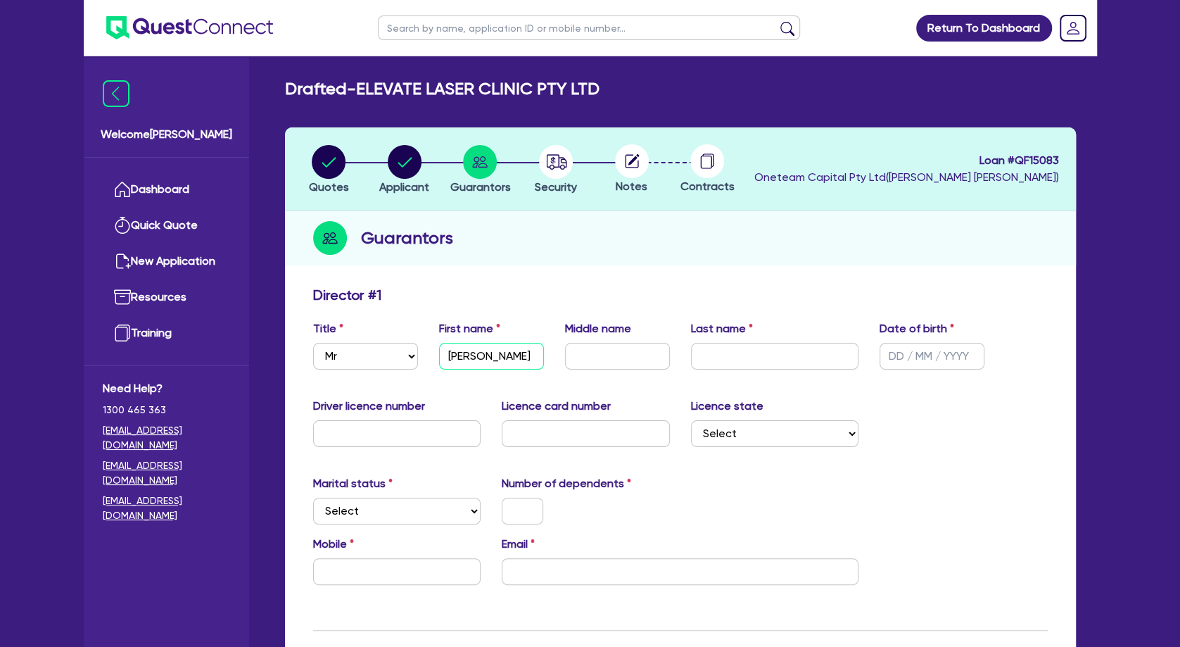
drag, startPoint x: 531, startPoint y: 357, endPoint x: 486, endPoint y: 357, distance: 45.7
click at [486, 357] on input "[PERSON_NAME]" at bounding box center [491, 356] width 105 height 27
type input "[PERSON_NAME]"
click at [704, 365] on input "text" at bounding box center [775, 356] width 168 height 27
paste input "[PERSON_NAME]"
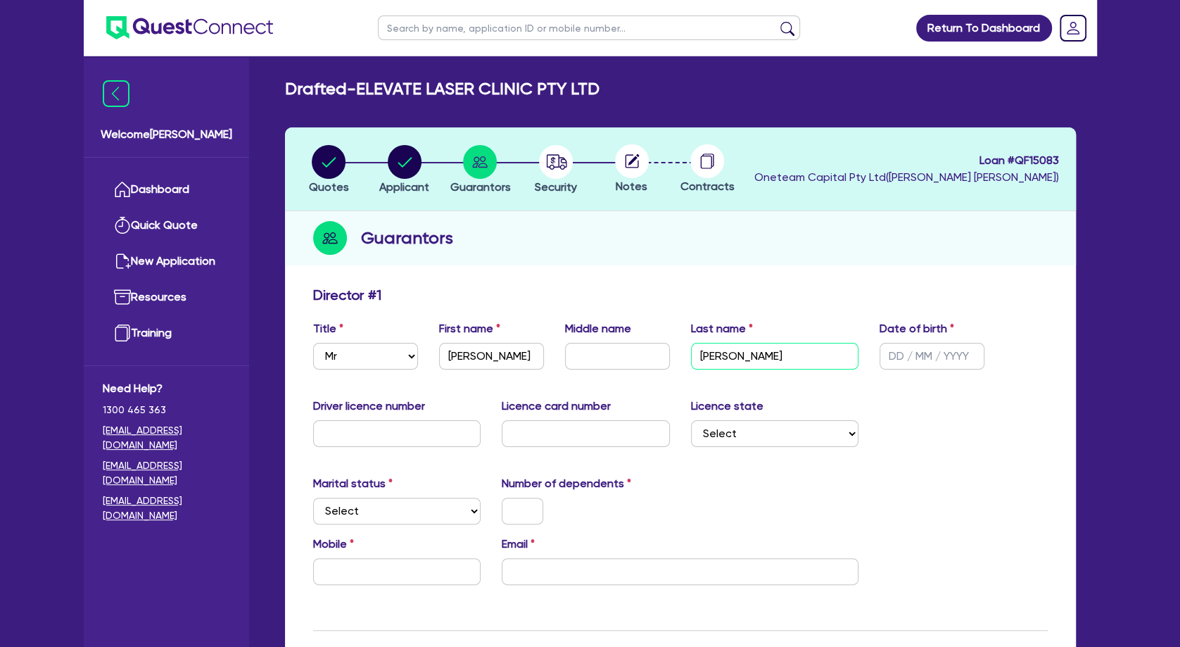
type input "[PERSON_NAME]"
click at [691, 420] on select "Select [GEOGRAPHIC_DATA] [GEOGRAPHIC_DATA] [GEOGRAPHIC_DATA] [GEOGRAPHIC_DATA] …" at bounding box center [775, 433] width 168 height 27
select select "[GEOGRAPHIC_DATA]"
click option "[GEOGRAPHIC_DATA]" at bounding box center [0, 0] width 0 height 0
drag, startPoint x: 729, startPoint y: 508, endPoint x: 684, endPoint y: 500, distance: 45.7
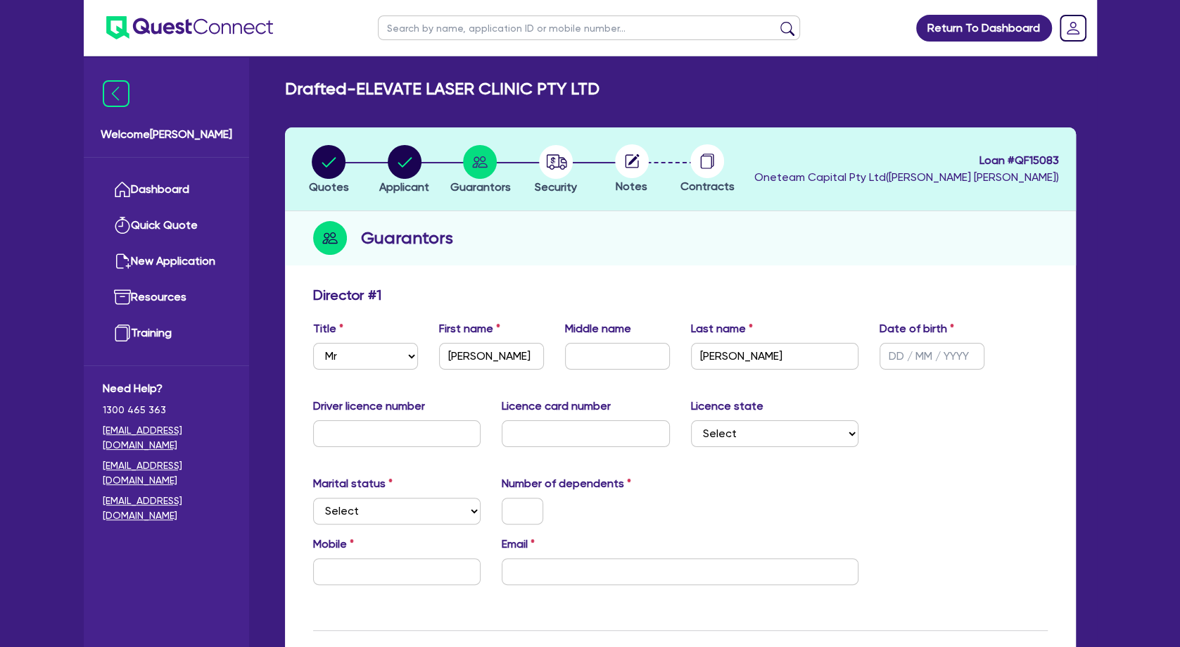
click at [729, 507] on div "Marital status Select [DEMOGRAPHIC_DATA] Married De Facto / Partner Number of d…" at bounding box center [681, 505] width 756 height 61
click at [313, 498] on select "Select Single Married De Facto / Partner" at bounding box center [397, 511] width 168 height 27
select select "DE_FACTO"
click option "De Facto / Partner" at bounding box center [0, 0] width 0 height 0
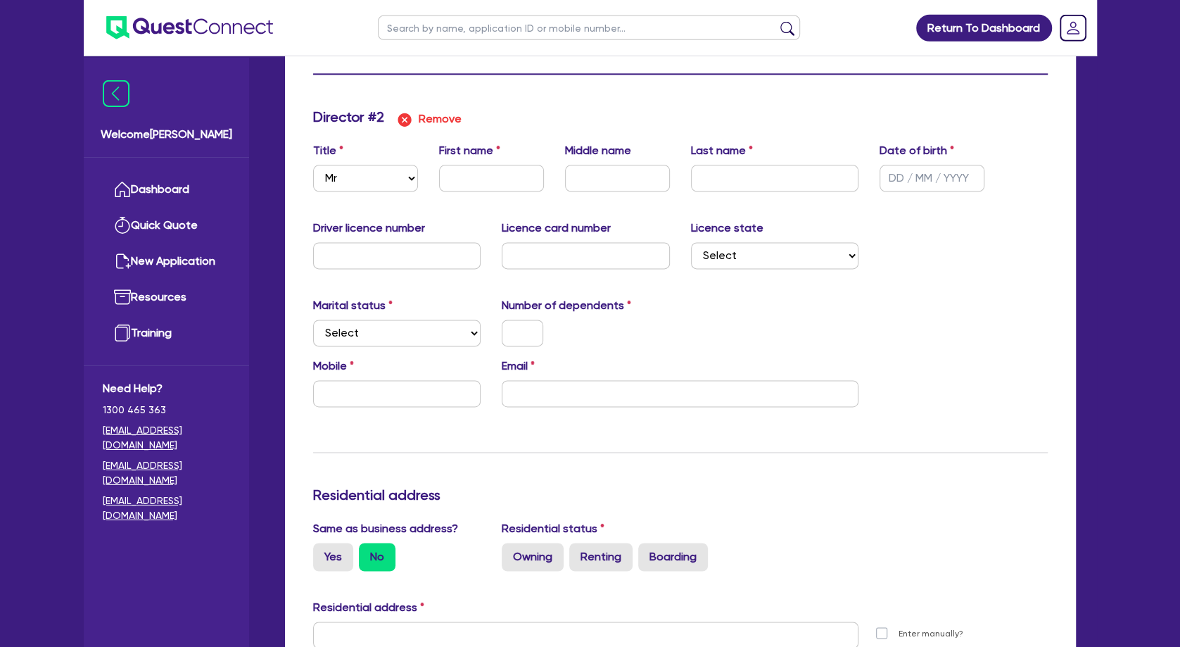
scroll to position [1292, 0]
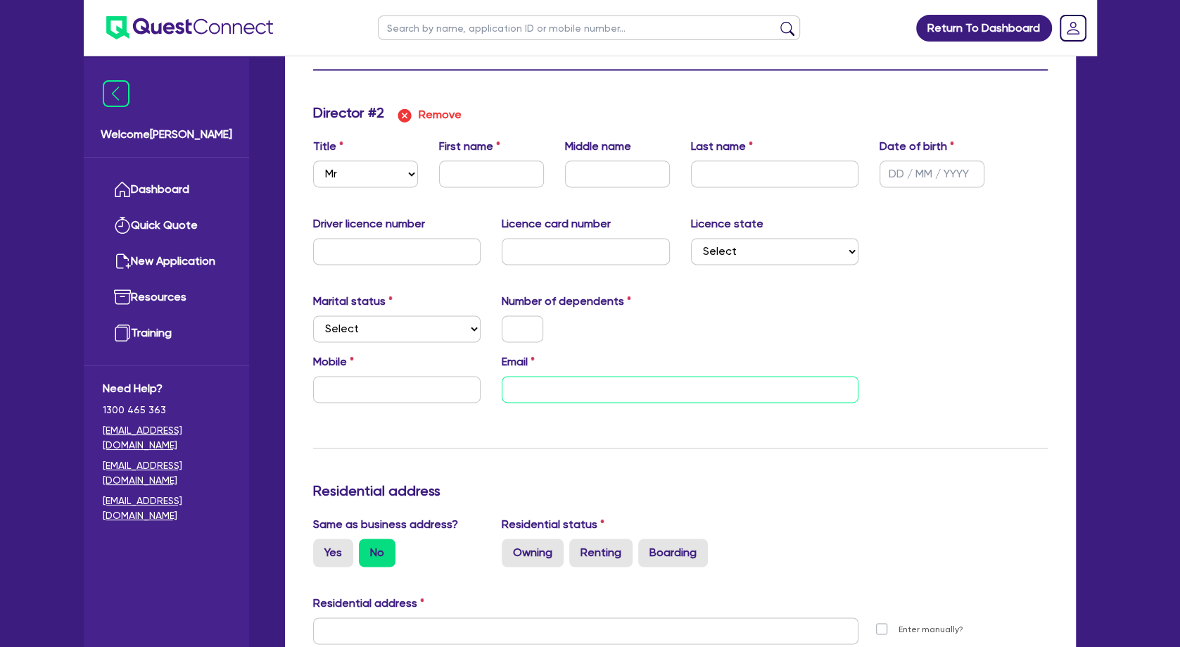
click at [550, 391] on input "email" at bounding box center [680, 389] width 357 height 27
paste input "[EMAIL_ADDRESS][DOMAIN_NAME]"
type input "[EMAIL_ADDRESS][DOMAIN_NAME]"
click at [313, 315] on select "Select Single Married De Facto / Partner" at bounding box center [397, 328] width 168 height 27
click at [385, 431] on div "Update residential status for Director #2 Boarding is only acceptable when the …" at bounding box center [680, 624] width 735 height 1041
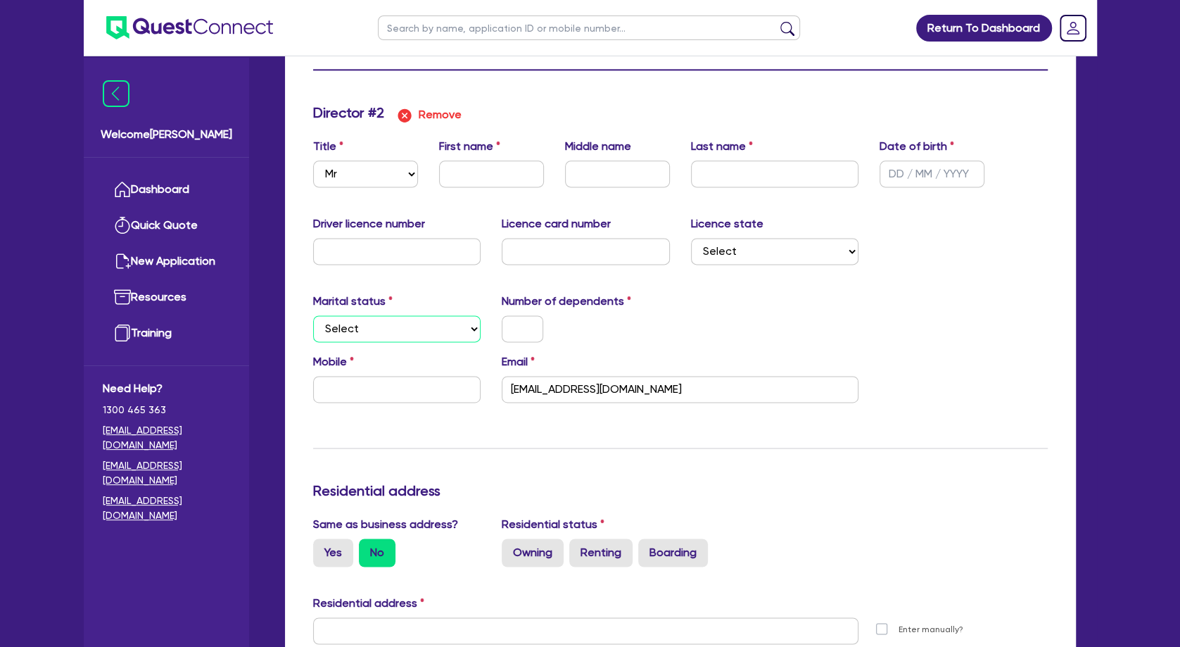
click at [313, 315] on select "Select Single Married De Facto / Partner" at bounding box center [397, 328] width 168 height 27
select select "DE_FACTO"
click option "De Facto / Partner" at bounding box center [0, 0] width 0 height 0
click at [431, 391] on input "text" at bounding box center [397, 389] width 168 height 27
paste input "0424 181 918"
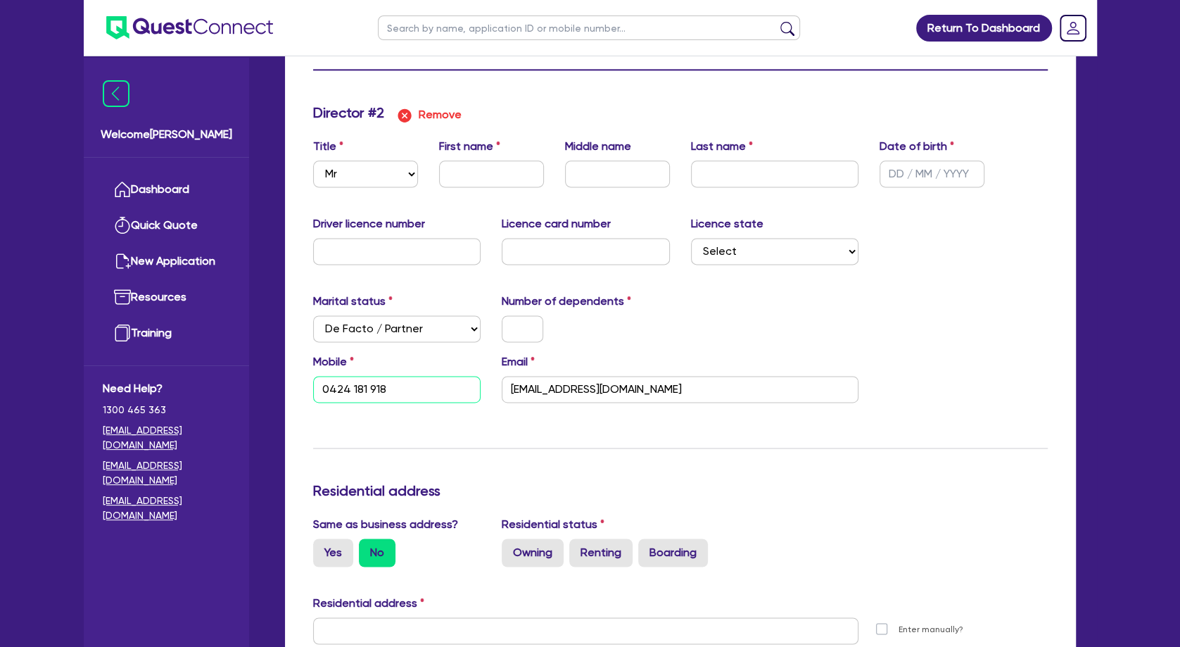
type input "0424 181 918"
click at [504, 171] on input "text" at bounding box center [491, 173] width 105 height 27
paste input "[PERSON_NAME]"
type input "[PERSON_NAME]"
type input "0424 181 918"
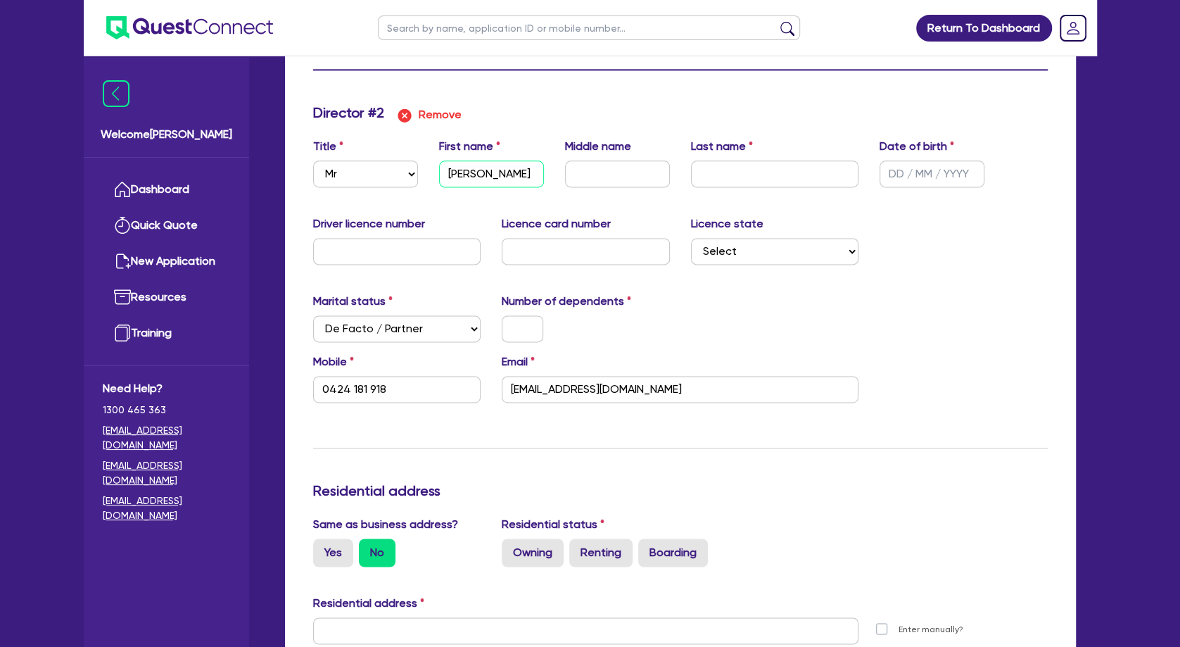
drag, startPoint x: 526, startPoint y: 171, endPoint x: 494, endPoint y: 169, distance: 32.4
click at [494, 169] on input "[PERSON_NAME]" at bounding box center [491, 173] width 105 height 27
type input "[PERSON_NAME]"
type input "0424 181 918"
type input "[PERSON_NAME]"
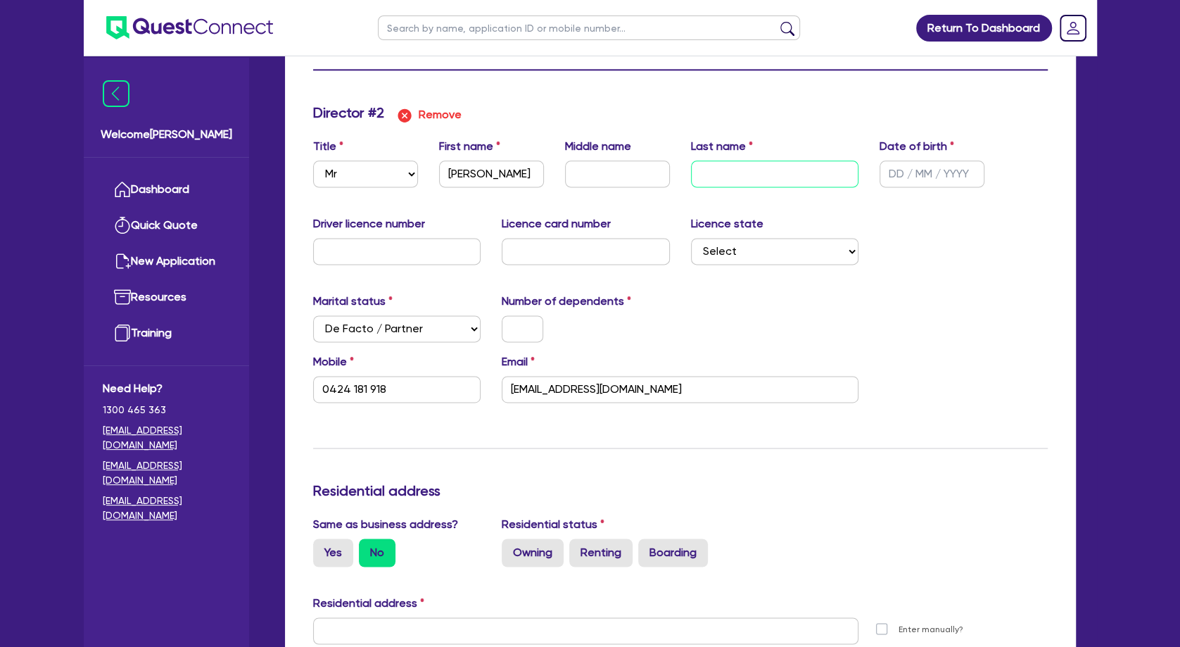
click at [743, 170] on input "text" at bounding box center [775, 173] width 168 height 27
paste input "Mirad"
type input "Mirad"
type input "0424 181 918"
type input "Mirad"
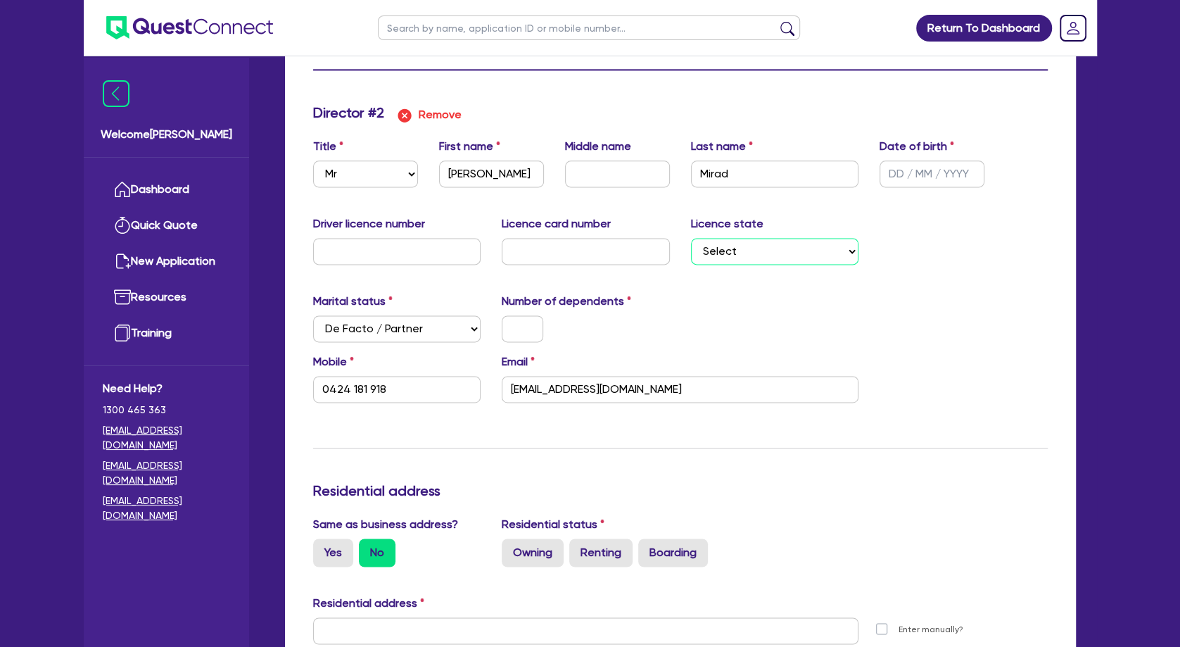
click at [691, 238] on select "Select [GEOGRAPHIC_DATA] [GEOGRAPHIC_DATA] [GEOGRAPHIC_DATA] [GEOGRAPHIC_DATA] …" at bounding box center [775, 251] width 168 height 27
select select "[GEOGRAPHIC_DATA]"
click option "[GEOGRAPHIC_DATA]" at bounding box center [0, 0] width 0 height 0
type input "0424 181 918"
click at [752, 358] on div "Email [EMAIL_ADDRESS][DOMAIN_NAME]" at bounding box center [680, 377] width 378 height 49
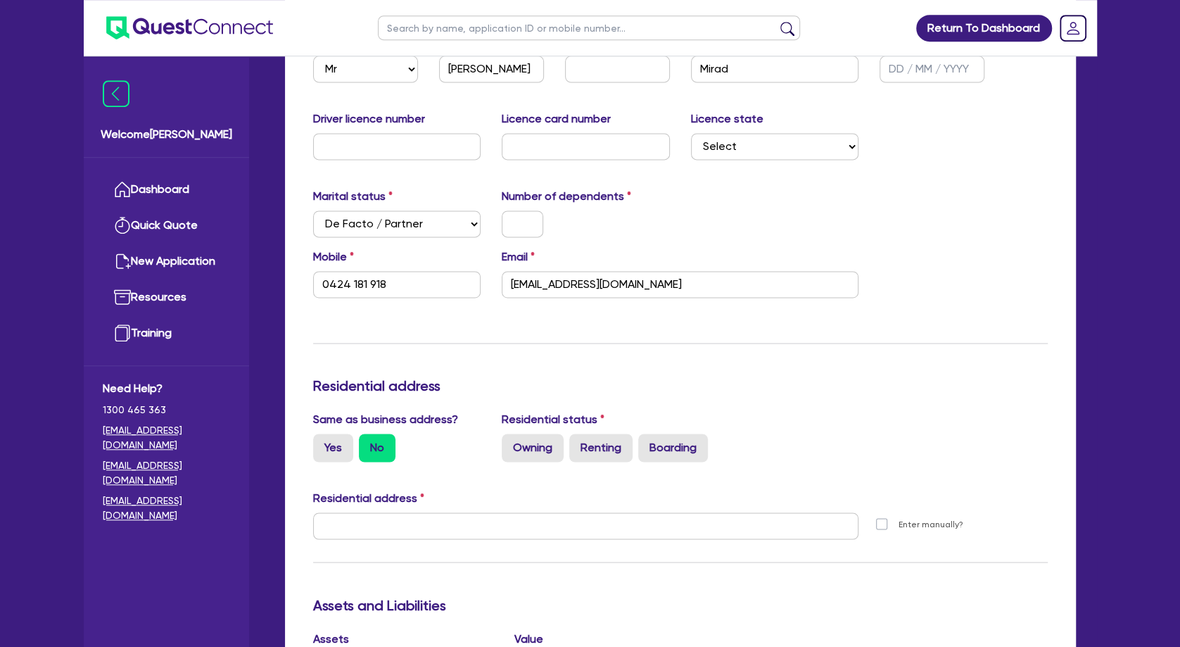
scroll to position [1444, 0]
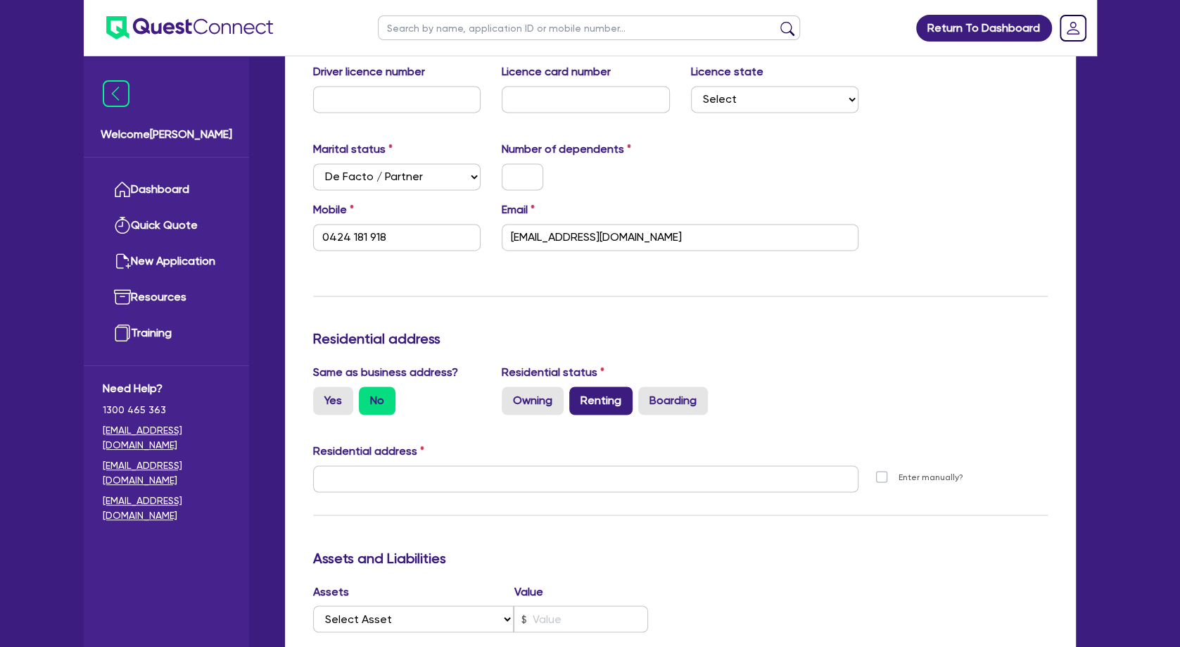
click at [602, 399] on label "Renting" at bounding box center [600, 400] width 63 height 28
click at [578, 395] on input "Renting" at bounding box center [573, 390] width 9 height 9
radio input "true"
type input "0424 181 918"
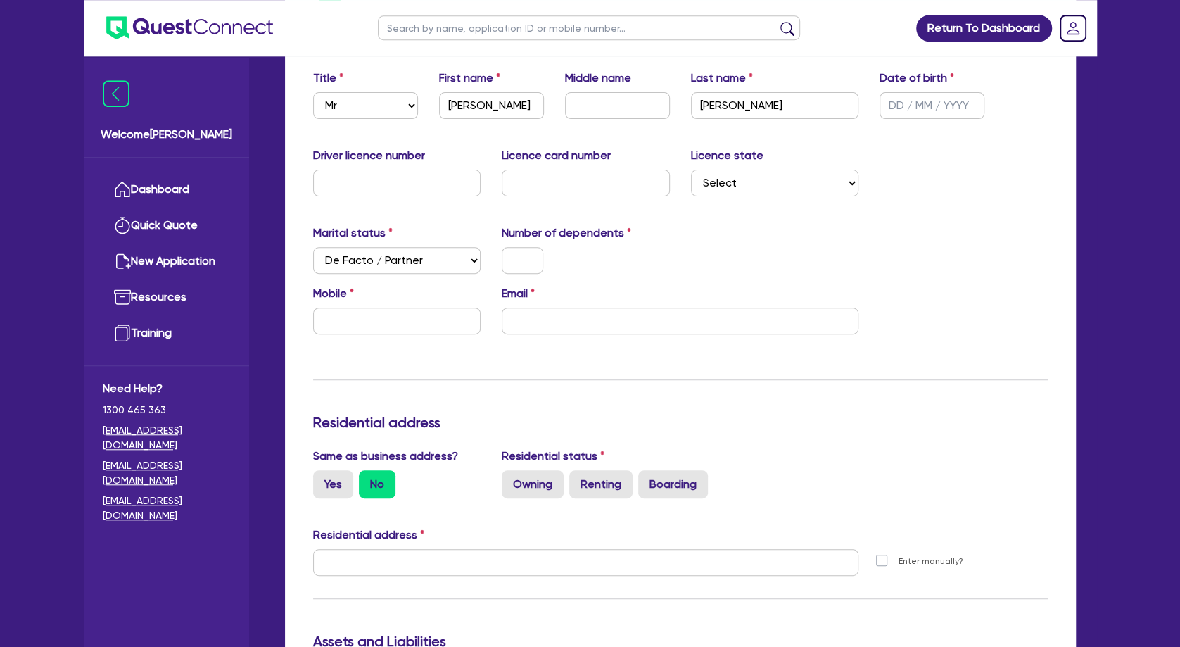
scroll to position [228, 0]
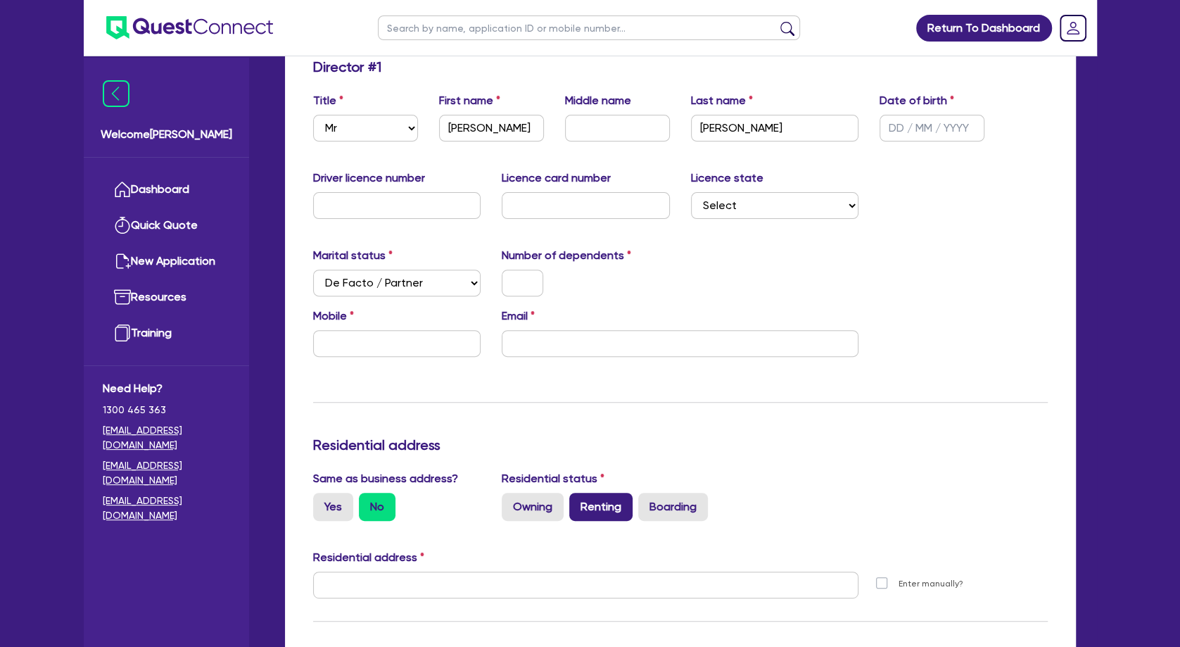
click at [606, 504] on label "Renting" at bounding box center [600, 507] width 63 height 28
click at [578, 502] on input "Renting" at bounding box center [573, 497] width 9 height 9
radio input "true"
click at [590, 335] on input "email" at bounding box center [680, 343] width 357 height 27
paste input "[EMAIL_ADDRESS][DOMAIN_NAME]"
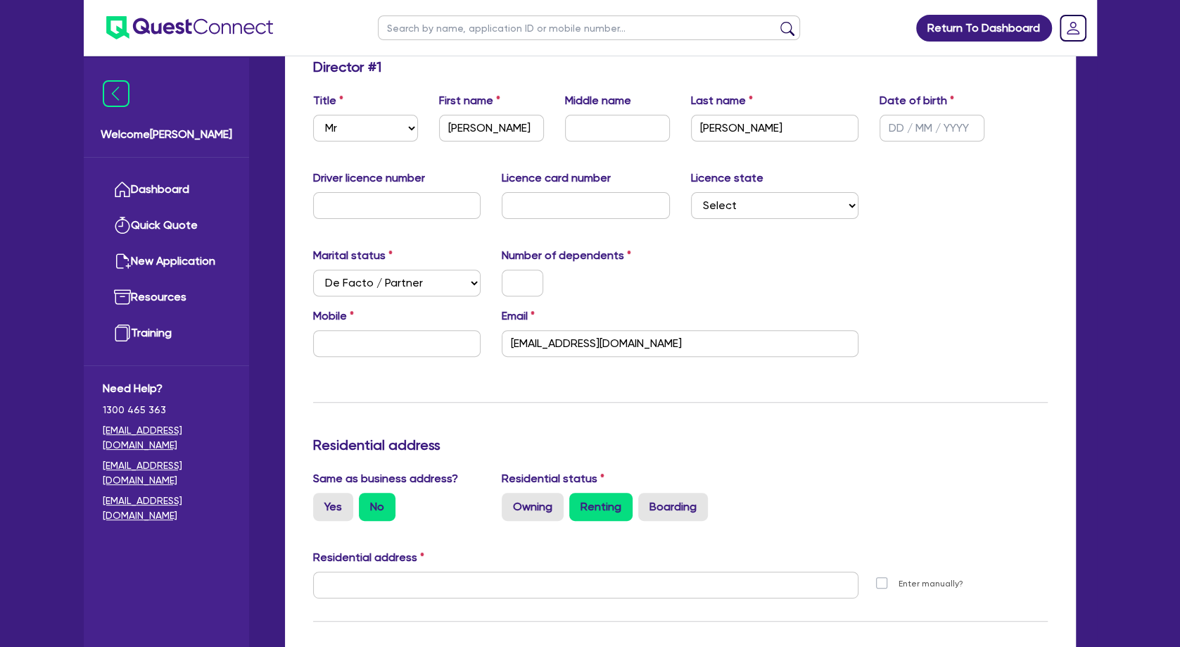
click at [640, 288] on div at bounding box center [585, 283] width 189 height 27
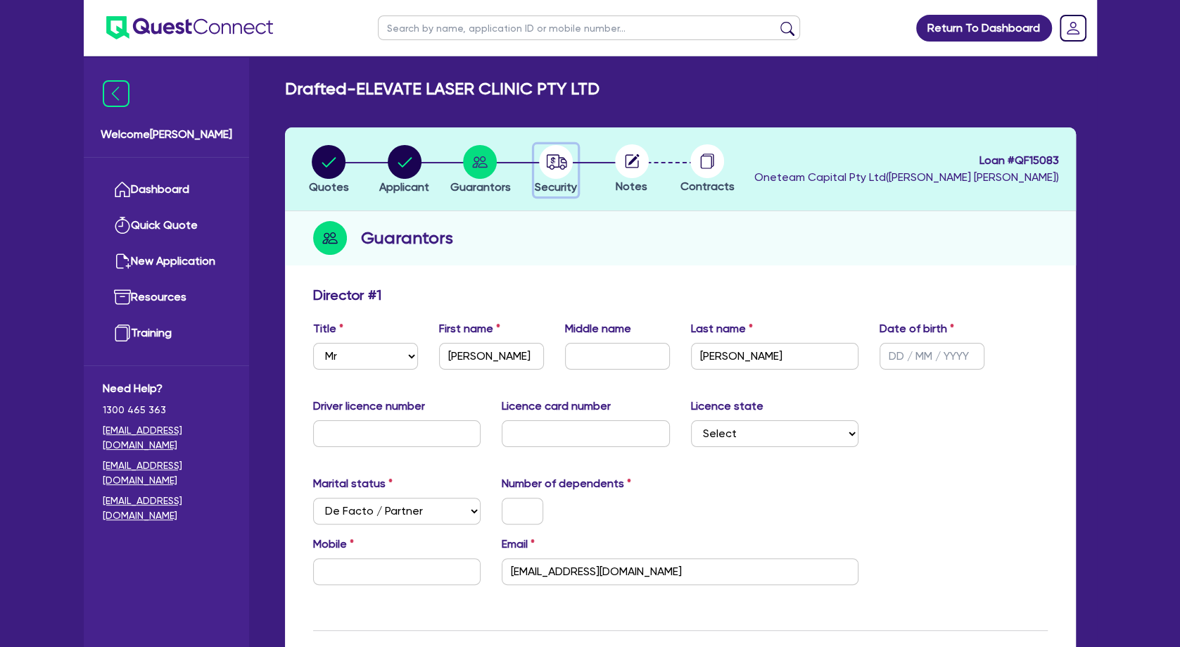
click at [562, 161] on circle "button" at bounding box center [556, 162] width 34 height 34
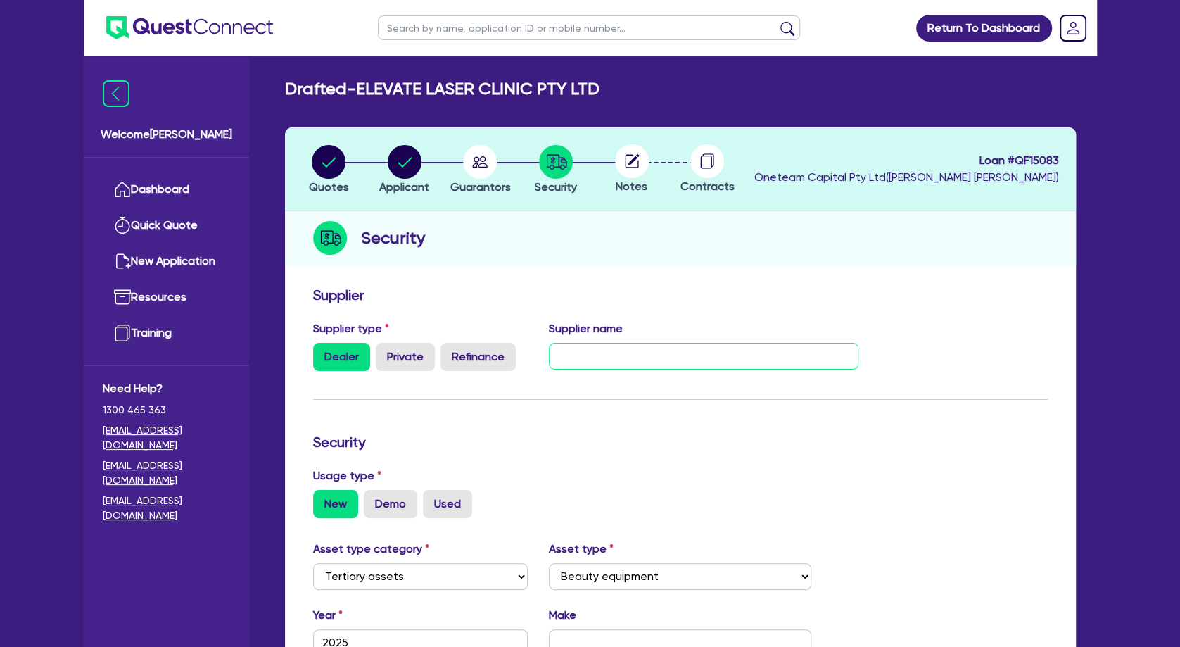
click at [640, 362] on input "text" at bounding box center [704, 356] width 310 height 27
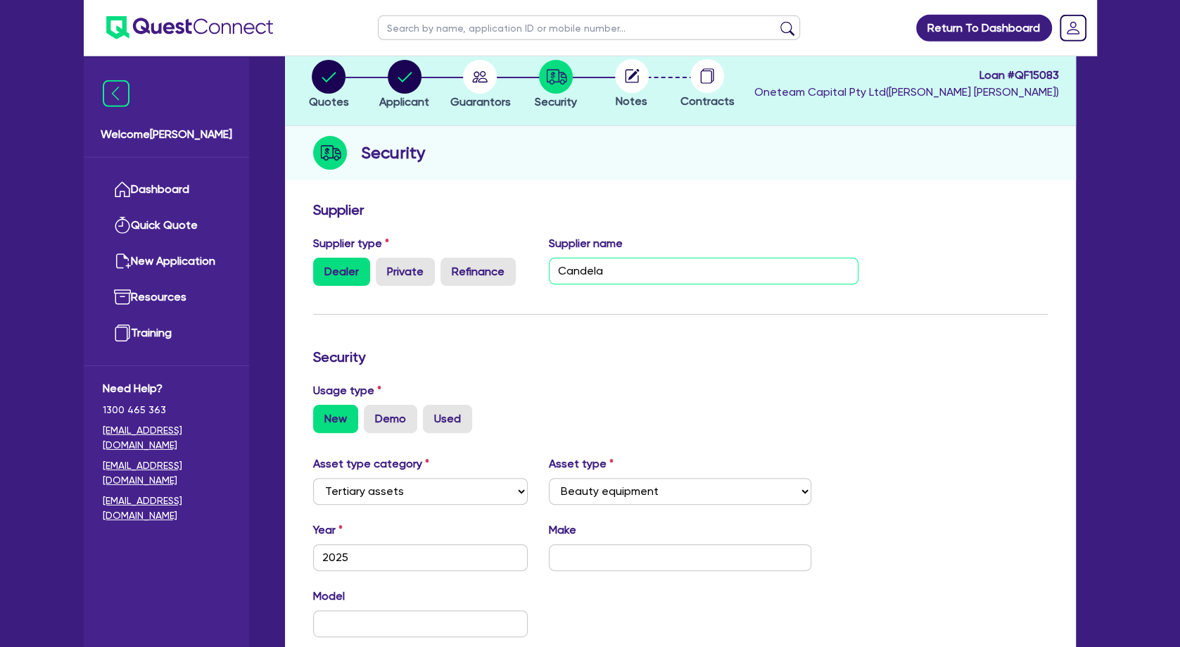
scroll to position [152, 0]
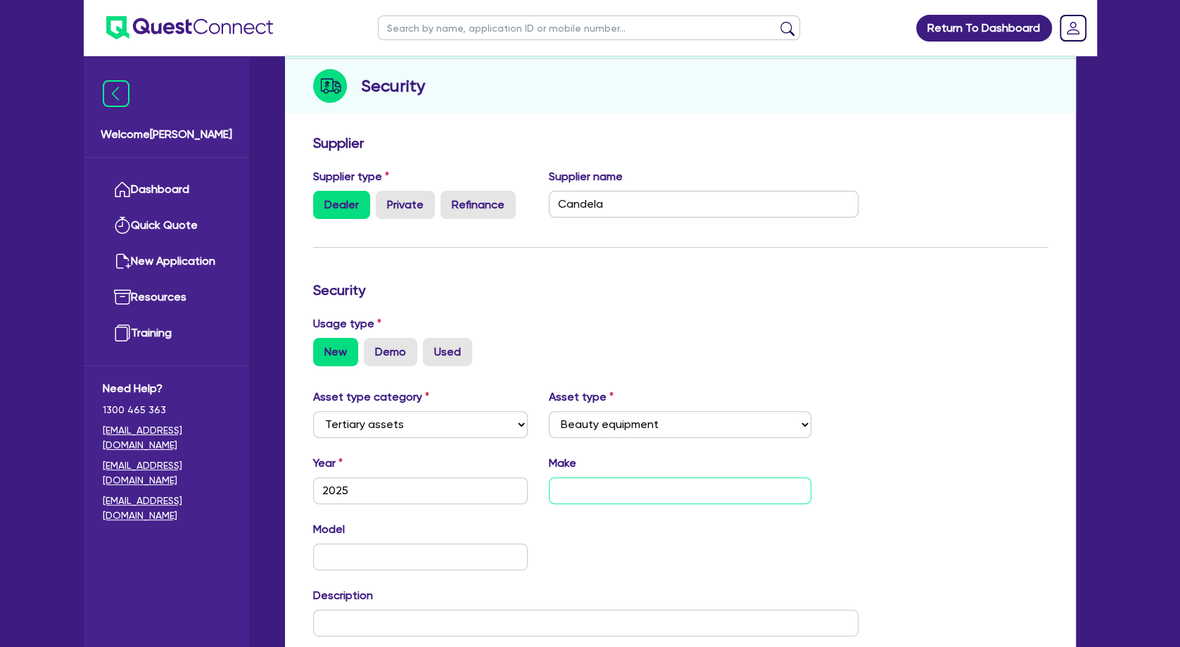
click at [633, 498] on input "text" at bounding box center [680, 490] width 262 height 27
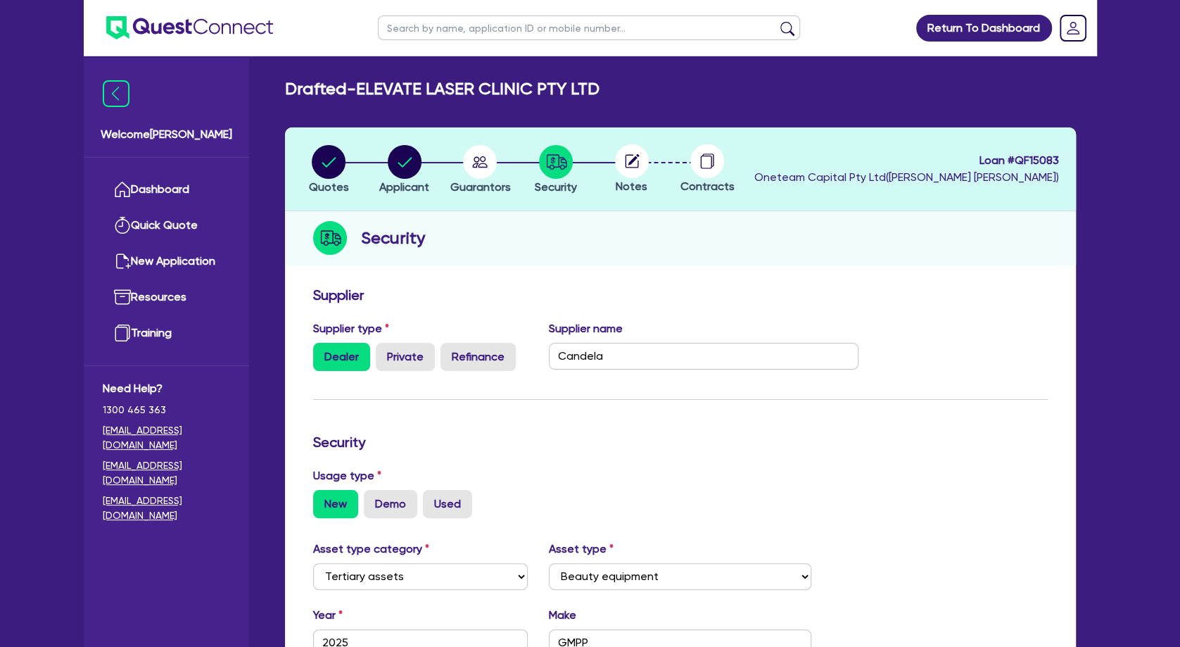
click at [630, 160] on circle at bounding box center [632, 161] width 34 height 34
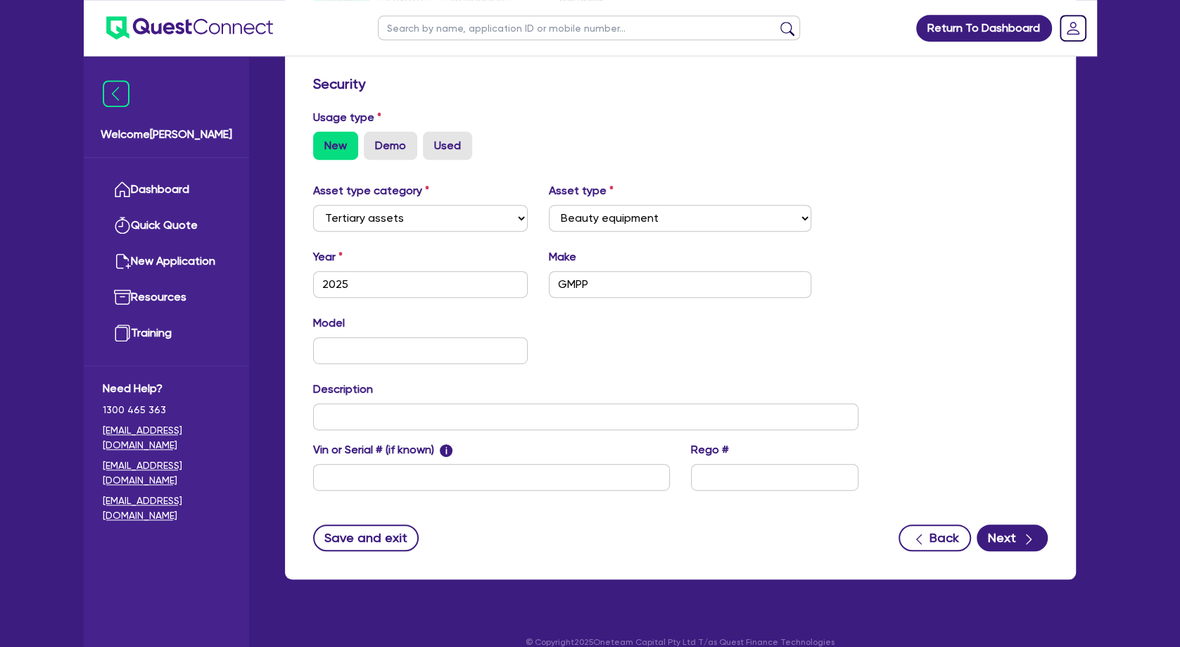
scroll to position [376, 0]
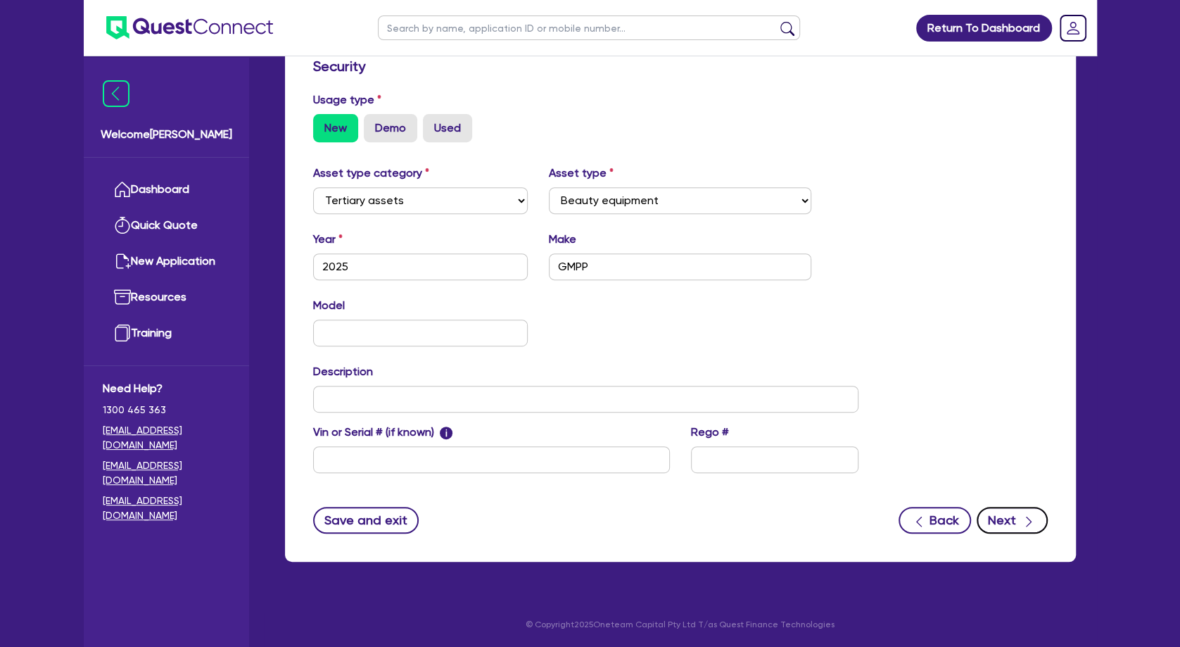
click at [1016, 527] on button "Next" at bounding box center [1012, 520] width 71 height 27
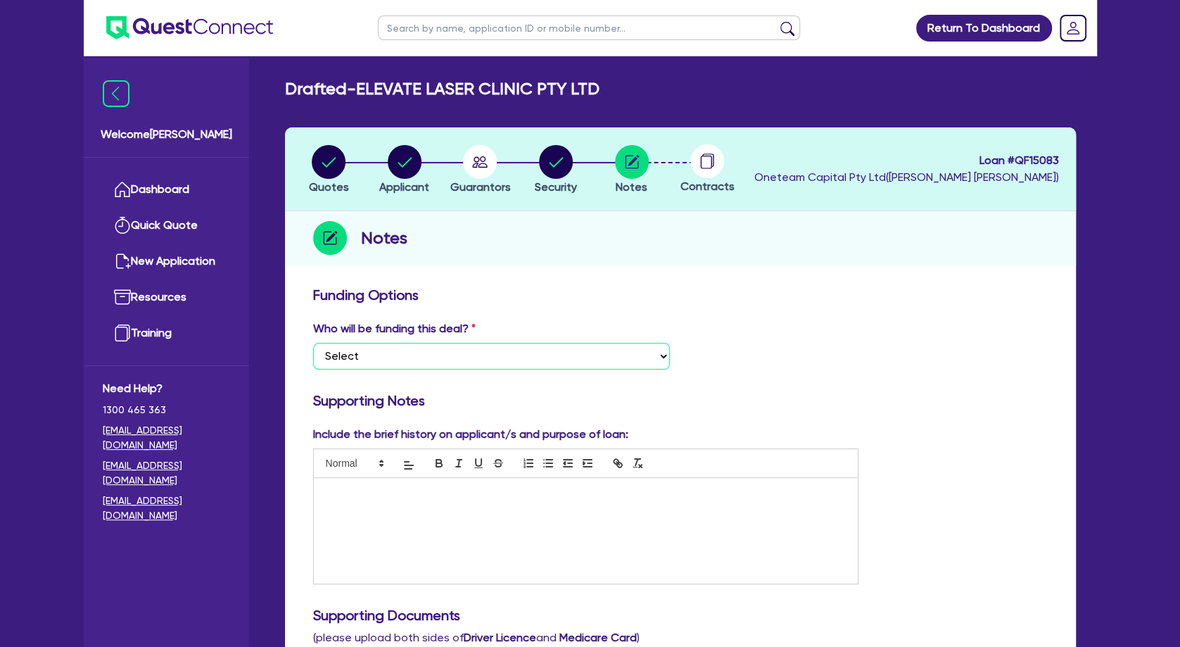
click at [313, 343] on select "Select I want Quest to fund 100% I will fund 100% I will co-fund with Quest Oth…" at bounding box center [491, 356] width 357 height 27
click option "Other - I am referring this deal in" at bounding box center [0, 0] width 0 height 0
click at [440, 518] on div at bounding box center [586, 531] width 545 height 106
click at [443, 494] on p "Rent to own - QuestMed" at bounding box center [586, 492] width 524 height 13
click at [476, 165] on icon "button" at bounding box center [480, 161] width 15 height 11
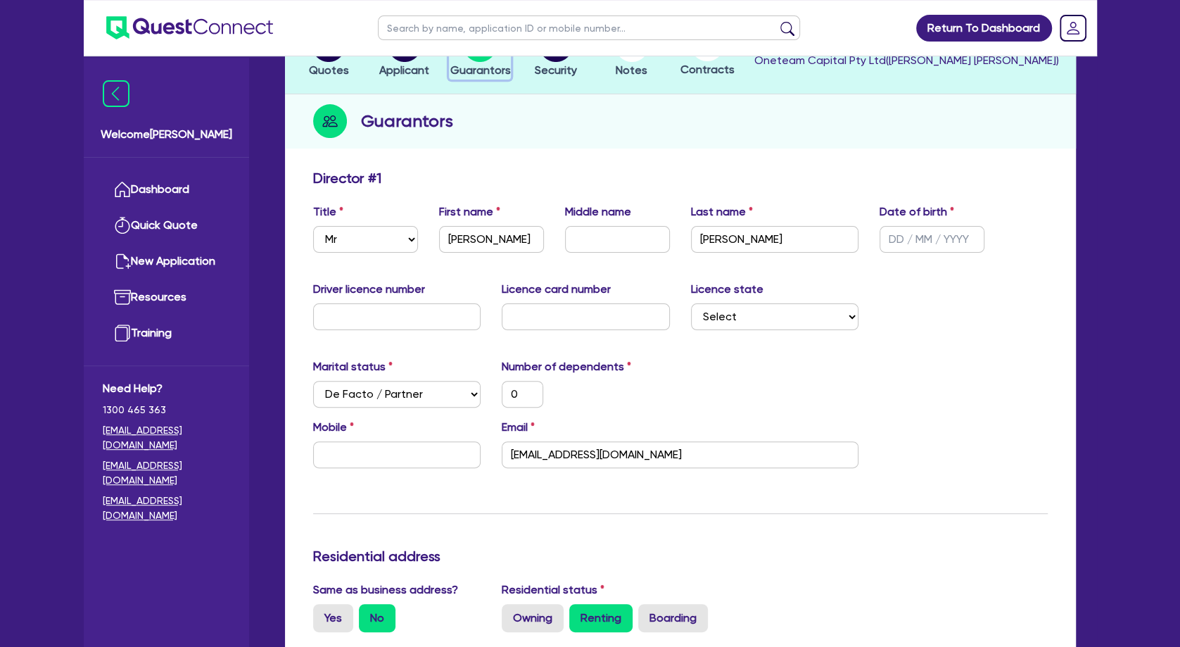
scroll to position [152, 0]
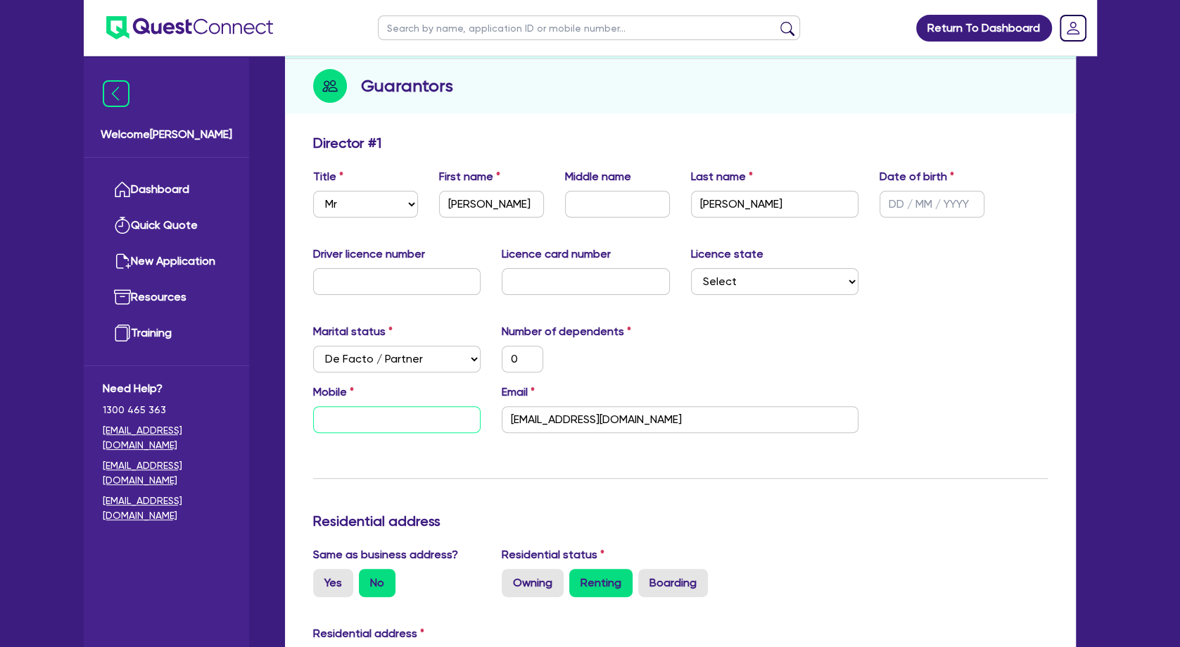
click at [416, 410] on input "text" at bounding box center [397, 419] width 168 height 27
paste input "0433 400 089"
click at [462, 452] on div "Update residential status for Director #1 Boarding is only acceptable when the …" at bounding box center [680, 654] width 735 height 1041
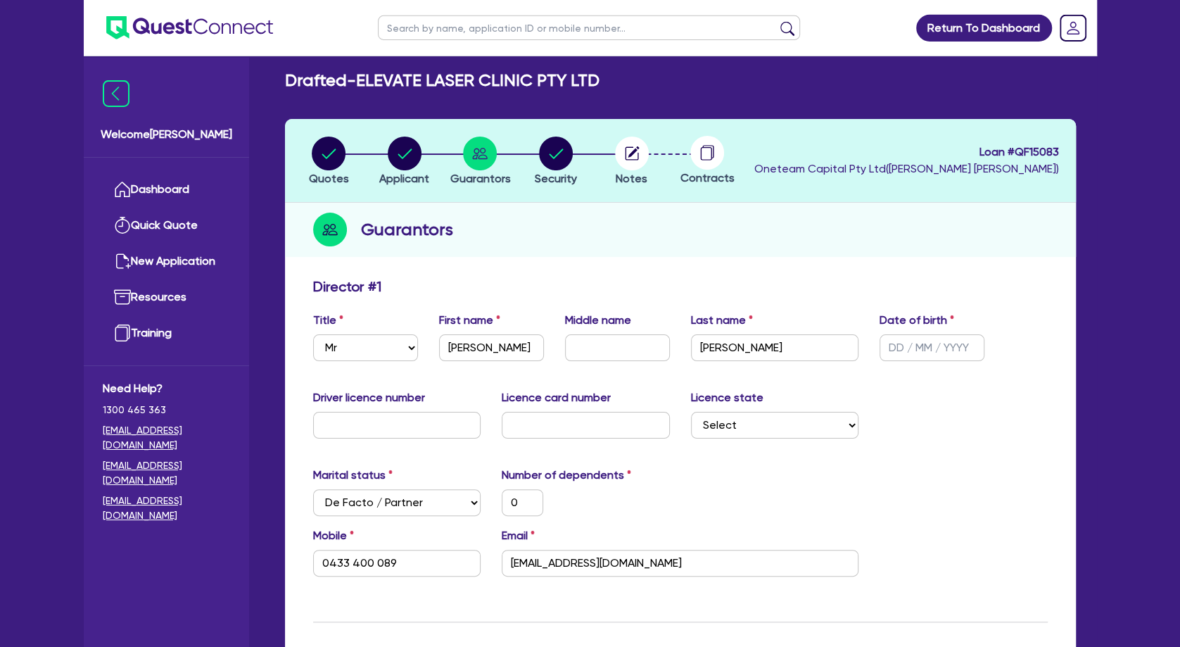
scroll to position [0, 0]
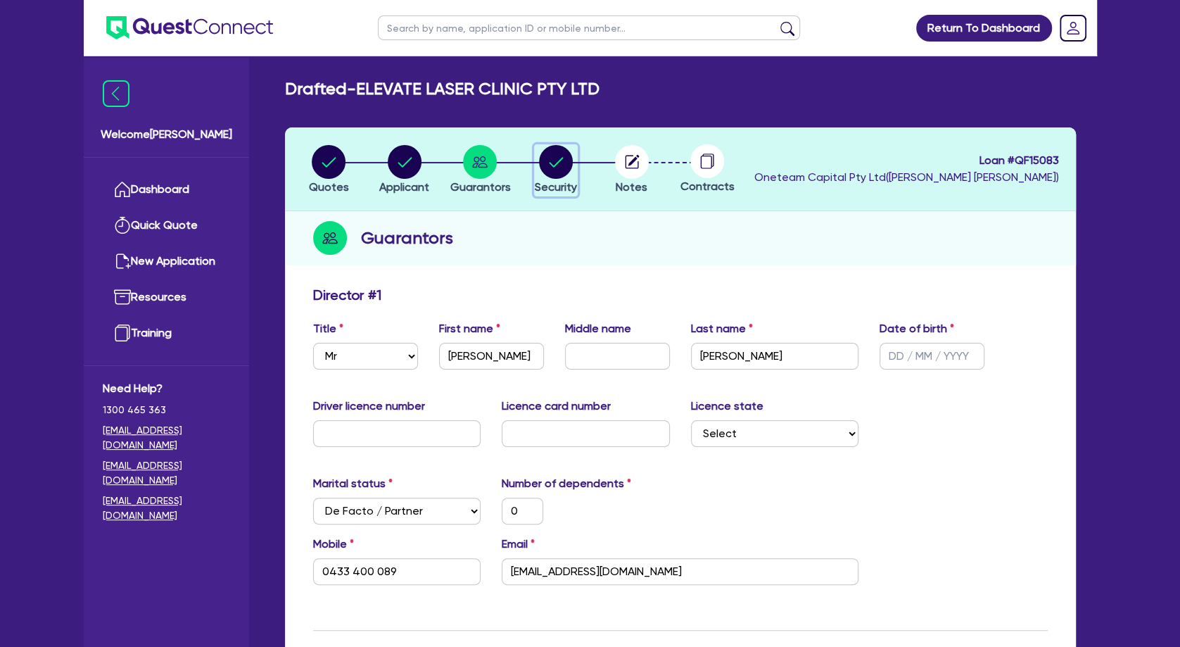
click at [561, 158] on icon "button" at bounding box center [557, 162] width 14 height 10
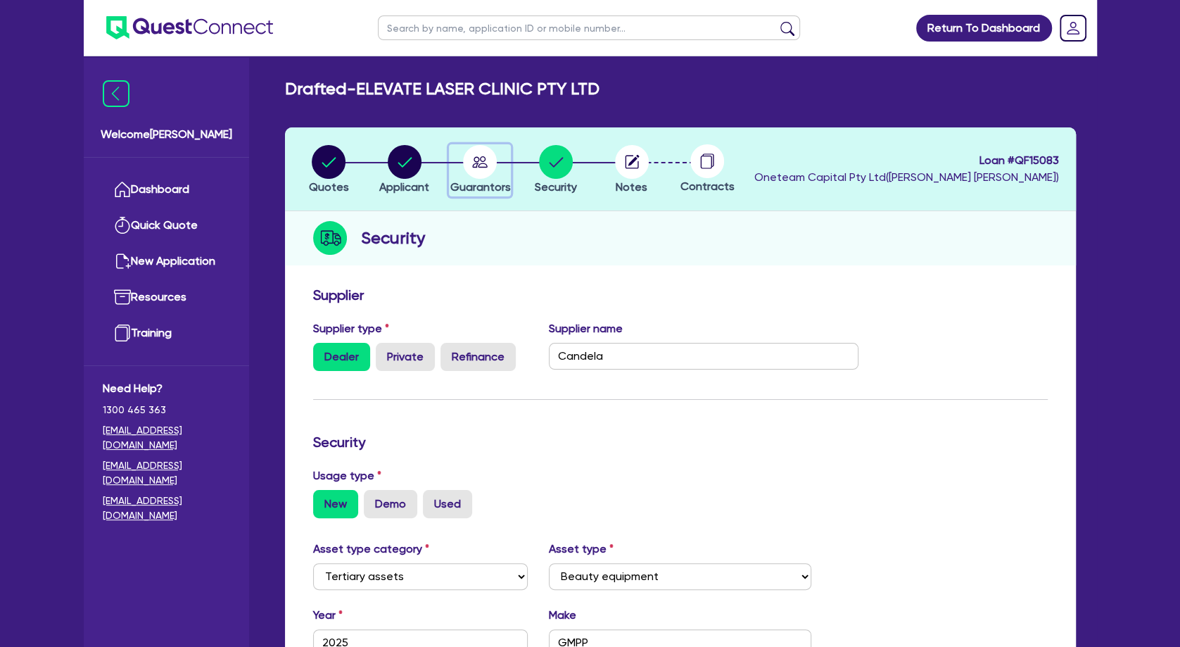
click at [480, 156] on circle "button" at bounding box center [480, 162] width 34 height 34
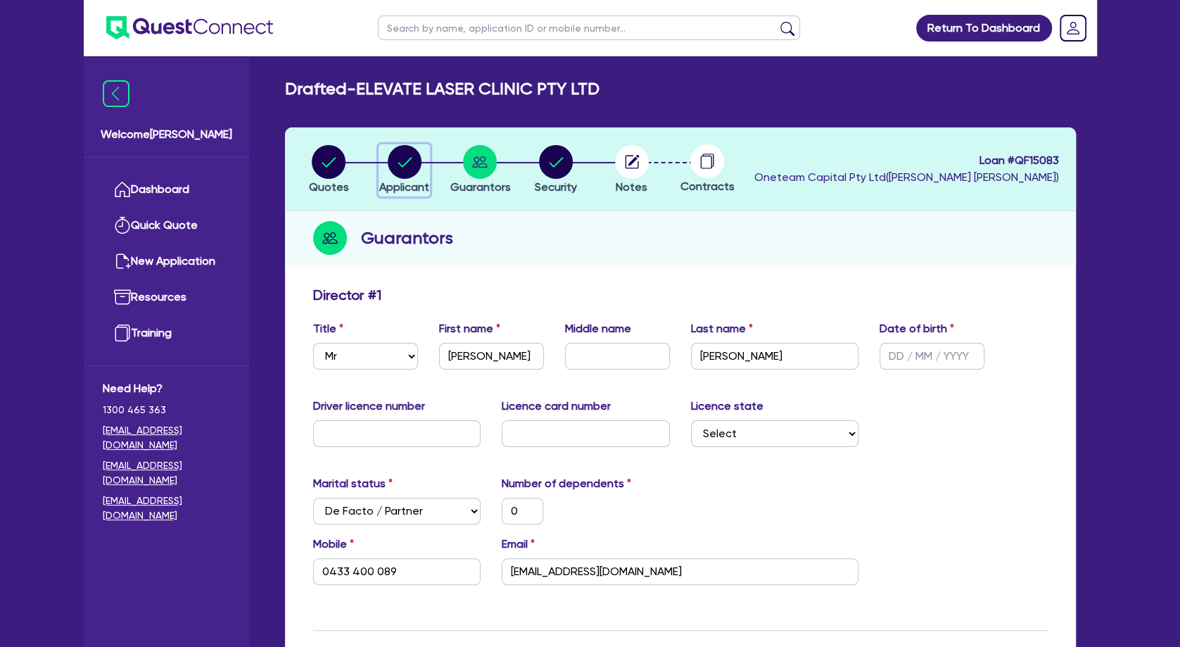
click at [405, 168] on circle "button" at bounding box center [405, 162] width 34 height 34
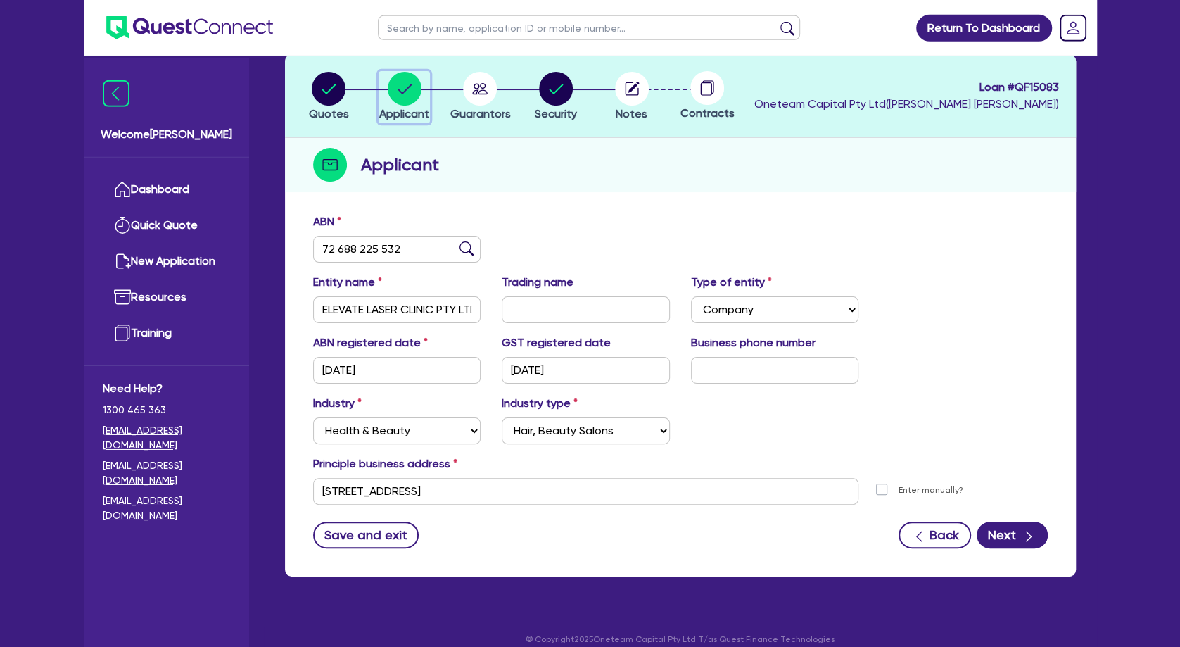
scroll to position [88, 0]
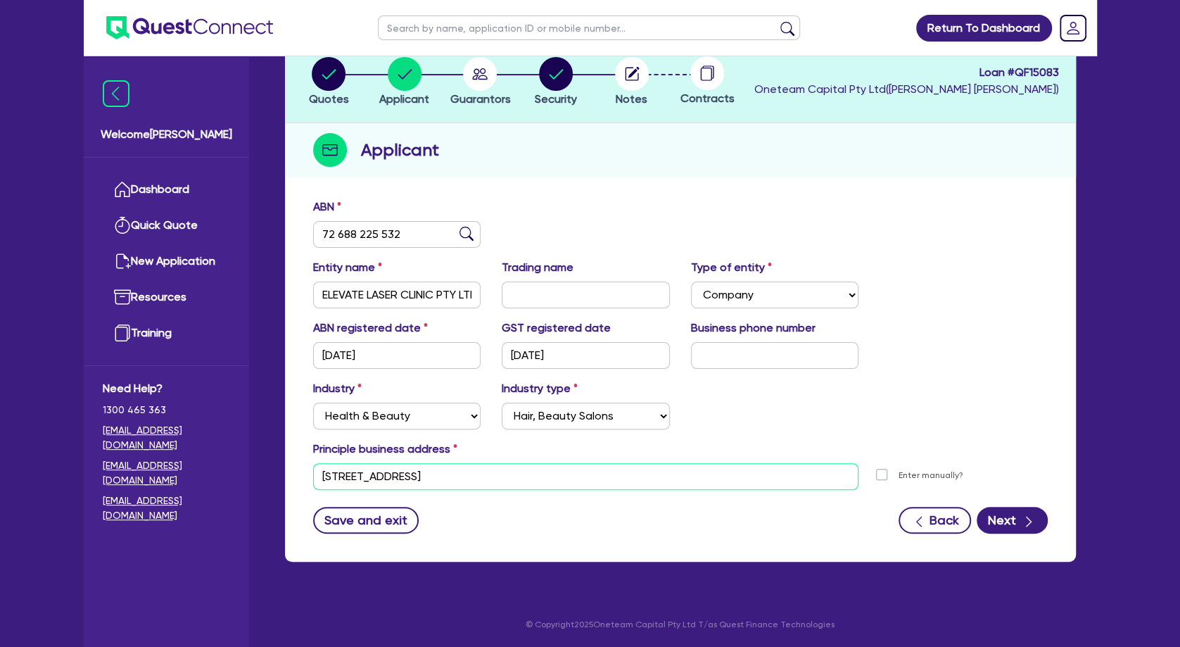
drag, startPoint x: 558, startPoint y: 472, endPoint x: 293, endPoint y: 464, distance: 265.4
click at [293, 464] on div "ABN 72 688 225 532 Entity name ELEVATE LASER CLINIC PTY LTD Trading name Type o…" at bounding box center [680, 376] width 791 height 370
drag, startPoint x: 569, startPoint y: 476, endPoint x: 281, endPoint y: 469, distance: 287.2
click at [313, 469] on input "[STREET_ADDRESS]" at bounding box center [586, 476] width 546 height 27
paste input "/[STREET_ADDRESS][PERSON_NAME][PERSON_NAME]"
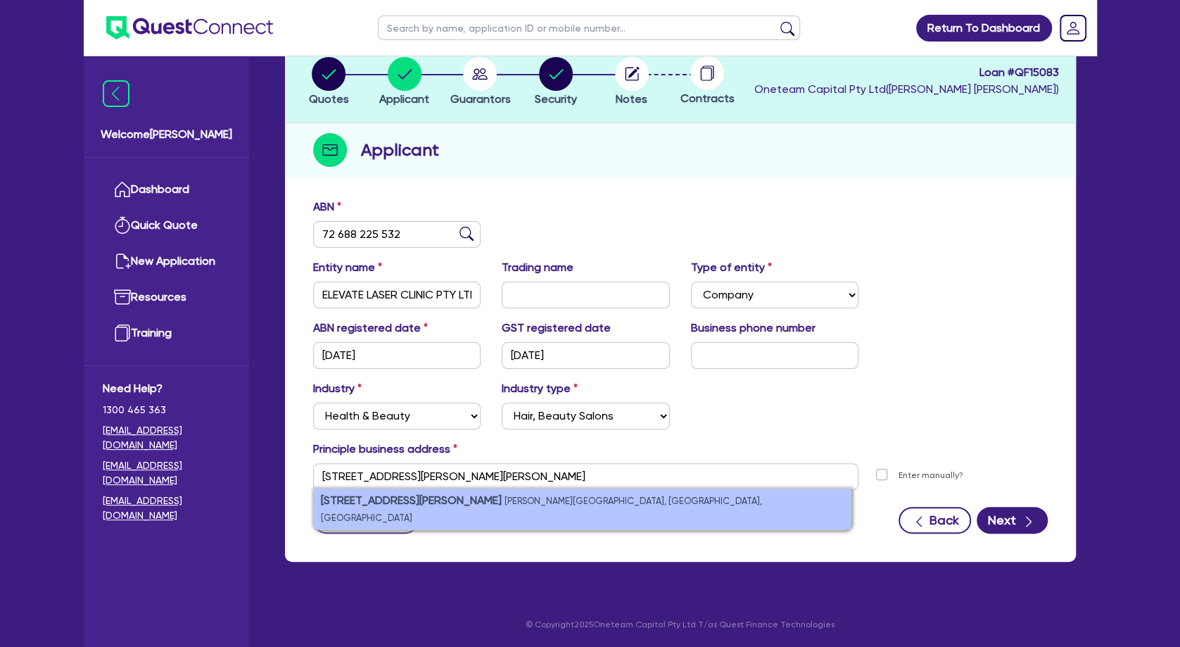
click at [481, 500] on small "[PERSON_NAME][GEOGRAPHIC_DATA], [GEOGRAPHIC_DATA], [GEOGRAPHIC_DATA]" at bounding box center [541, 508] width 441 height 27
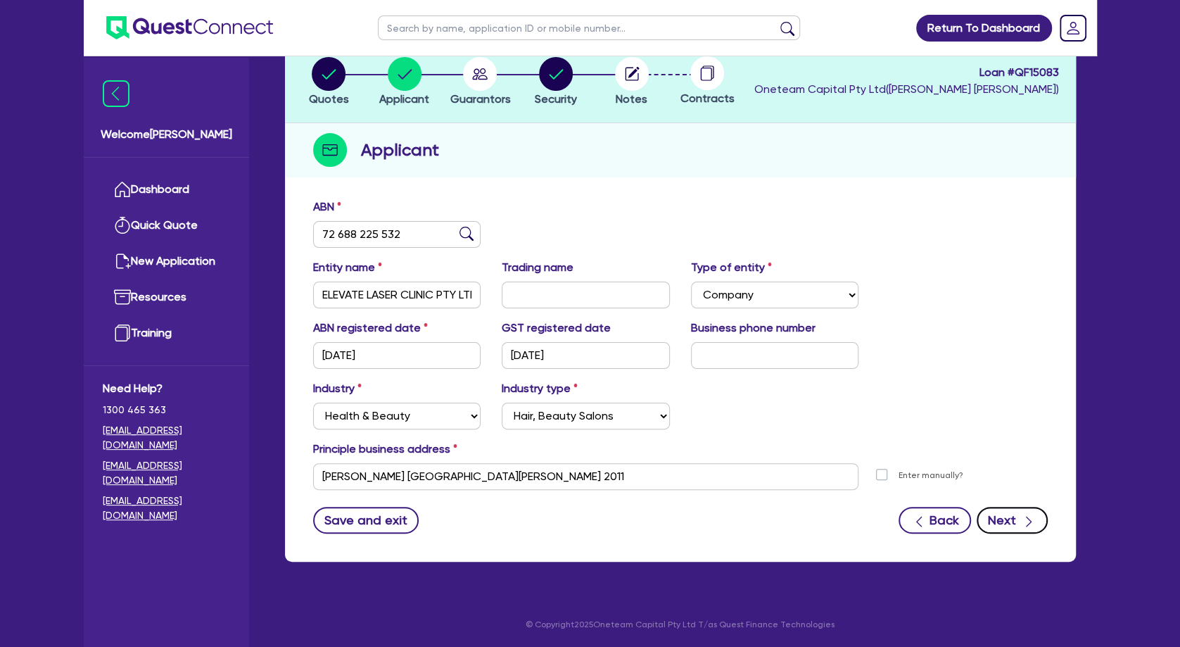
click at [1006, 514] on button "Next" at bounding box center [1012, 520] width 71 height 27
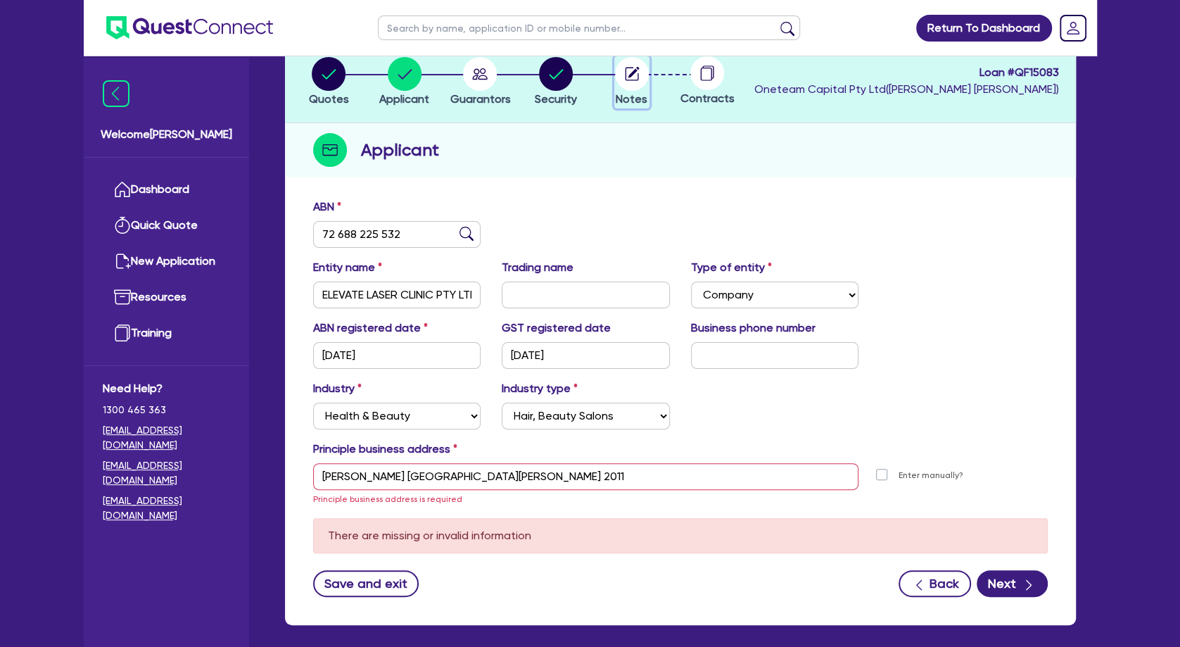
click at [637, 74] on circle "button" at bounding box center [632, 74] width 34 height 34
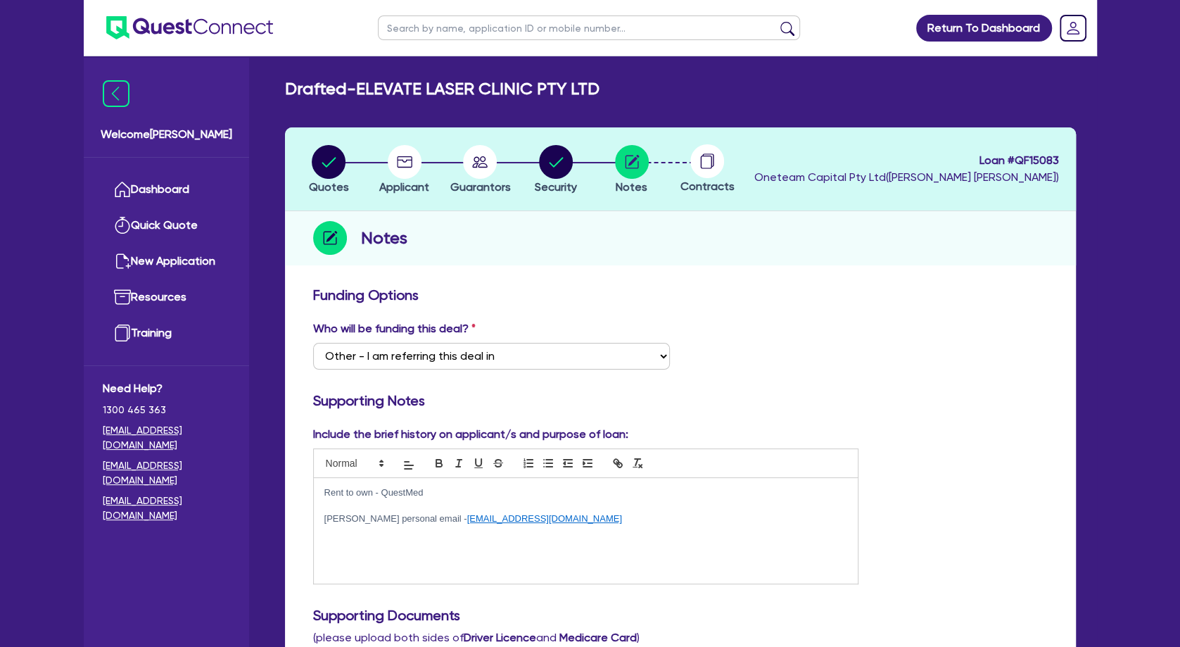
click at [451, 535] on p at bounding box center [586, 532] width 524 height 13
click at [426, 499] on p "Rent to own - QuestMed" at bounding box center [586, 492] width 524 height 13
click at [421, 509] on p at bounding box center [586, 506] width 524 height 13
click at [410, 521] on p at bounding box center [586, 518] width 524 height 13
click at [515, 540] on p at bounding box center [586, 544] width 524 height 13
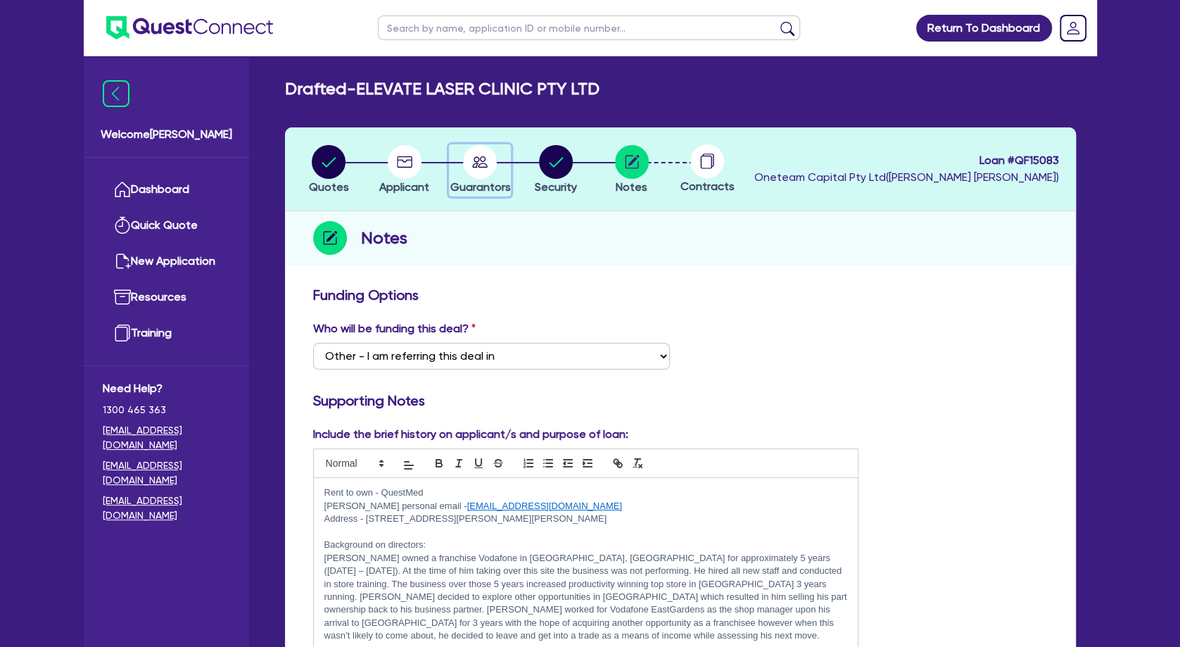
click at [481, 165] on circle "button" at bounding box center [480, 162] width 34 height 34
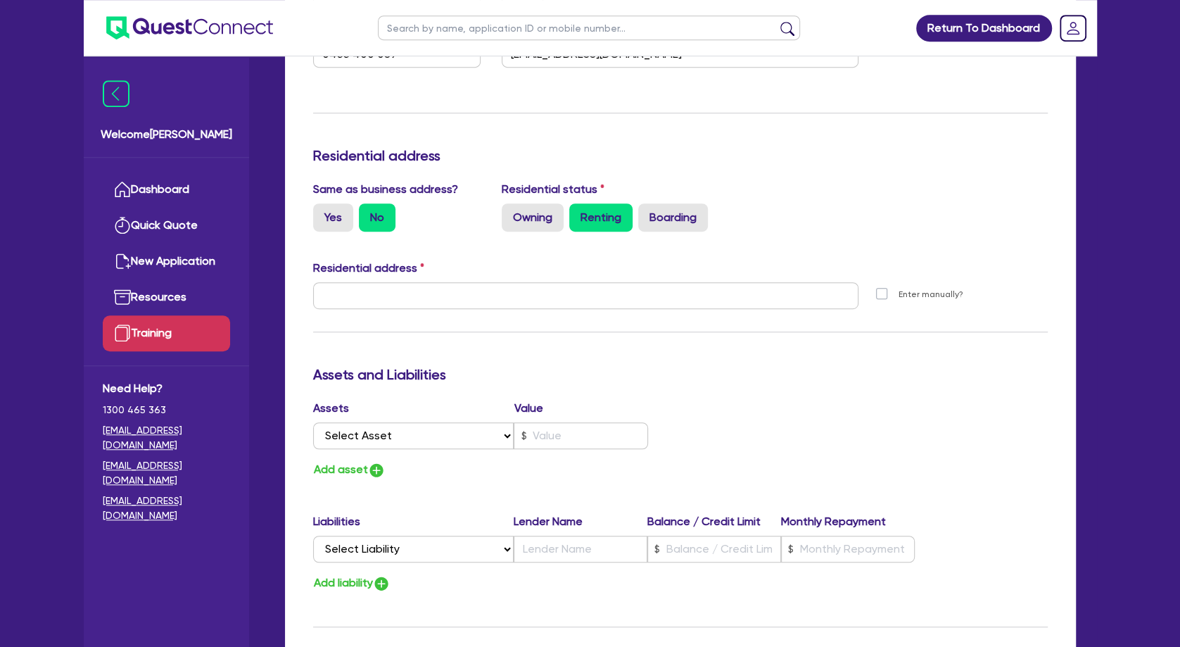
scroll to position [608, 0]
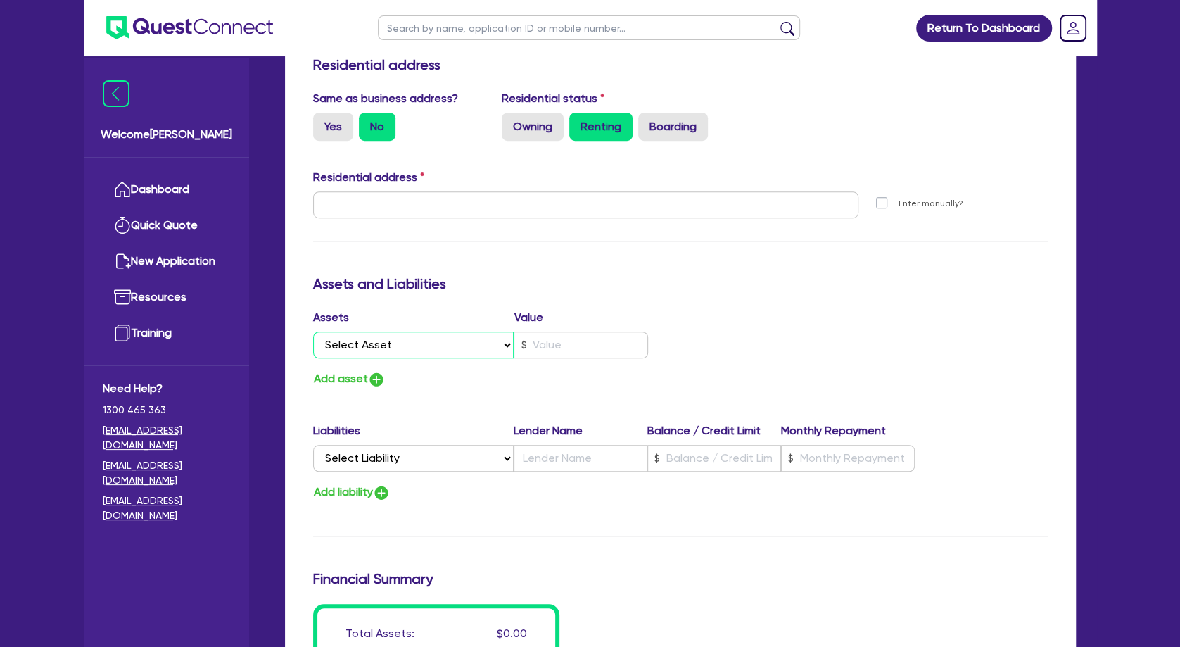
click at [313, 331] on select "Select Asset Cash Property Investment property Vehicle Truck Trailer Equipment …" at bounding box center [413, 344] width 201 height 27
click option "Cash" at bounding box center [0, 0] width 0 height 0
click at [557, 351] on input "text" at bounding box center [581, 344] width 134 height 27
click at [342, 378] on button "Add asset" at bounding box center [349, 378] width 72 height 19
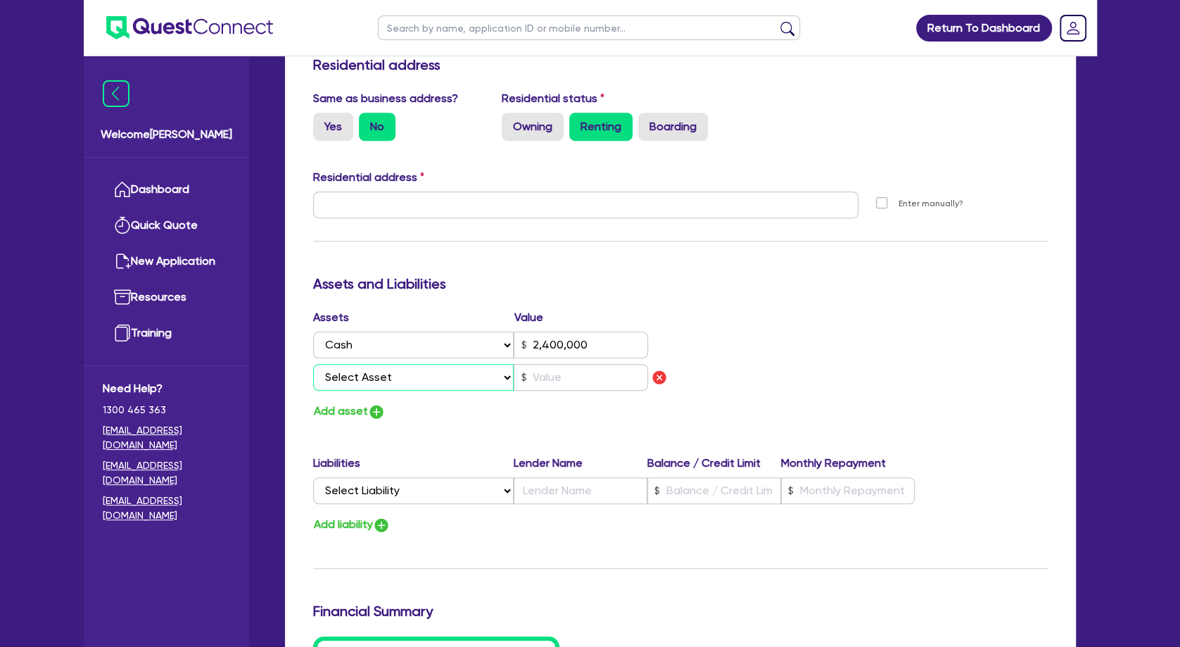
click at [313, 364] on select "Select Asset Cash Property Investment property Vehicle Truck Trailer Equipment …" at bounding box center [413, 377] width 201 height 27
click option "Vehicle" at bounding box center [0, 0] width 0 height 0
click at [553, 373] on input "text" at bounding box center [581, 377] width 134 height 27
click at [355, 408] on button "Add asset" at bounding box center [349, 411] width 72 height 19
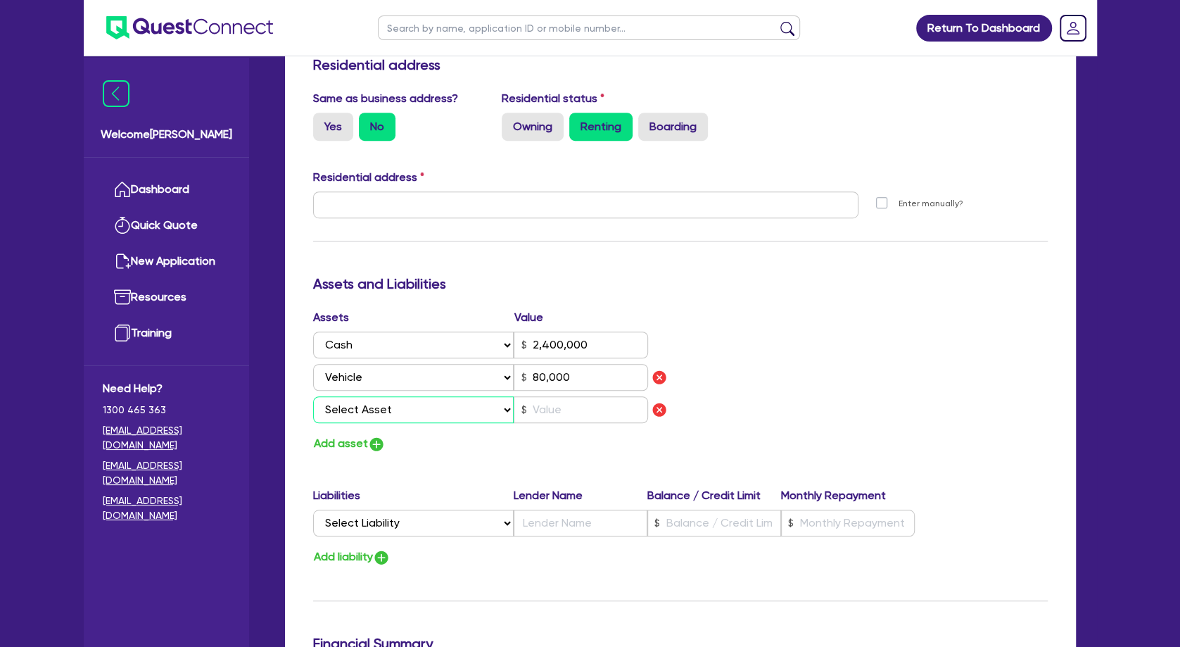
click at [313, 396] on select "Select Asset Cash Property Investment property Vehicle Truck Trailer Equipment …" at bounding box center [413, 409] width 201 height 27
click option "Household & personal asset" at bounding box center [0, 0] width 0 height 0
click at [347, 445] on button "Add asset" at bounding box center [349, 443] width 72 height 19
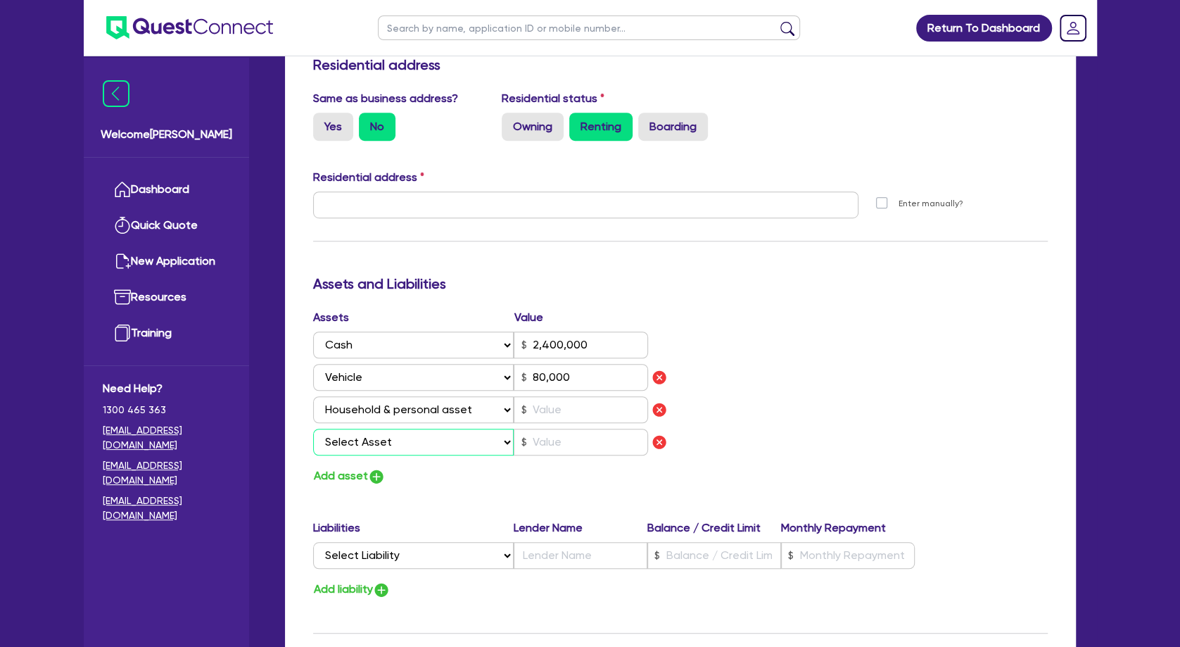
click at [313, 429] on select "Select Asset Cash Property Investment property Vehicle Truck Trailer Equipment …" at bounding box center [413, 442] width 201 height 27
click option "Other asset" at bounding box center [0, 0] width 0 height 0
click at [538, 412] on input "text" at bounding box center [581, 409] width 134 height 27
click at [561, 441] on input "text" at bounding box center [581, 442] width 134 height 27
click at [851, 413] on div "Assets Value Select Asset Cash Property Investment property Vehicle Truck Trail…" at bounding box center [681, 397] width 756 height 177
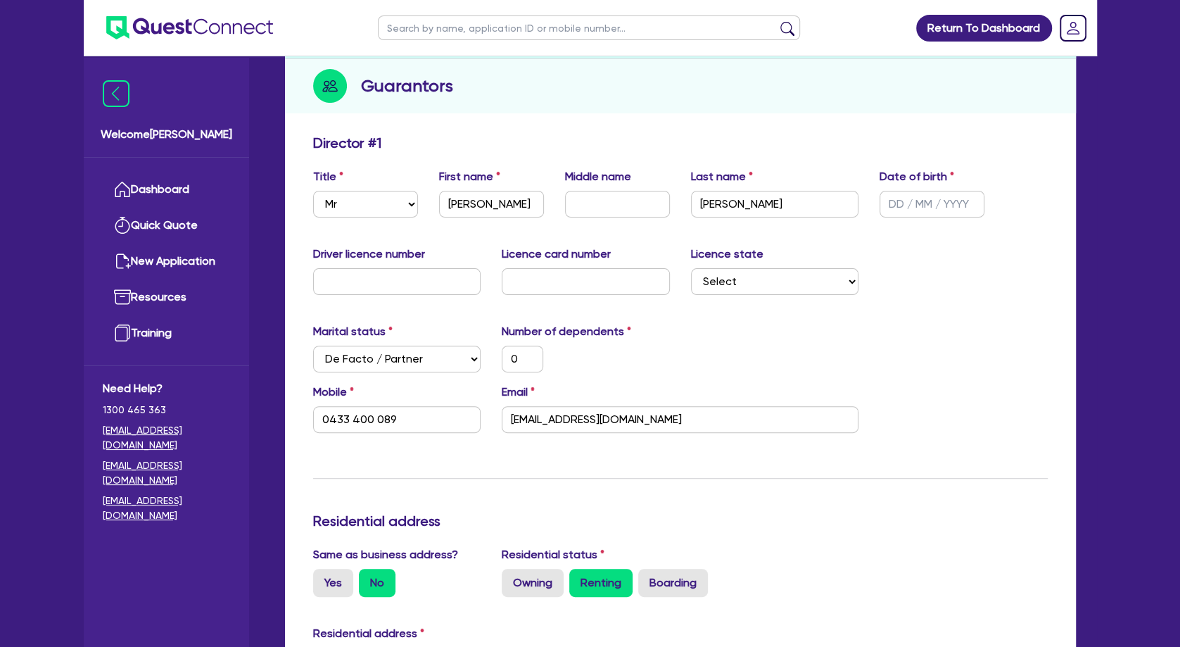
scroll to position [0, 0]
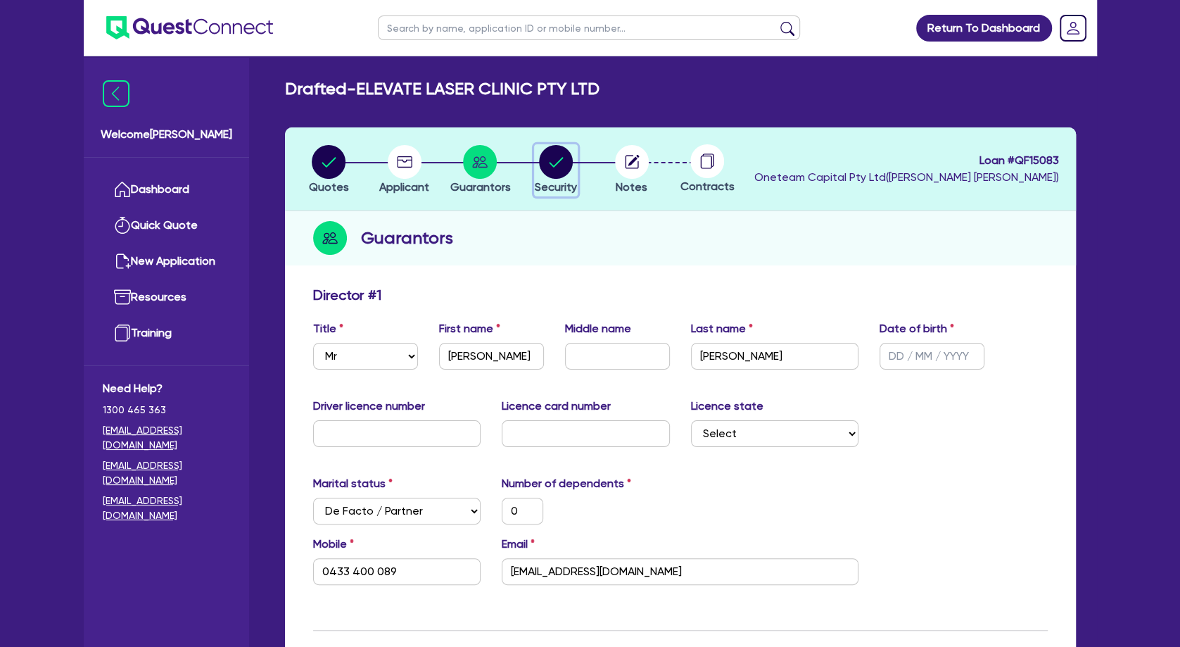
click at [549, 163] on circle "button" at bounding box center [556, 162] width 34 height 34
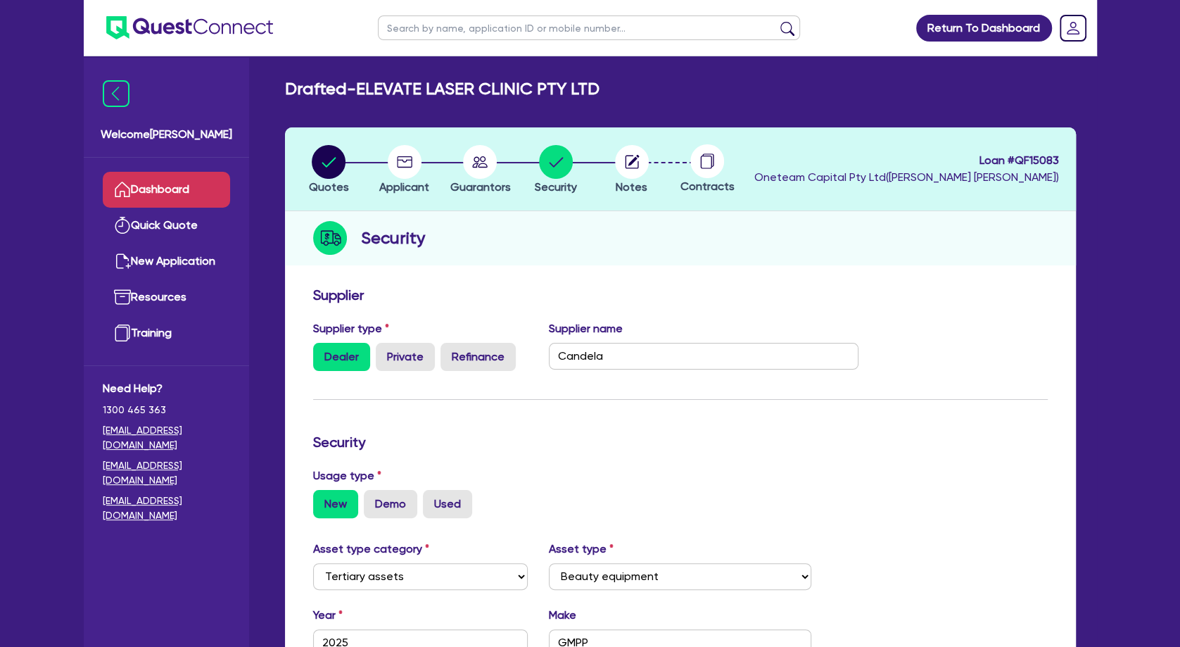
click at [173, 186] on link "Dashboard" at bounding box center [166, 190] width 127 height 36
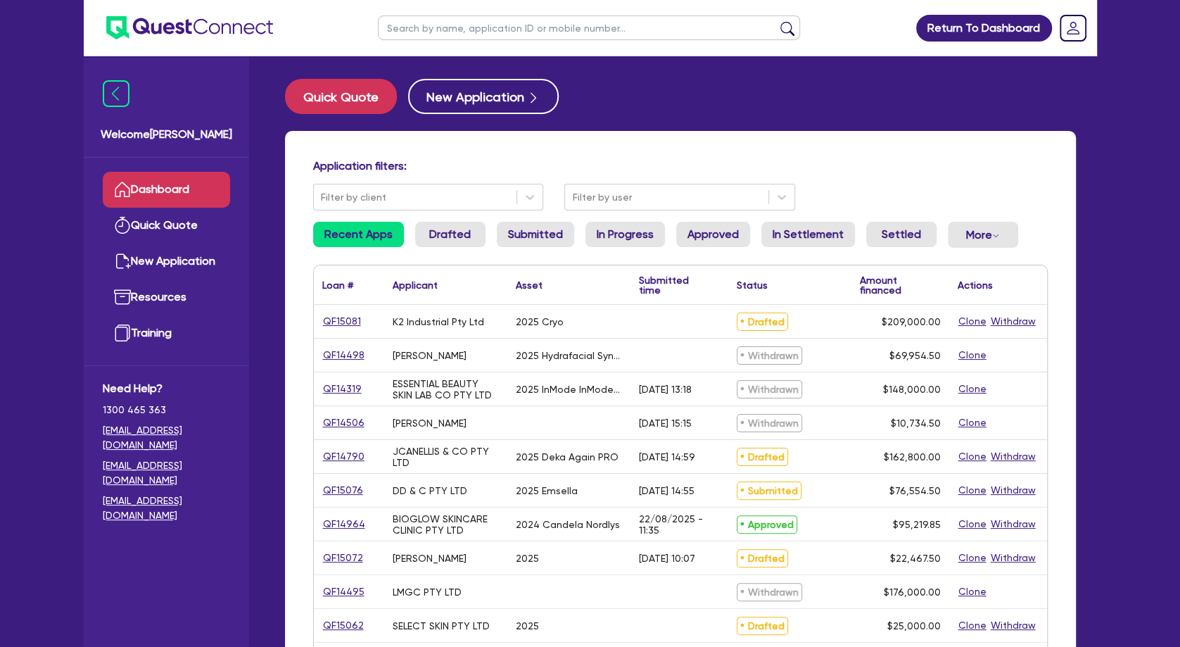
click at [411, 34] on input "text" at bounding box center [589, 27] width 422 height 25
type input "k2"
click at [776, 21] on button "submit" at bounding box center [787, 31] width 23 height 20
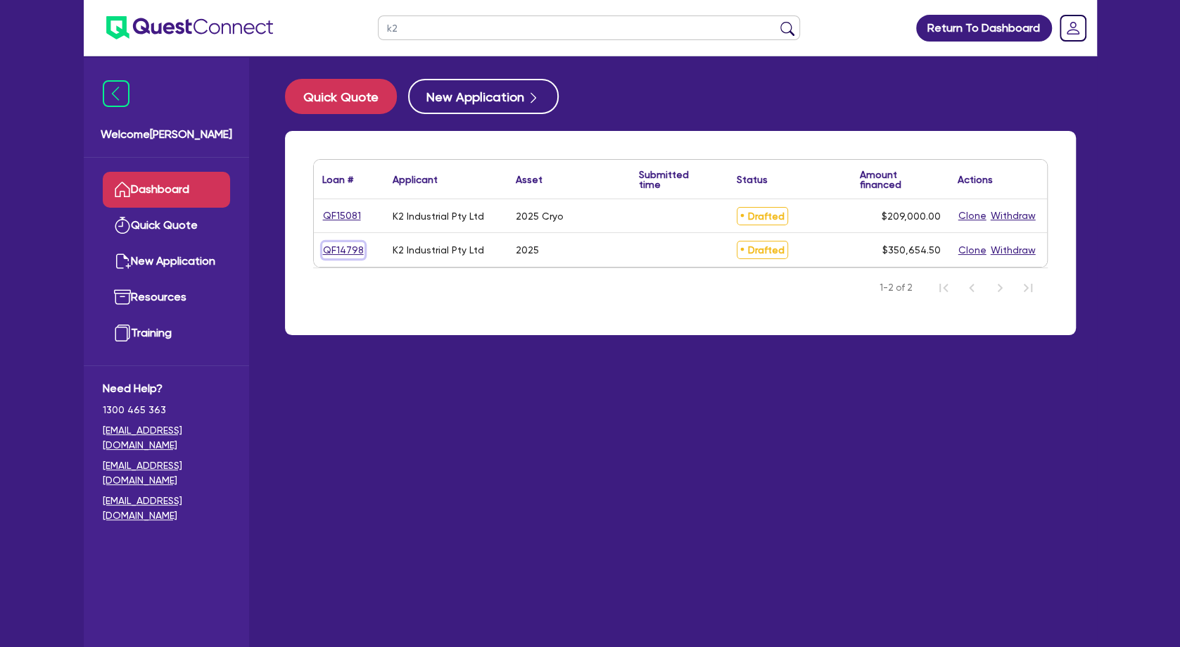
click at [343, 248] on link "QF14798" at bounding box center [343, 250] width 42 height 16
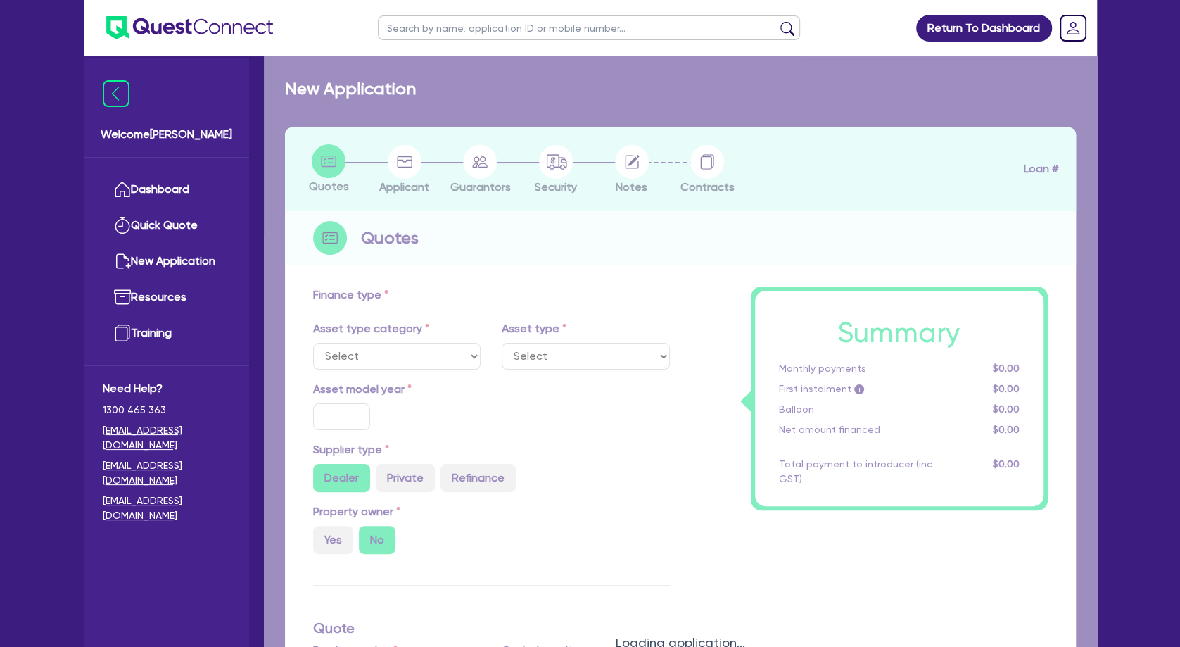
select select "TERTIARY_ASSETS"
type input "2025"
radio input "true"
type input "350,000"
type input "4"
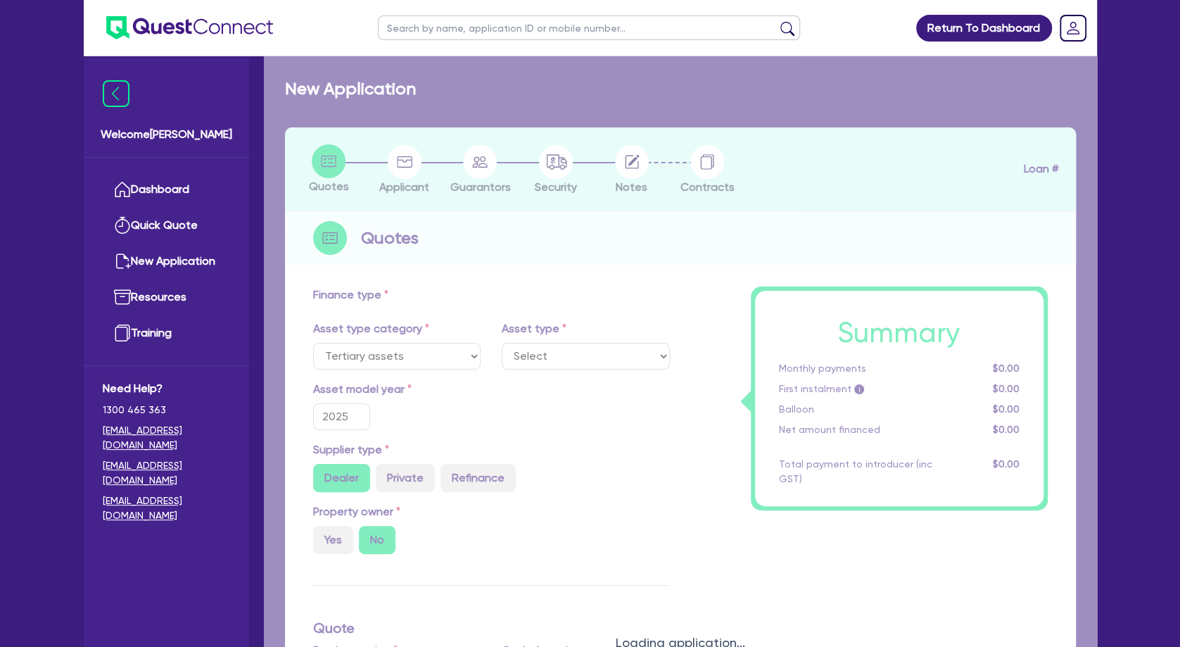
type input "14,026.18"
type input "10.5"
select select "BEAUTY_EQUIPMENT"
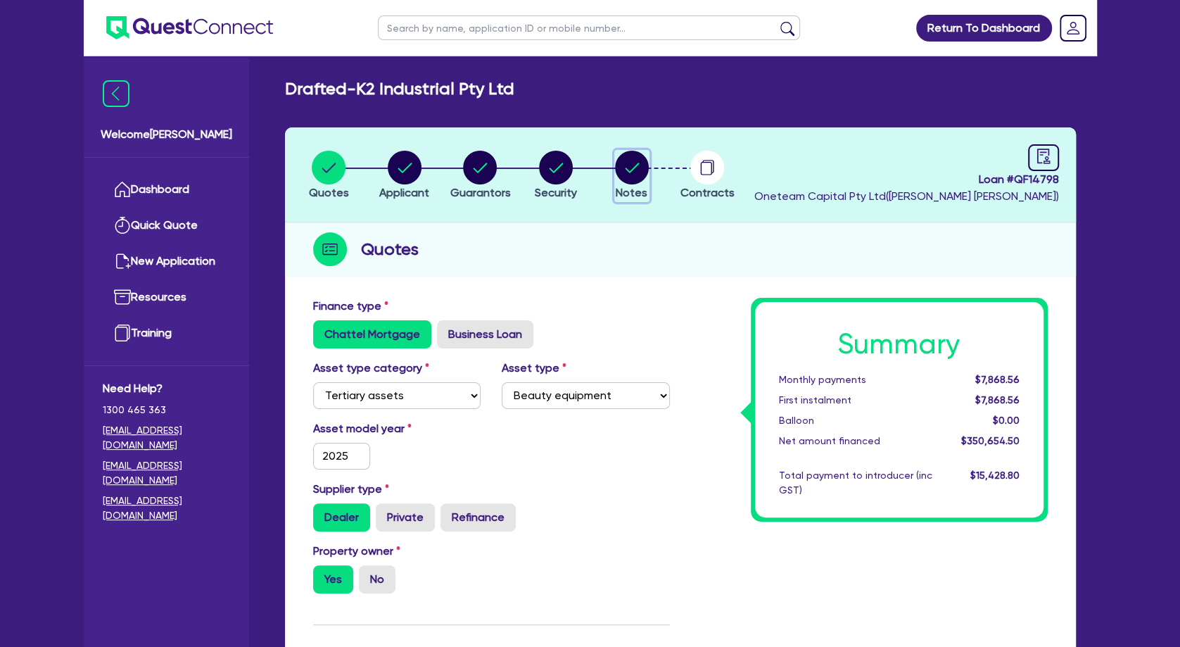
click at [640, 172] on circle "button" at bounding box center [632, 168] width 34 height 34
select select "Other"
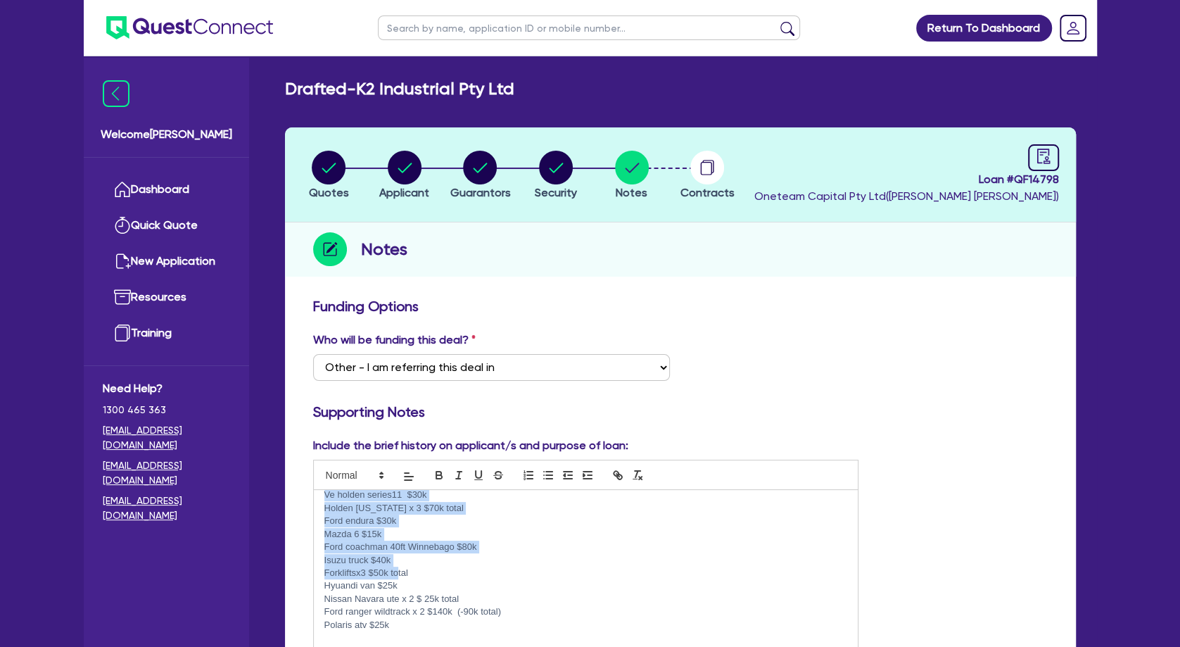
scroll to position [374, 0]
drag, startPoint x: 326, startPoint y: 552, endPoint x: 418, endPoint y: 626, distance: 118.1
click at [418, 626] on div "Need to try shift equipment line New ABN 75 689 855 730 Entity name: THRIVE REC…" at bounding box center [586, 578] width 545 height 176
copy div "New ABN 75 689 855 730 Entity name: THRIVE RECOVERY PTY LTD ABN status: Active …"
click at [419, 169] on circle "button" at bounding box center [405, 168] width 34 height 34
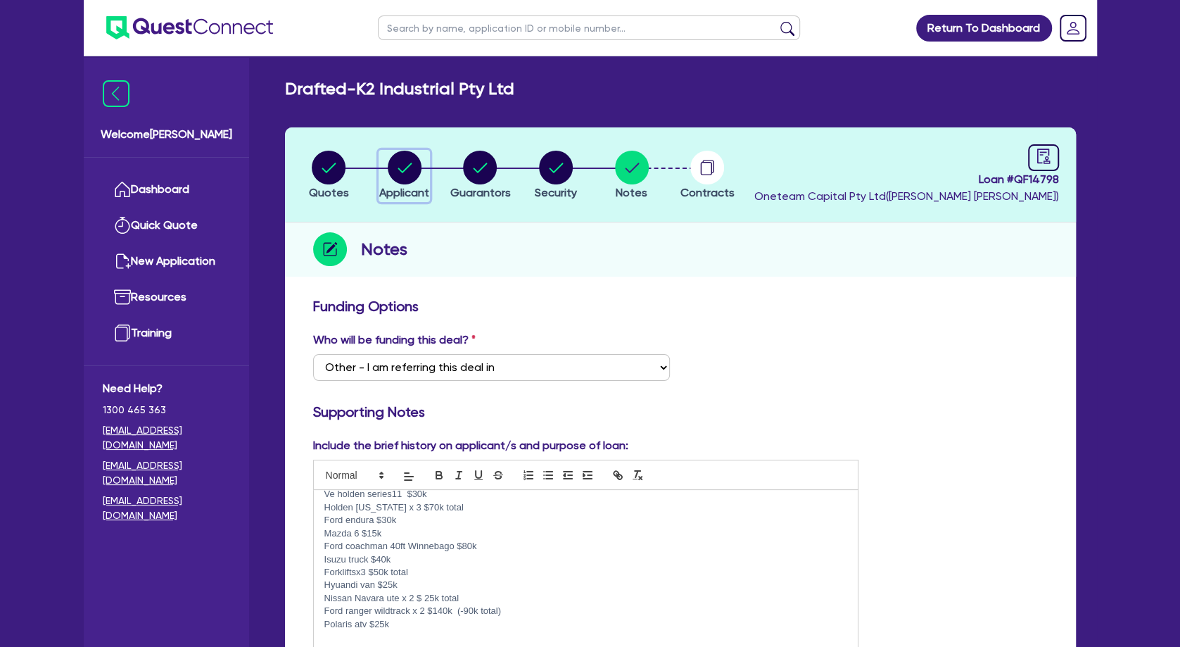
select select "COMPANY"
select select "RETAIL_WHOLESALE_TRADE"
select select "HARDWARE_SUPPLIES"
